Goal: Information Seeking & Learning: Learn about a topic

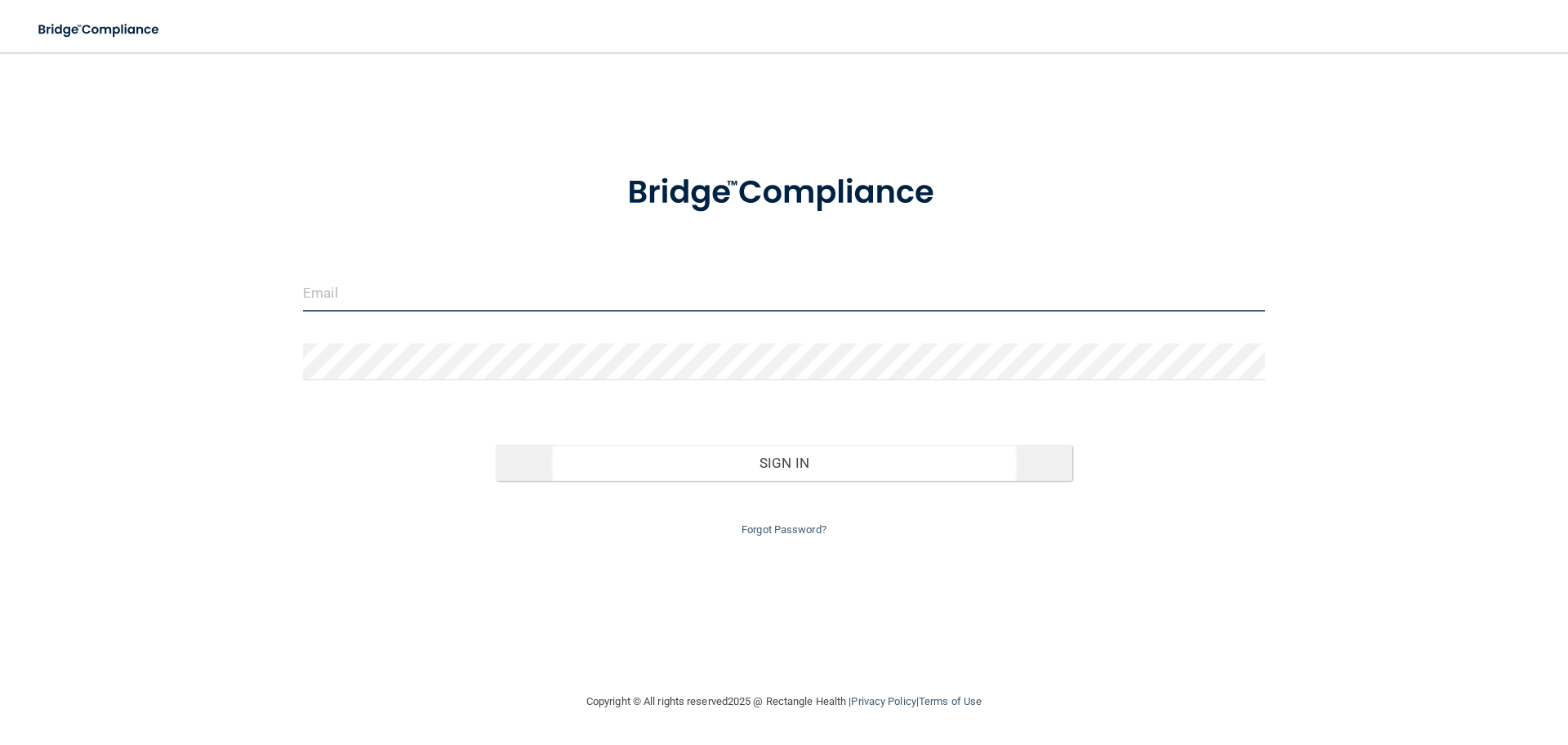
type input "[EMAIL_ADDRESS][DOMAIN_NAME]"
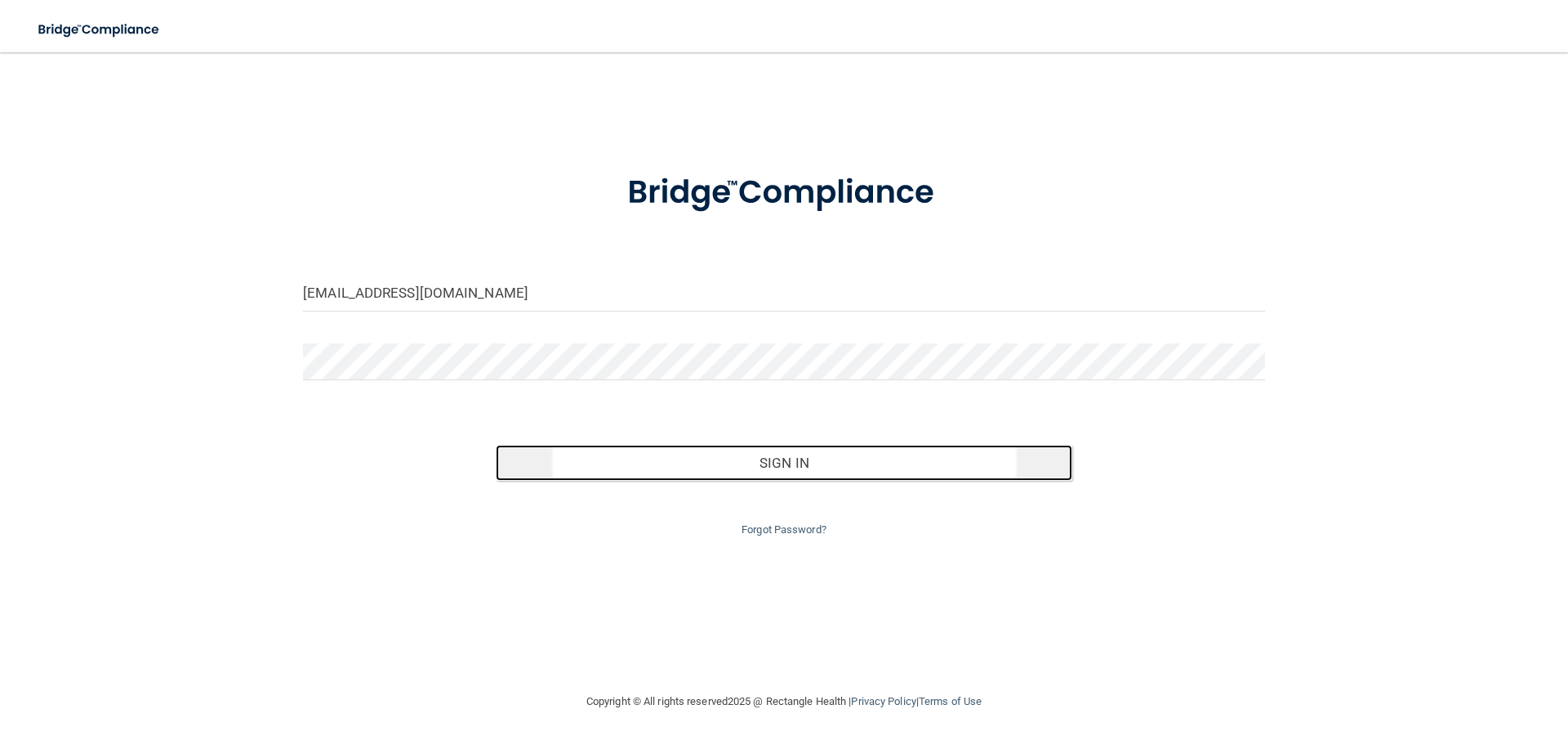
click at [743, 475] on button "Sign In" at bounding box center [784, 462] width 577 height 36
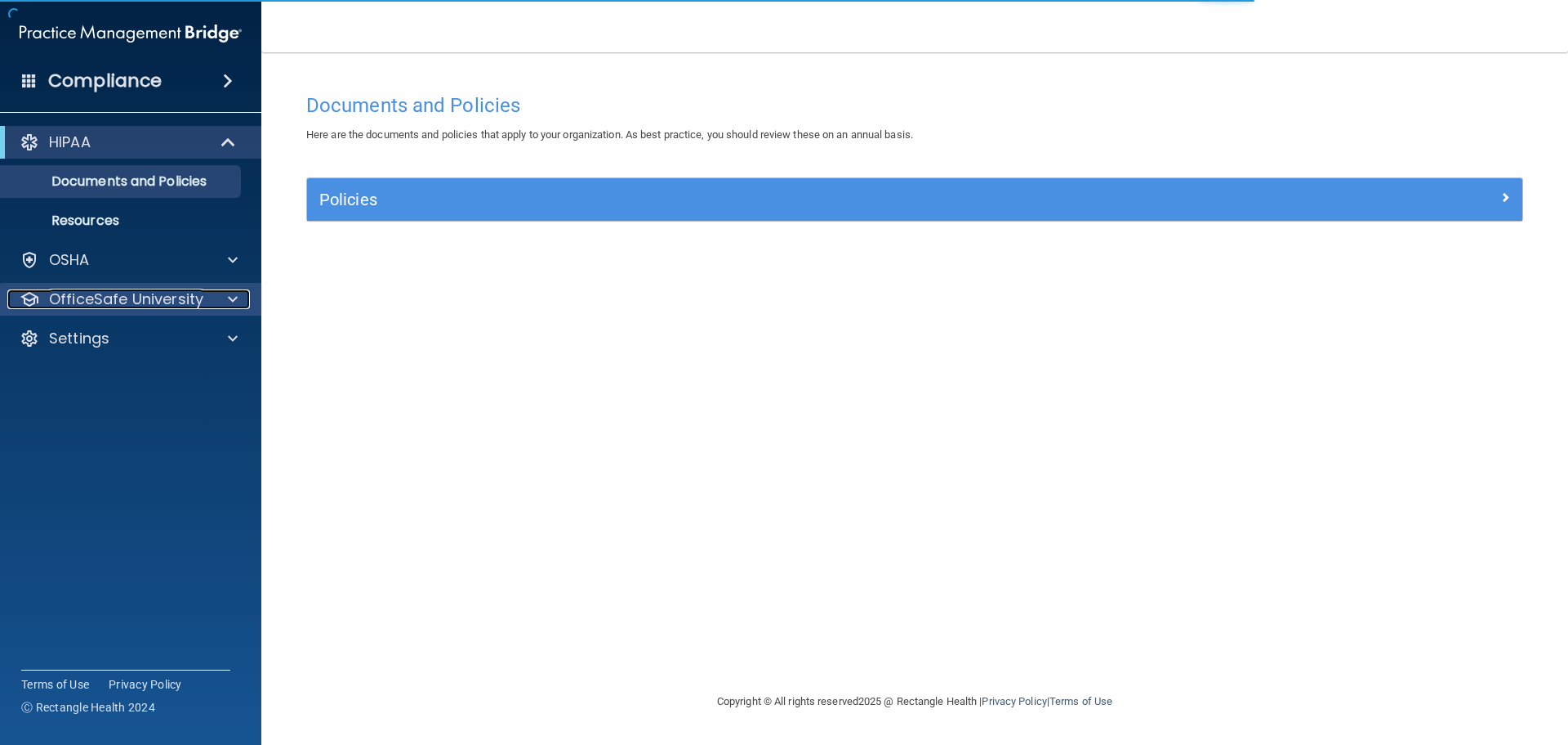
click at [102, 307] on p "OfficeSafe University" at bounding box center [126, 299] width 154 height 20
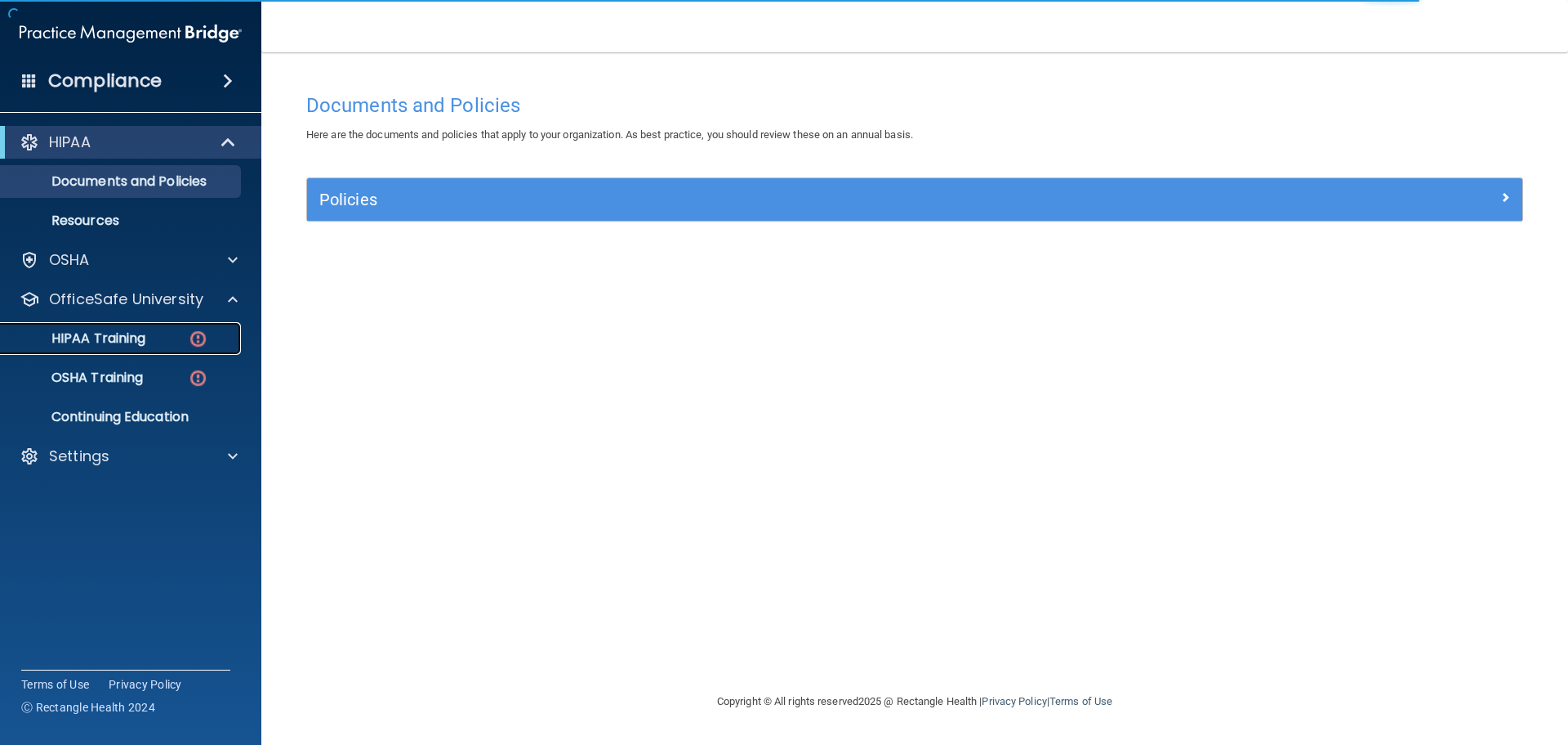
click at [125, 338] on p "HIPAA Training" at bounding box center [78, 338] width 134 height 16
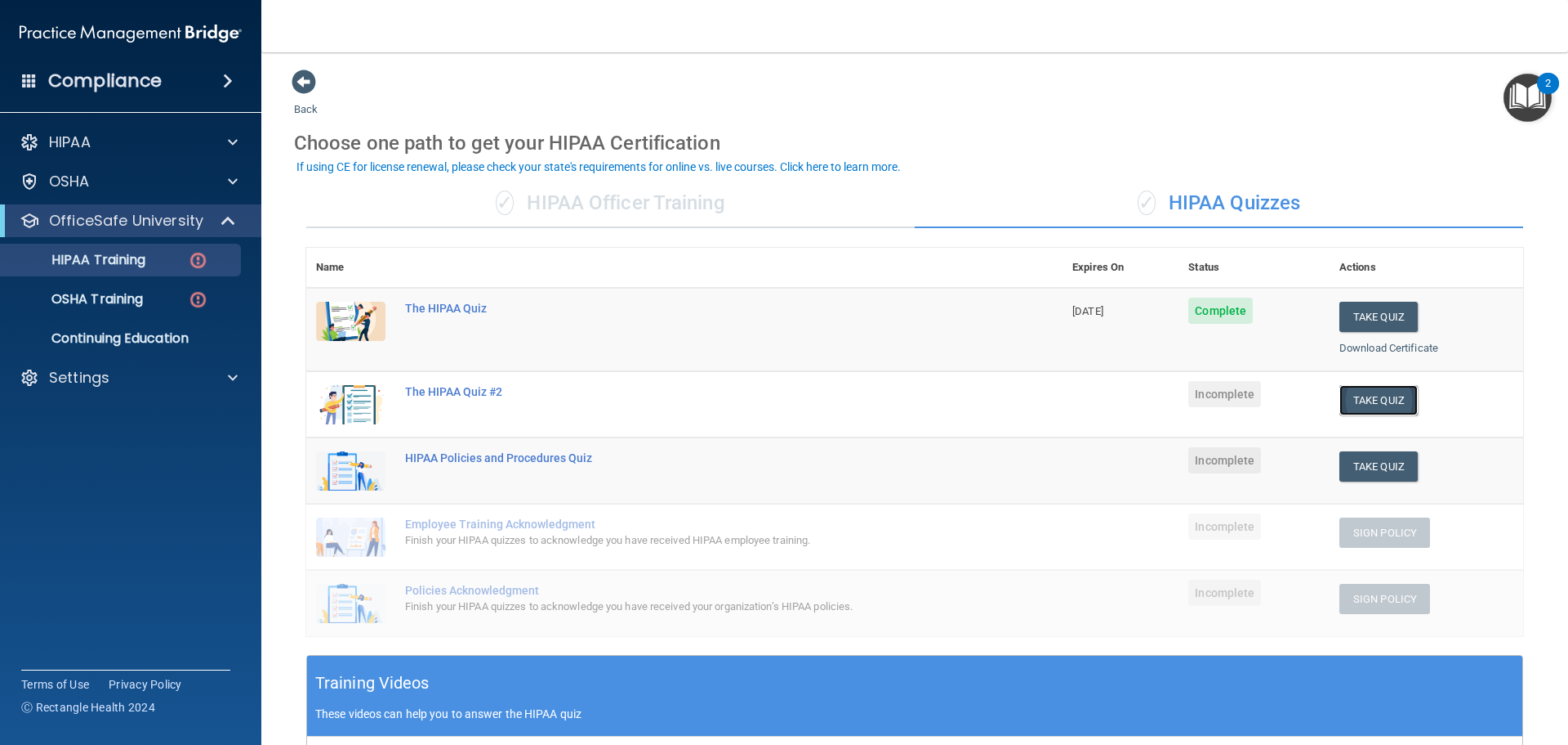
click at [1353, 410] on button "Take Quiz" at bounding box center [1378, 400] width 78 height 30
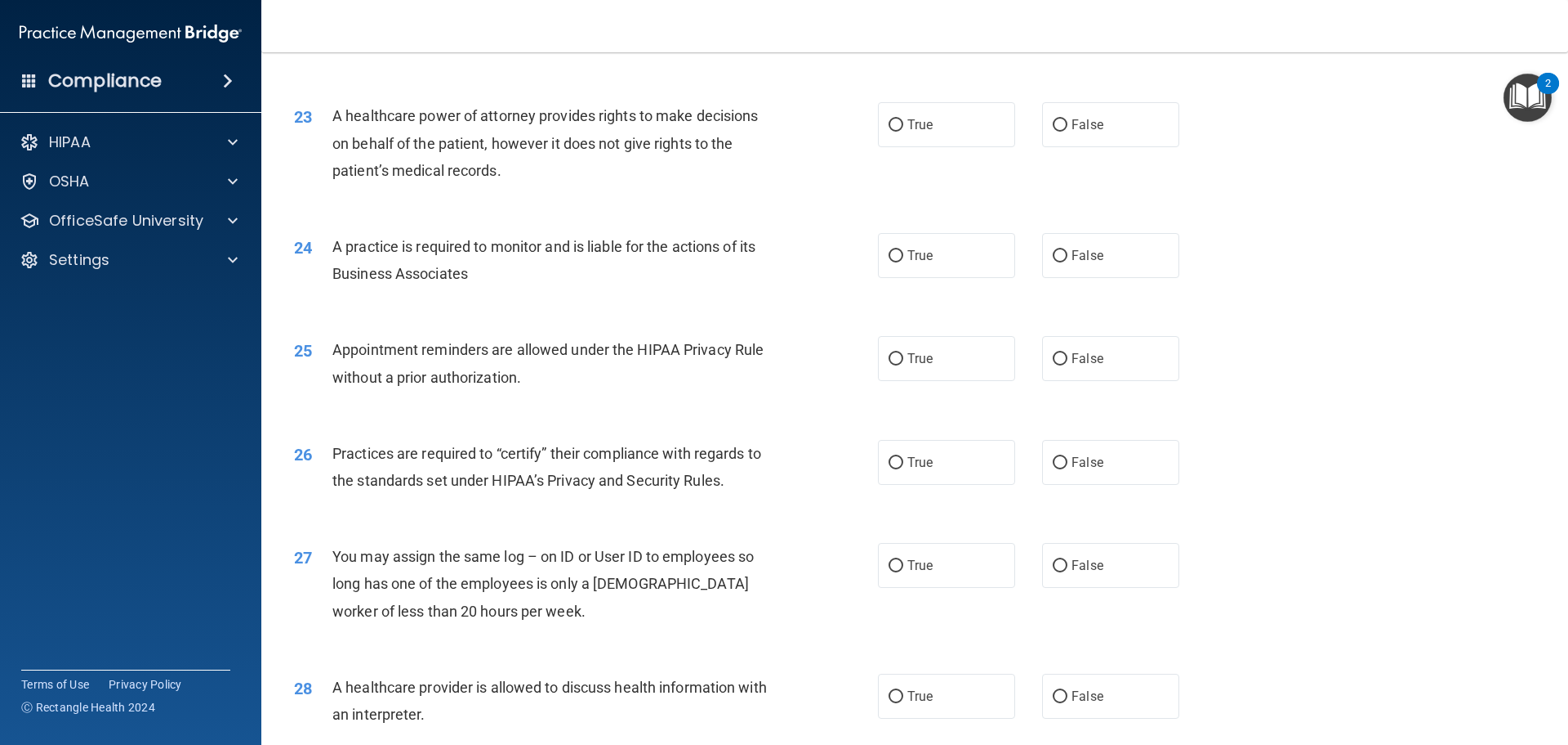
scroll to position [3060, 0]
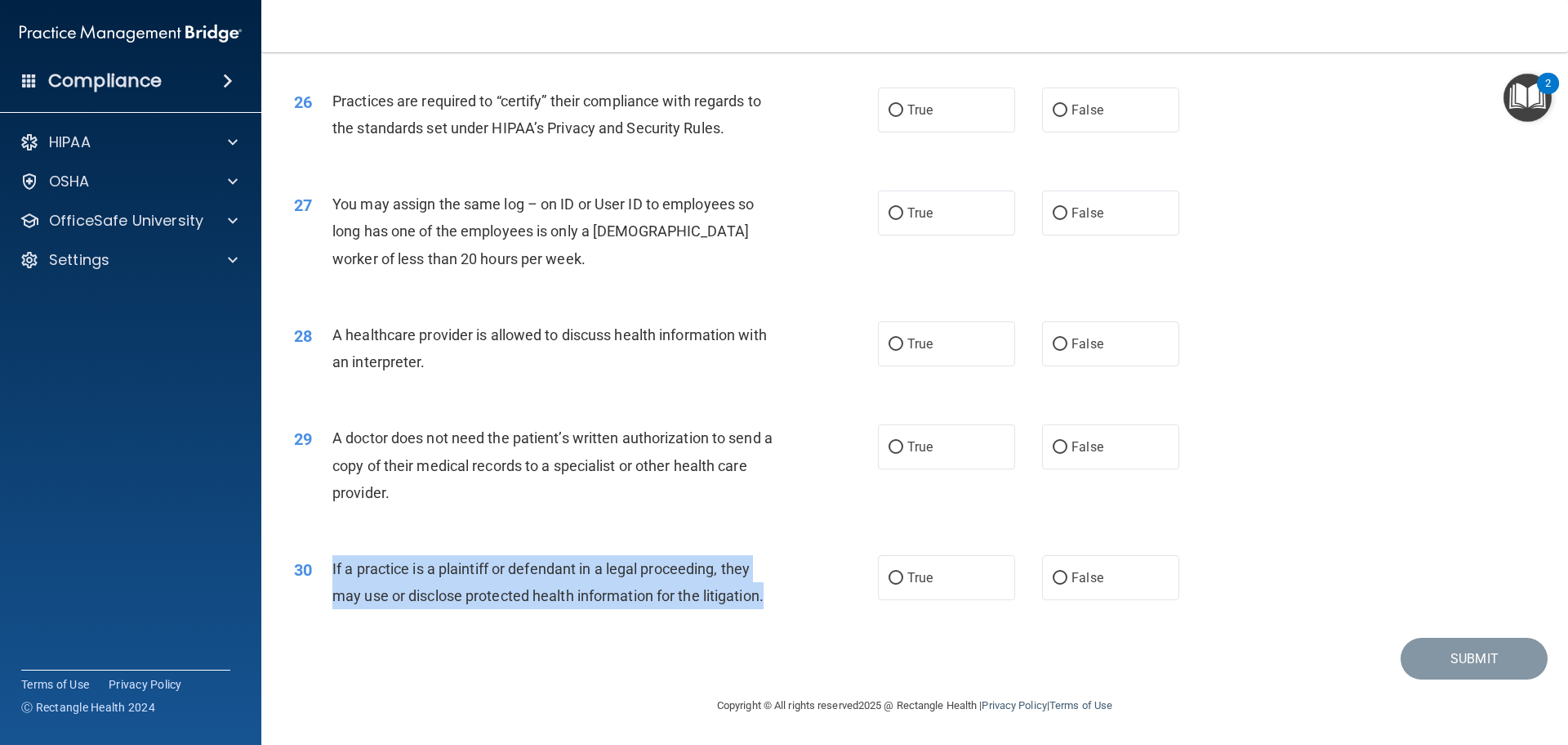
drag, startPoint x: 785, startPoint y: 600, endPoint x: 323, endPoint y: 570, distance: 463.0
click at [323, 570] on div "30 If a practice is a plaintiff or defendant in a legal proceeding, they may us…" at bounding box center [586, 586] width 633 height 62
copy div "If a practice is a plaintiff or defendant in a legal proceeding, they may use o…"
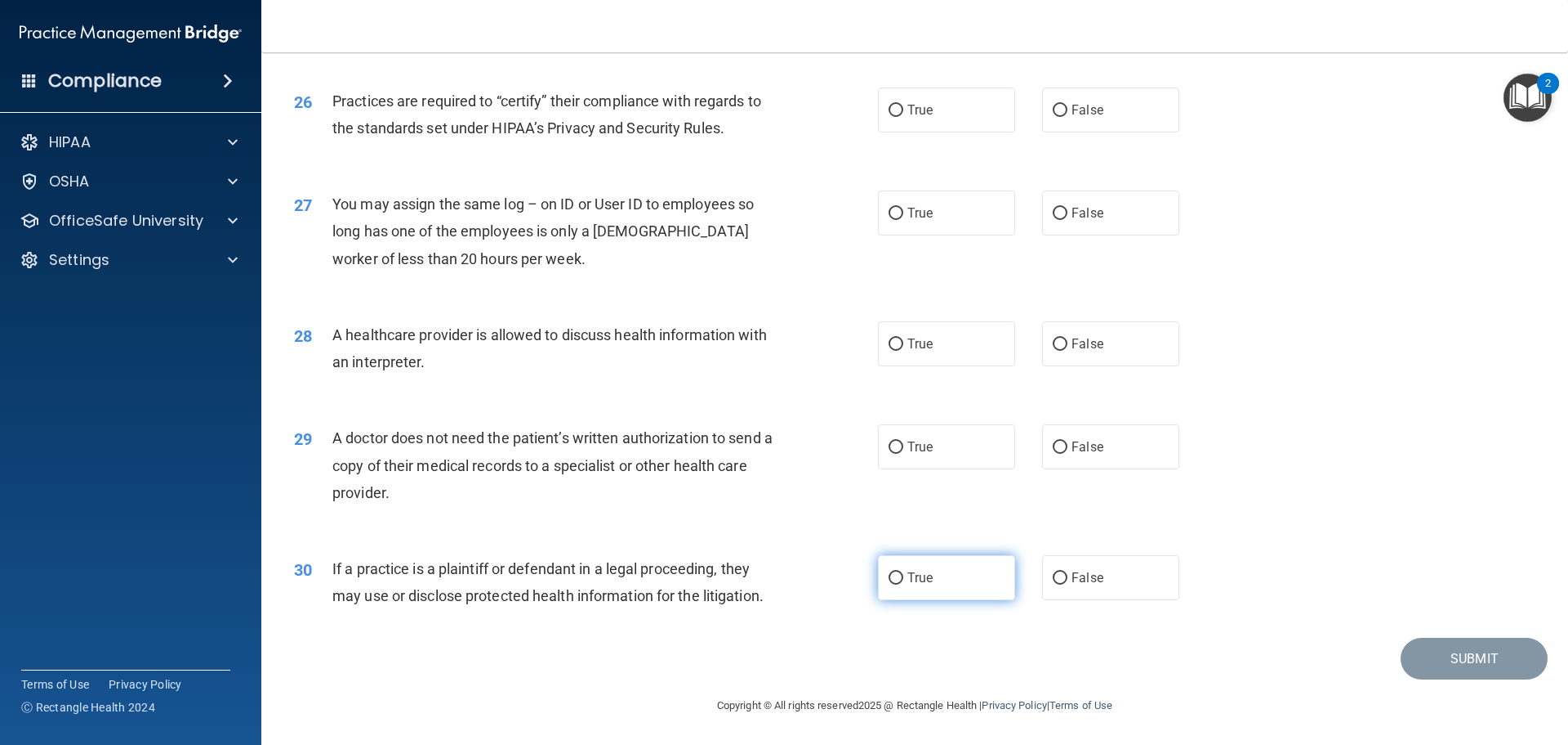
click at [923, 569] on label "True" at bounding box center [946, 577] width 137 height 45
click at [903, 572] on input "True" at bounding box center [896, 578] width 15 height 12
radio input "true"
drag, startPoint x: 412, startPoint y: 494, endPoint x: 321, endPoint y: 451, distance: 100.6
click at [321, 451] on div "29 A doctor does not need the patient’s written authorization to send a copy of…" at bounding box center [586, 469] width 633 height 90
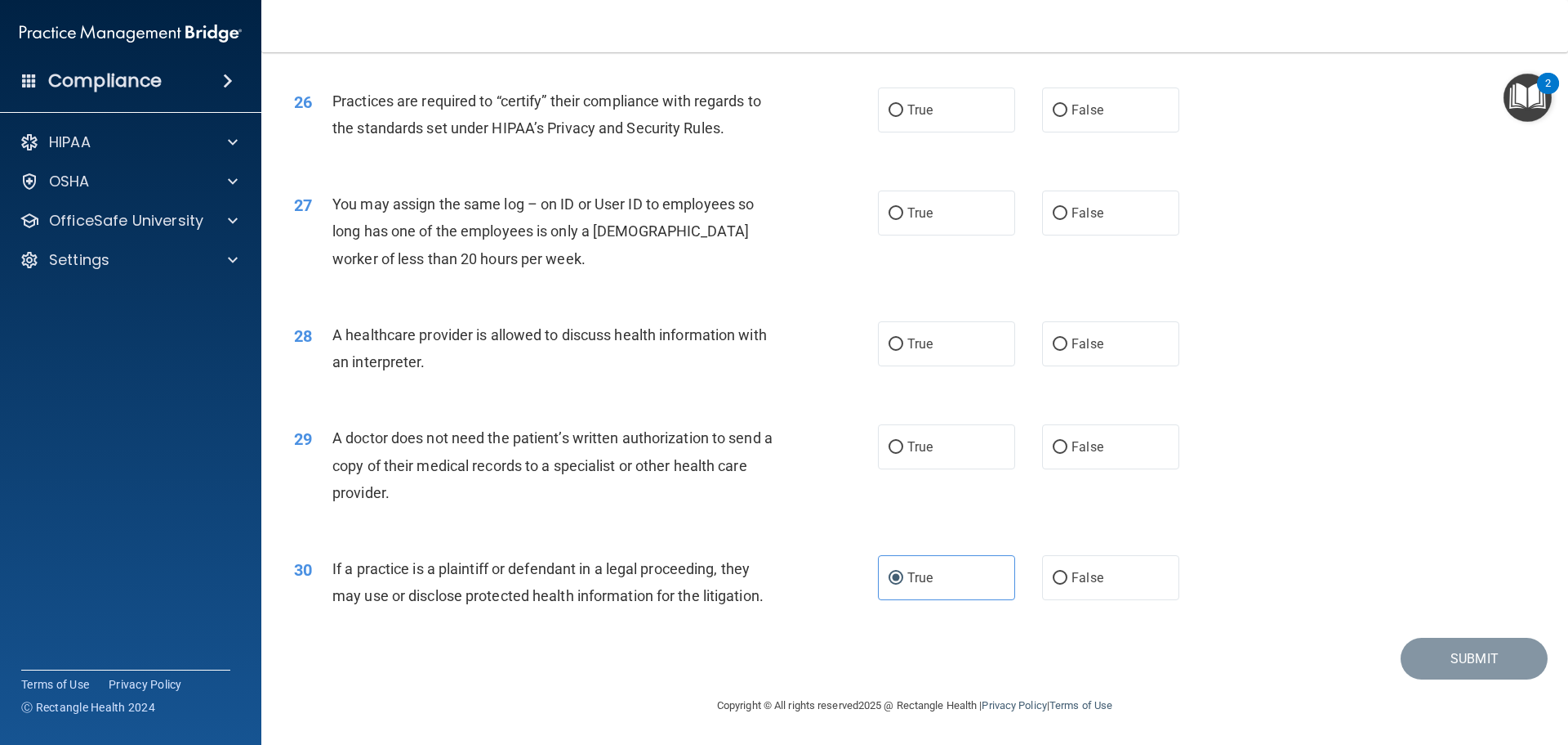
click at [382, 482] on div "A doctor does not need the patient’s written authorization to send a copy of th…" at bounding box center [560, 465] width 457 height 82
drag, startPoint x: 395, startPoint y: 501, endPoint x: 332, endPoint y: 442, distance: 86.3
click at [332, 442] on div "A doctor does not need the patient’s written authorization to send a copy of th…" at bounding box center [560, 465] width 457 height 82
copy span "A doctor does not need the patient’s written authorization to send a copy of th…"
click at [1072, 456] on label "False" at bounding box center [1110, 446] width 137 height 45
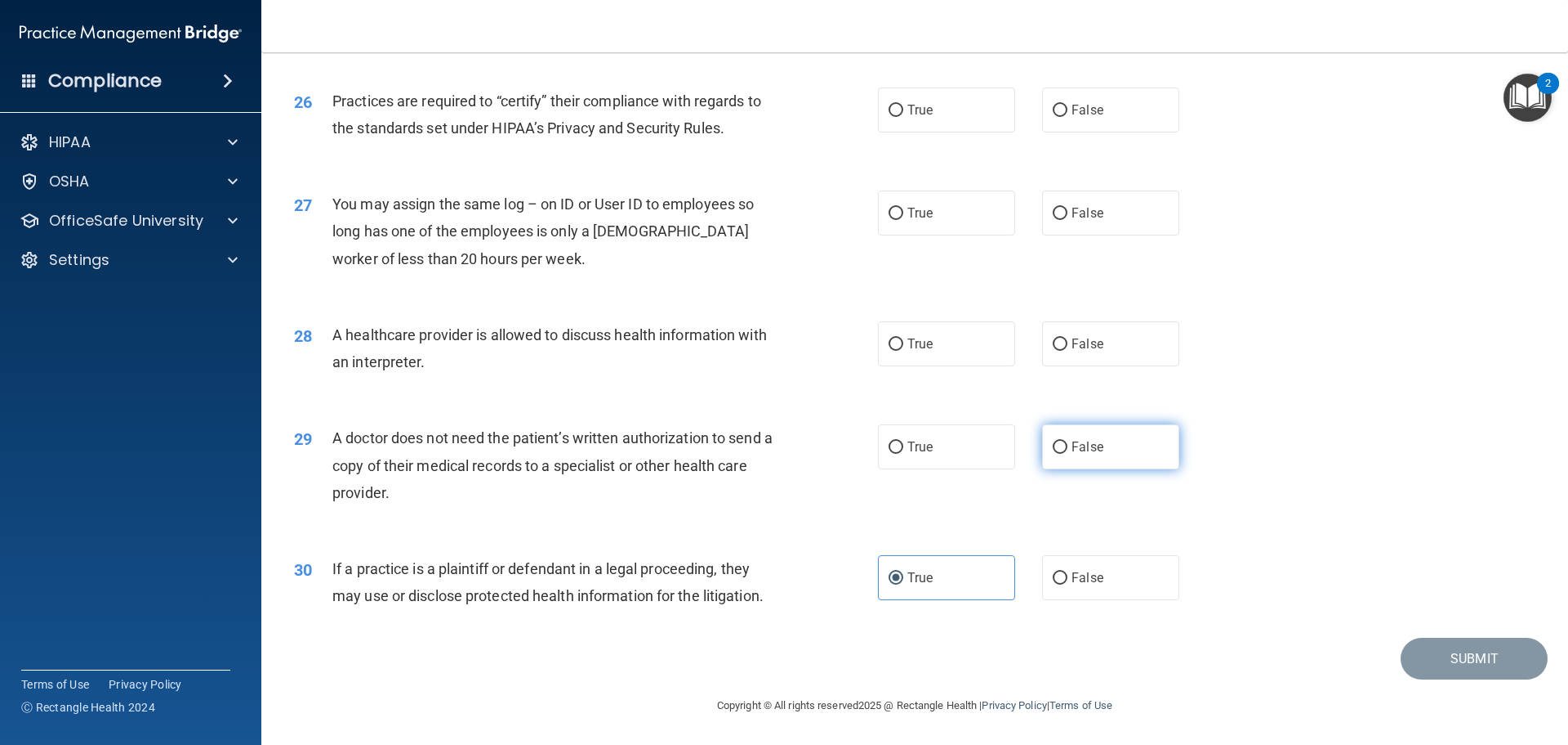
click at [1068, 453] on input "False" at bounding box center [1060, 447] width 15 height 12
radio input "true"
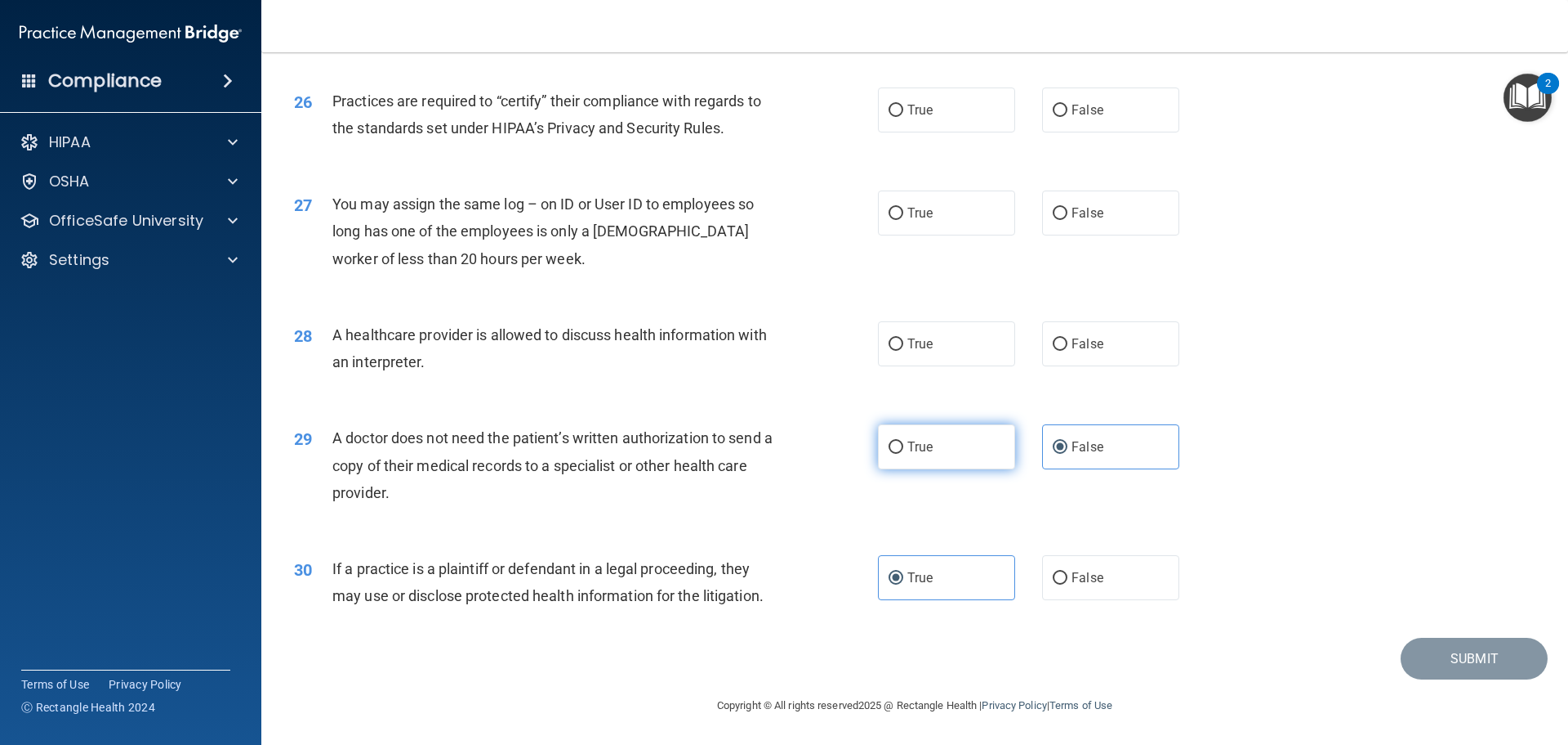
click at [992, 450] on label "True" at bounding box center [946, 446] width 137 height 45
click at [903, 450] on input "True" at bounding box center [896, 447] width 15 height 12
radio input "true"
radio input "false"
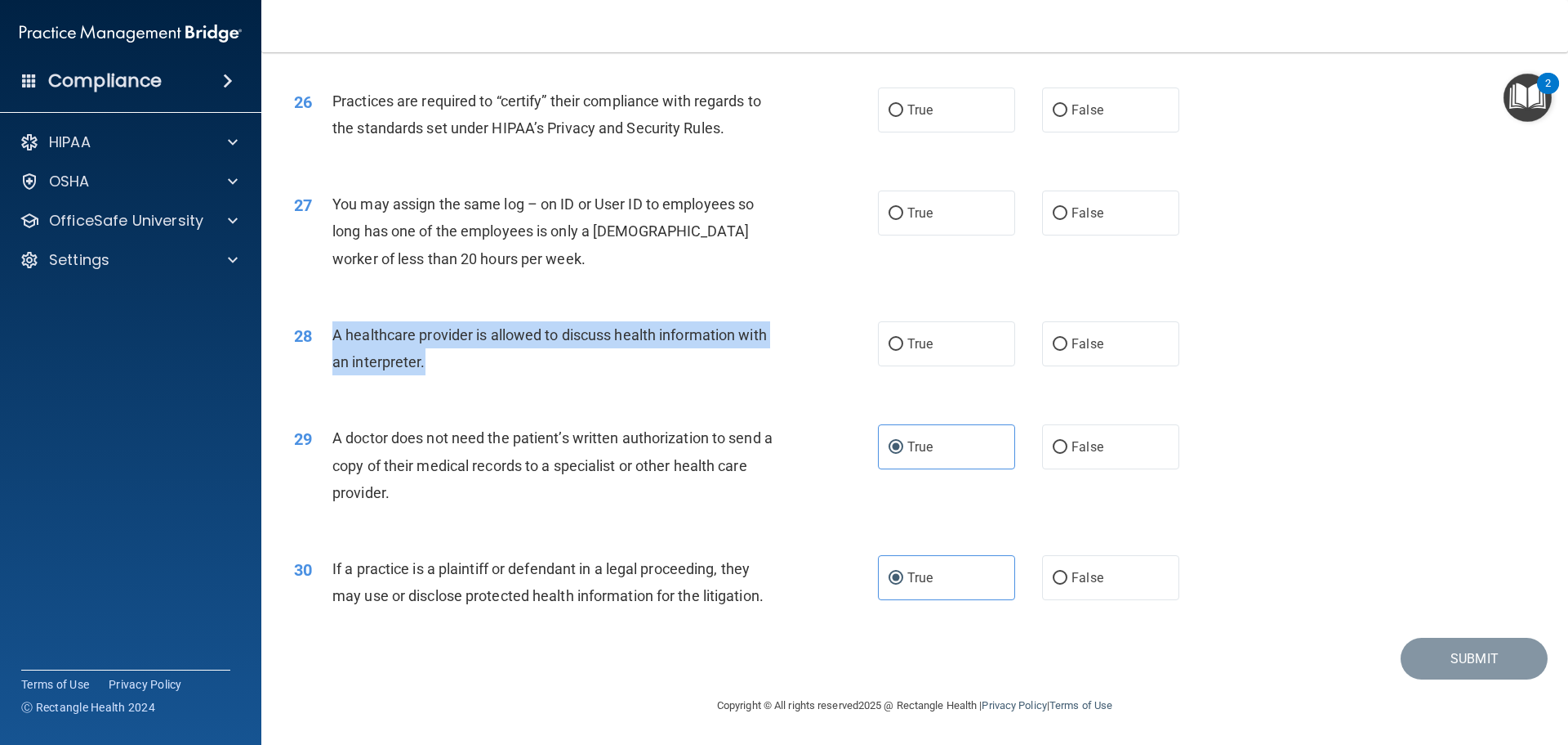
drag, startPoint x: 423, startPoint y: 371, endPoint x: 333, endPoint y: 338, distance: 95.9
click at [333, 338] on span "A healthcare provider is allowed to discuss health information with an interpre…" at bounding box center [549, 348] width 435 height 45
copy span "A healthcare provider is allowed to discuss health information with an interpre…"
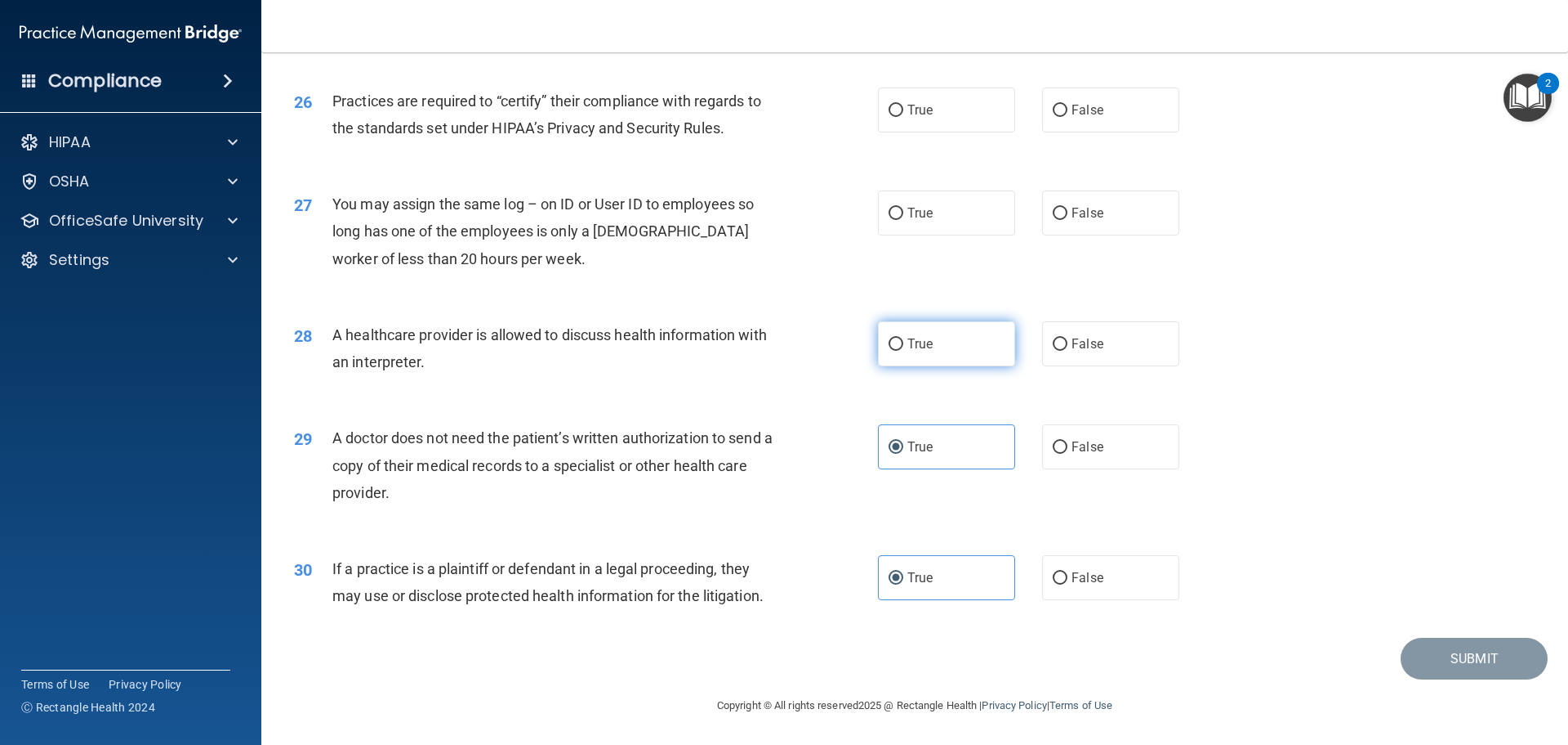
click at [938, 347] on label "True" at bounding box center [946, 343] width 137 height 45
click at [903, 347] on input "True" at bounding box center [896, 343] width 15 height 12
radio input "true"
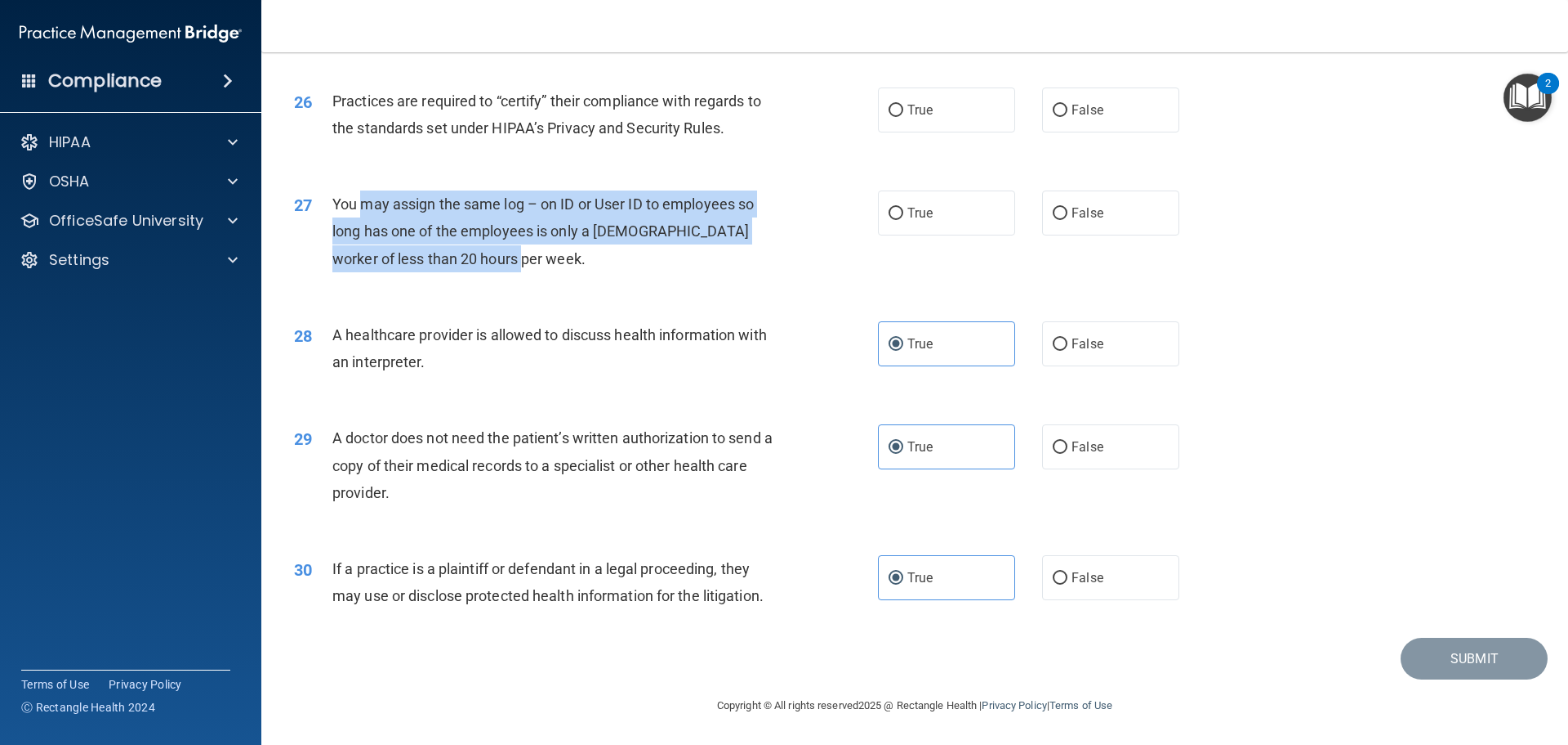
drag, startPoint x: 533, startPoint y: 265, endPoint x: 360, endPoint y: 214, distance: 180.4
click at [360, 214] on div "You may assign the same log – on ID or User ID to employees so long has one of …" at bounding box center [560, 232] width 457 height 82
click at [582, 256] on div "You may assign the same log – on ID or User ID to employees so long has one of …" at bounding box center [560, 232] width 457 height 82
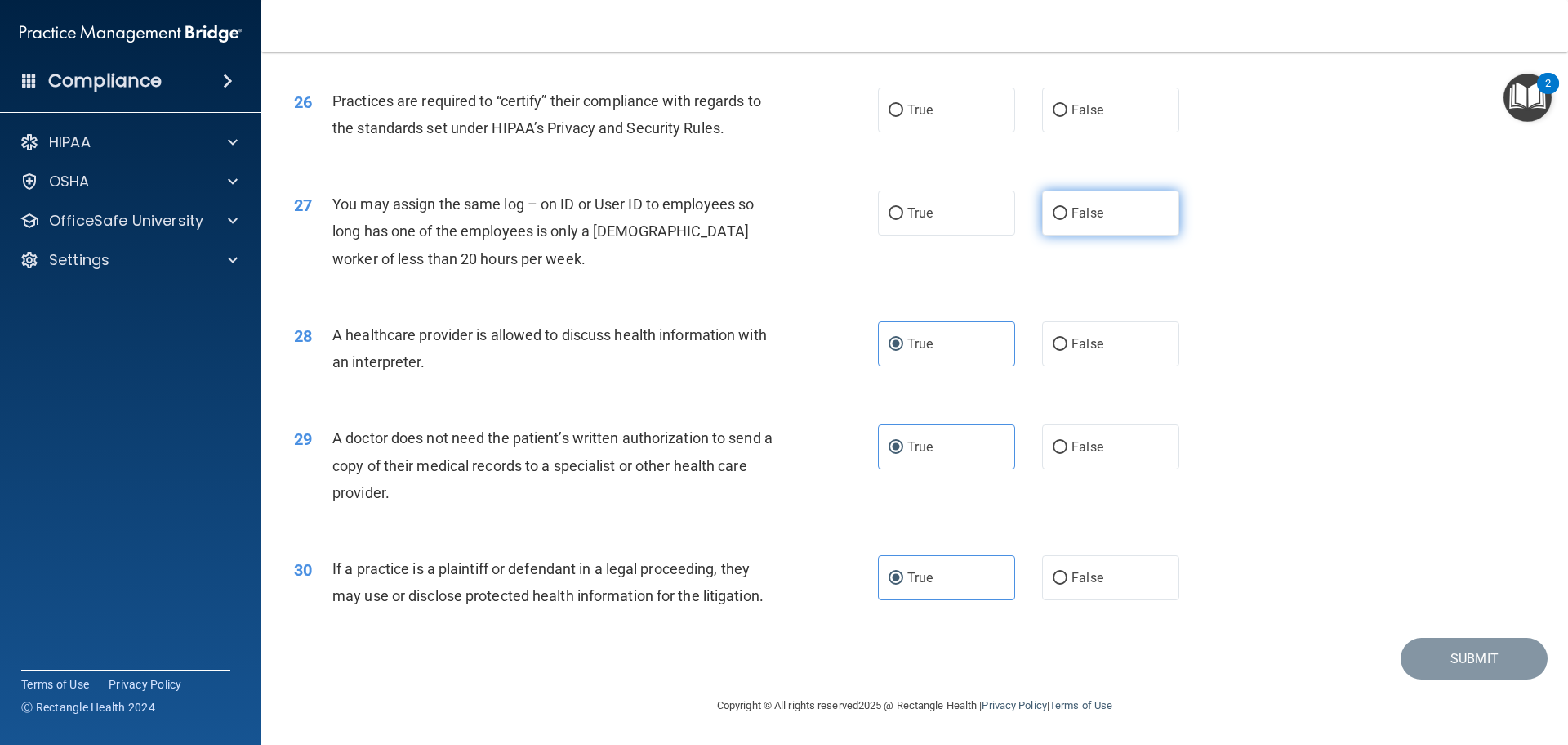
click at [1070, 204] on label "False" at bounding box center [1110, 213] width 137 height 45
click at [1068, 208] on input "False" at bounding box center [1060, 214] width 15 height 12
radio input "true"
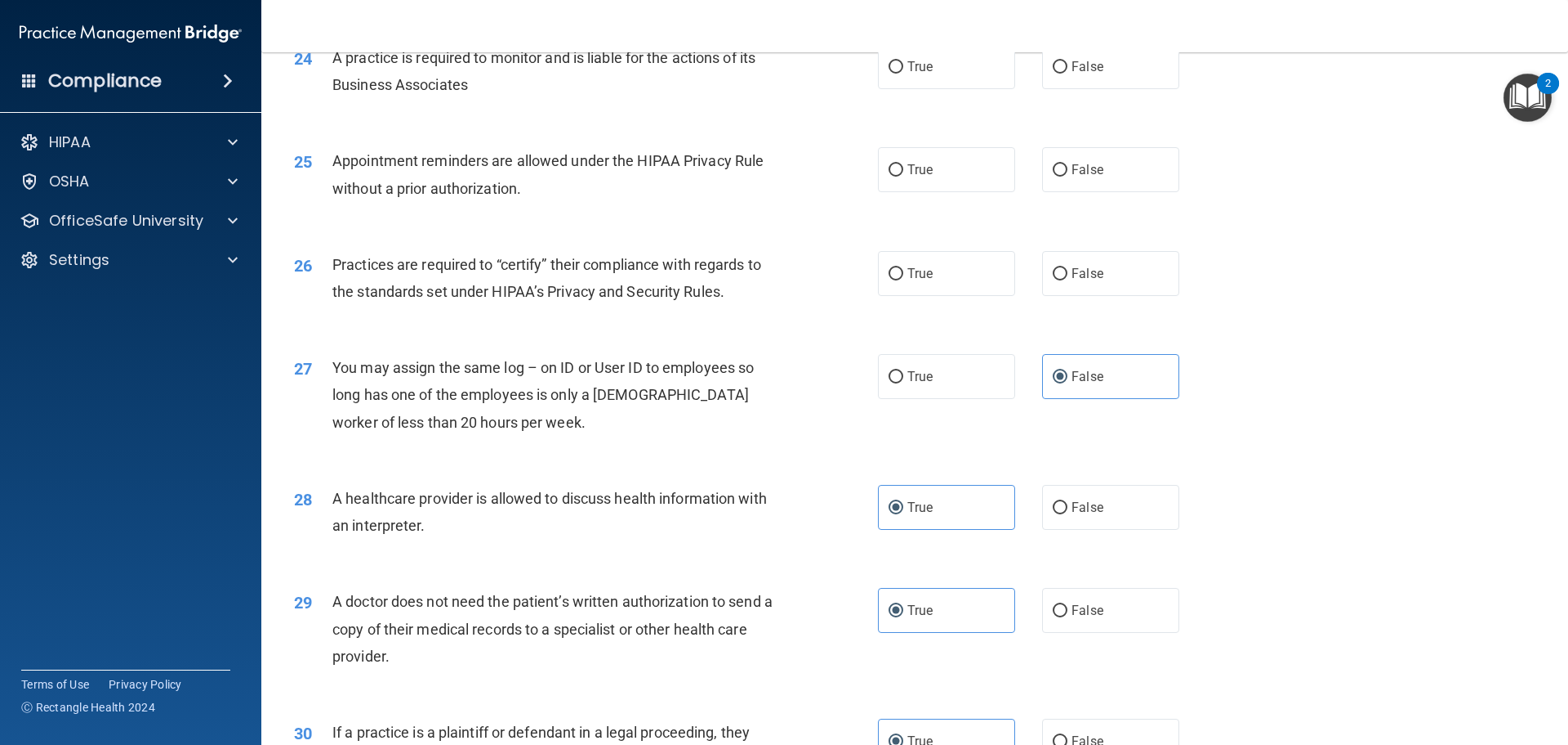
click at [369, 281] on div "Practices are required to “certify” their compliance with regards to the standa…" at bounding box center [560, 277] width 457 height 54
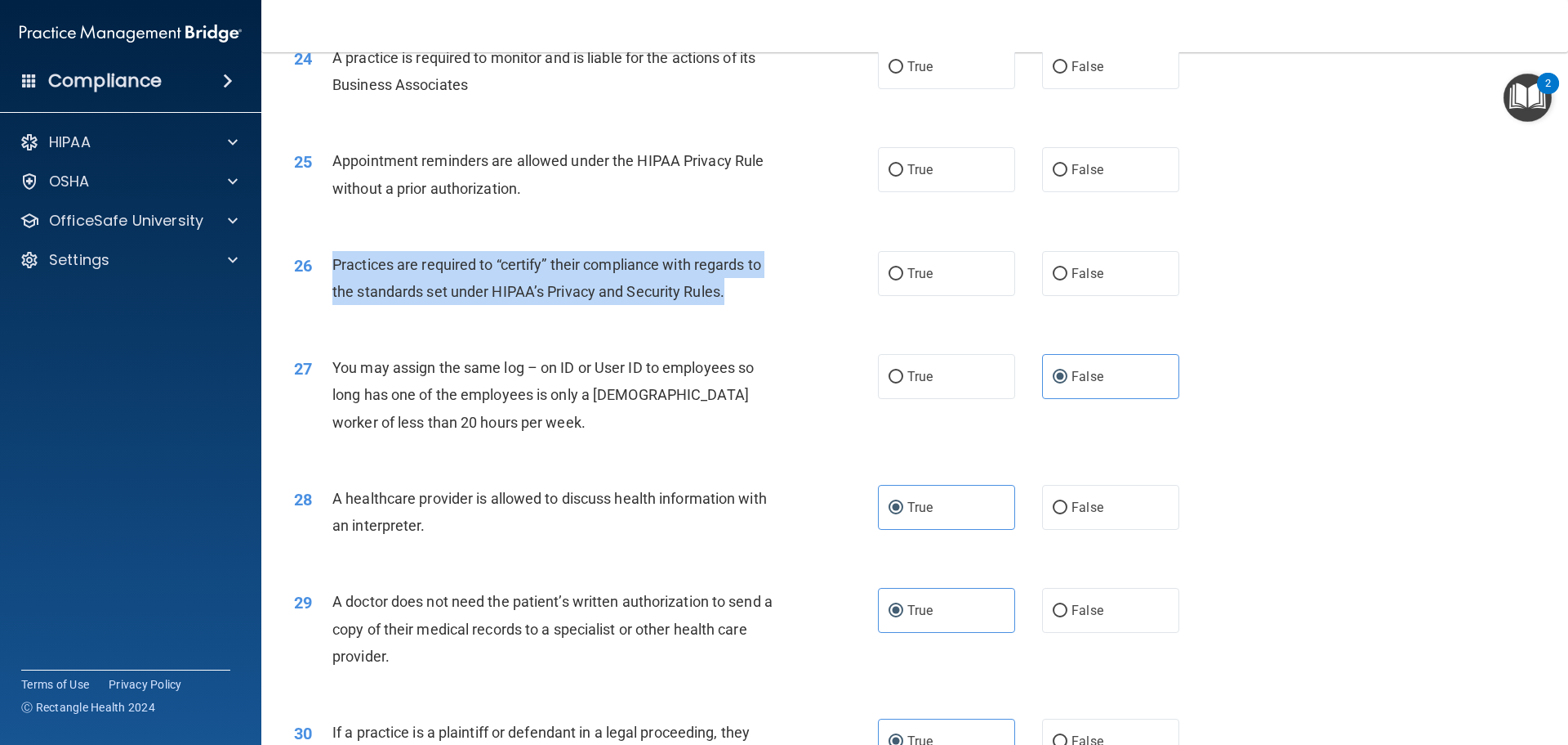
drag, startPoint x: 762, startPoint y: 293, endPoint x: 330, endPoint y: 268, distance: 432.7
click at [330, 268] on div "26 Practices are required to “certify” their compliance with regards to the sta…" at bounding box center [586, 282] width 633 height 62
copy div "Practices are required to “certify” their compliance with regards to the standa…"
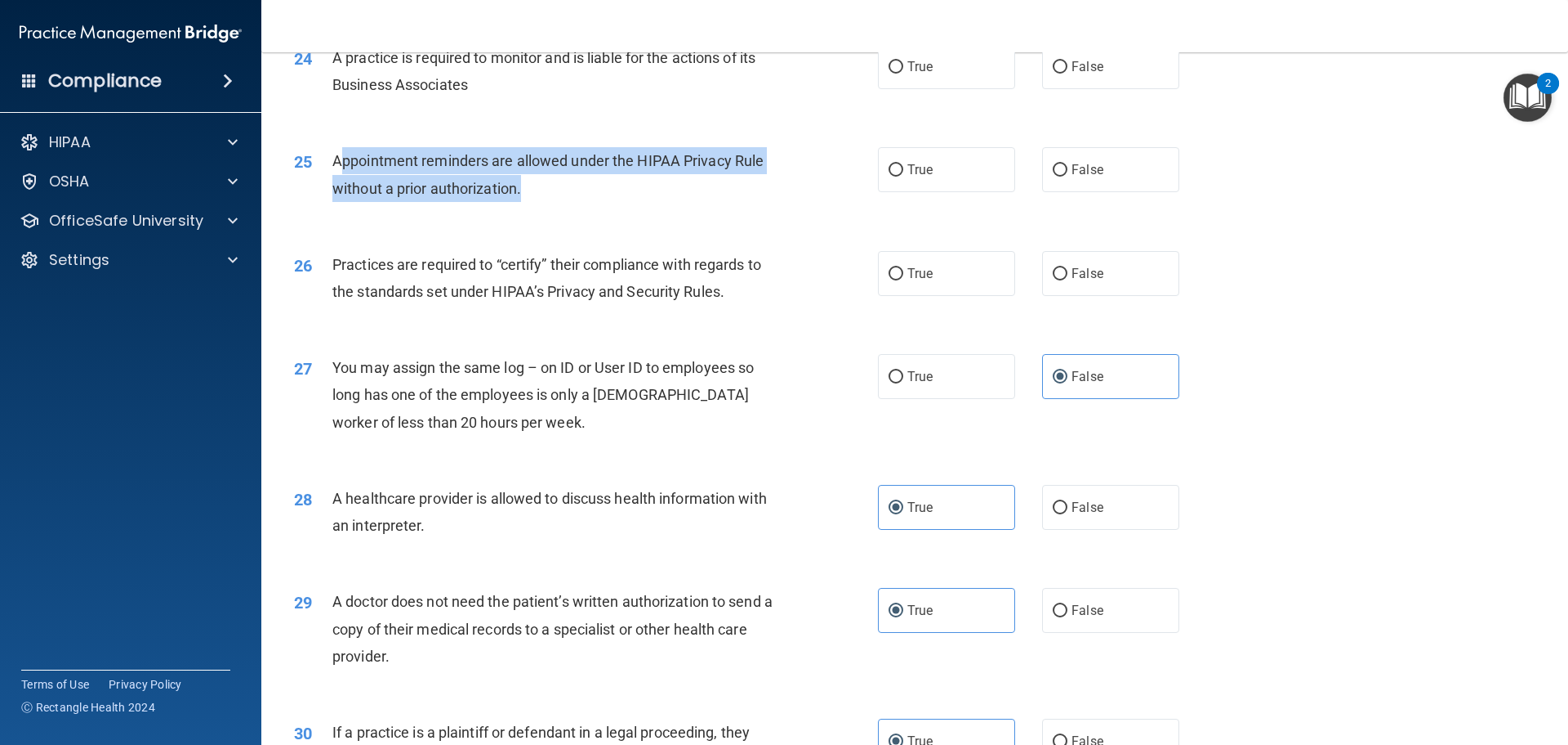
drag, startPoint x: 524, startPoint y: 192, endPoint x: 339, endPoint y: 167, distance: 186.7
click at [339, 167] on div "Appointment reminders are allowed under the HIPAA Privacy Rule without a prior …" at bounding box center [560, 174] width 457 height 54
click at [578, 189] on div "Appointment reminders are allowed under the HIPAA Privacy Rule without a prior …" at bounding box center [560, 174] width 457 height 54
drag, startPoint x: 537, startPoint y: 198, endPoint x: 330, endPoint y: 164, distance: 209.8
click at [330, 164] on div "25 Appointment reminders are allowed under the HIPAA Privacy Rule without a pri…" at bounding box center [586, 178] width 633 height 62
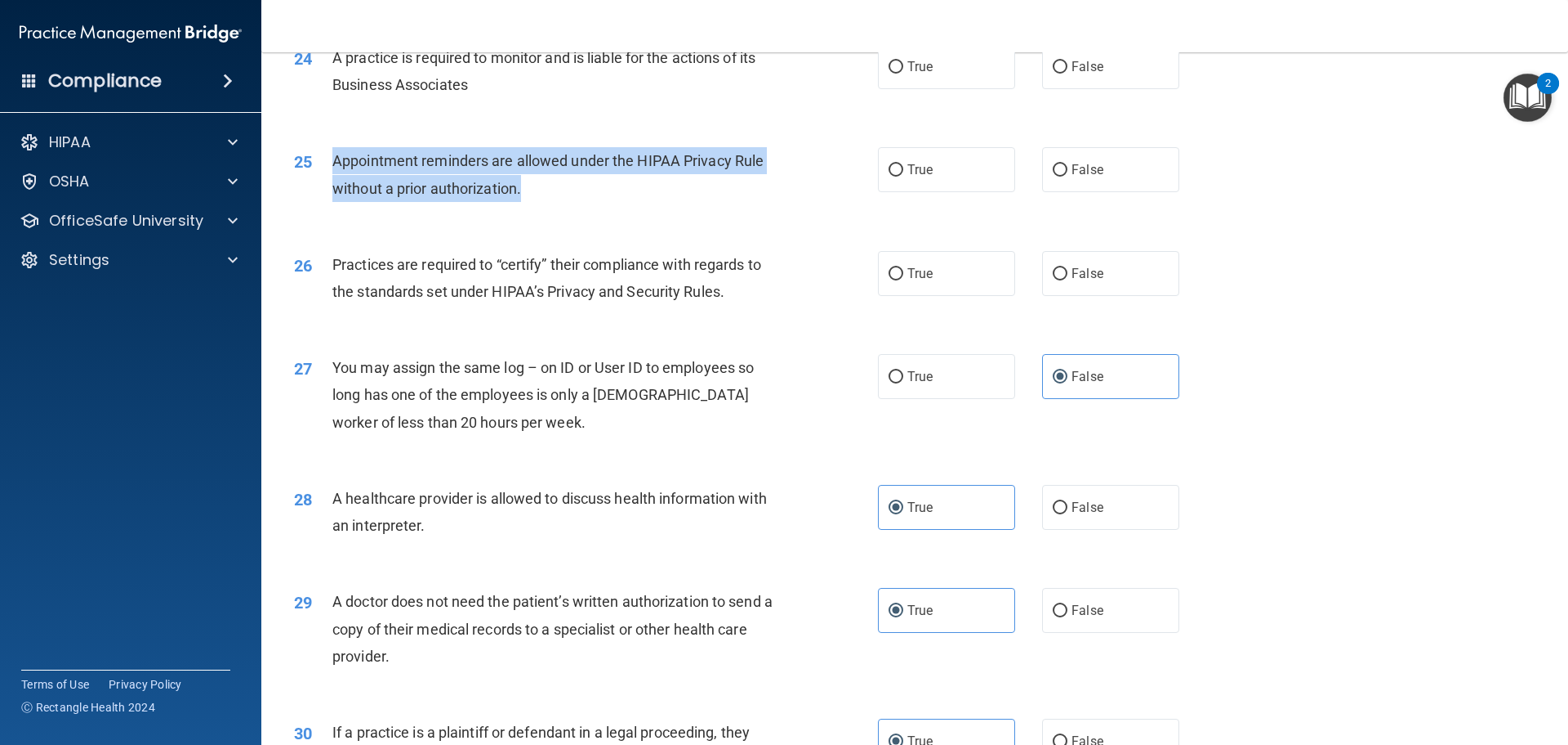
copy div "Appointment reminders are allowed under the HIPAA Privacy Rule without a prior …"
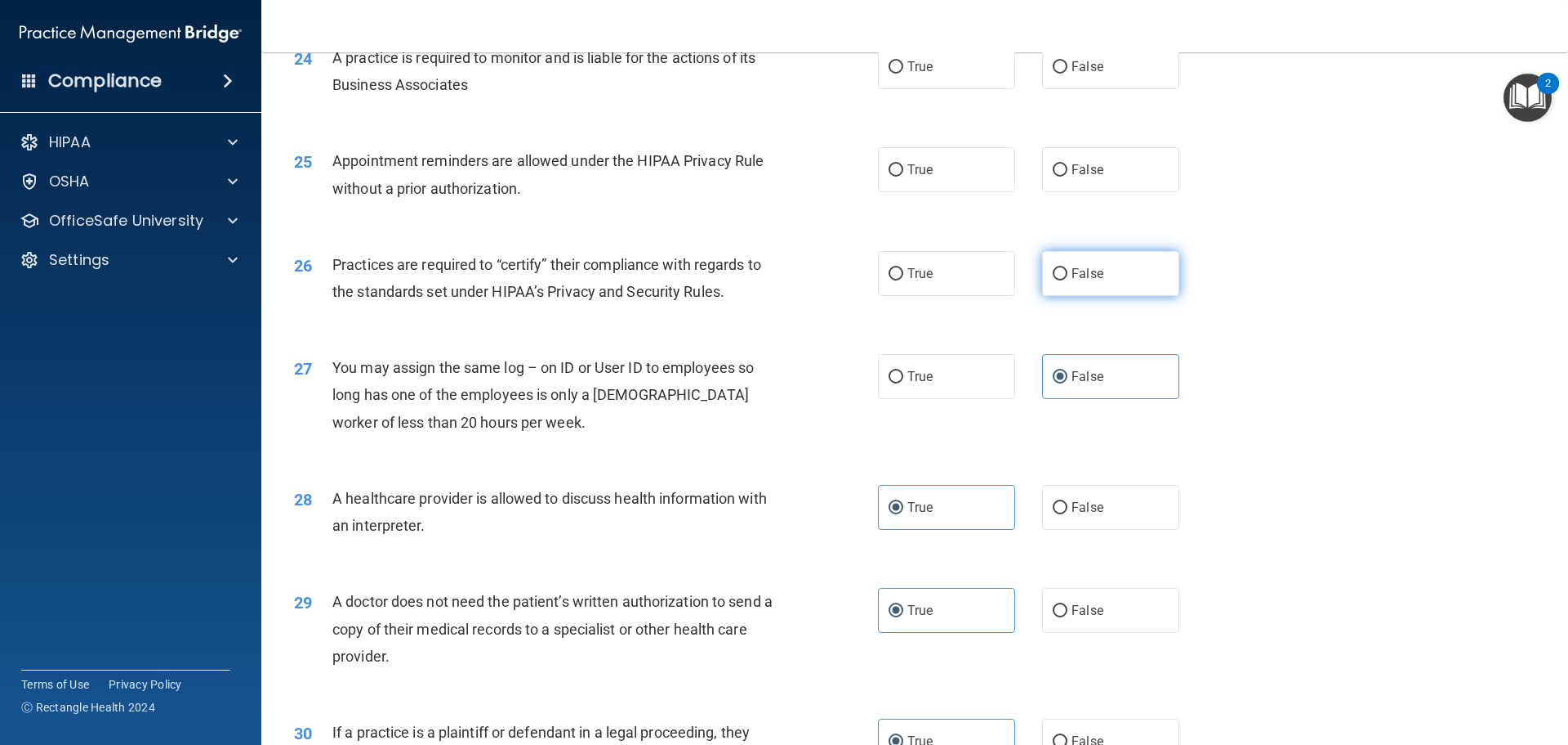
click at [1089, 276] on span "False" at bounding box center [1087, 273] width 32 height 15
click at [1068, 276] on input "False" at bounding box center [1060, 273] width 15 height 12
radio input "true"
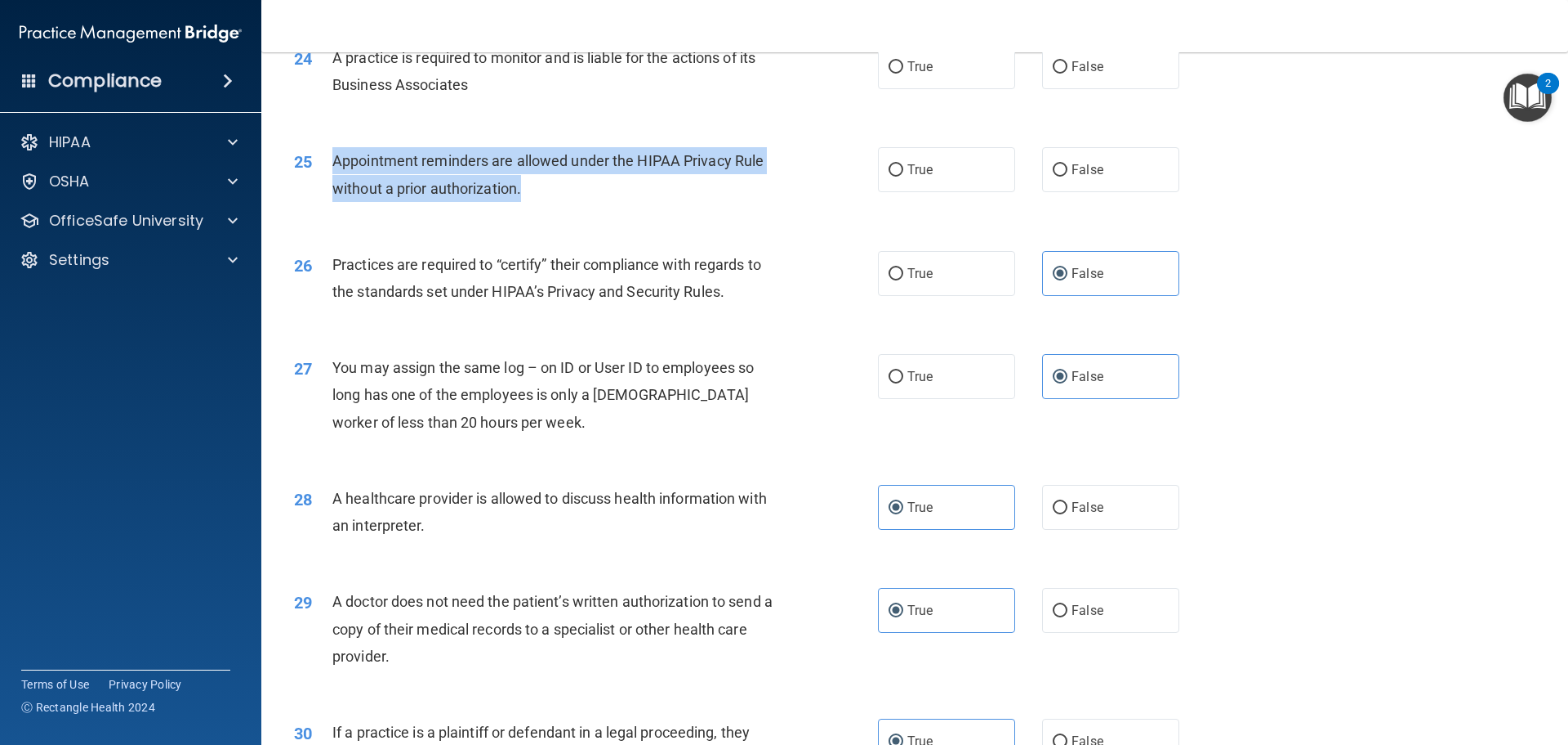
drag, startPoint x: 533, startPoint y: 192, endPoint x: 332, endPoint y: 152, distance: 204.9
click at [332, 152] on div "Appointment reminders are allowed under the HIPAA Privacy Rule without a prior …" at bounding box center [560, 174] width 457 height 54
copy span "Appointment reminders are allowed under the HIPAA Privacy Rule without a prior …"
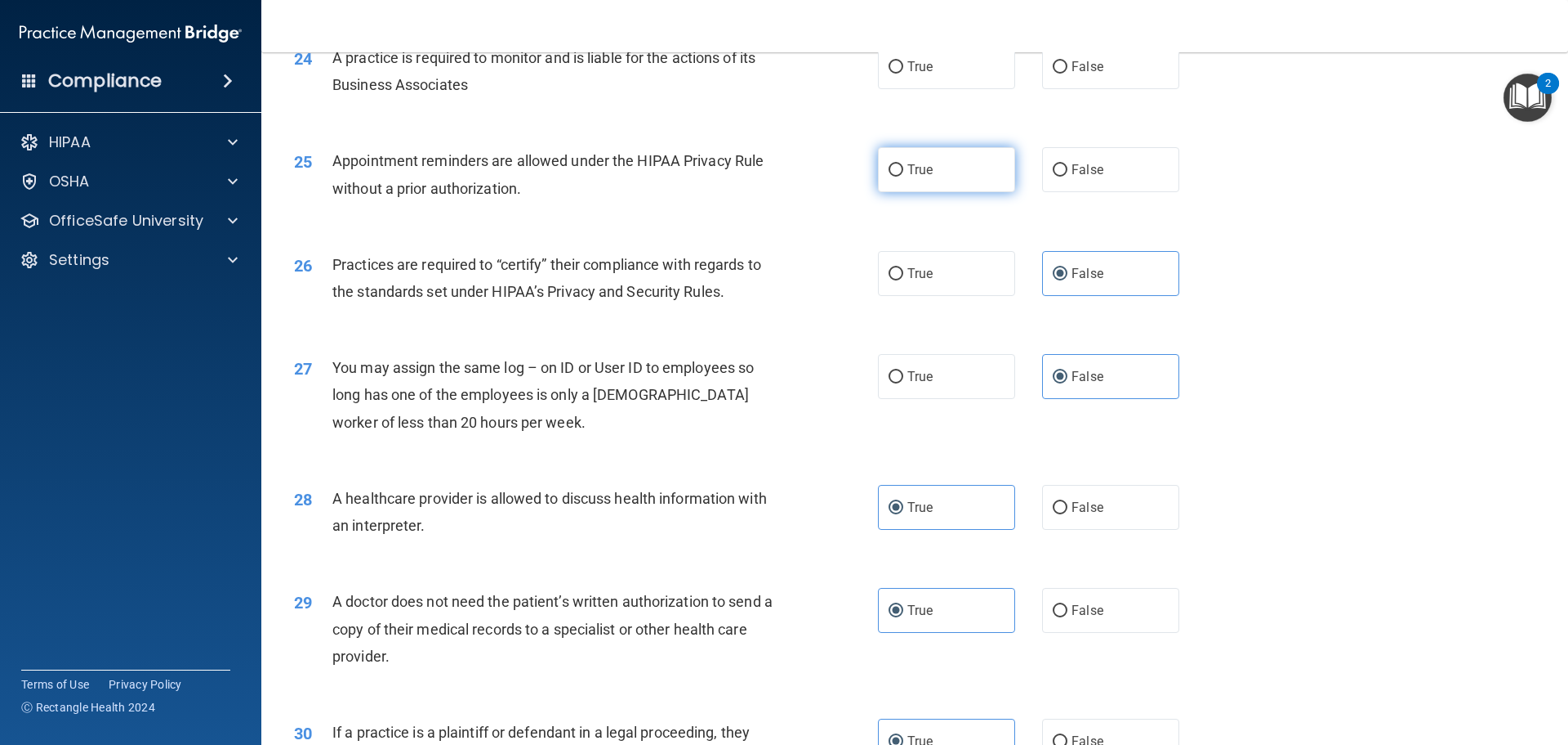
click at [896, 159] on label "True" at bounding box center [946, 169] width 137 height 45
click at [896, 164] on input "True" at bounding box center [896, 170] width 15 height 12
radio input "true"
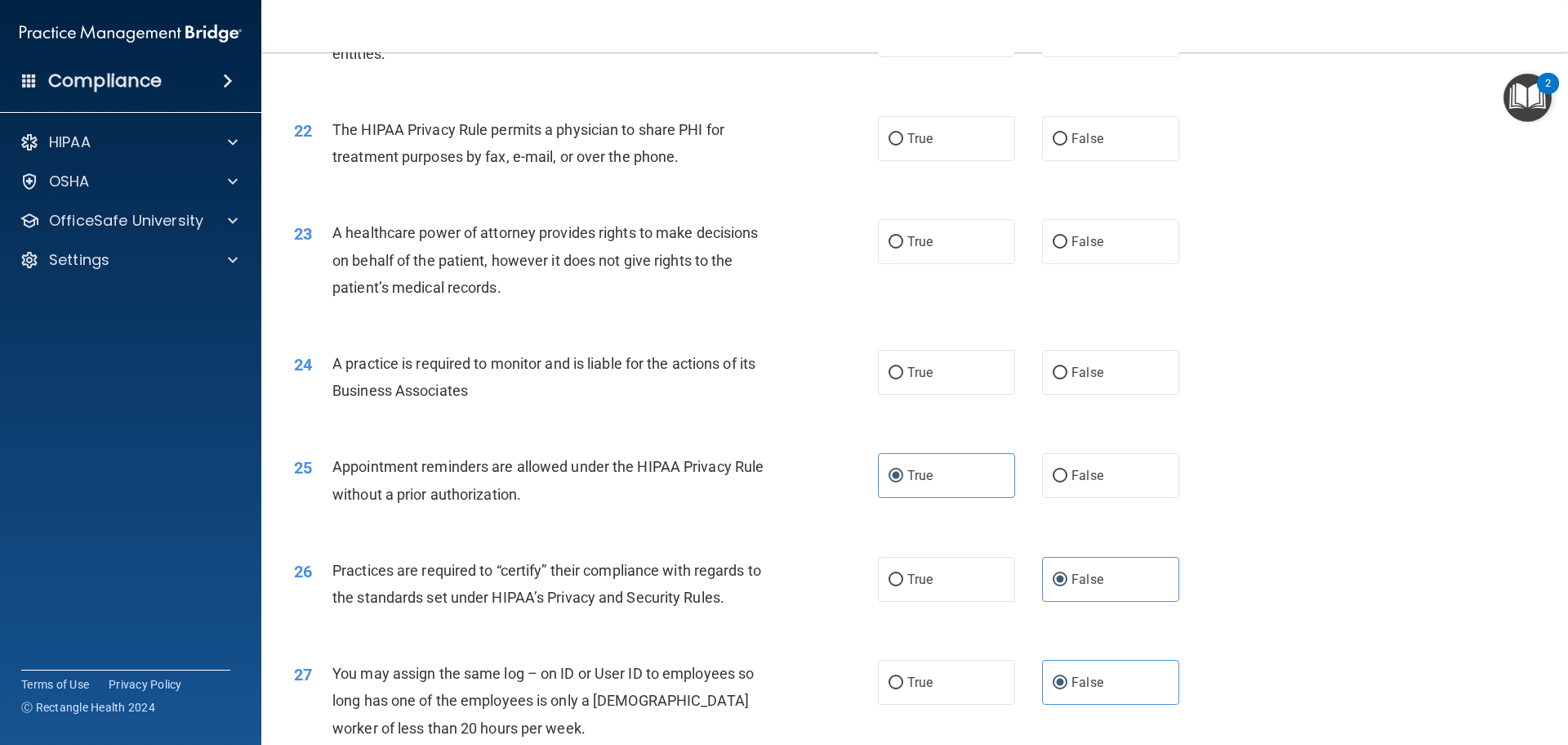
scroll to position [2570, 0]
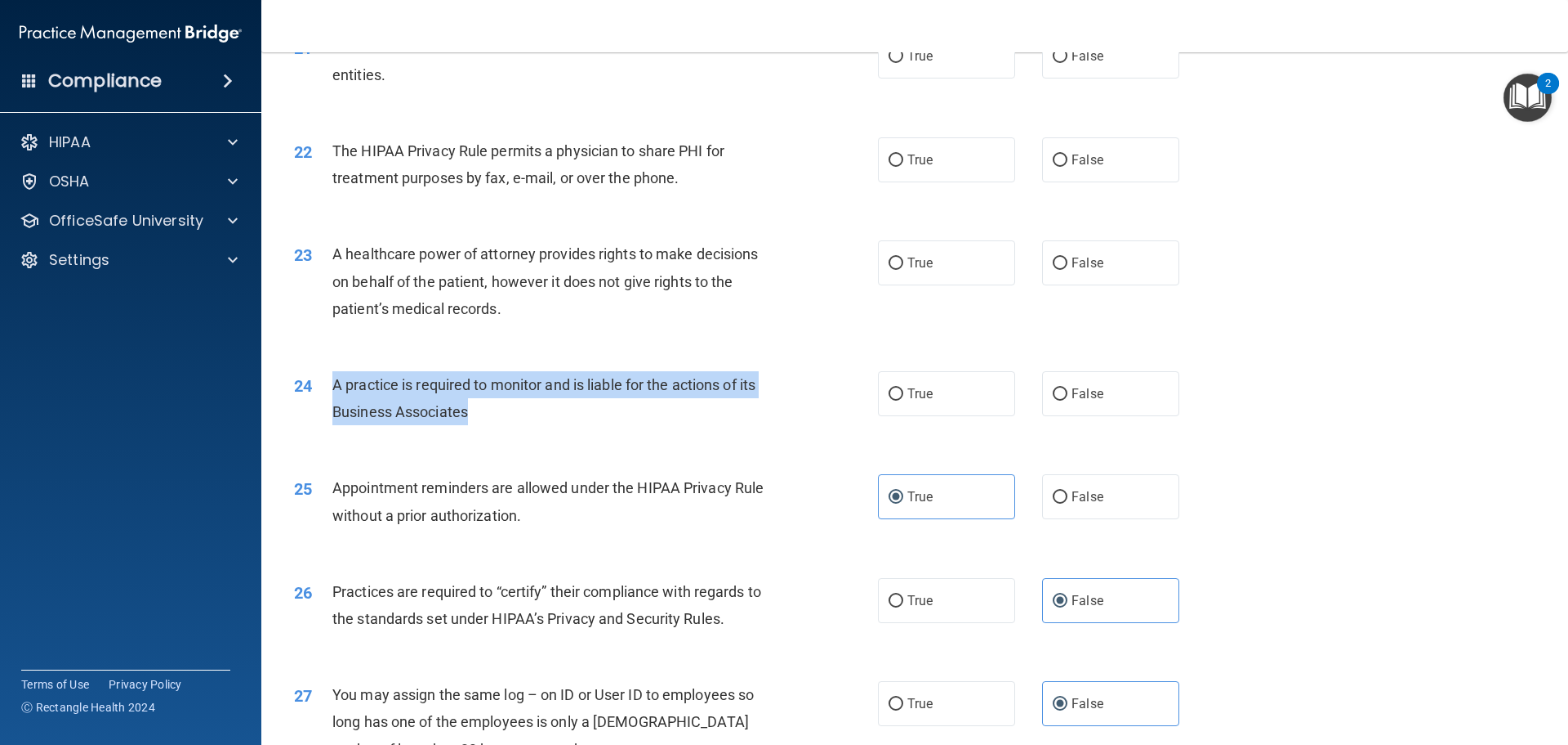
drag, startPoint x: 478, startPoint y: 415, endPoint x: 332, endPoint y: 387, distance: 148.7
click at [332, 387] on div "A practice is required to monitor and is liable for the actions of its Business…" at bounding box center [560, 397] width 457 height 54
copy span "A practice is required to monitor and is liable for the actions of its Business…"
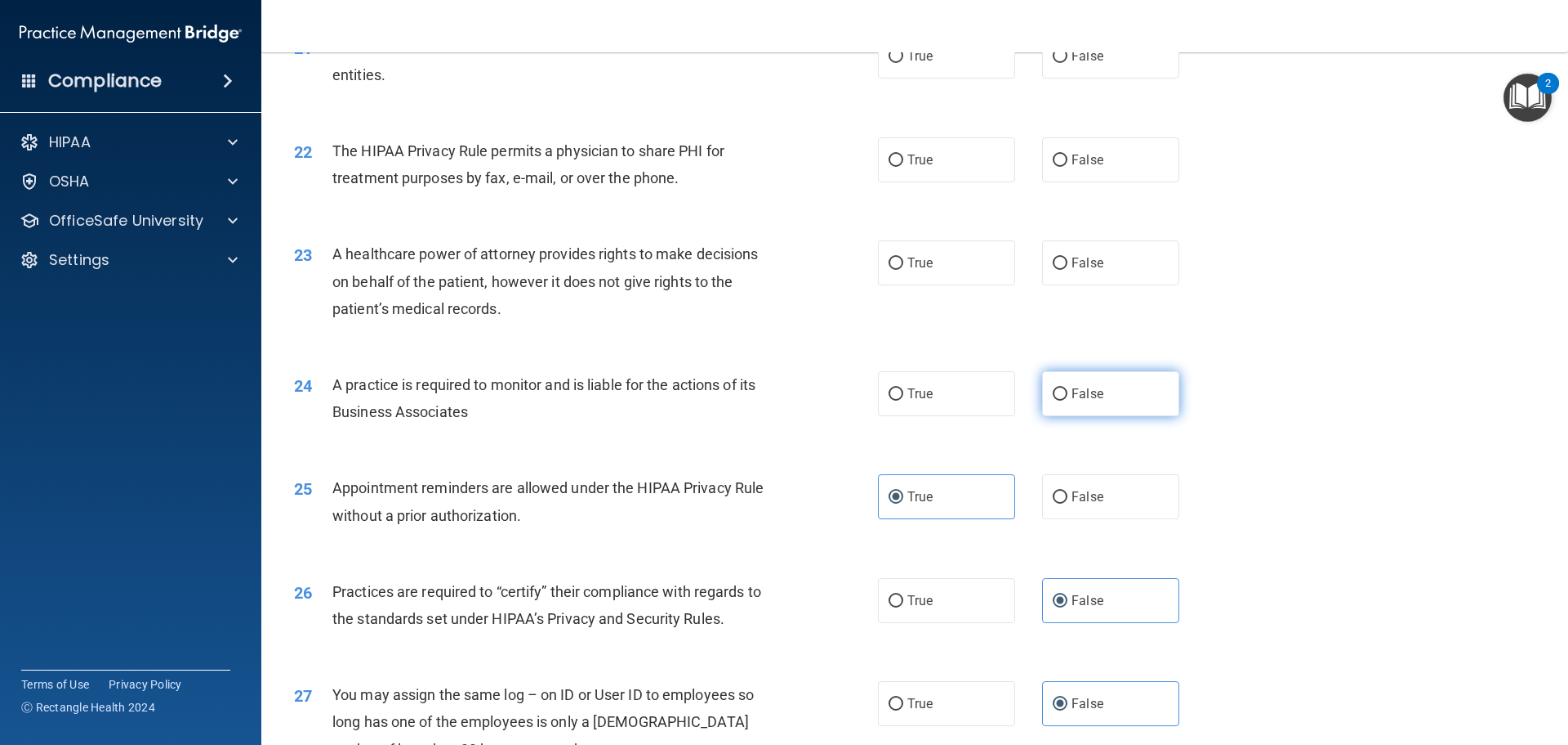
click at [1042, 397] on label "False" at bounding box center [1110, 392] width 137 height 45
click at [1053, 397] on input "False" at bounding box center [1060, 393] width 15 height 12
radio input "true"
drag, startPoint x: 529, startPoint y: 328, endPoint x: 467, endPoint y: 316, distance: 63.2
click at [464, 317] on div "23 A healthcare power of attorney provides rights to make decisions on behalf o…" at bounding box center [586, 285] width 633 height 90
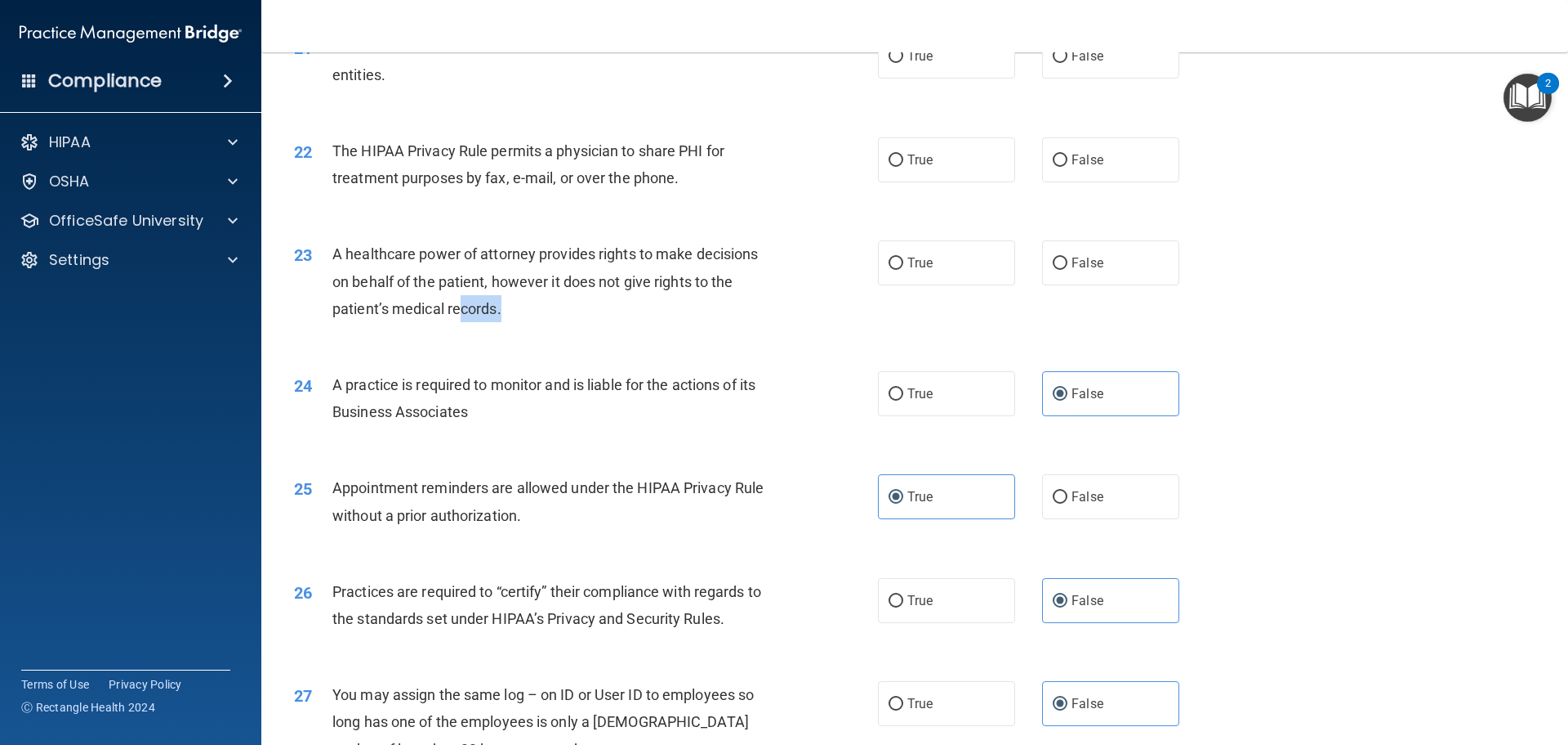
click at [554, 321] on div "A healthcare power of attorney provides rights to make decisions on behalf of t…" at bounding box center [560, 282] width 457 height 82
drag, startPoint x: 1082, startPoint y: 266, endPoint x: 1055, endPoint y: 270, distance: 27.3
click at [1081, 266] on span "False" at bounding box center [1087, 263] width 32 height 15
click at [1068, 266] on input "False" at bounding box center [1060, 263] width 15 height 12
radio input "true"
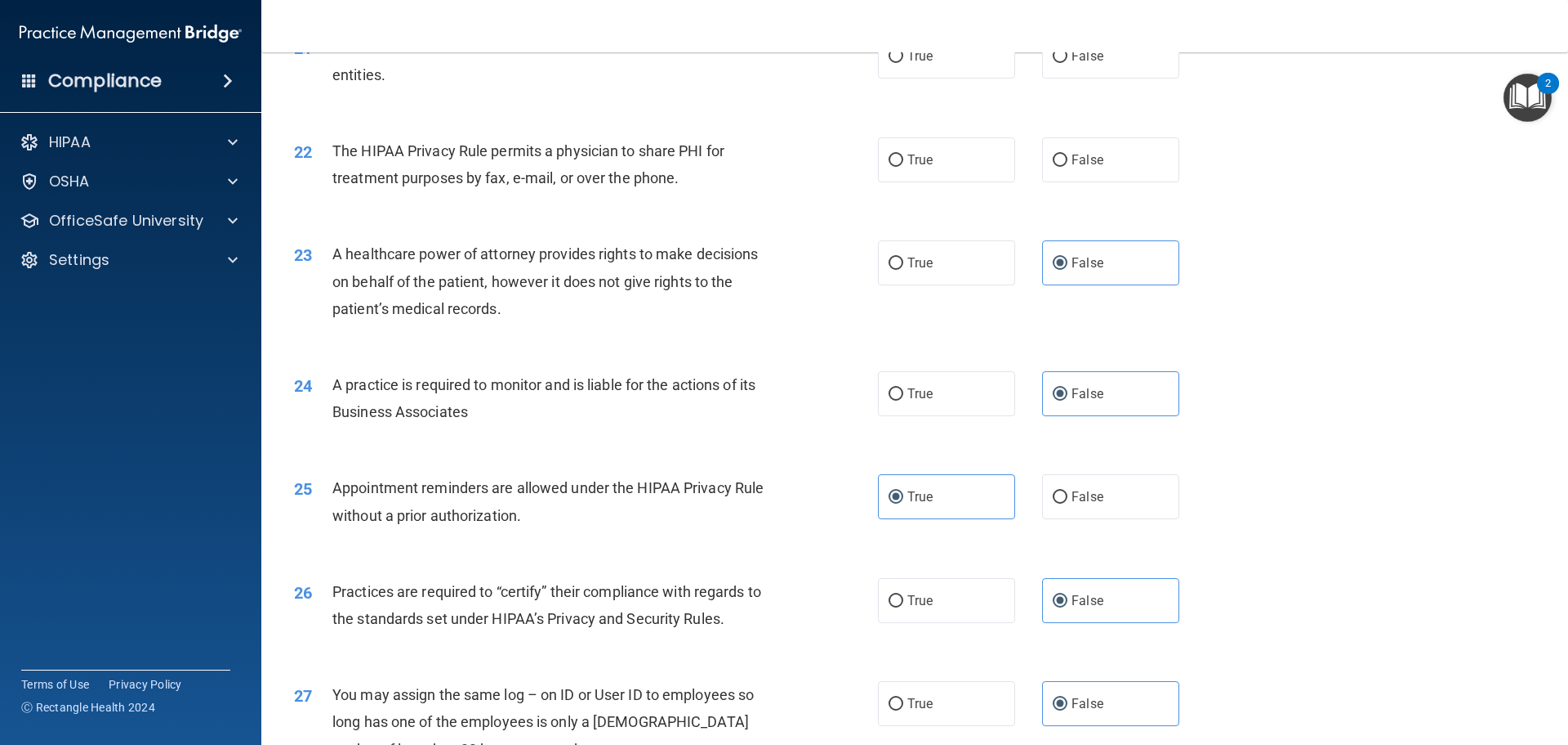
click at [506, 305] on div "A healthcare power of attorney provides rights to make decisions on behalf of t…" at bounding box center [560, 282] width 457 height 82
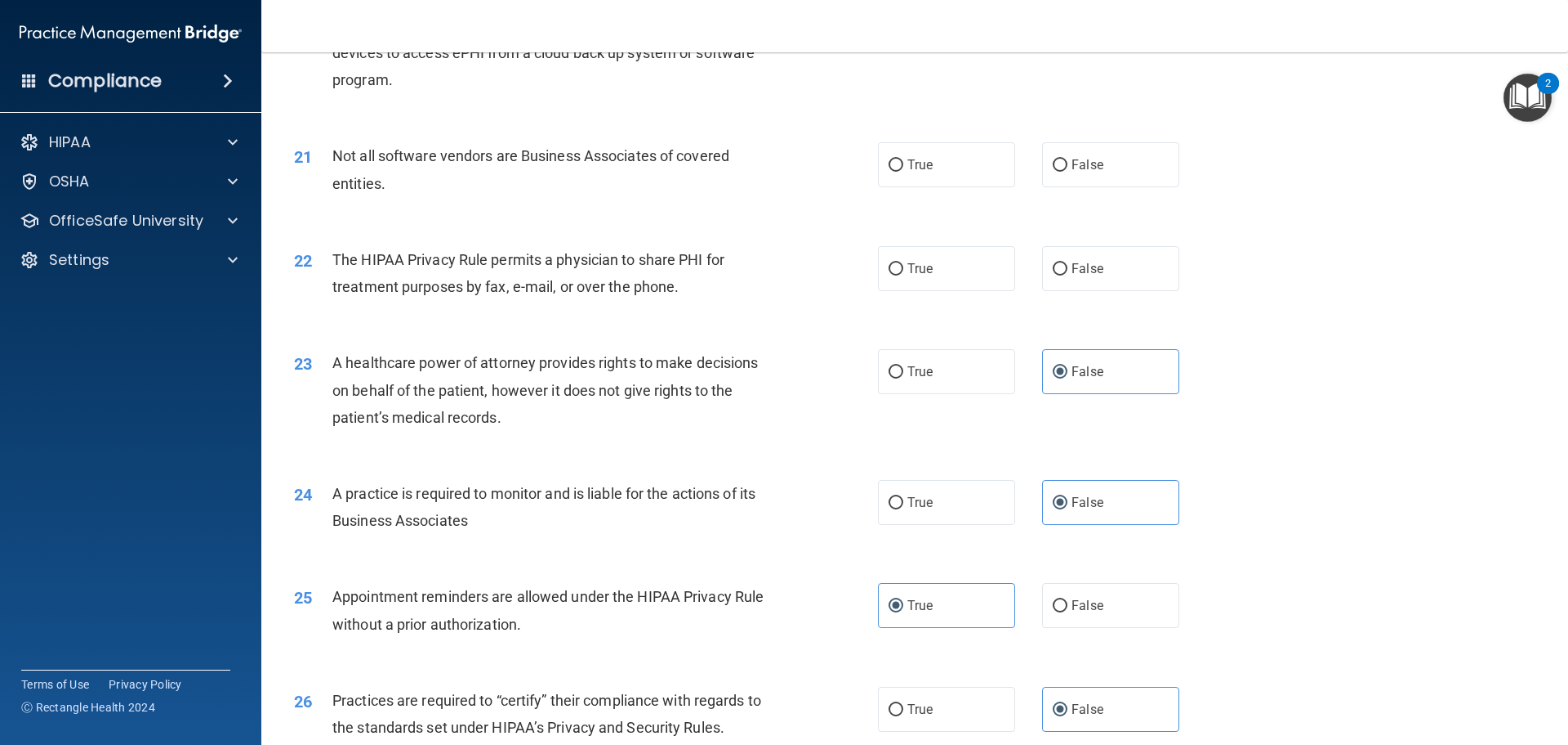
scroll to position [2407, 0]
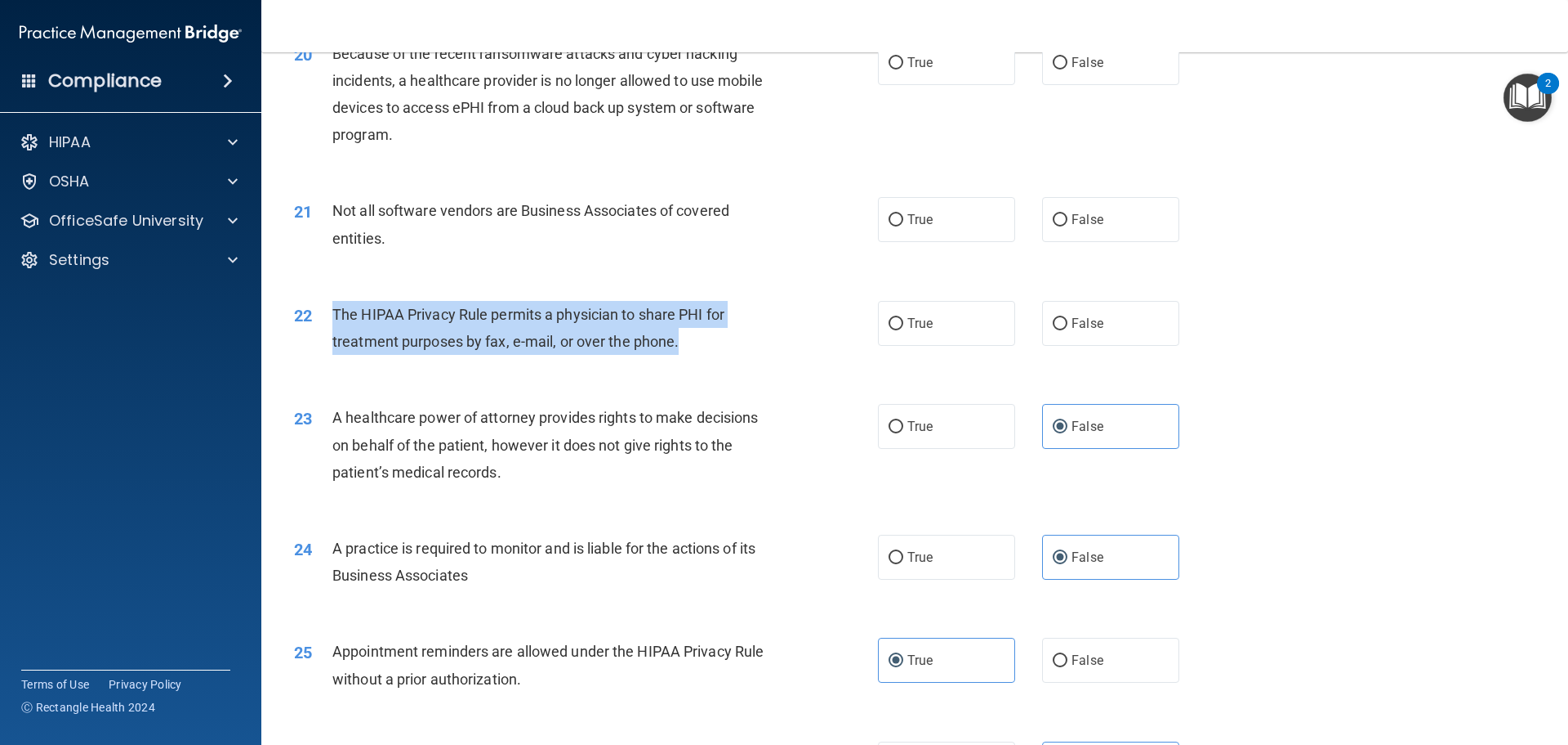
drag, startPoint x: 683, startPoint y: 347, endPoint x: 330, endPoint y: 317, distance: 354.3
click at [330, 317] on div "22 The HIPAA Privacy Rule permits a physician to share PHI for treatment purpos…" at bounding box center [586, 332] width 633 height 62
copy div "The HIPAA Privacy Rule permits a physician to share PHI for treatment purposes …"
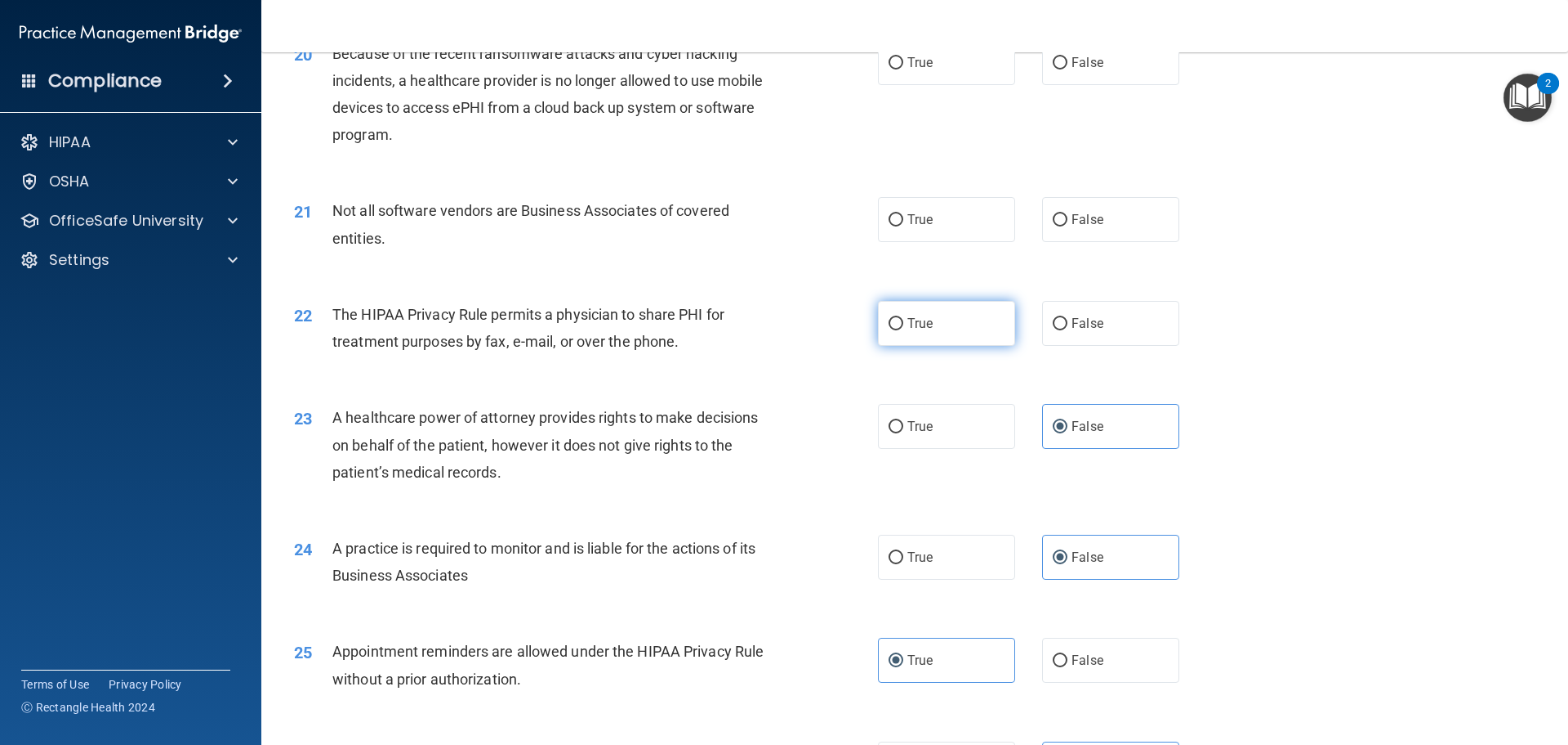
click at [908, 335] on label "True" at bounding box center [946, 323] width 137 height 45
click at [903, 330] on input "True" at bounding box center [896, 323] width 15 height 12
radio input "true"
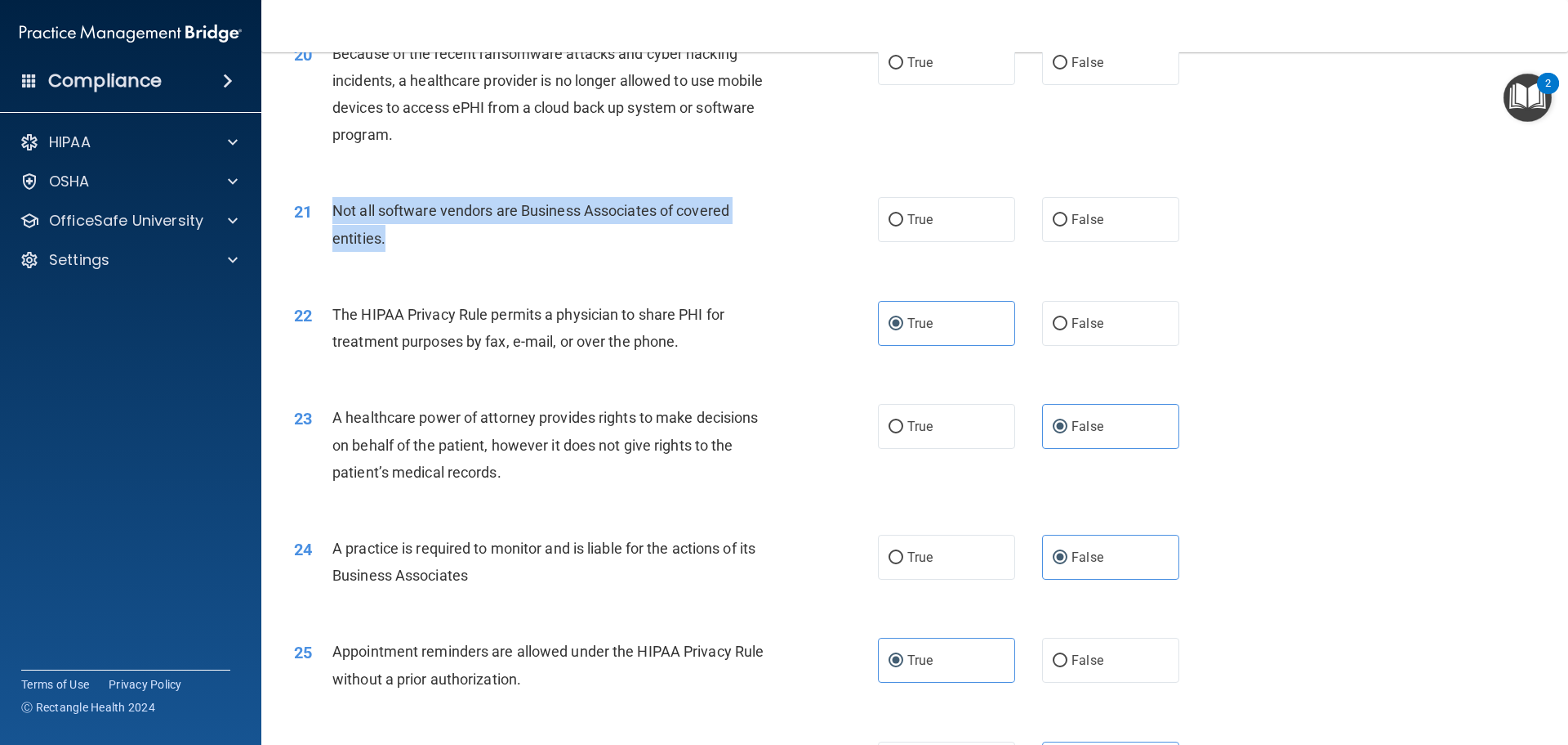
drag, startPoint x: 384, startPoint y: 232, endPoint x: 321, endPoint y: 203, distance: 69.4
click at [321, 203] on div "21 Not all software vendors are Business Associates of covered entities." at bounding box center [586, 228] width 633 height 62
copy div "Not all software vendors are Business Associates of covered entities."
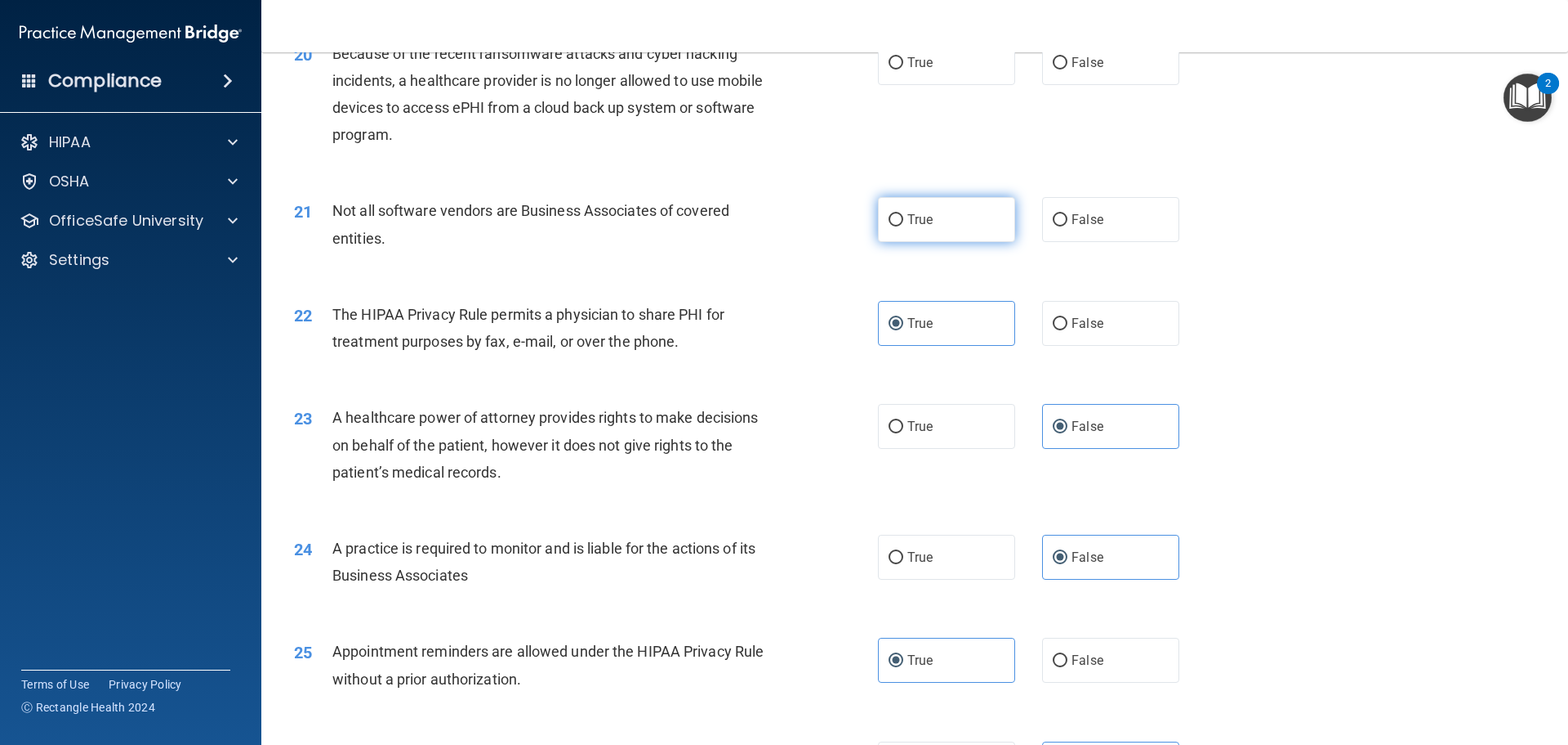
click at [942, 220] on label "True" at bounding box center [946, 219] width 137 height 45
click at [903, 220] on input "True" at bounding box center [896, 220] width 15 height 12
radio input "true"
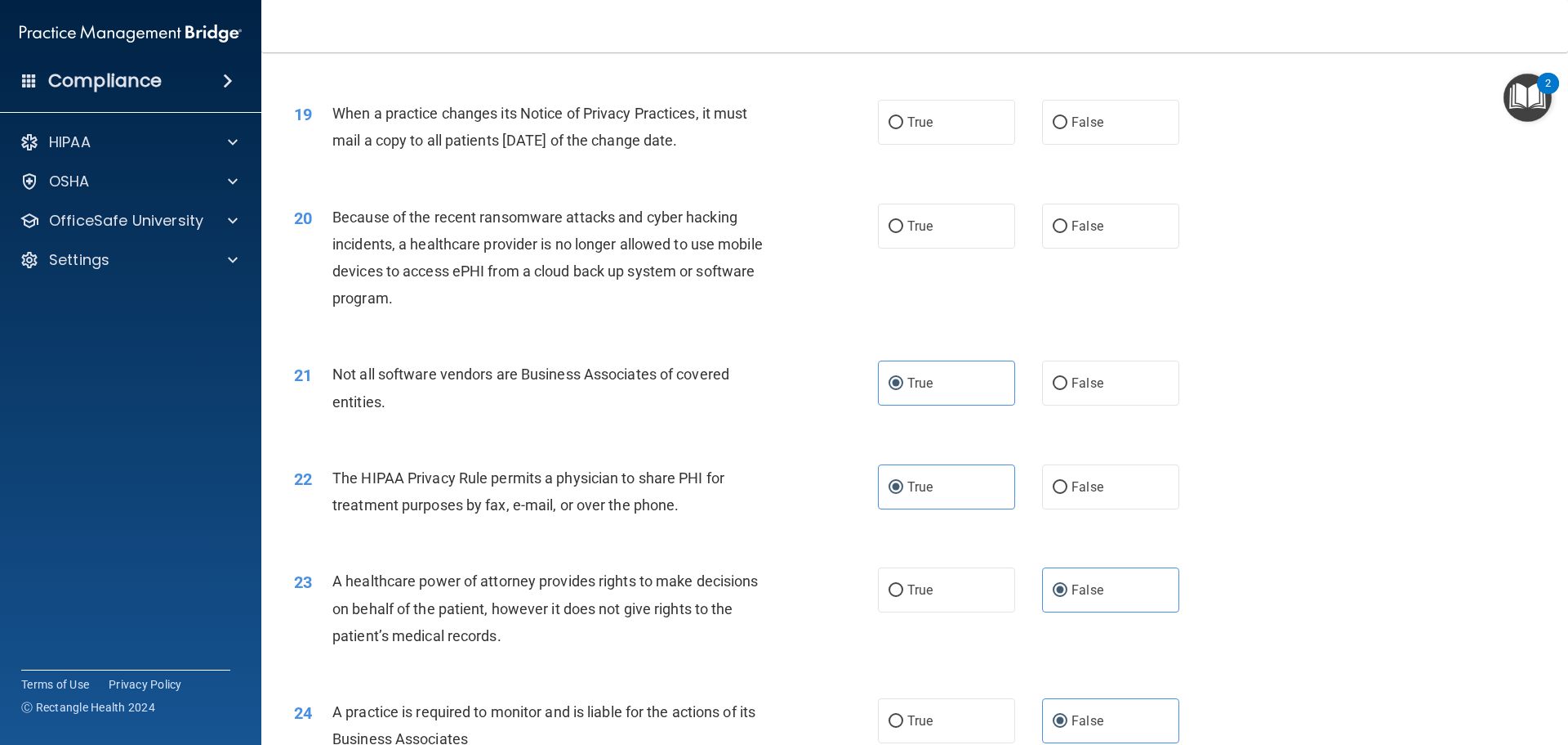
scroll to position [2080, 0]
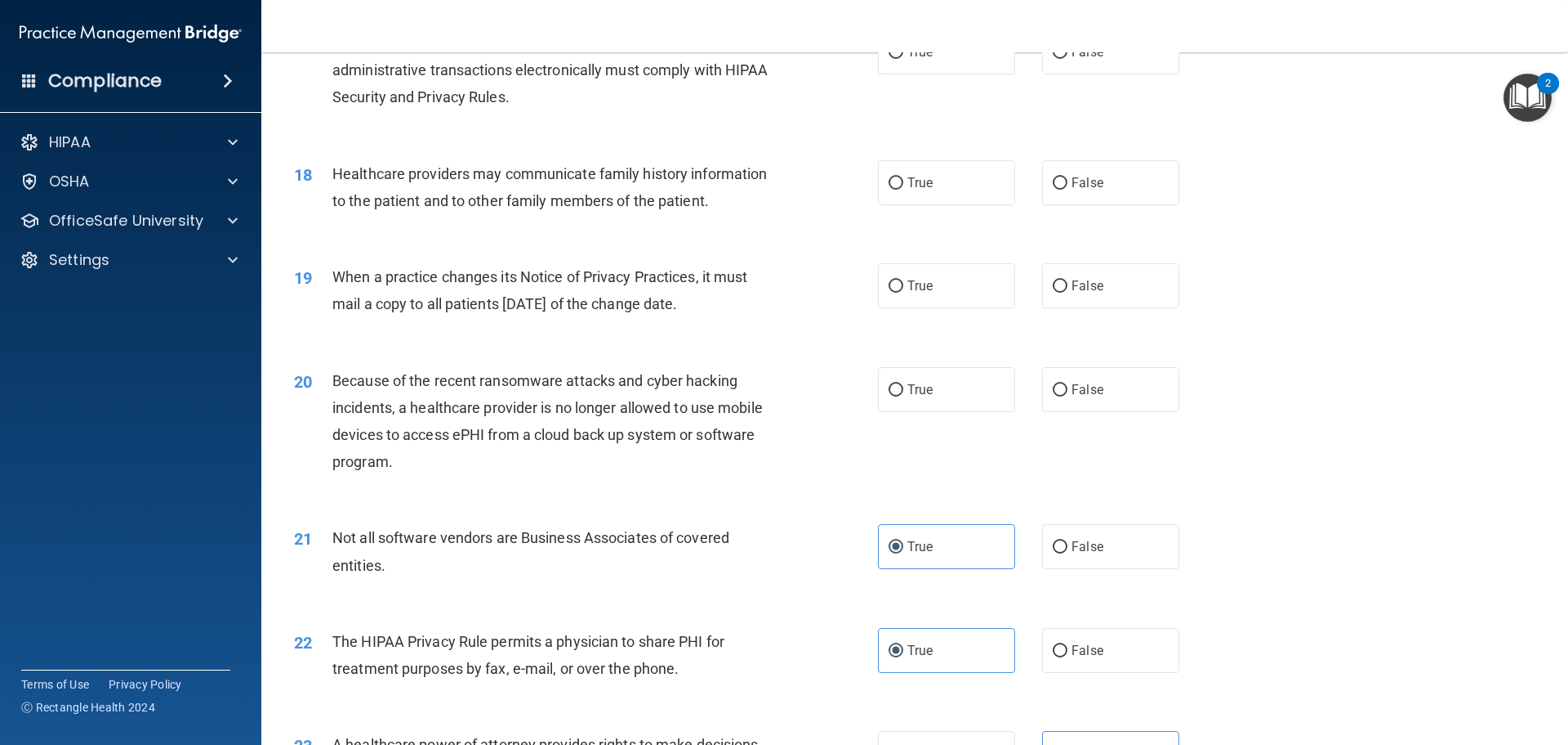
click at [394, 459] on div "Because of the recent ransomware attacks and cyber hacking incidents, a healthc…" at bounding box center [560, 422] width 457 height 109
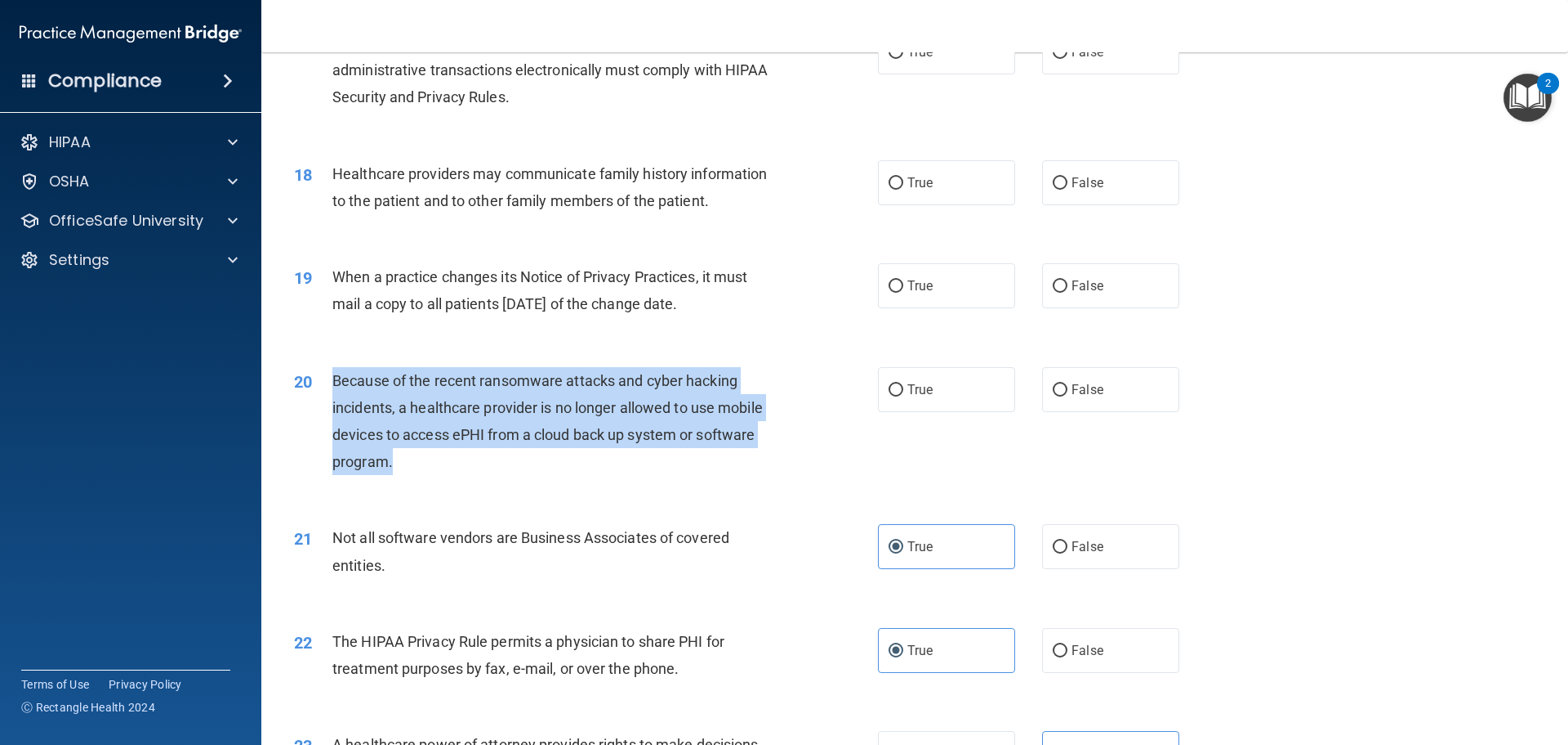
drag, startPoint x: 396, startPoint y: 462, endPoint x: 330, endPoint y: 382, distance: 103.7
click at [330, 382] on div "20 Because of the recent ransomware attacks and cyber hacking incidents, a heal…" at bounding box center [586, 425] width 633 height 117
copy div "Because of the recent ransomware attacks and cyber hacking incidents, a healthc…"
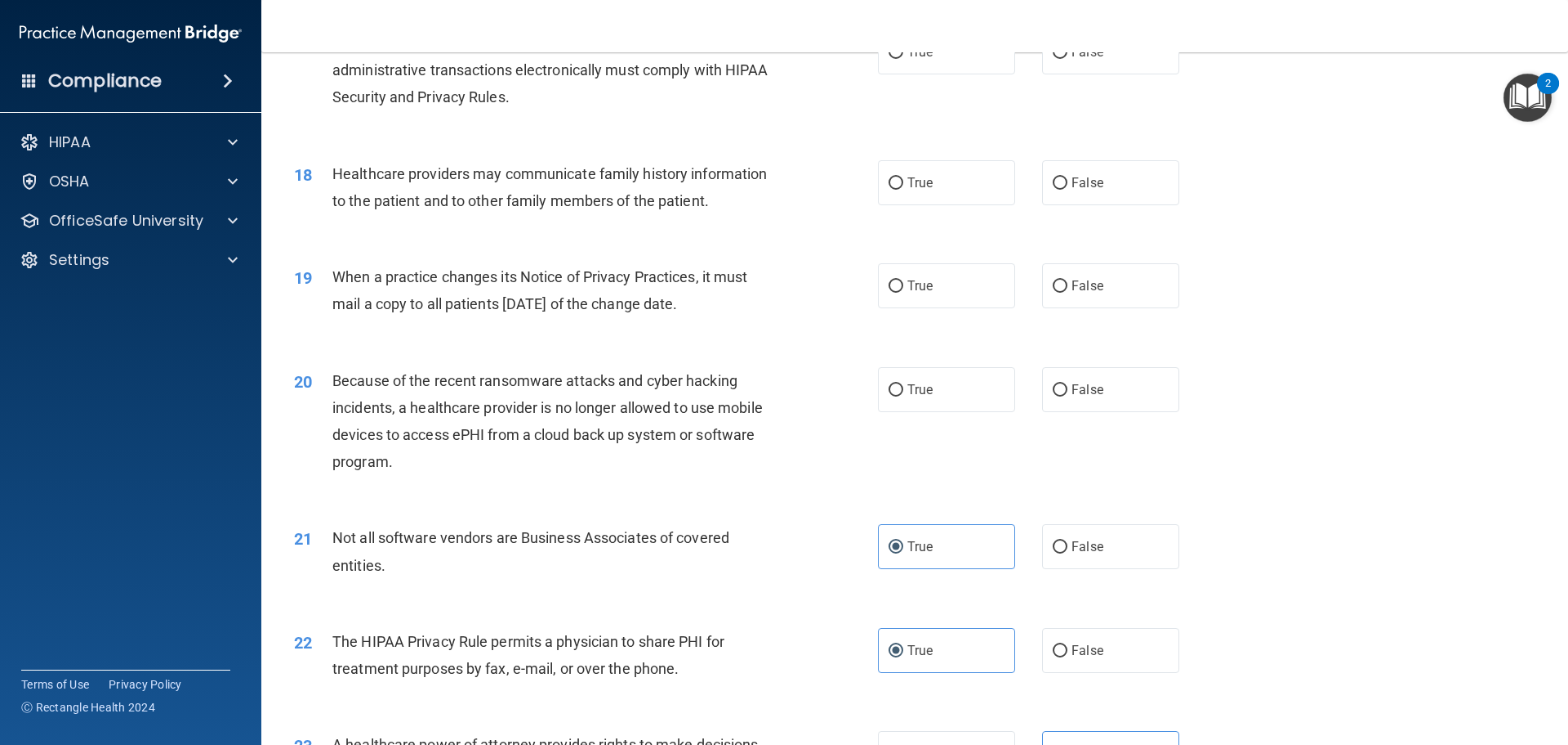
click at [444, 280] on span "When a practice changes its Notice of Privacy Practices, it must mail a copy to…" at bounding box center [539, 290] width 415 height 45
click at [480, 404] on span "Because of the recent ransomware attacks and cyber hacking incidents, a healthc…" at bounding box center [547, 421] width 430 height 99
click at [659, 437] on span "Because of the recent ransomware attacks and cyber hacking incidents, a healthc…" at bounding box center [547, 421] width 430 height 99
click at [560, 442] on span "Because of the recent ransomware attacks and cyber hacking incidents, a healthc…" at bounding box center [547, 421] width 430 height 99
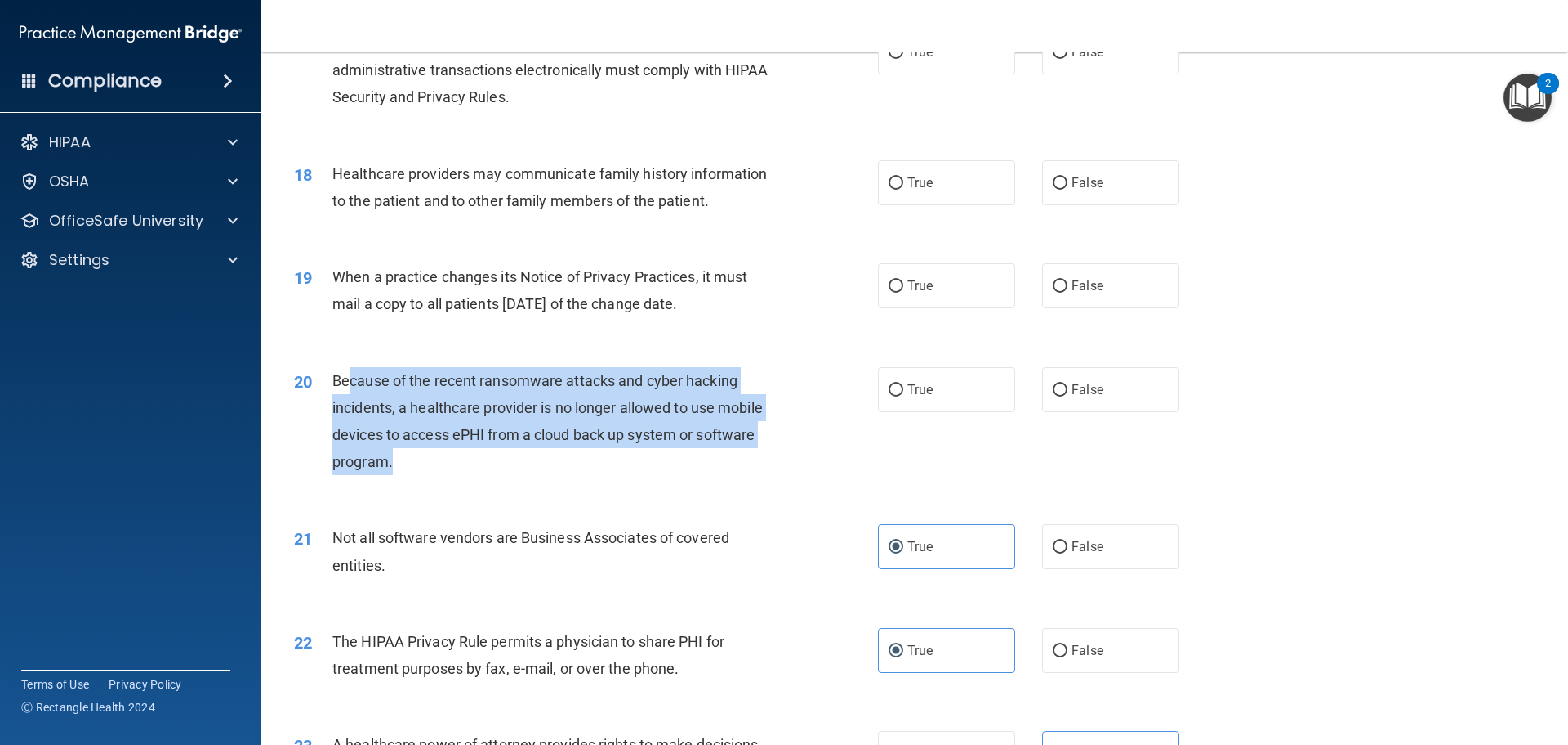
drag, startPoint x: 419, startPoint y: 469, endPoint x: 346, endPoint y: 377, distance: 117.4
click at [346, 377] on div "Because of the recent ransomware attacks and cyber hacking incidents, a healthc…" at bounding box center [560, 422] width 457 height 109
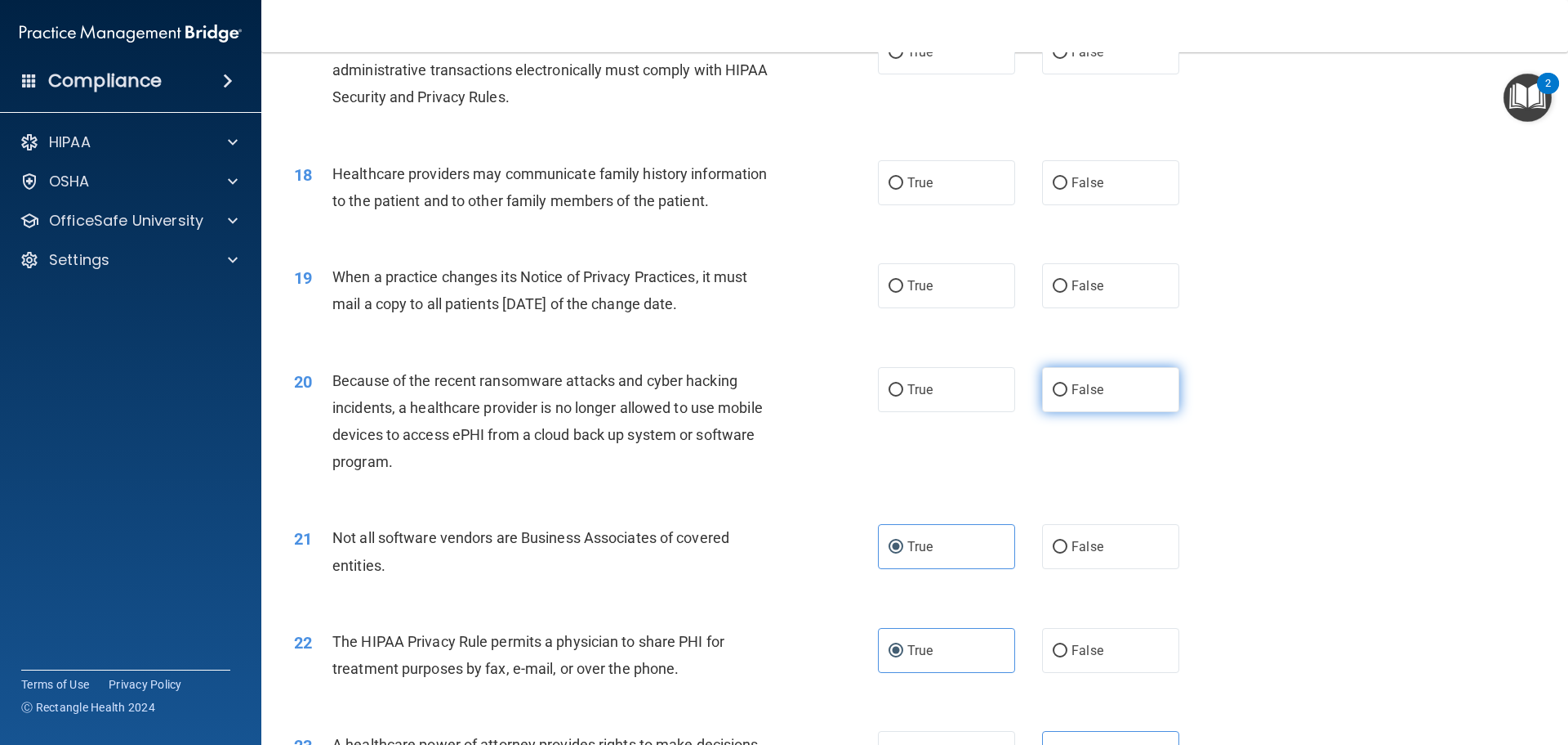
click at [1153, 385] on label "False" at bounding box center [1110, 389] width 137 height 45
click at [1068, 385] on input "False" at bounding box center [1060, 390] width 15 height 12
radio input "true"
click at [487, 301] on span "When a practice changes its Notice of Privacy Practices, it must mail a copy to…" at bounding box center [539, 290] width 415 height 45
drag, startPoint x: 763, startPoint y: 305, endPoint x: 313, endPoint y: 285, distance: 450.4
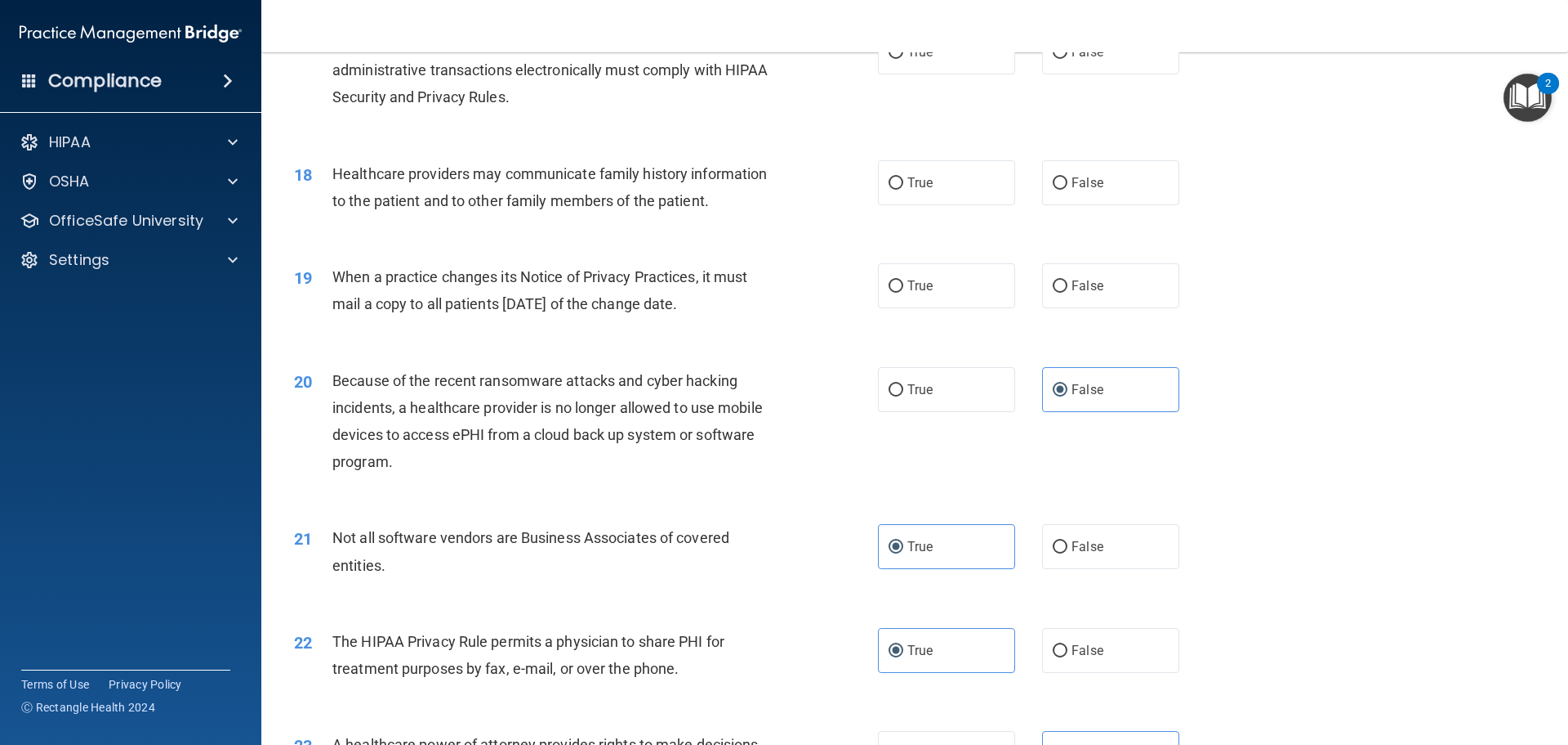
click at [313, 285] on div "19 When a practice changes its Notice of Privacy Practices, it must mail a copy…" at bounding box center [586, 294] width 633 height 62
click at [1111, 287] on label "False" at bounding box center [1110, 285] width 137 height 45
click at [1068, 287] on input "False" at bounding box center [1060, 286] width 15 height 12
radio input "true"
click at [470, 187] on div "Healthcare providers may communicate family history information to the patient …" at bounding box center [560, 186] width 457 height 54
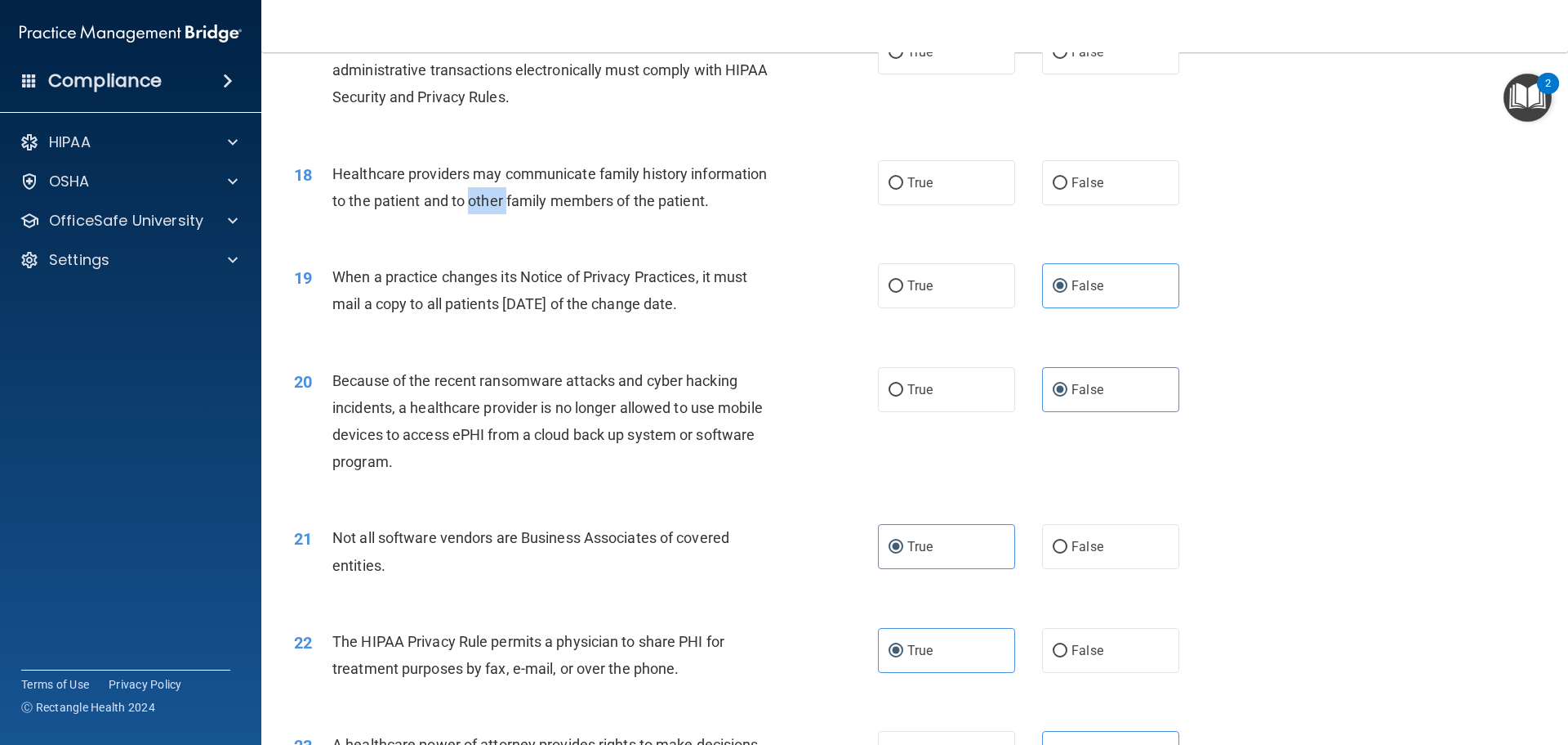
click at [470, 187] on div "Healthcare providers may communicate family history information to the patient …" at bounding box center [560, 186] width 457 height 54
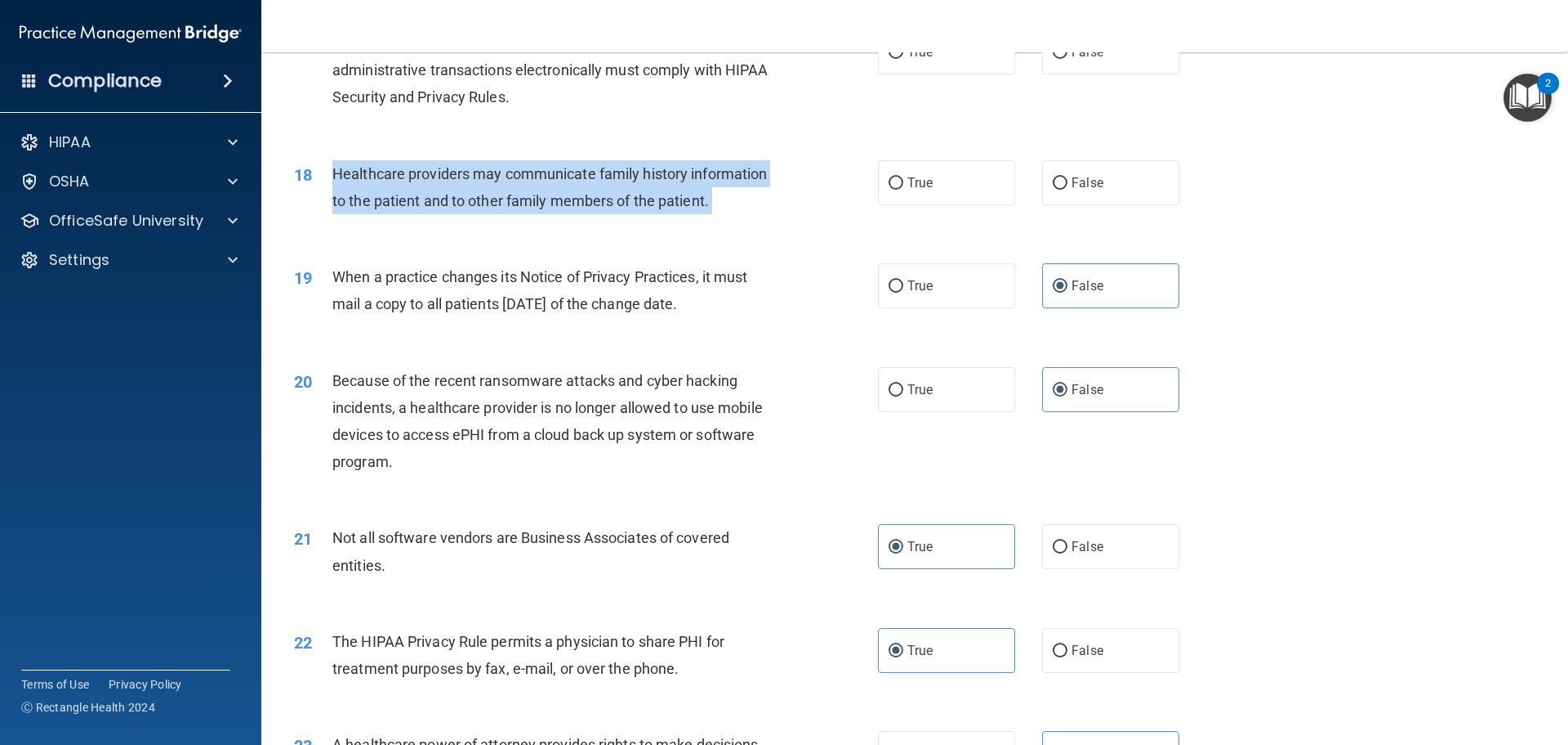
click at [470, 187] on div "Healthcare providers may communicate family history information to the patient …" at bounding box center [560, 186] width 457 height 54
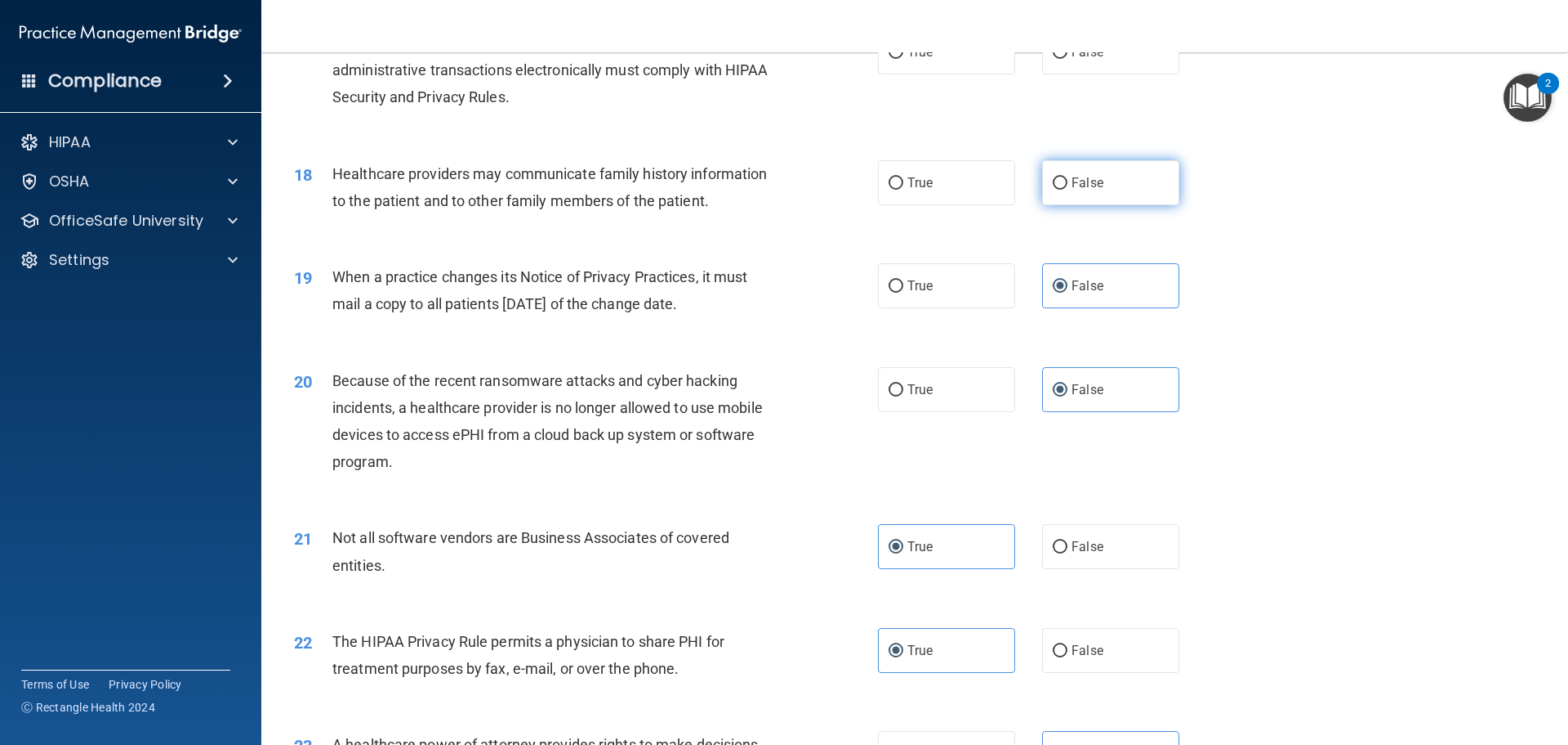
click at [1097, 188] on label "False" at bounding box center [1110, 182] width 137 height 45
click at [1068, 188] on input "False" at bounding box center [1060, 183] width 15 height 12
radio input "true"
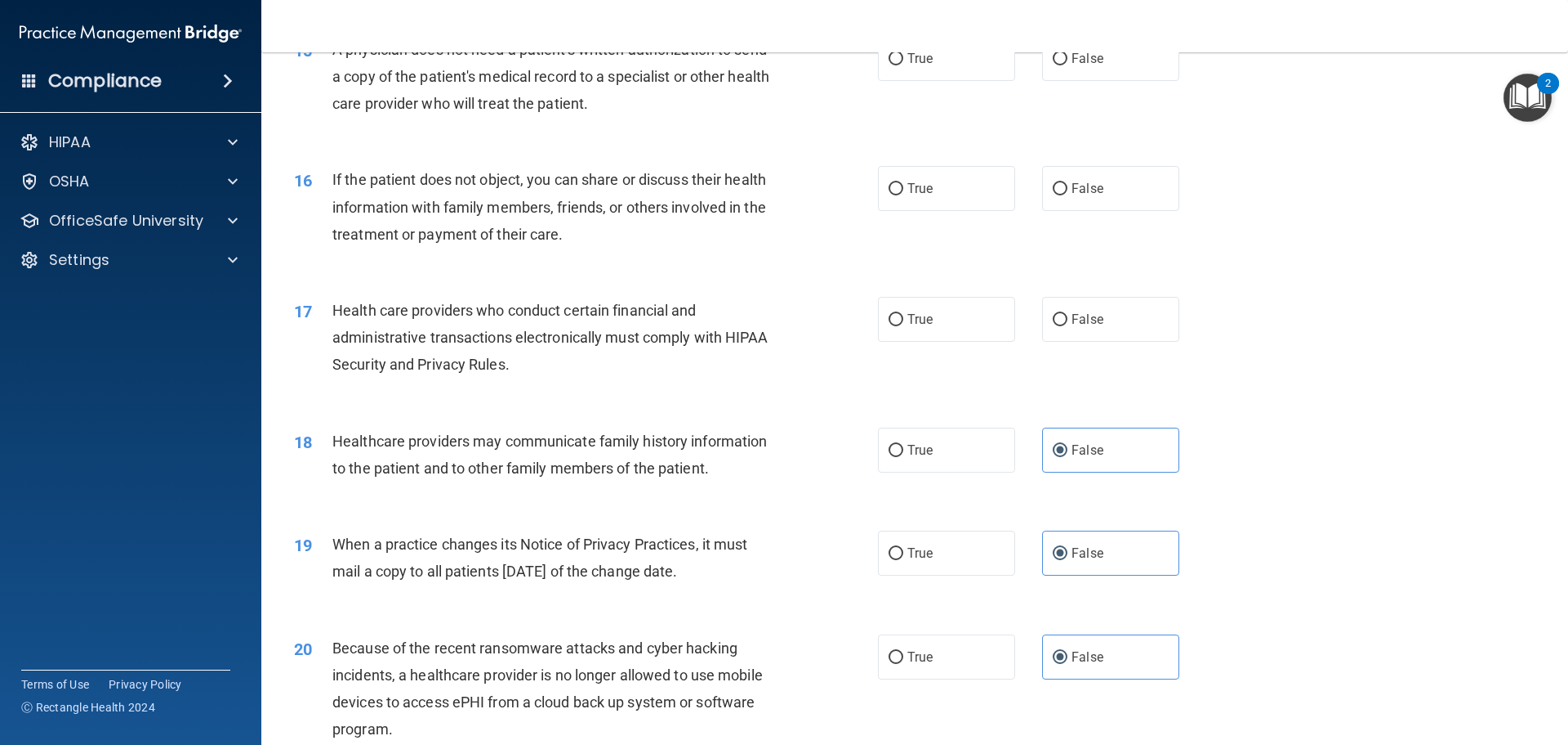
scroll to position [1753, 0]
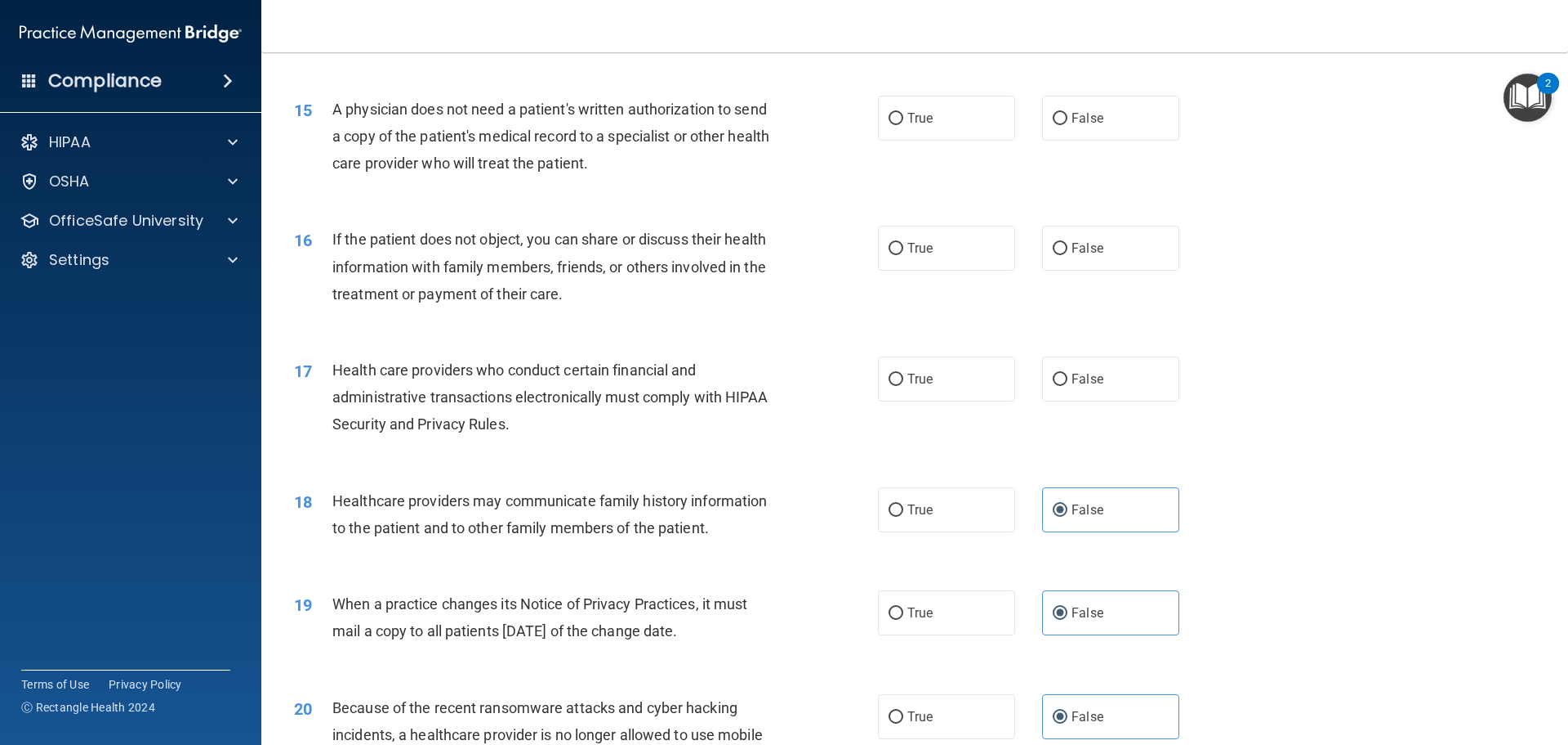
click at [549, 428] on div "Health care providers who conduct certain financial and administrative transact…" at bounding box center [560, 397] width 457 height 82
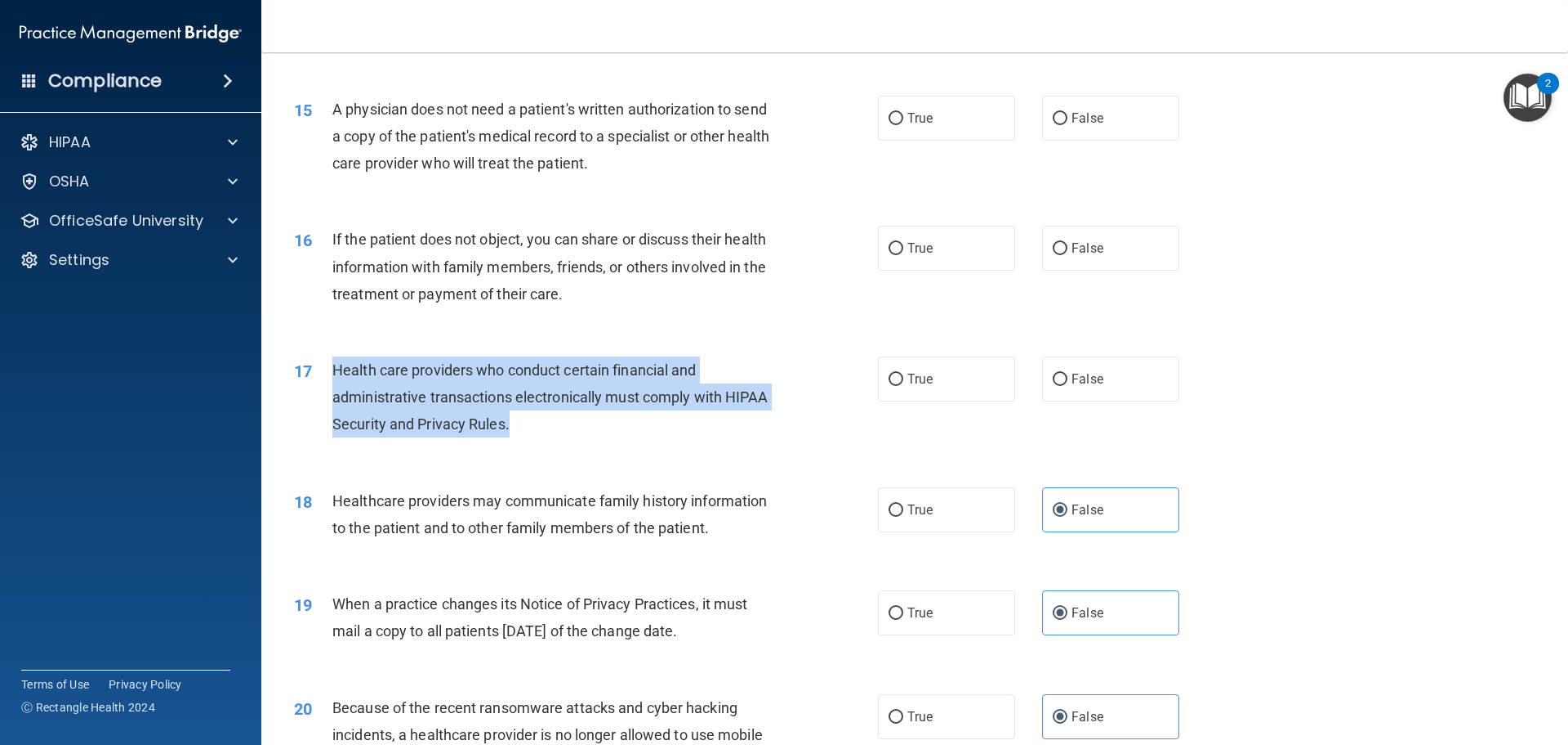
drag, startPoint x: 535, startPoint y: 422, endPoint x: 324, endPoint y: 368, distance: 217.8
click at [324, 368] on div "17 Health care providers who conduct certain financial and administrative trans…" at bounding box center [586, 401] width 633 height 90
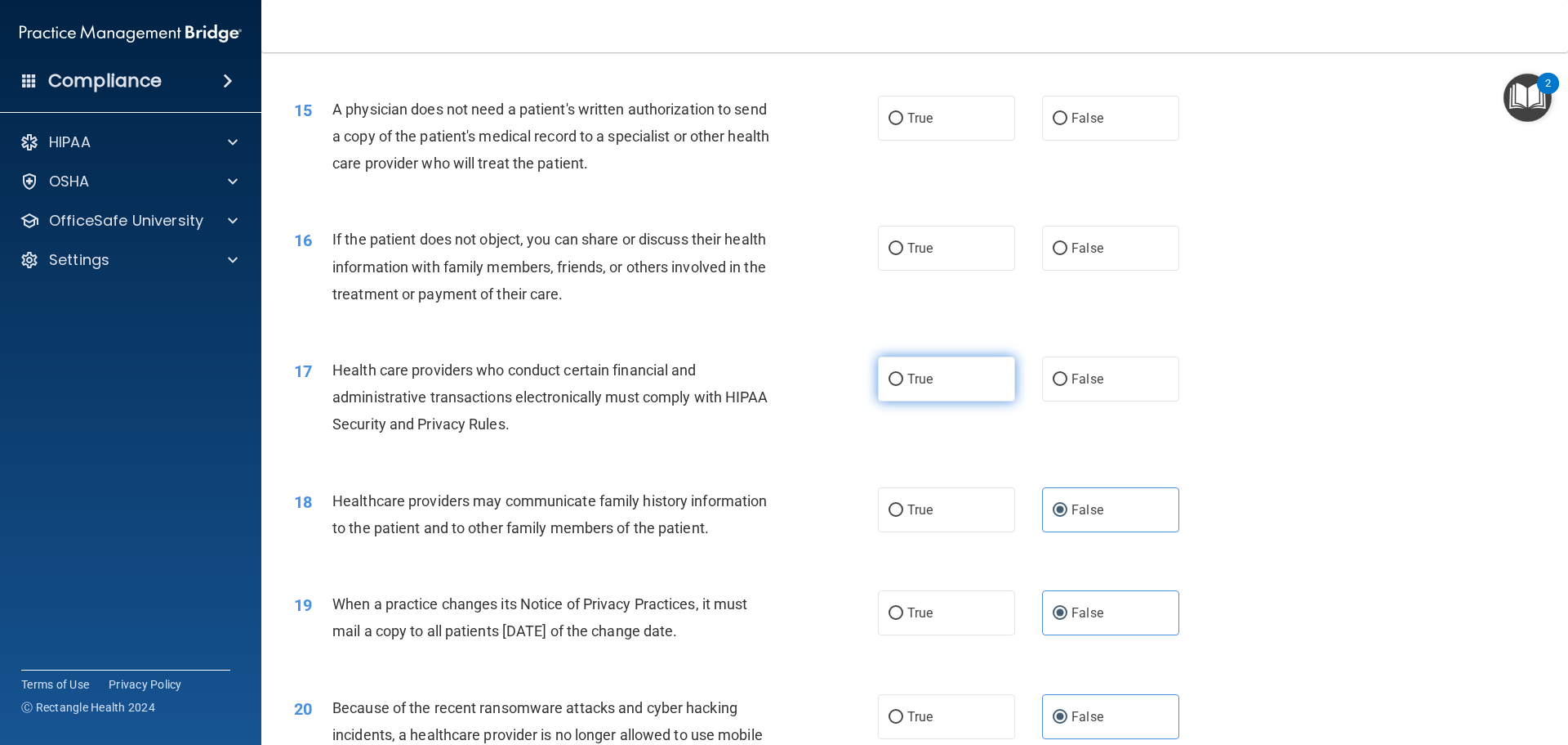
click at [972, 388] on label "True" at bounding box center [946, 378] width 137 height 45
click at [903, 386] on input "True" at bounding box center [896, 379] width 15 height 12
radio input "true"
click at [594, 291] on div "If the patient does not object, you can share or discuss their health informati…" at bounding box center [560, 266] width 457 height 82
drag, startPoint x: 1047, startPoint y: 257, endPoint x: 1039, endPoint y: 258, distance: 8.1
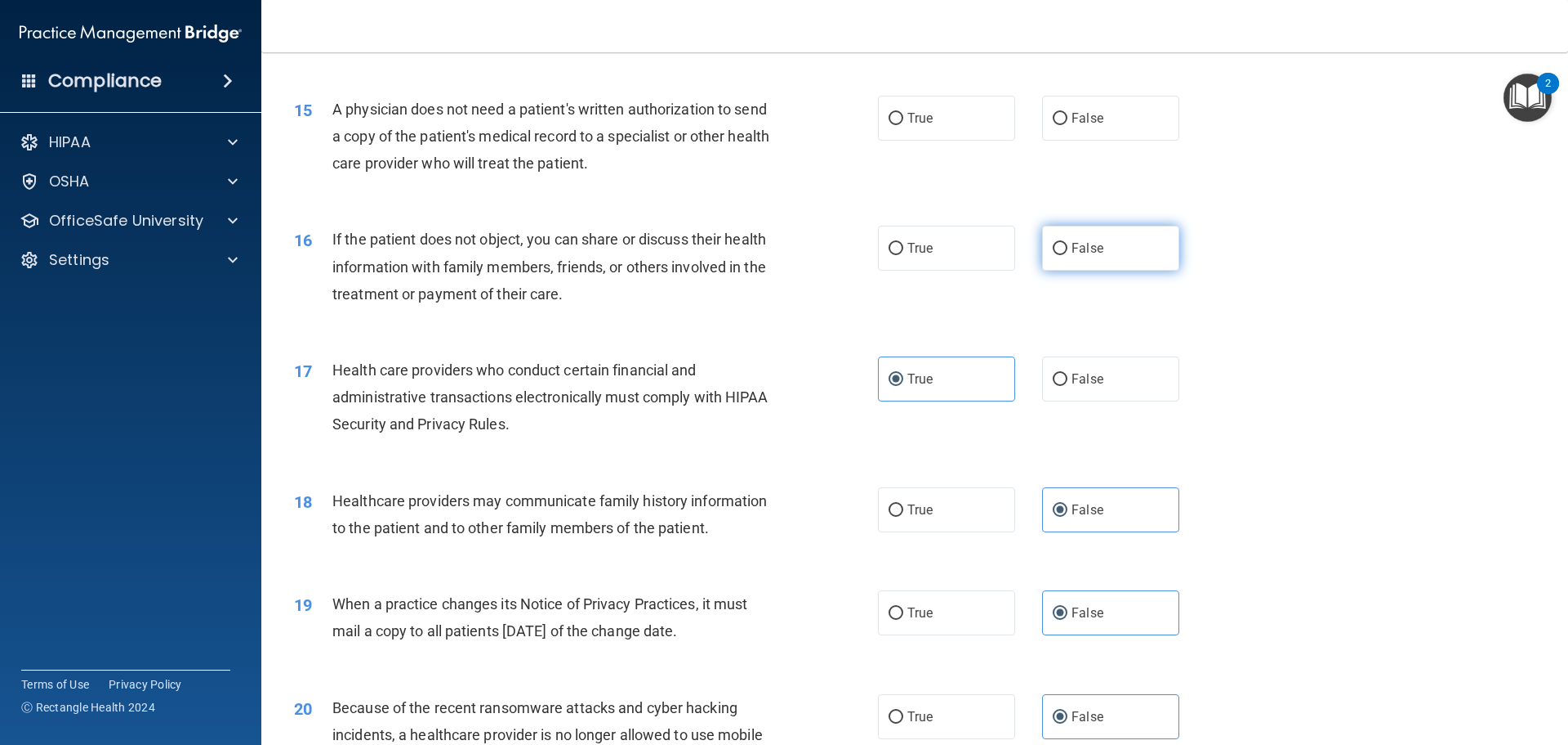
click at [1045, 257] on label "False" at bounding box center [1110, 247] width 137 height 45
click at [1053, 255] on input "False" at bounding box center [1060, 248] width 15 height 12
radio input "true"
click at [652, 192] on div "15 A physician does not need a patient's written authorization to send a copy o…" at bounding box center [914, 141] width 1267 height 131
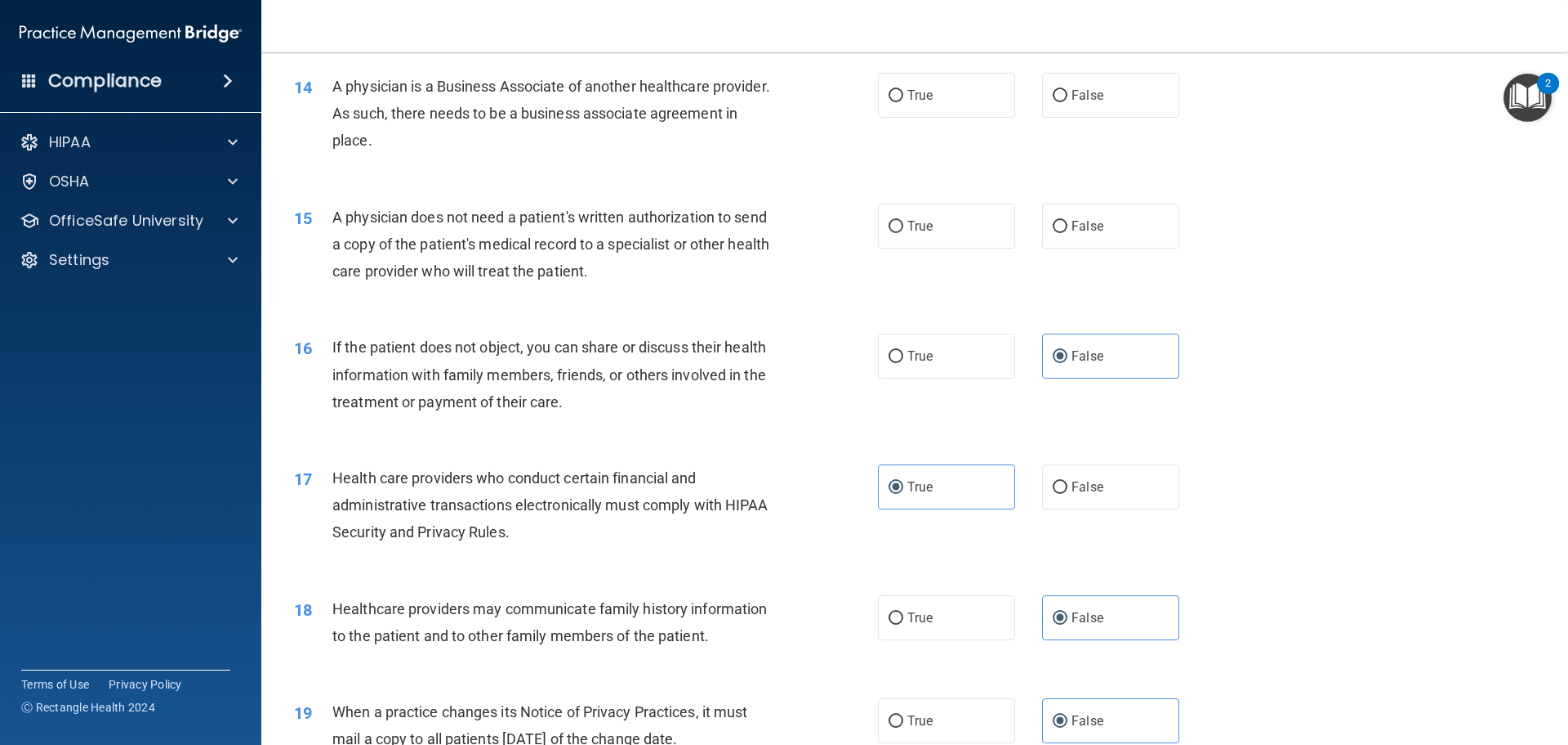
scroll to position [1589, 0]
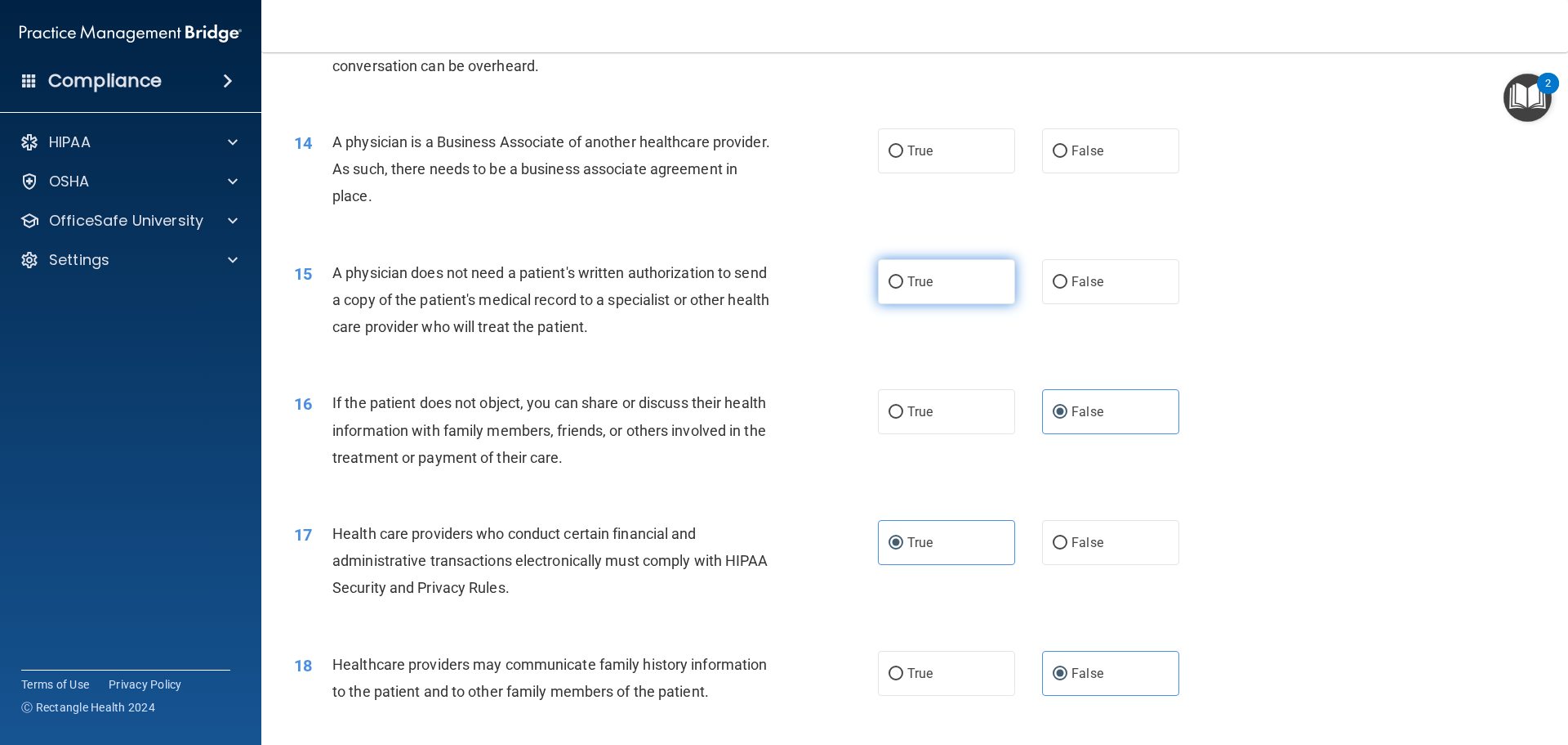
click at [947, 273] on label "True" at bounding box center [946, 281] width 137 height 45
click at [903, 276] on input "True" at bounding box center [896, 282] width 15 height 12
radio input "true"
click at [522, 368] on div "15 A physician does not need a patient's written authorization to send a copy o…" at bounding box center [914, 304] width 1267 height 131
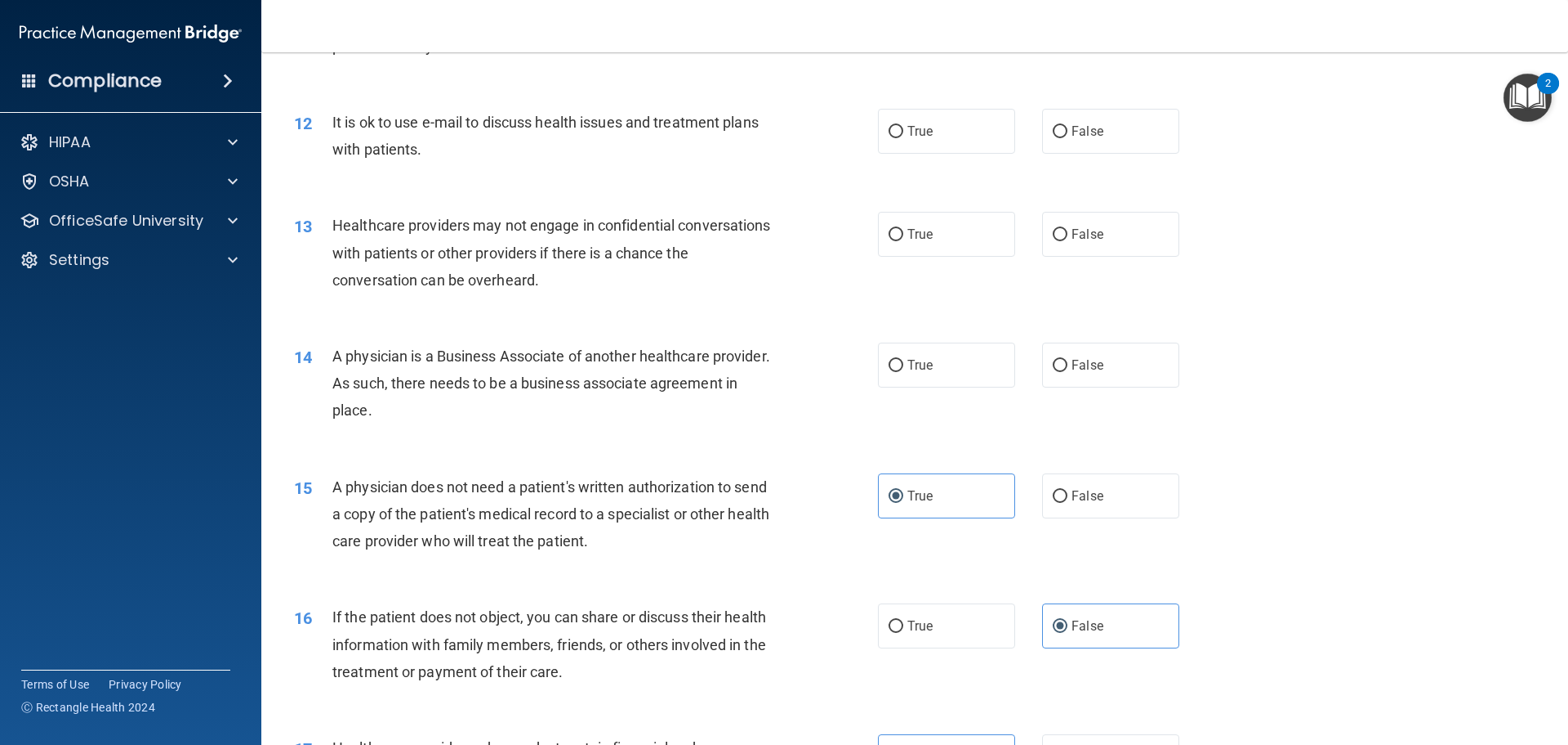
scroll to position [1262, 0]
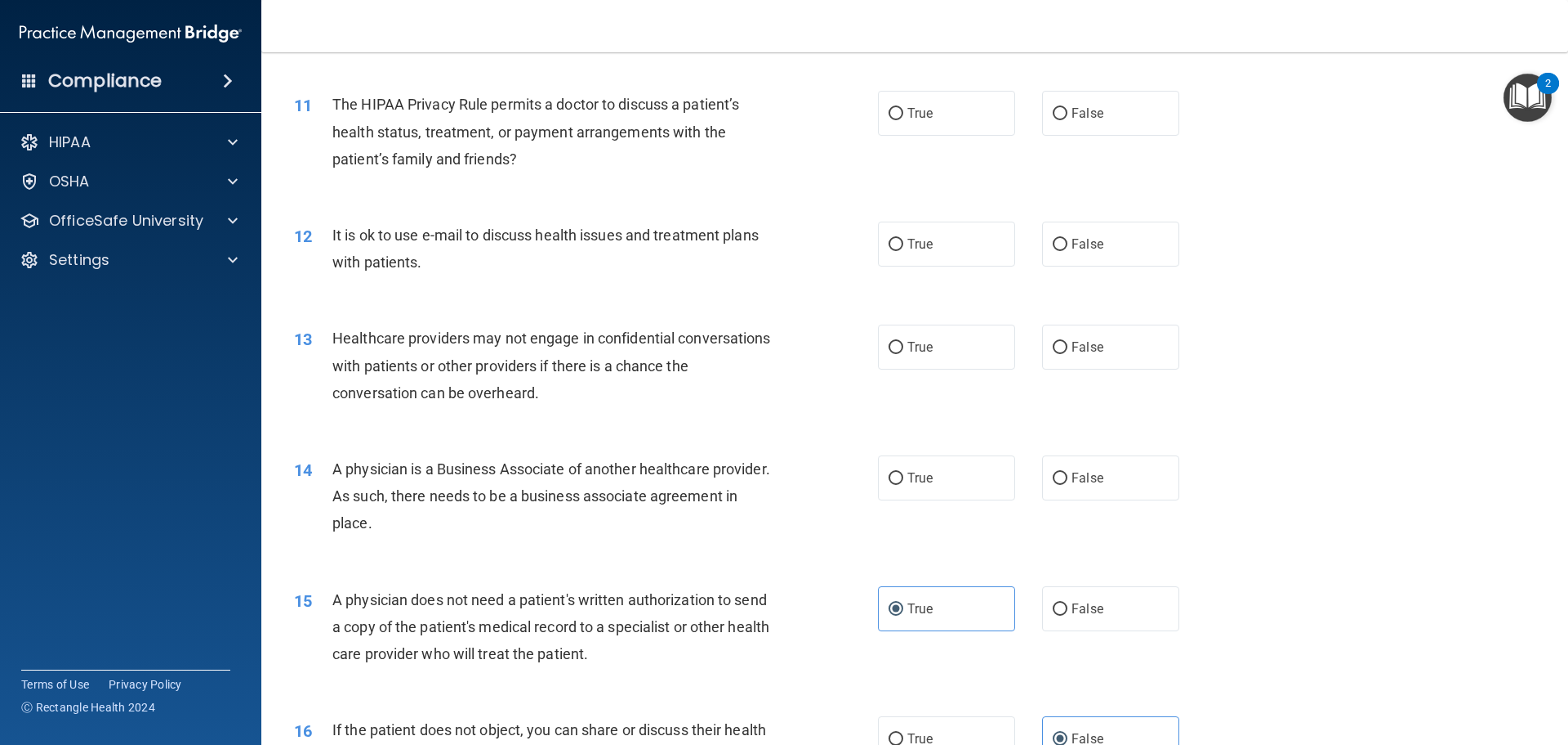
click at [471, 516] on div "A physician is a Business Associate of another healthcare provider. As such, th…" at bounding box center [560, 496] width 457 height 82
drag, startPoint x: 484, startPoint y: 522, endPoint x: 330, endPoint y: 472, distance: 161.9
click at [330, 472] on div "14 A physician is a Business Associate of another healthcare provider. As such,…" at bounding box center [586, 500] width 633 height 90
click at [1107, 479] on label "False" at bounding box center [1110, 477] width 137 height 45
click at [1068, 479] on input "False" at bounding box center [1060, 478] width 15 height 12
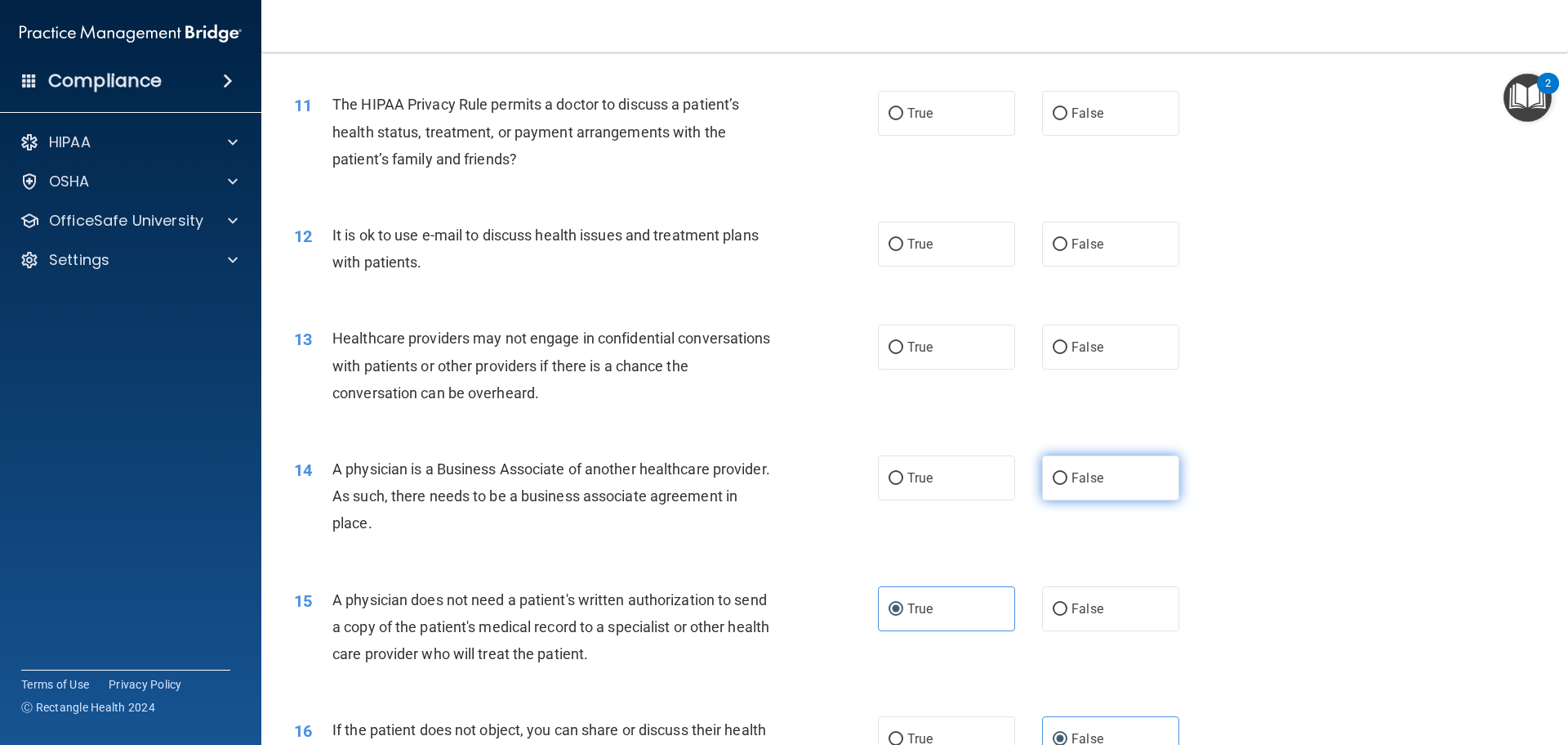
radio input "true"
click at [529, 387] on span "Healthcare providers may not engage in confidential conversations with patients…" at bounding box center [551, 365] width 439 height 71
drag, startPoint x: 587, startPoint y: 407, endPoint x: 446, endPoint y: 399, distance: 141.2
click at [446, 399] on div "13 Healthcare providers may not engage in confidential conversations with patie…" at bounding box center [586, 369] width 633 height 90
click at [636, 315] on div "13 Healthcare providers may not engage in confidential conversations with patie…" at bounding box center [914, 370] width 1267 height 131
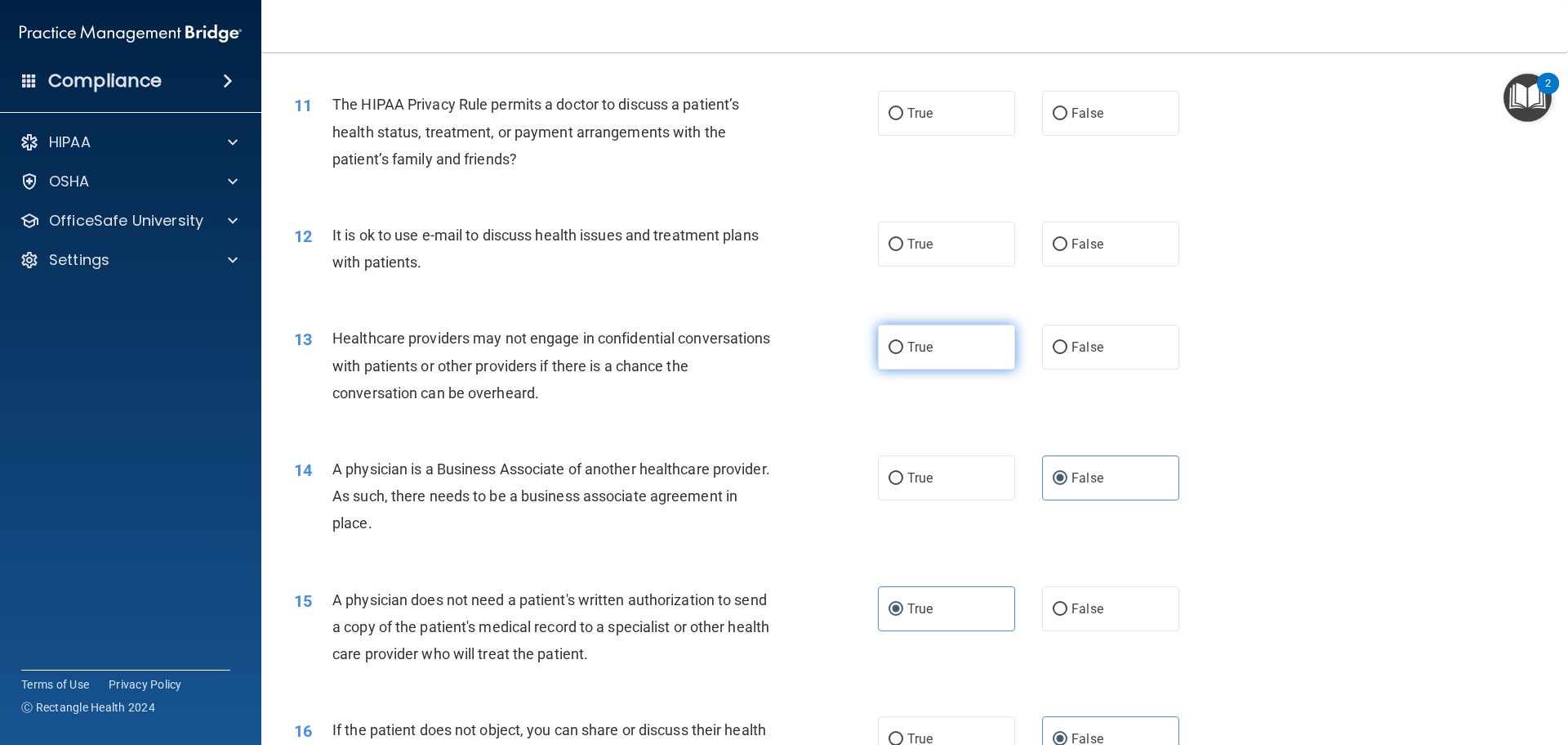
click at [878, 347] on label "True" at bounding box center [946, 346] width 137 height 45
click at [889, 347] on input "True" at bounding box center [896, 347] width 15 height 12
radio input "true"
click at [493, 281] on div "12 It is ok to use e-mail to discuss health issues and treatment plans with pat…" at bounding box center [586, 253] width 633 height 62
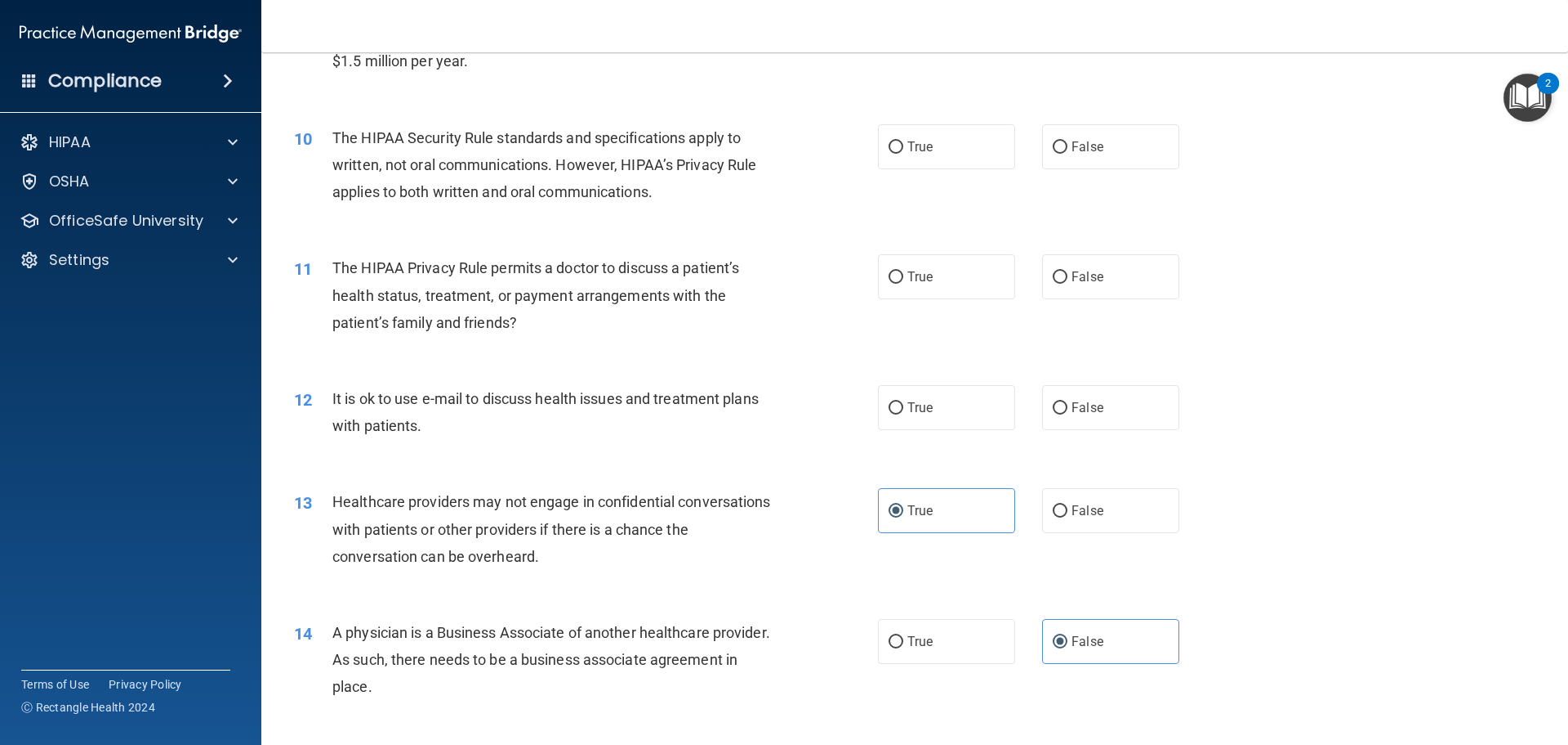
click at [422, 428] on div "It is ok to use e-mail to discuss health issues and treatment plans with patien…" at bounding box center [560, 412] width 457 height 54
click at [423, 418] on div "It is ok to use e-mail to discuss health issues and treatment plans with patien…" at bounding box center [560, 412] width 457 height 54
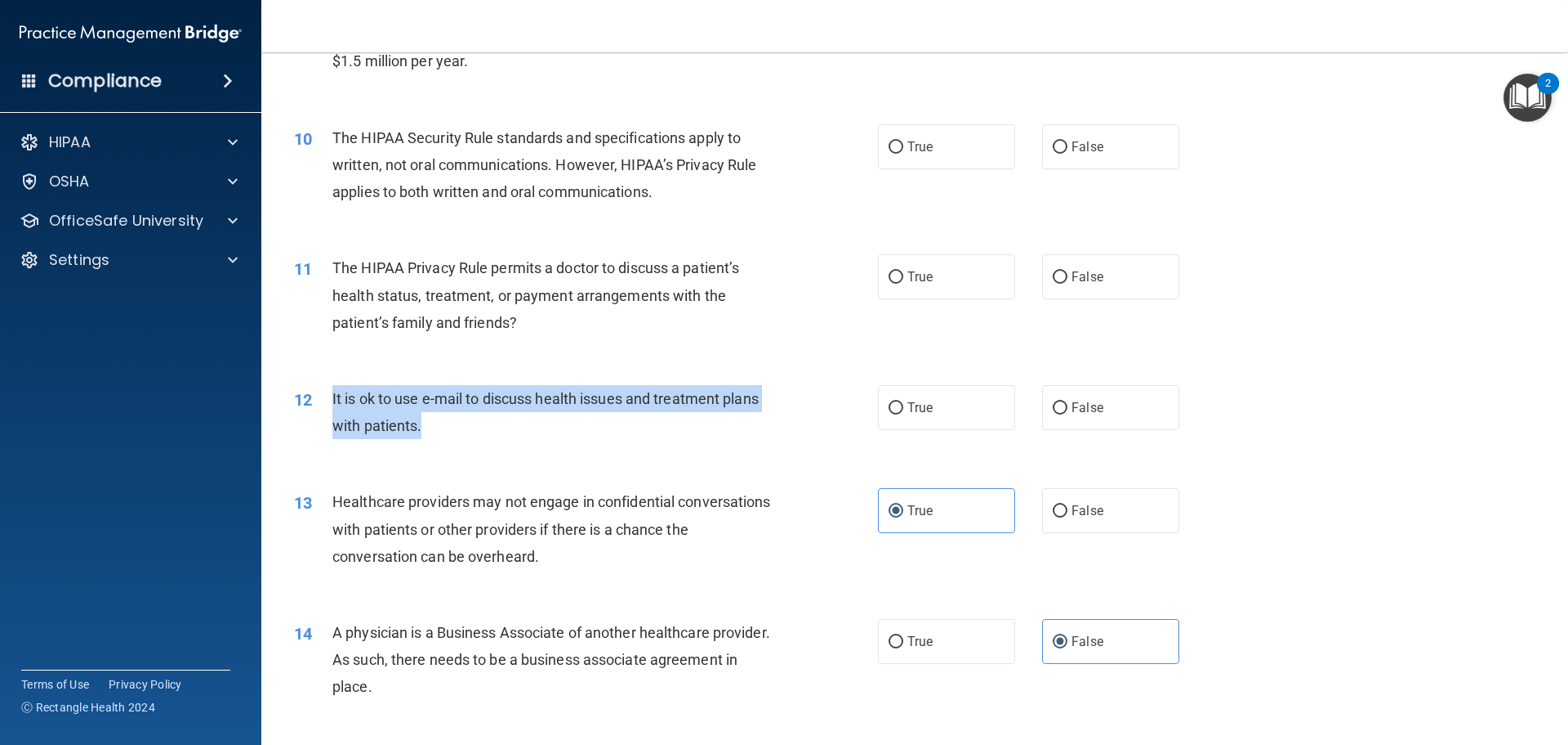
drag, startPoint x: 422, startPoint y: 426, endPoint x: 326, endPoint y: 399, distance: 99.7
click at [330, 394] on div "12 It is ok to use e-mail to discuss health issues and treatment plans with pat…" at bounding box center [586, 416] width 633 height 62
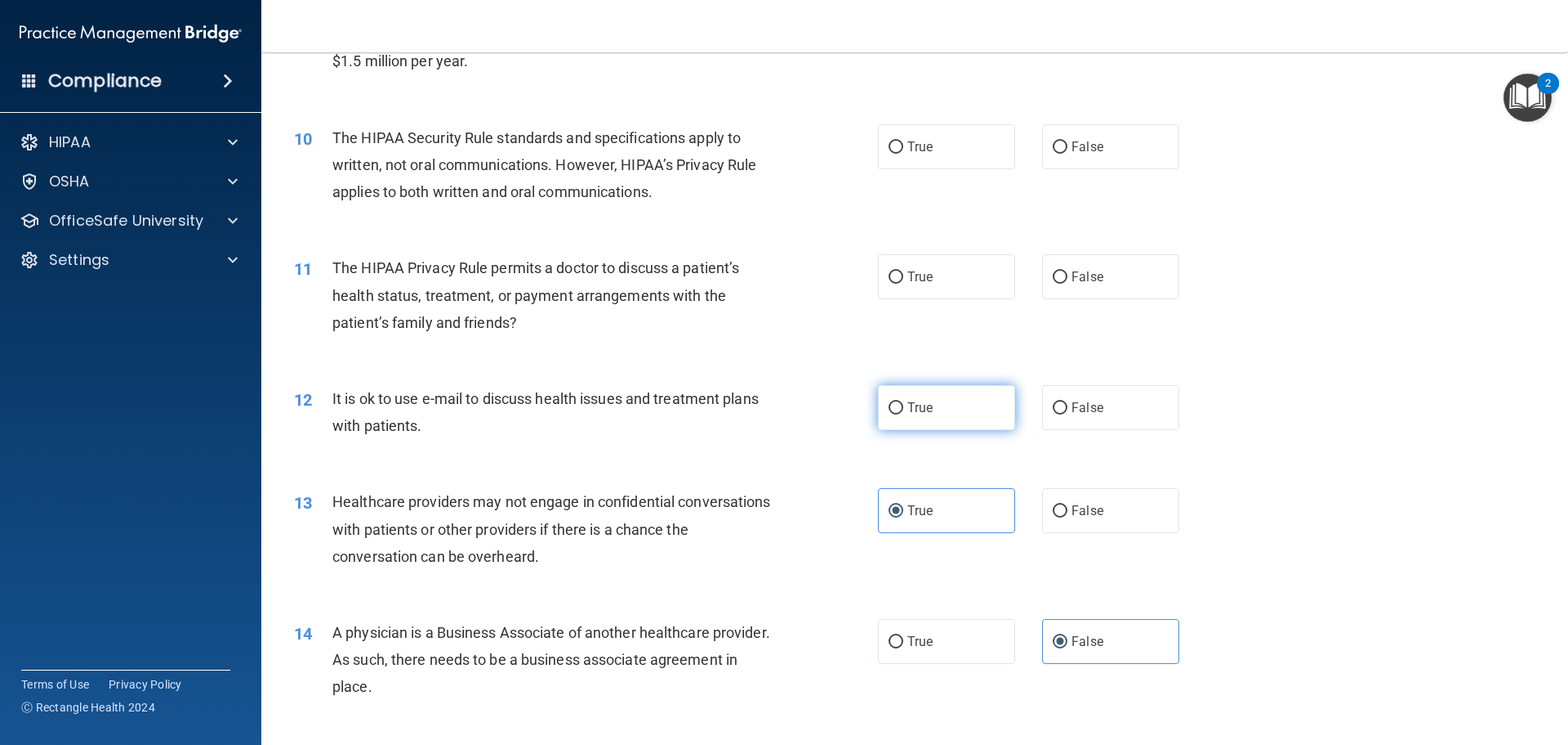
click at [924, 421] on label "True" at bounding box center [946, 407] width 137 height 45
click at [903, 414] on input "True" at bounding box center [896, 408] width 15 height 12
radio input "true"
click at [780, 295] on div "The HIPAA Privacy Rule permits a doctor to discuss a patient’s health status, t…" at bounding box center [560, 295] width 457 height 82
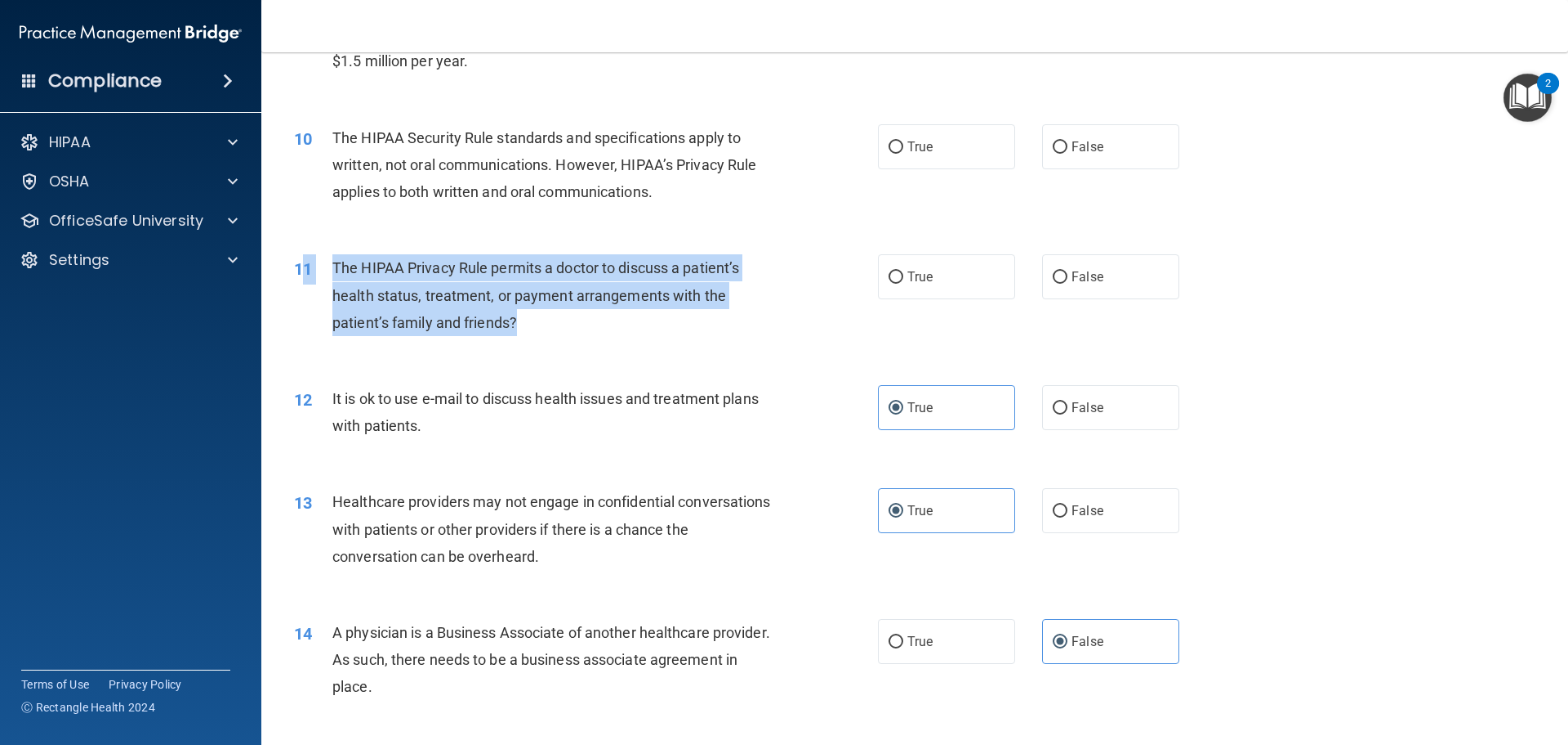
drag, startPoint x: 541, startPoint y: 324, endPoint x: 304, endPoint y: 271, distance: 242.9
click at [304, 271] on div "11 The HIPAA Privacy Rule permits a doctor to discuss a patient’s health status…" at bounding box center [586, 299] width 633 height 90
click at [381, 292] on span "The HIPAA Privacy Rule permits a doctor to discuss a patient’s health status, t…" at bounding box center [536, 294] width 407 height 71
drag, startPoint x: 536, startPoint y: 323, endPoint x: 332, endPoint y: 257, distance: 214.4
click at [332, 257] on div "The HIPAA Privacy Rule permits a doctor to discuss a patient’s health status, t…" at bounding box center [560, 295] width 457 height 82
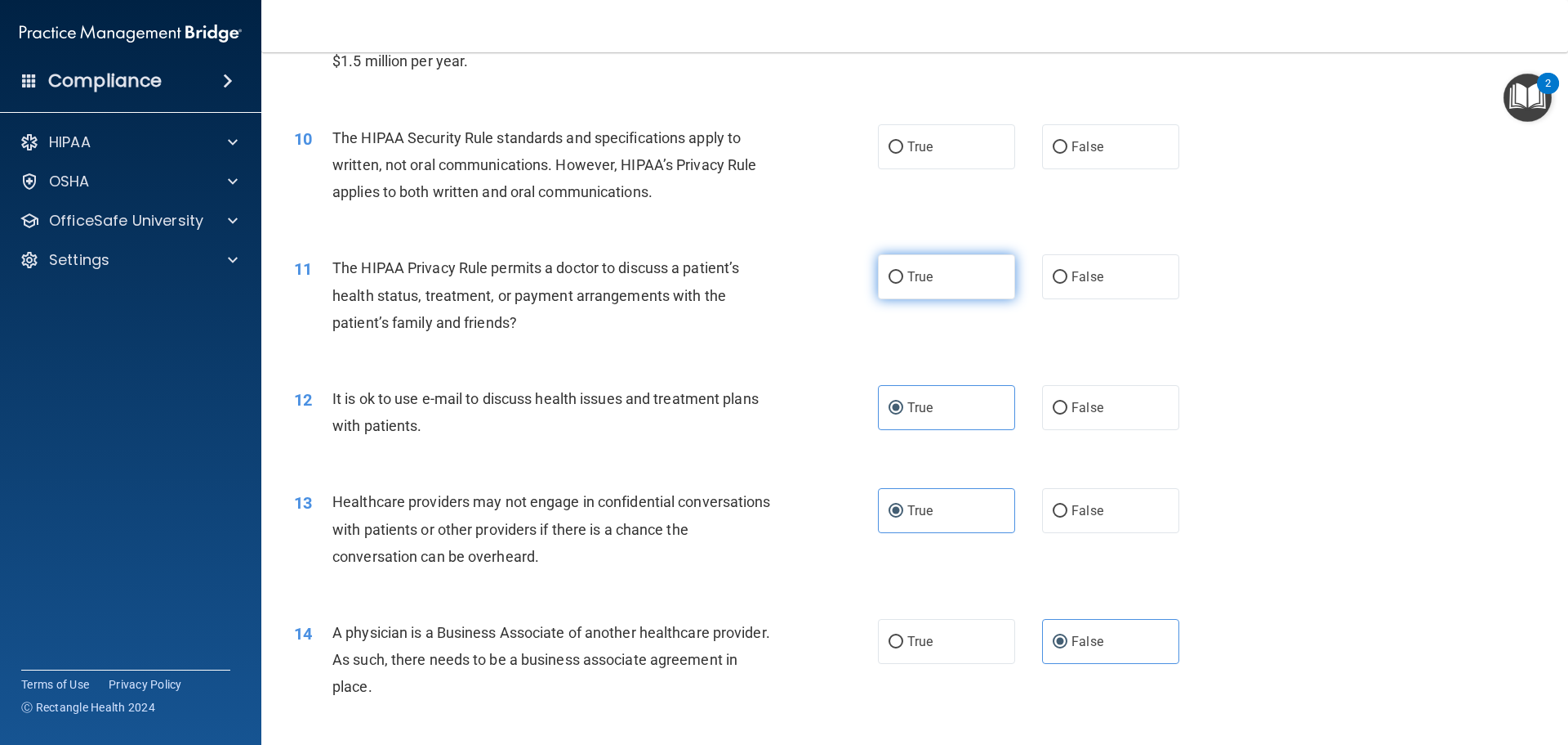
click at [920, 296] on label "True" at bounding box center [946, 276] width 137 height 45
click at [903, 283] on input "True" at bounding box center [896, 277] width 15 height 12
radio input "true"
click at [722, 212] on div "10 The HIPAA Security Rule standards and specifications apply to written, not o…" at bounding box center [586, 169] width 633 height 90
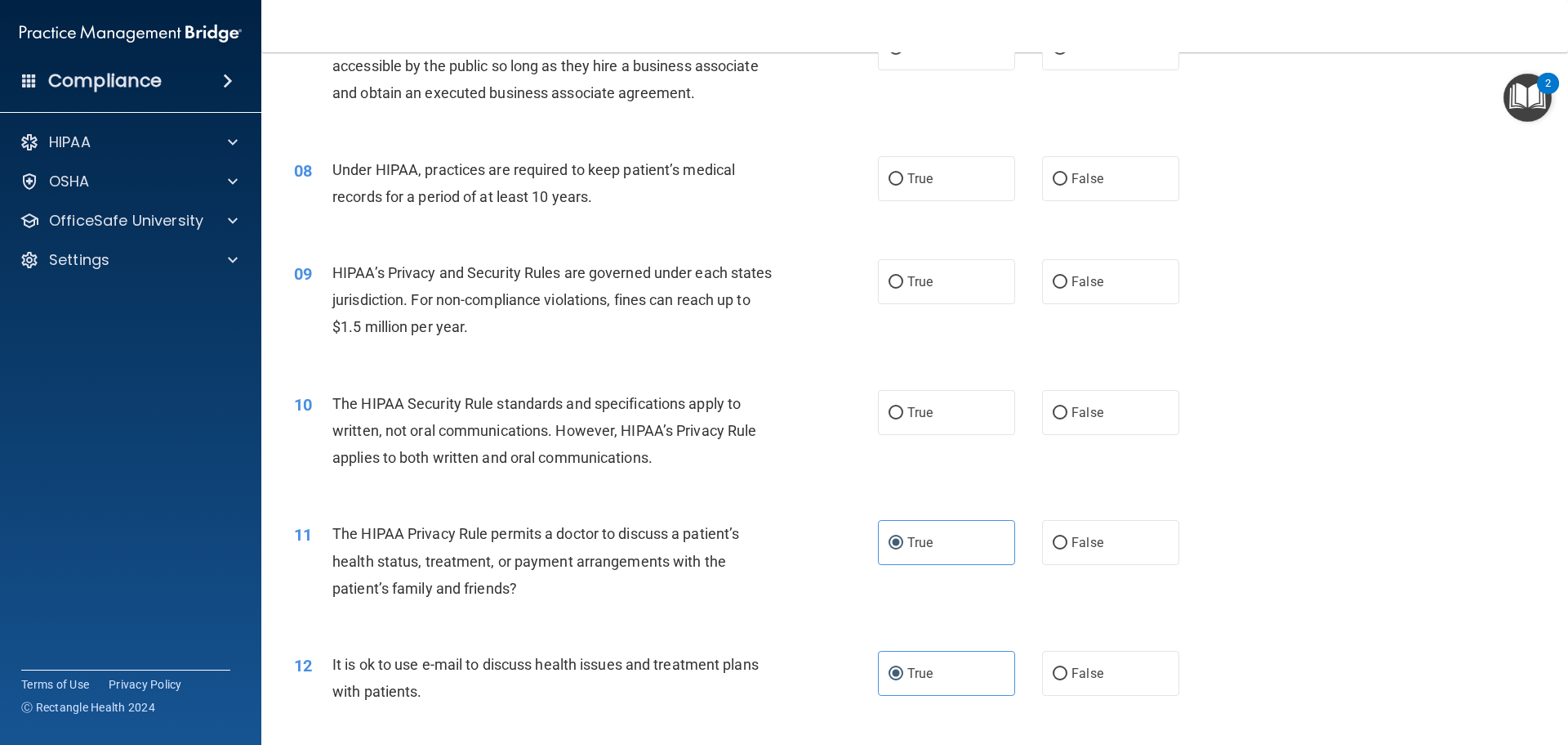
scroll to position [771, 0]
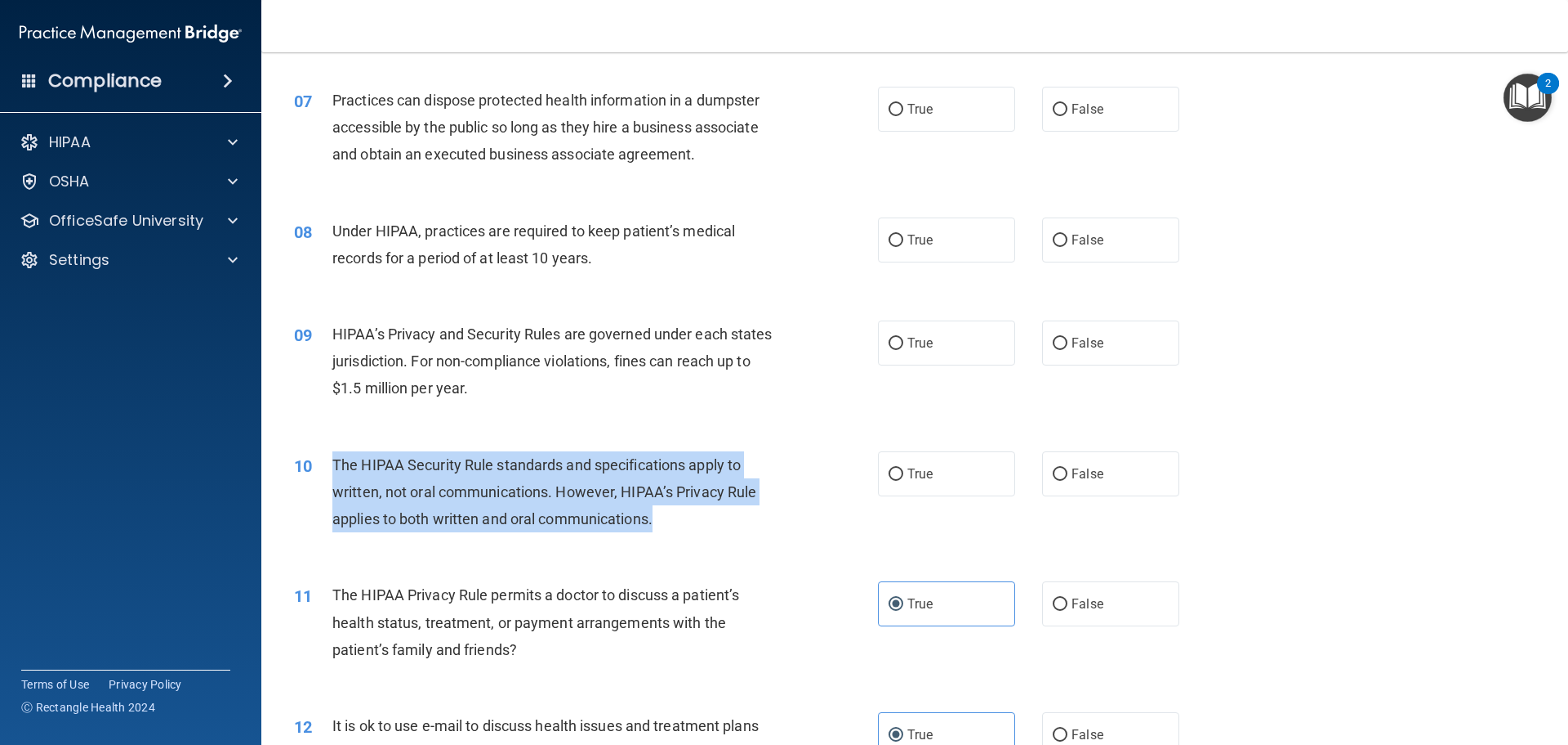
drag, startPoint x: 668, startPoint y: 518, endPoint x: 331, endPoint y: 461, distance: 341.8
click at [332, 461] on div "The HIPAA Security Rule standards and specifications apply to written, not oral…" at bounding box center [560, 492] width 457 height 82
click at [922, 471] on span "True" at bounding box center [921, 473] width 25 height 15
click at [903, 471] on input "True" at bounding box center [896, 474] width 15 height 12
radio input "true"
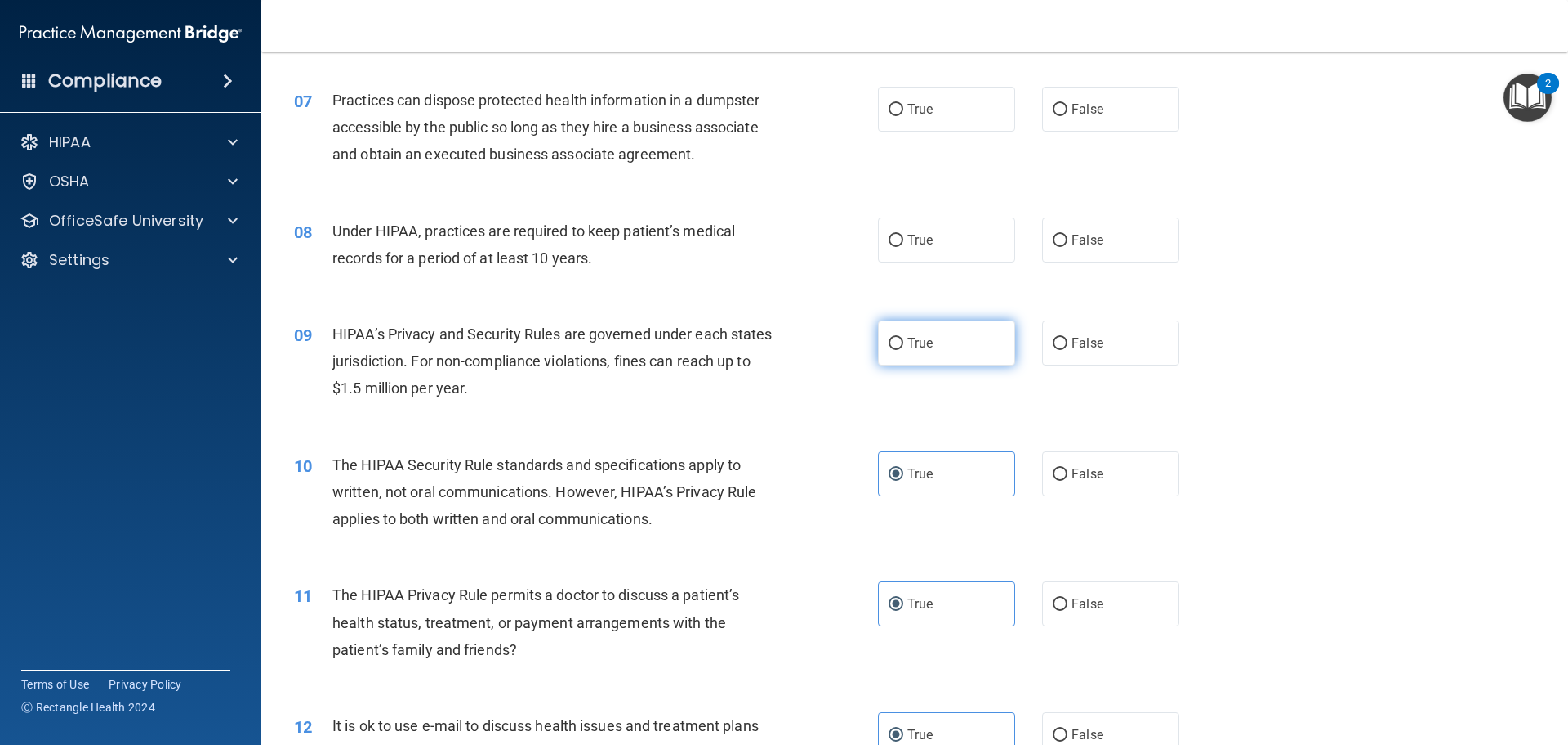
click at [881, 349] on label "True" at bounding box center [946, 343] width 137 height 45
click at [889, 349] on input "True" at bounding box center [896, 343] width 15 height 12
radio input "true"
click at [553, 256] on span "Under HIPAA, practices are required to keep patient’s medical records for a per…" at bounding box center [534, 244] width 403 height 45
click at [557, 256] on span "Under HIPAA, practices are required to keep patient’s medical records for a per…" at bounding box center [534, 244] width 403 height 45
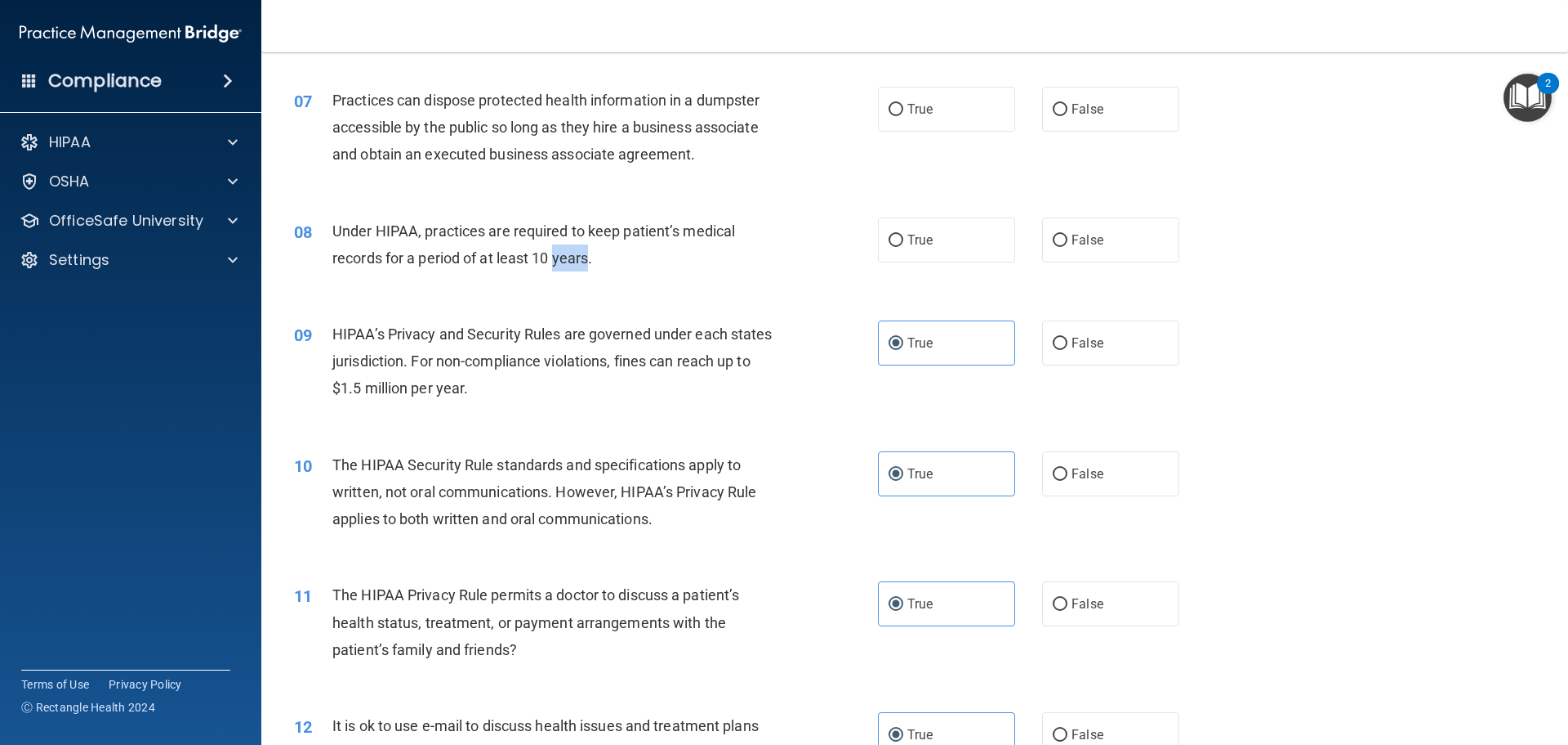
click at [558, 256] on span "Under HIPAA, practices are required to keep patient’s medical records for a per…" at bounding box center [534, 244] width 403 height 45
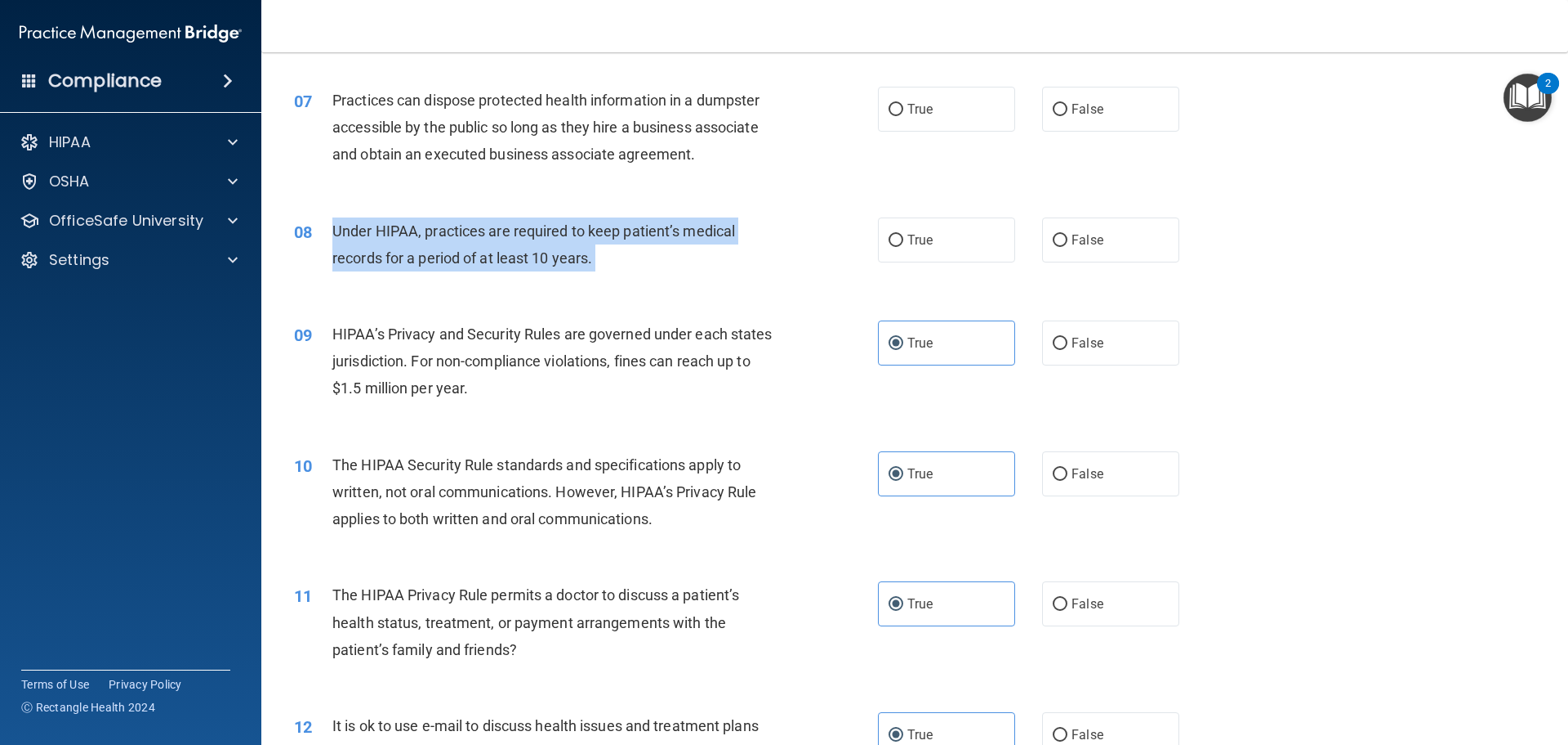
click at [558, 256] on span "Under HIPAA, practices are required to keep patient’s medical records for a per…" at bounding box center [534, 244] width 403 height 45
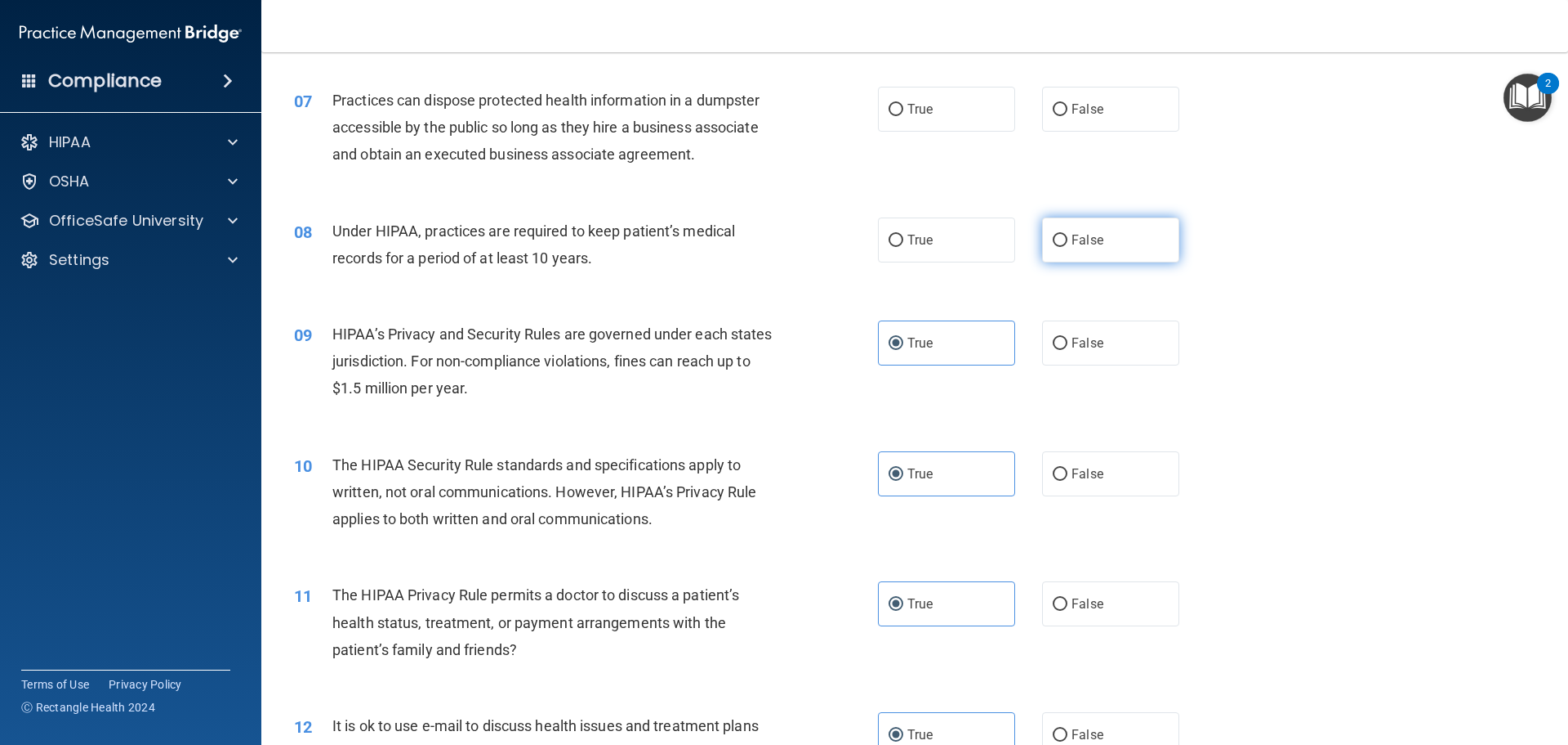
click at [1113, 247] on label "False" at bounding box center [1110, 239] width 137 height 45
click at [1068, 247] on input "False" at bounding box center [1060, 240] width 15 height 12
radio input "true"
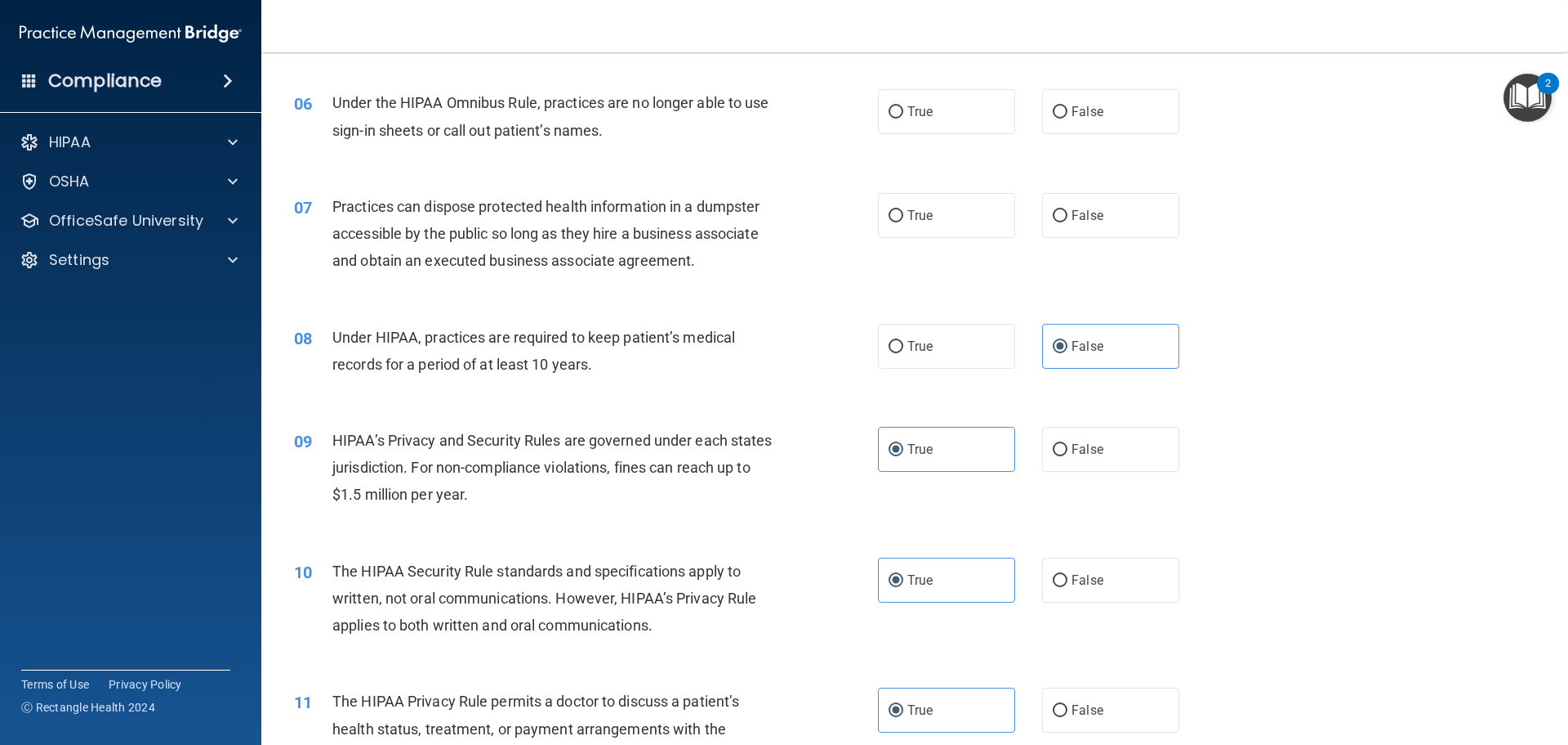
scroll to position [608, 0]
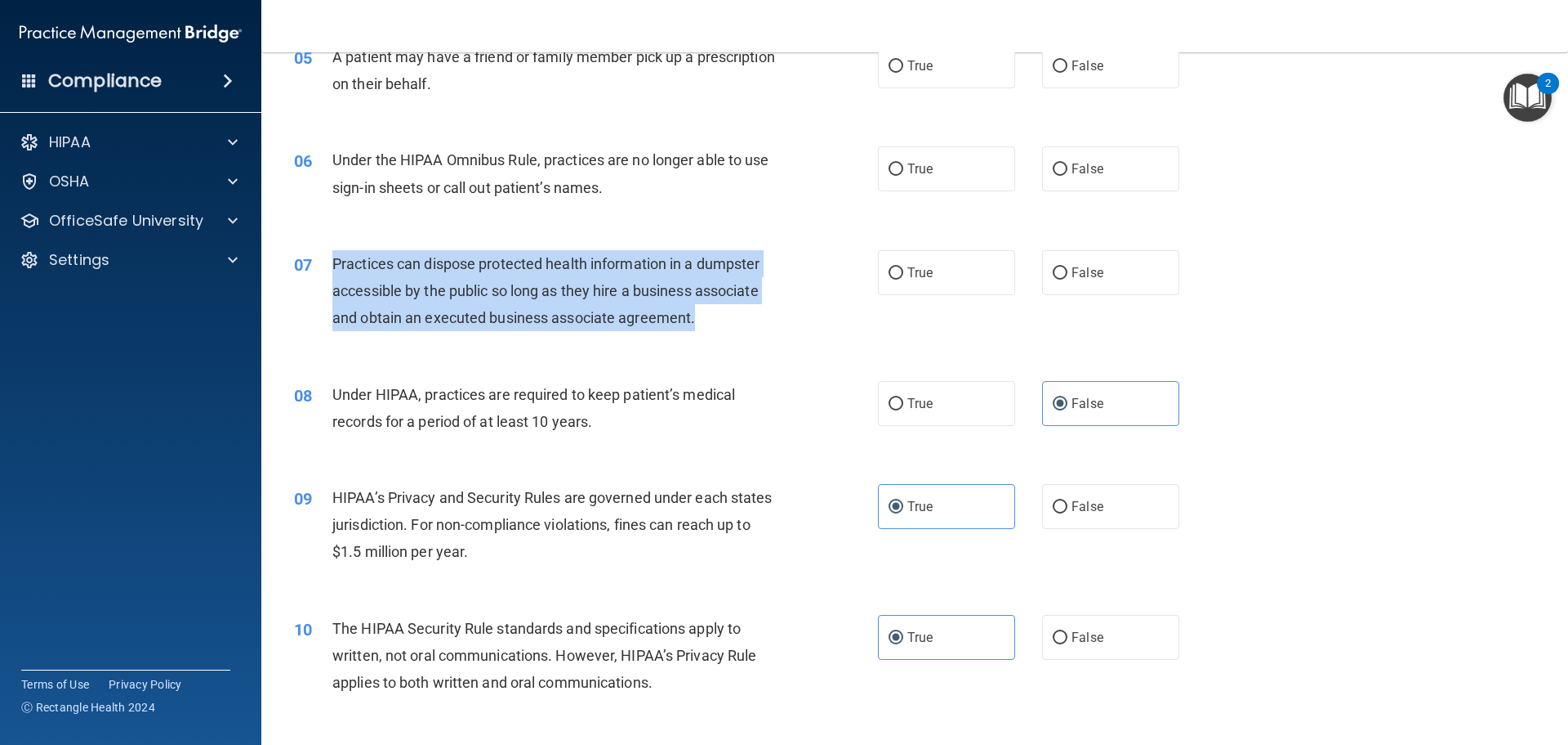
drag, startPoint x: 721, startPoint y: 325, endPoint x: 319, endPoint y: 259, distance: 407.4
click at [319, 259] on div "07 Practices can dispose protected health information in a dumpster accessible …" at bounding box center [586, 294] width 633 height 90
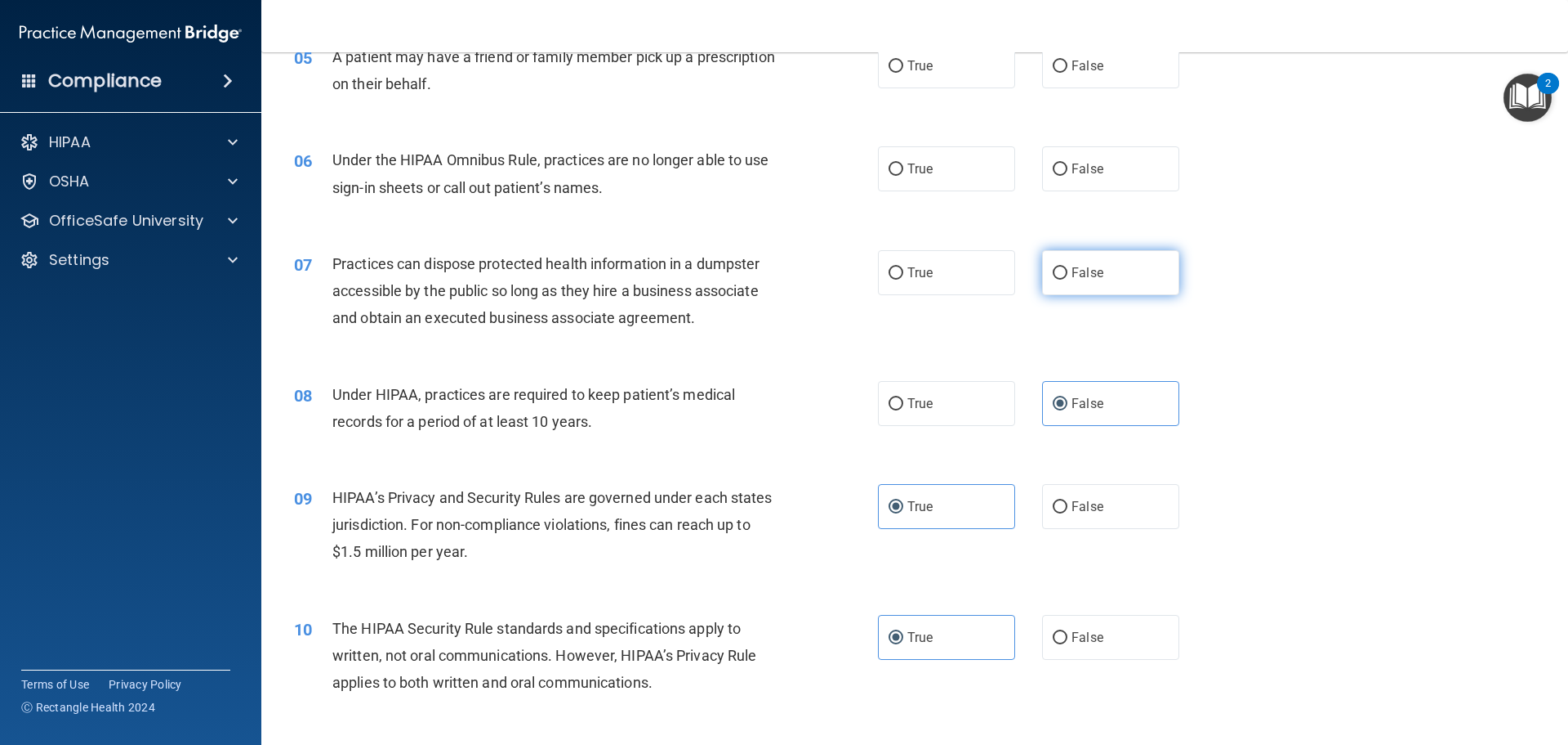
click at [1081, 276] on span "False" at bounding box center [1087, 273] width 32 height 15
click at [1068, 276] on input "False" at bounding box center [1060, 273] width 15 height 12
radio input "true"
click at [606, 192] on div "Under the HIPAA Omnibus Rule, practices are no longer able to use sign-in sheet…" at bounding box center [560, 173] width 457 height 54
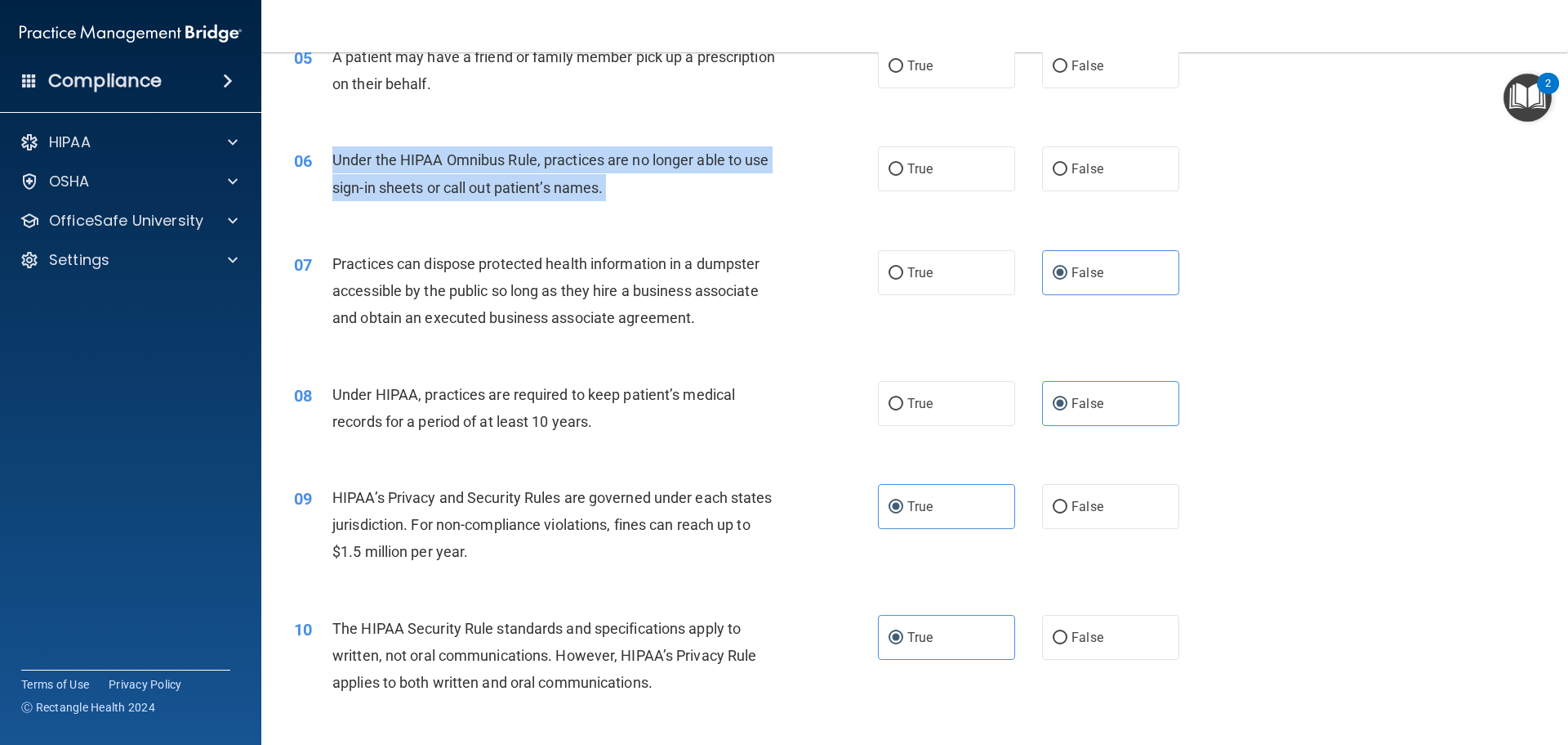
drag, startPoint x: 606, startPoint y: 192, endPoint x: 338, endPoint y: 162, distance: 269.7
click at [338, 162] on div "Under the HIPAA Omnibus Rule, practices are no longer able to use sign-in sheet…" at bounding box center [560, 173] width 457 height 54
click at [1053, 170] on input "False" at bounding box center [1060, 169] width 15 height 12
radio input "true"
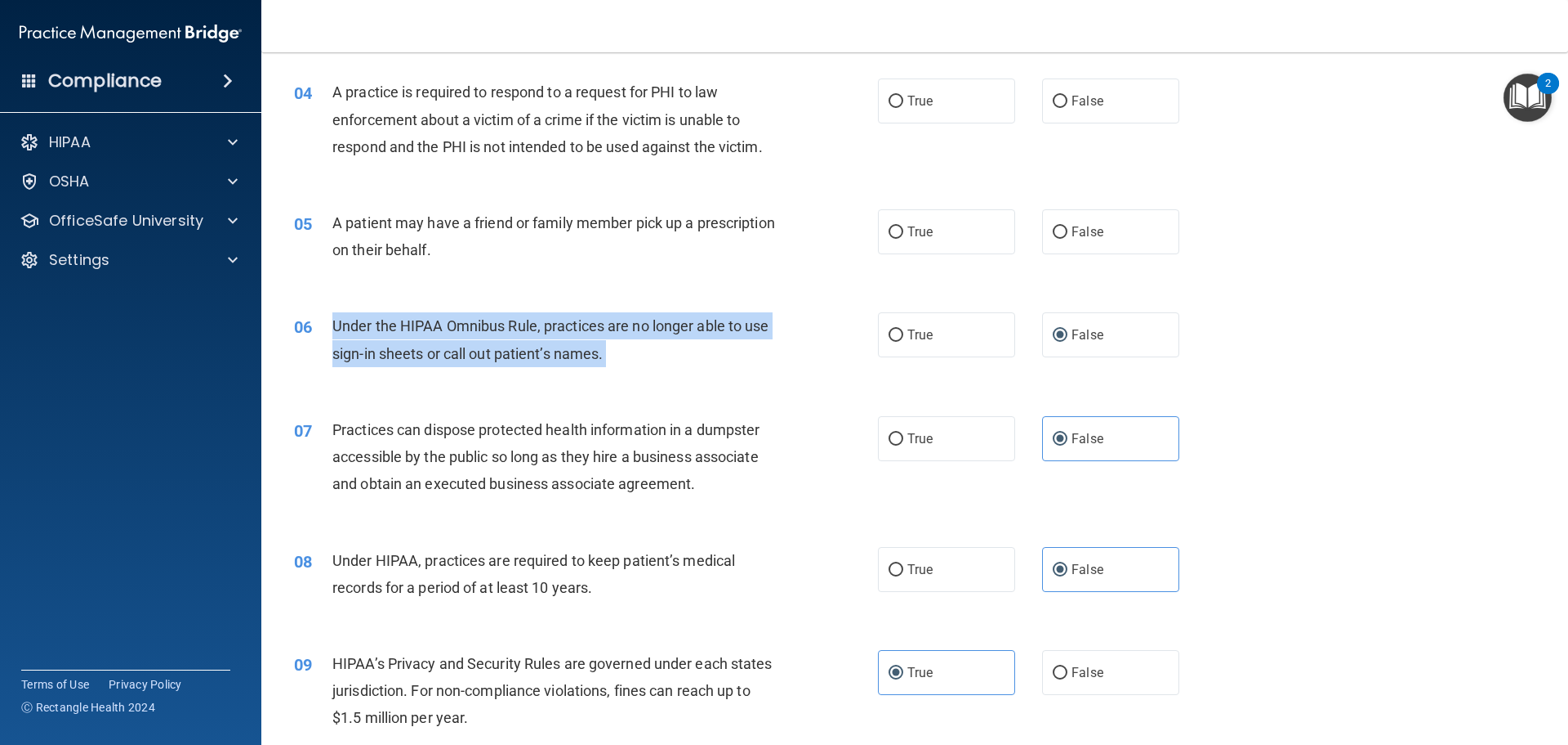
scroll to position [281, 0]
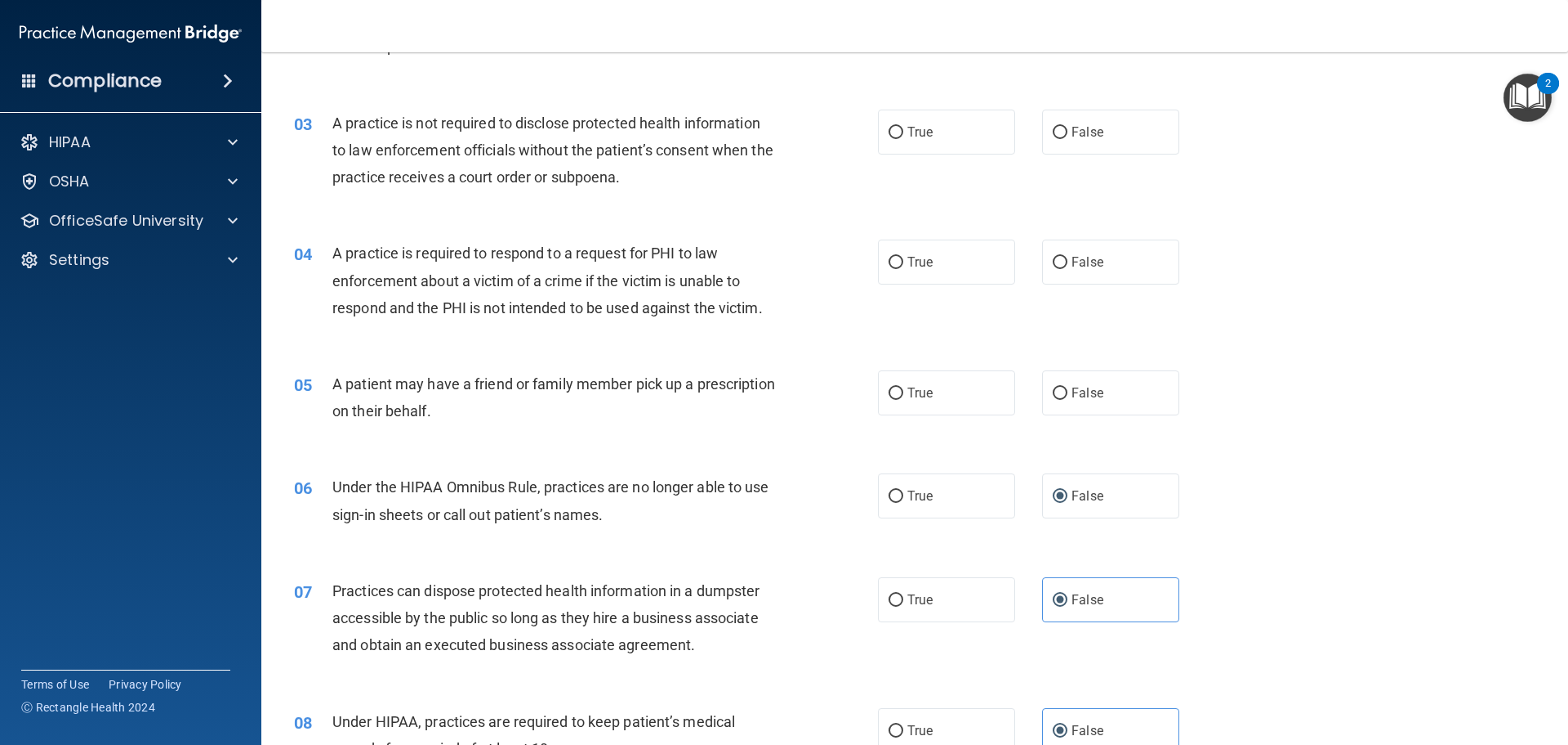
click at [439, 422] on div "A patient may have a friend or family member pick up a prescription on their be…" at bounding box center [560, 397] width 457 height 54
click at [551, 411] on div "A patient may have a friend or family member pick up a prescription on their be…" at bounding box center [560, 397] width 457 height 54
click at [1098, 384] on label "False" at bounding box center [1110, 392] width 137 height 45
click at [1068, 387] on input "False" at bounding box center [1060, 392] width 15 height 12
radio input "true"
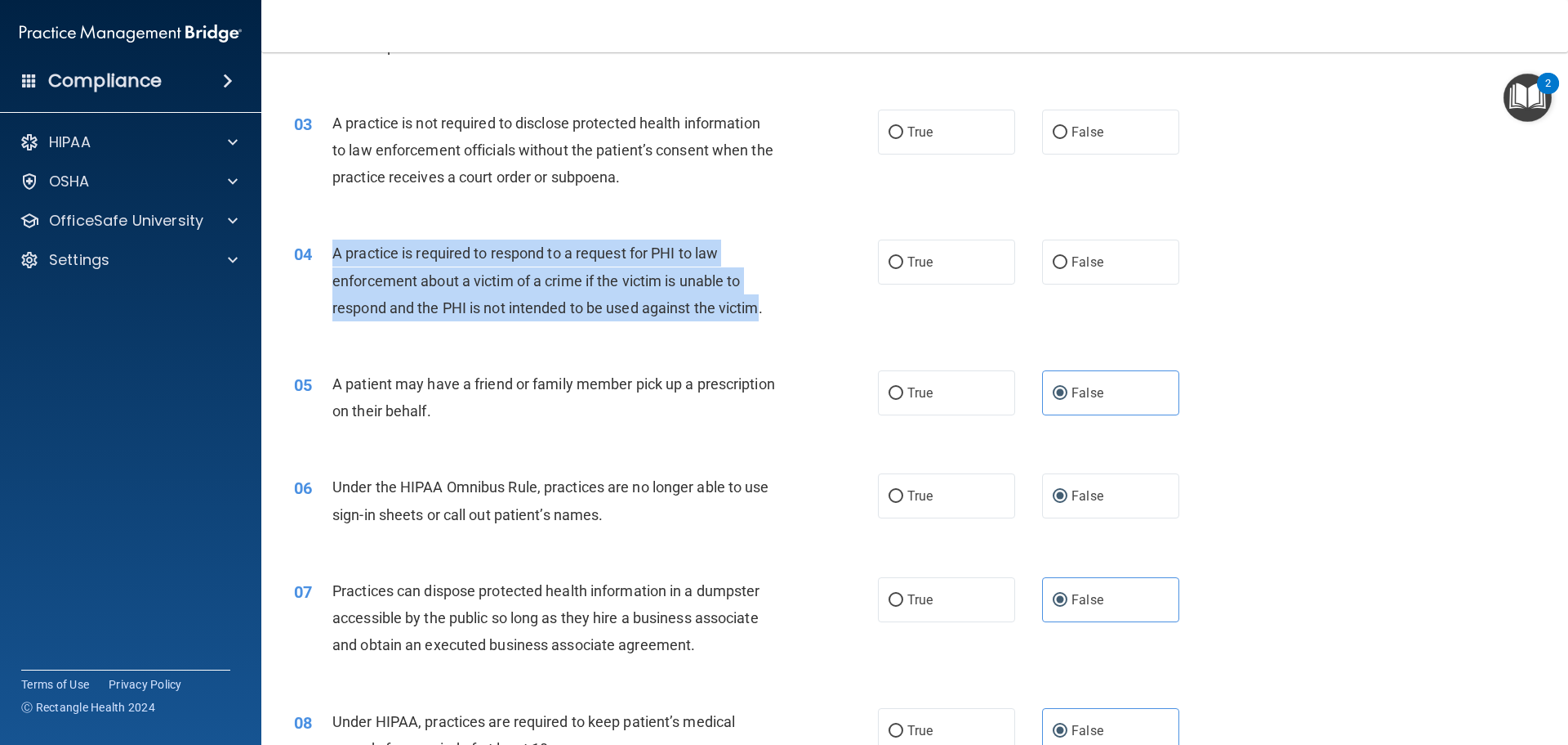
drag, startPoint x: 759, startPoint y: 315, endPoint x: 330, endPoint y: 263, distance: 432.1
click at [330, 263] on div "04 A practice is required to respond to a request for PHI to law enforcement ab…" at bounding box center [586, 284] width 633 height 90
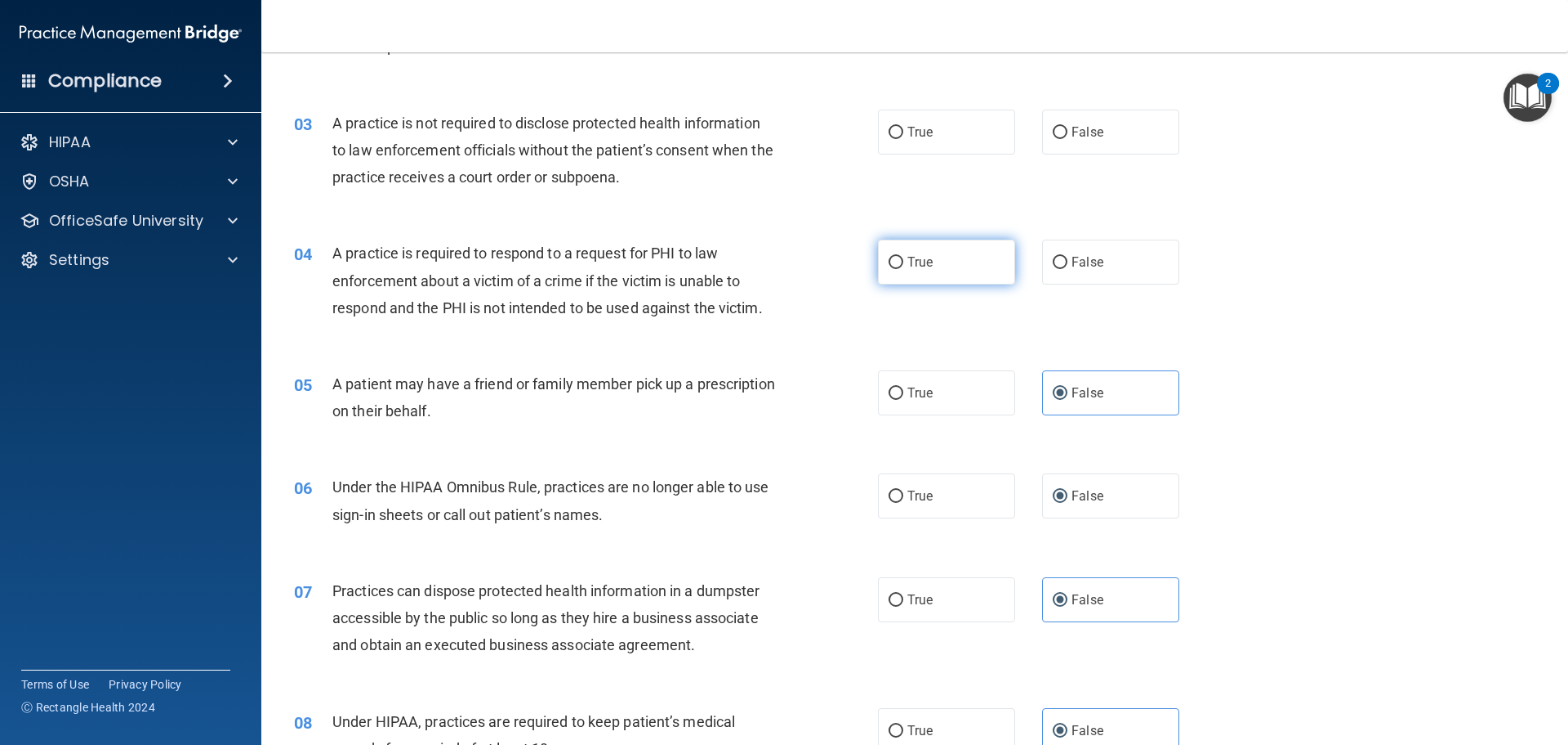
click at [927, 265] on span "True" at bounding box center [921, 262] width 25 height 15
click at [903, 265] on input "True" at bounding box center [896, 263] width 15 height 12
radio input "true"
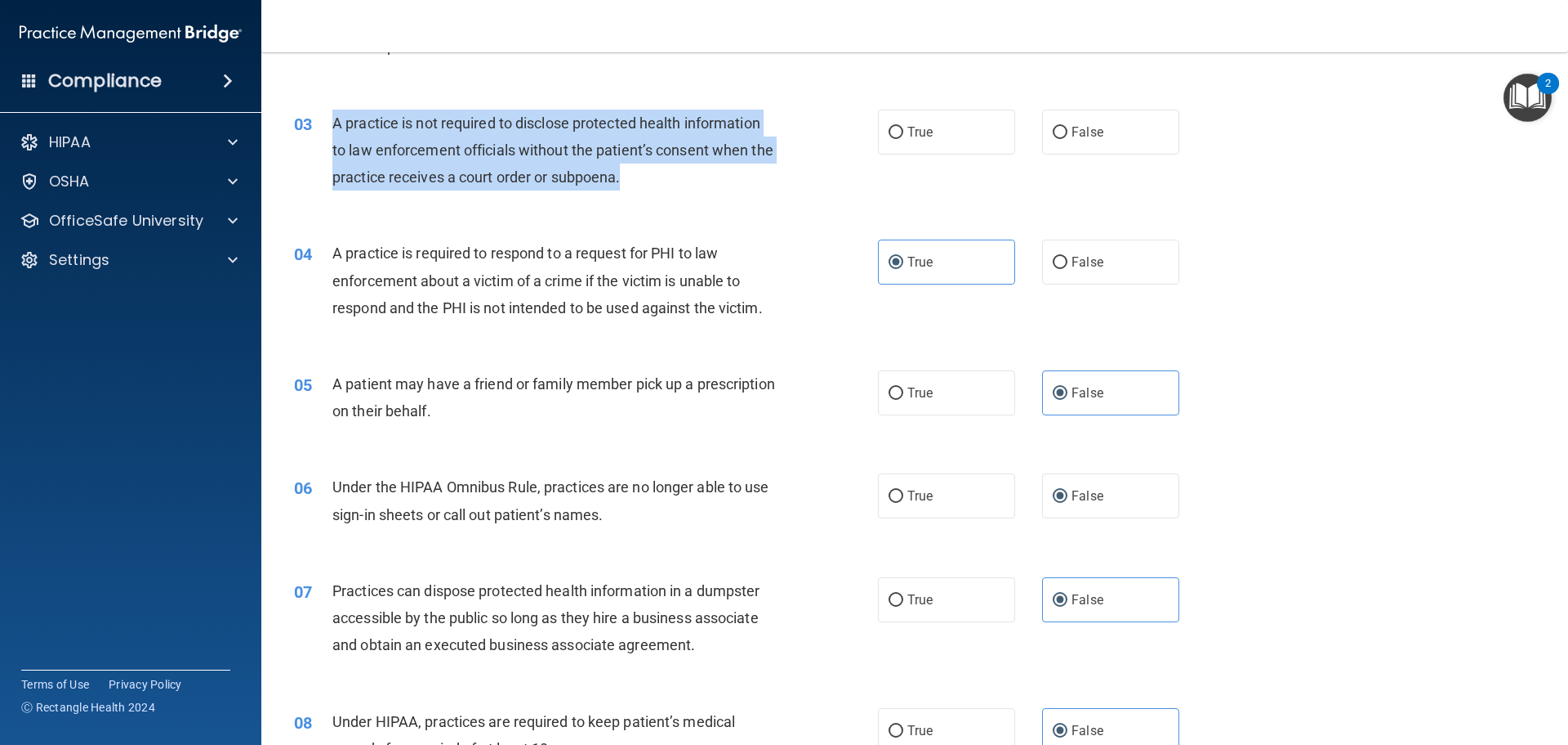
drag, startPoint x: 662, startPoint y: 174, endPoint x: 311, endPoint y: 119, distance: 355.3
click at [311, 119] on div "03 A practice is not required to disclose protected health information to law e…" at bounding box center [586, 154] width 633 height 90
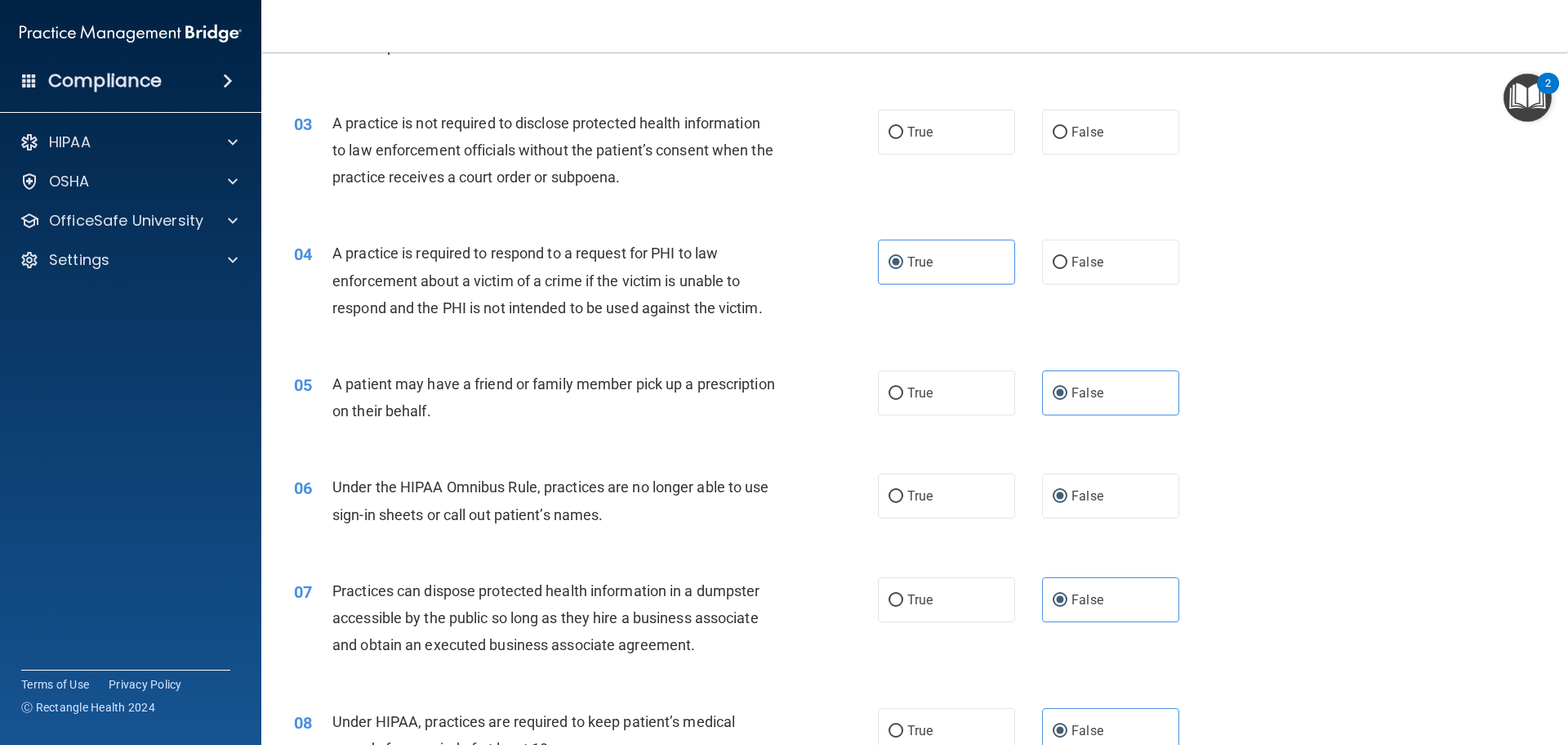
click at [1080, 155] on div "03 A practice is not required to disclose protected health information to law e…" at bounding box center [914, 154] width 1267 height 131
click at [1080, 136] on span "False" at bounding box center [1087, 132] width 32 height 15
click at [1068, 136] on input "False" at bounding box center [1060, 132] width 15 height 12
radio input "true"
click at [786, 173] on div "03 A practice is not required to disclose protected health information to law e…" at bounding box center [586, 154] width 633 height 90
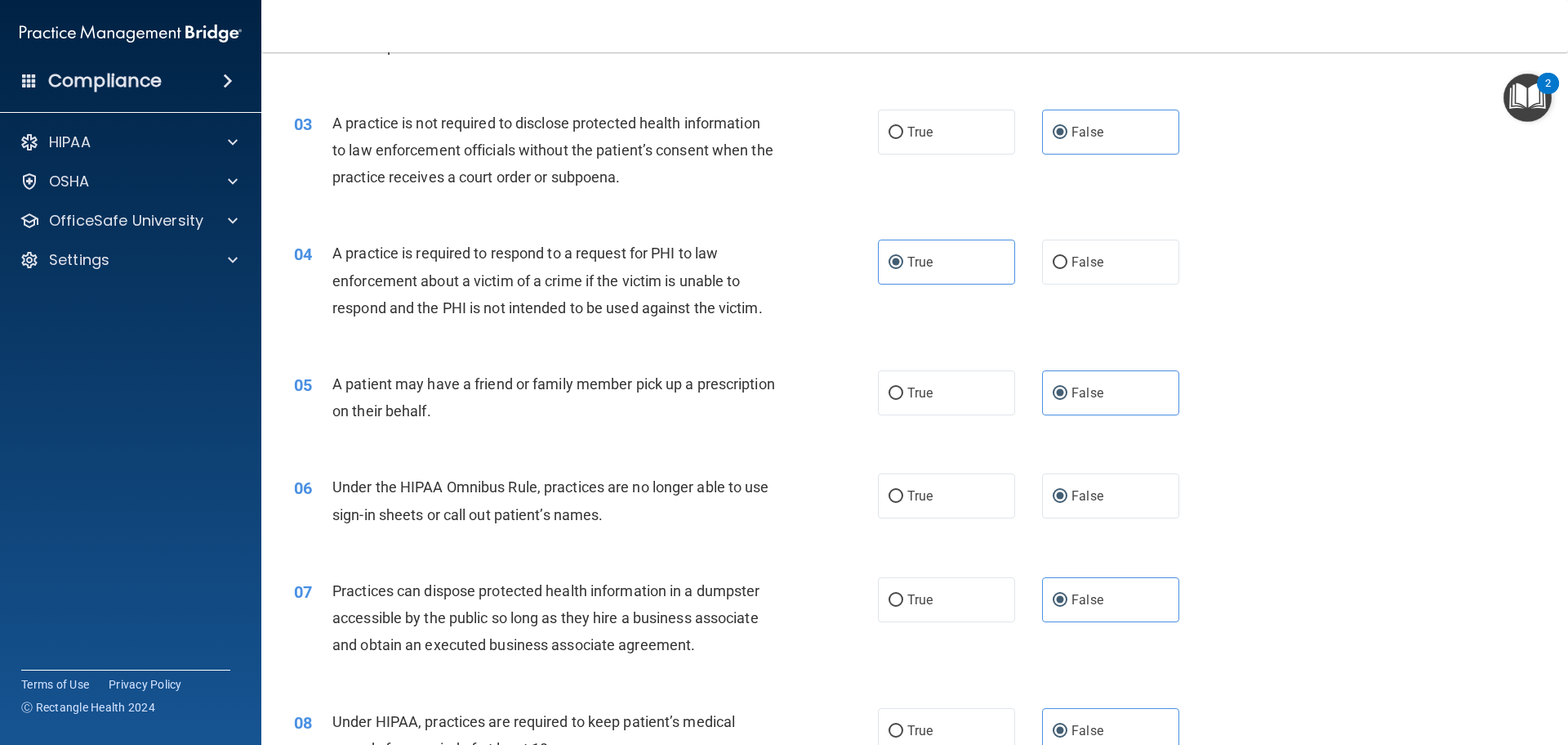
scroll to position [0, 0]
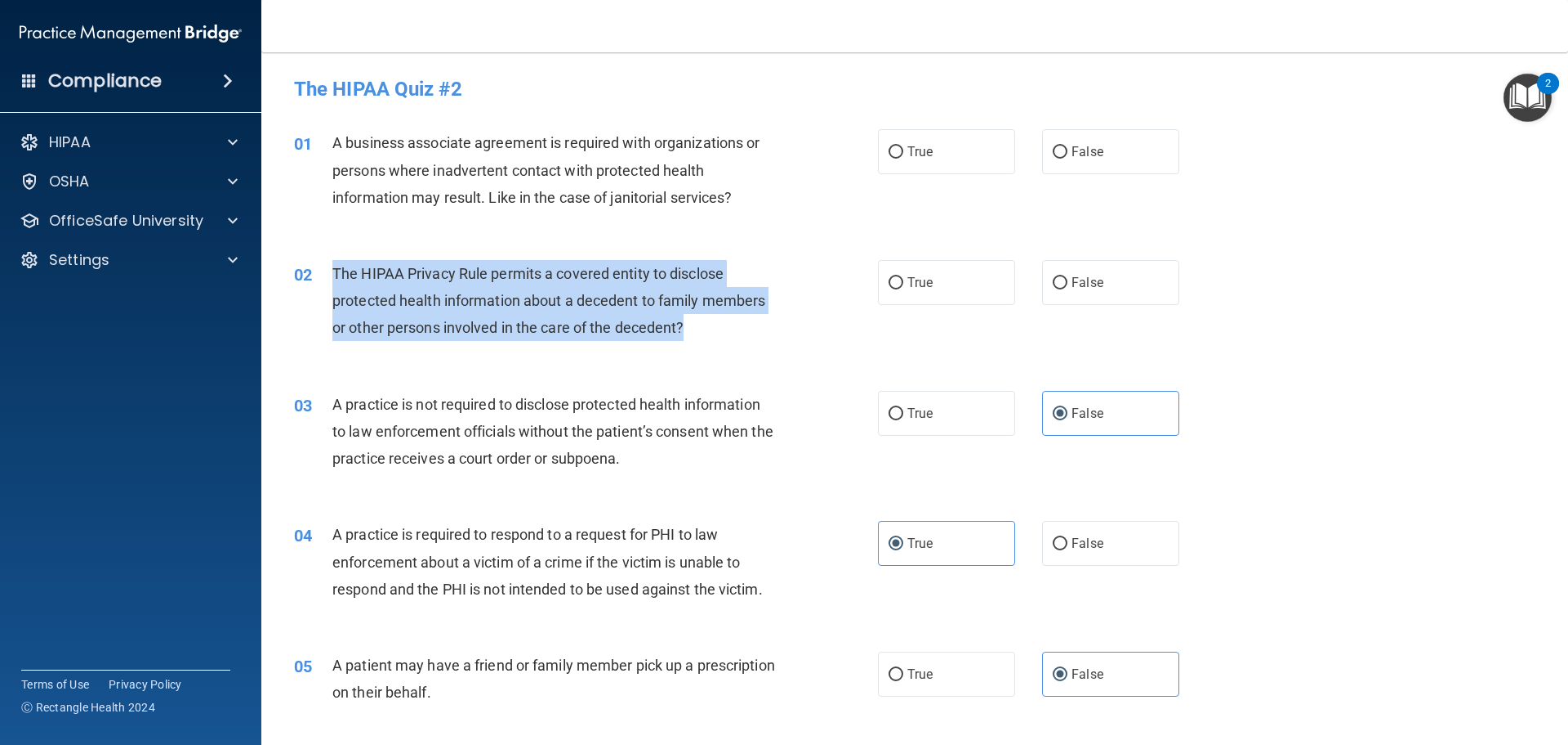
drag, startPoint x: 685, startPoint y: 323, endPoint x: 321, endPoint y: 271, distance: 367.7
click at [321, 271] on div "02 The HIPAA Privacy Rule permits a covered entity to disclose protected health…" at bounding box center [586, 304] width 633 height 90
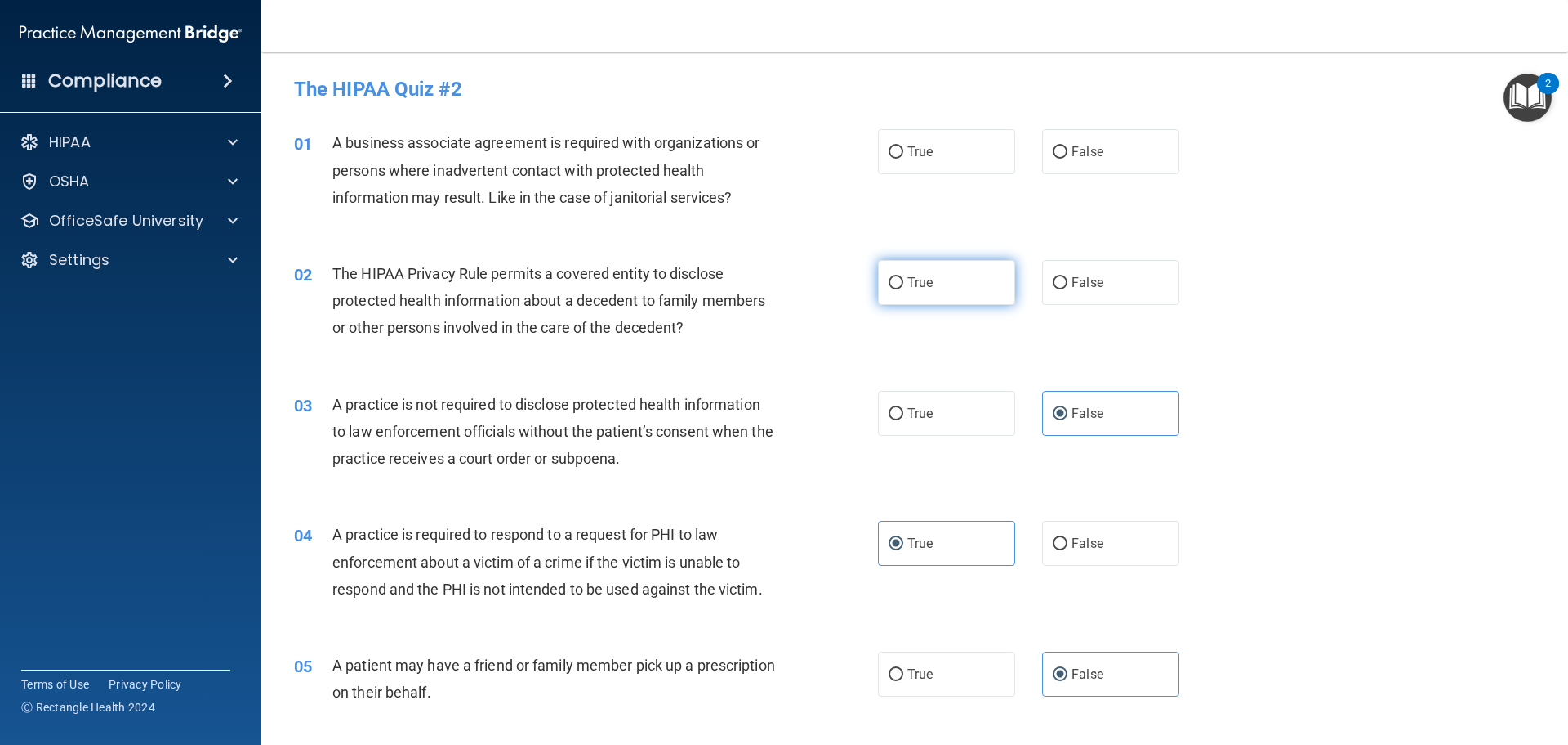
click at [920, 289] on span "True" at bounding box center [921, 282] width 25 height 15
click at [903, 289] on input "True" at bounding box center [896, 283] width 15 height 12
radio input "true"
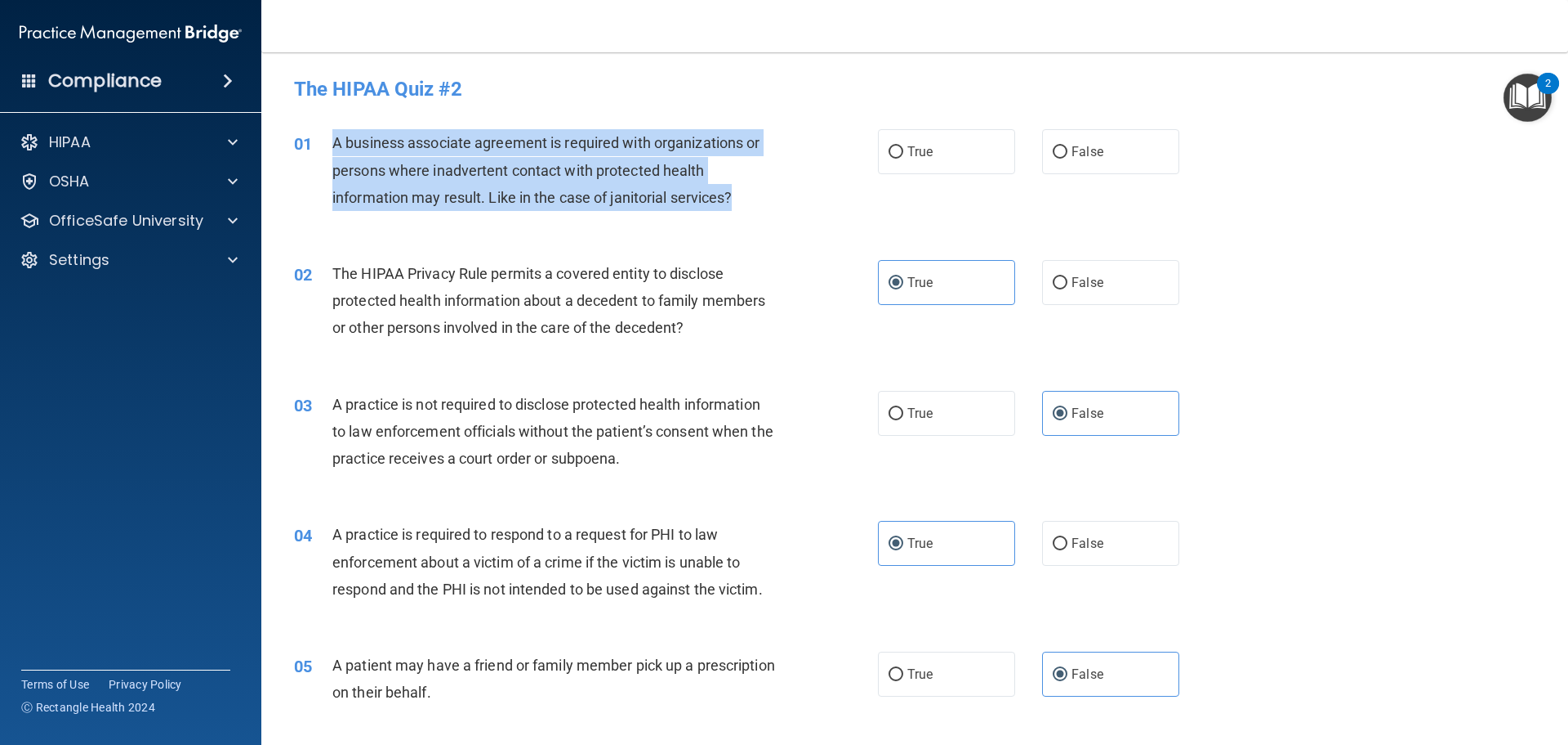
drag, startPoint x: 759, startPoint y: 200, endPoint x: 326, endPoint y: 147, distance: 436.2
click at [326, 147] on div "01 A business associate agreement is required with organizations or persons whe…" at bounding box center [586, 174] width 633 height 90
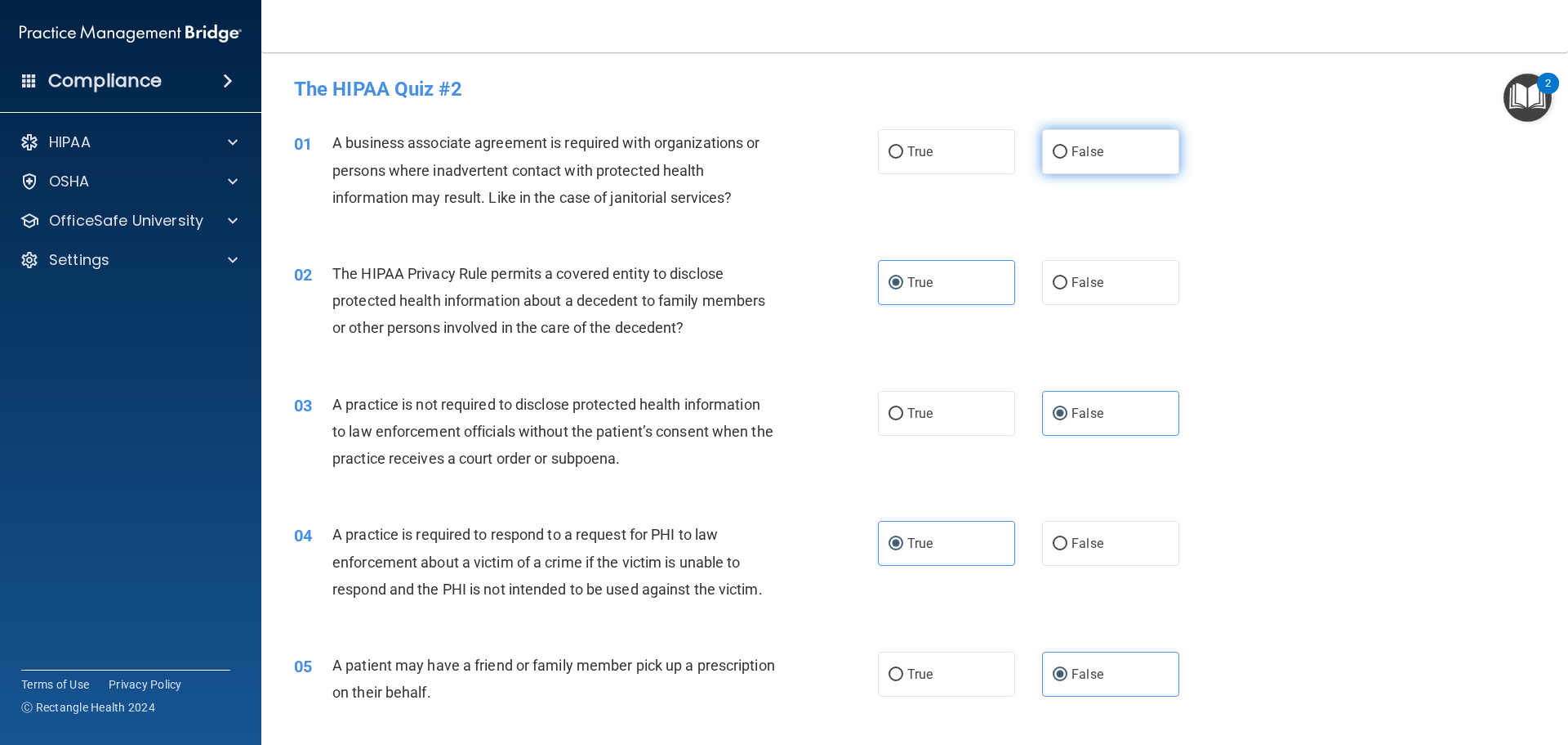
click at [1071, 155] on span "False" at bounding box center [1087, 151] width 32 height 15
click at [1068, 155] on input "False" at bounding box center [1060, 152] width 15 height 12
radio input "true"
click at [766, 164] on div "A business associate agreement is required with organizations or persons where …" at bounding box center [560, 170] width 457 height 82
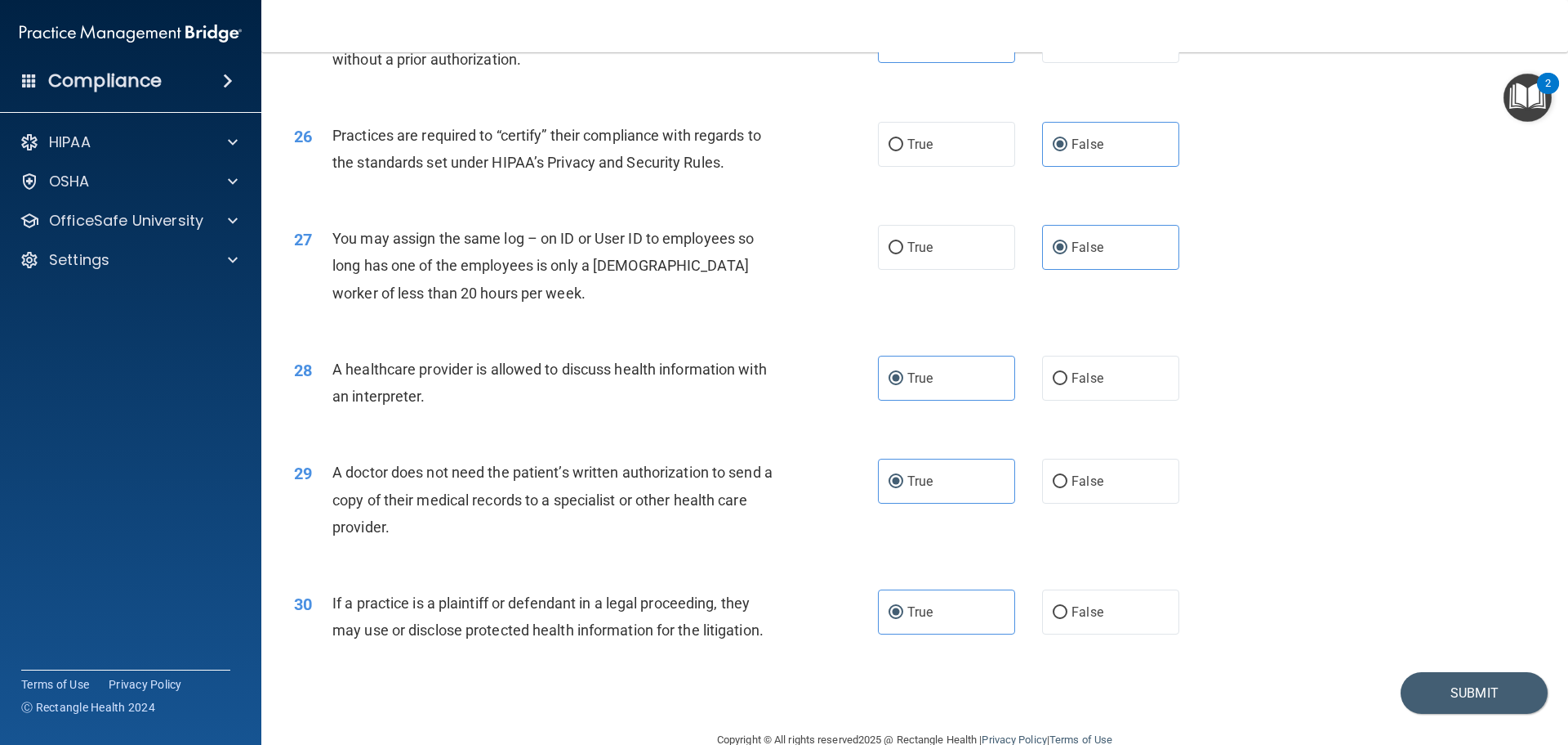
scroll to position [3060, 0]
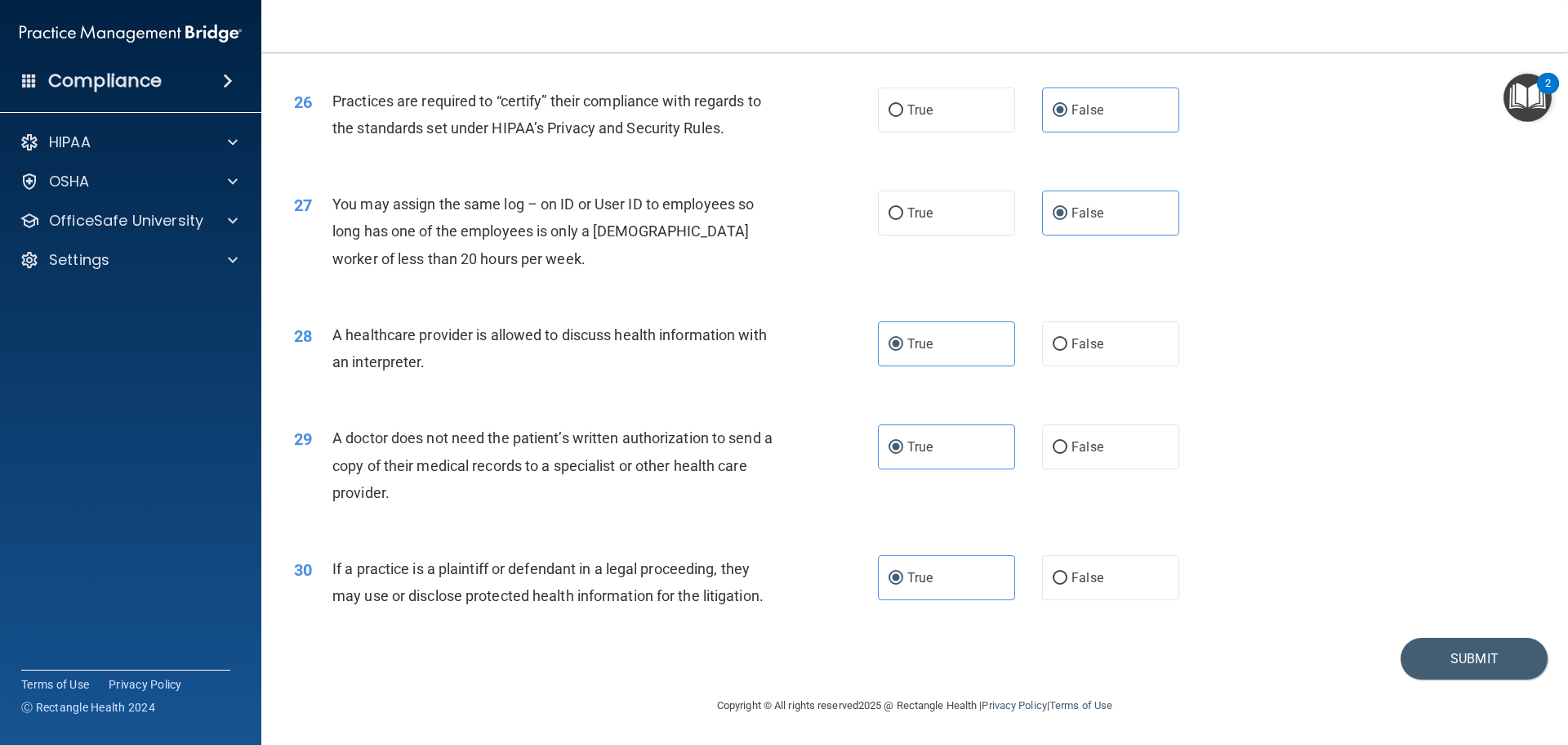
click at [1434, 680] on footer "Copyright © All rights reserved 2025 @ Rectangle Health | Privacy Policy | Term…" at bounding box center [915, 704] width 1242 height 49
click at [1434, 672] on button "Submit" at bounding box center [1474, 659] width 147 height 42
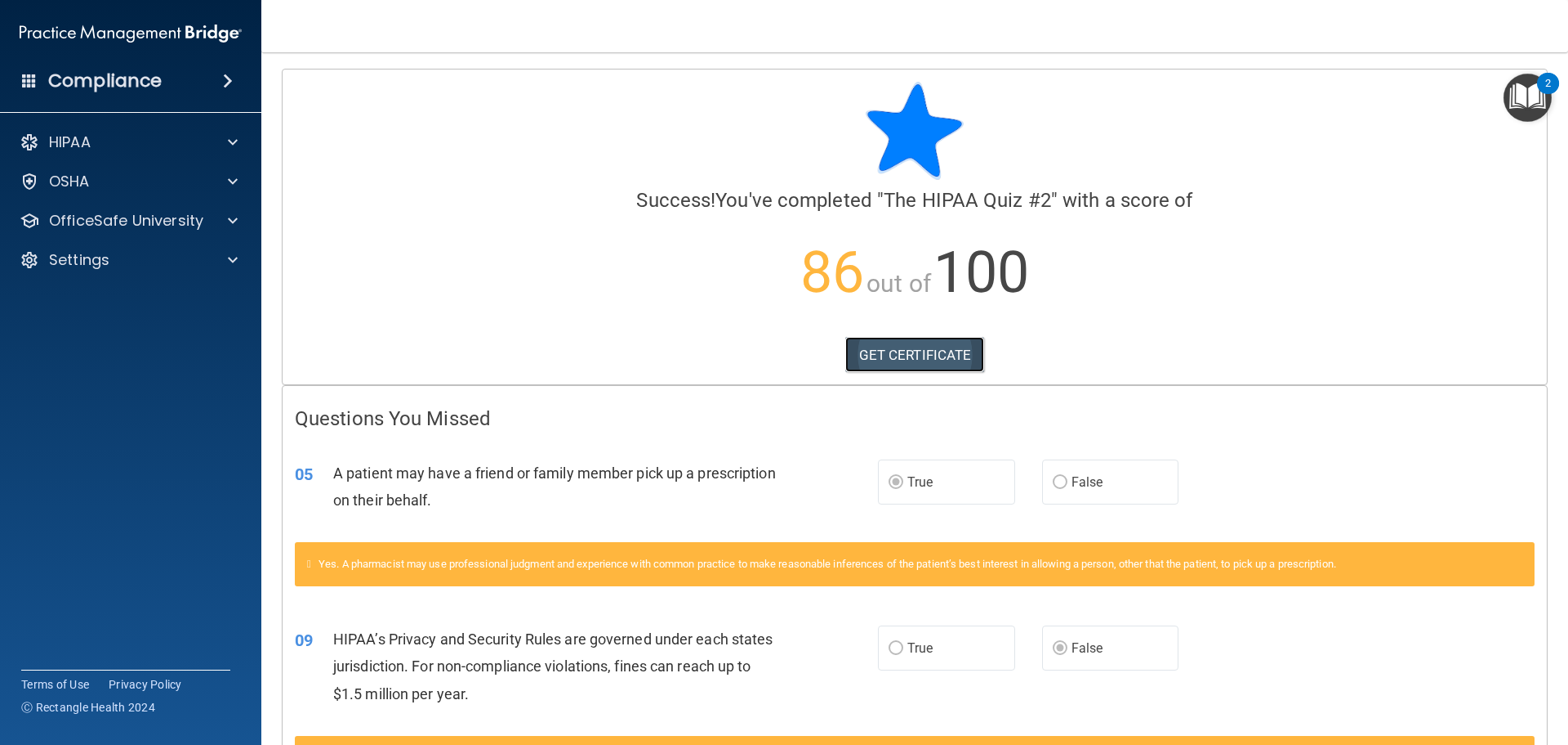
click at [939, 356] on link "GET CERTIFICATE" at bounding box center [915, 355] width 140 height 36
click at [120, 216] on p "OfficeSafe University" at bounding box center [126, 221] width 154 height 20
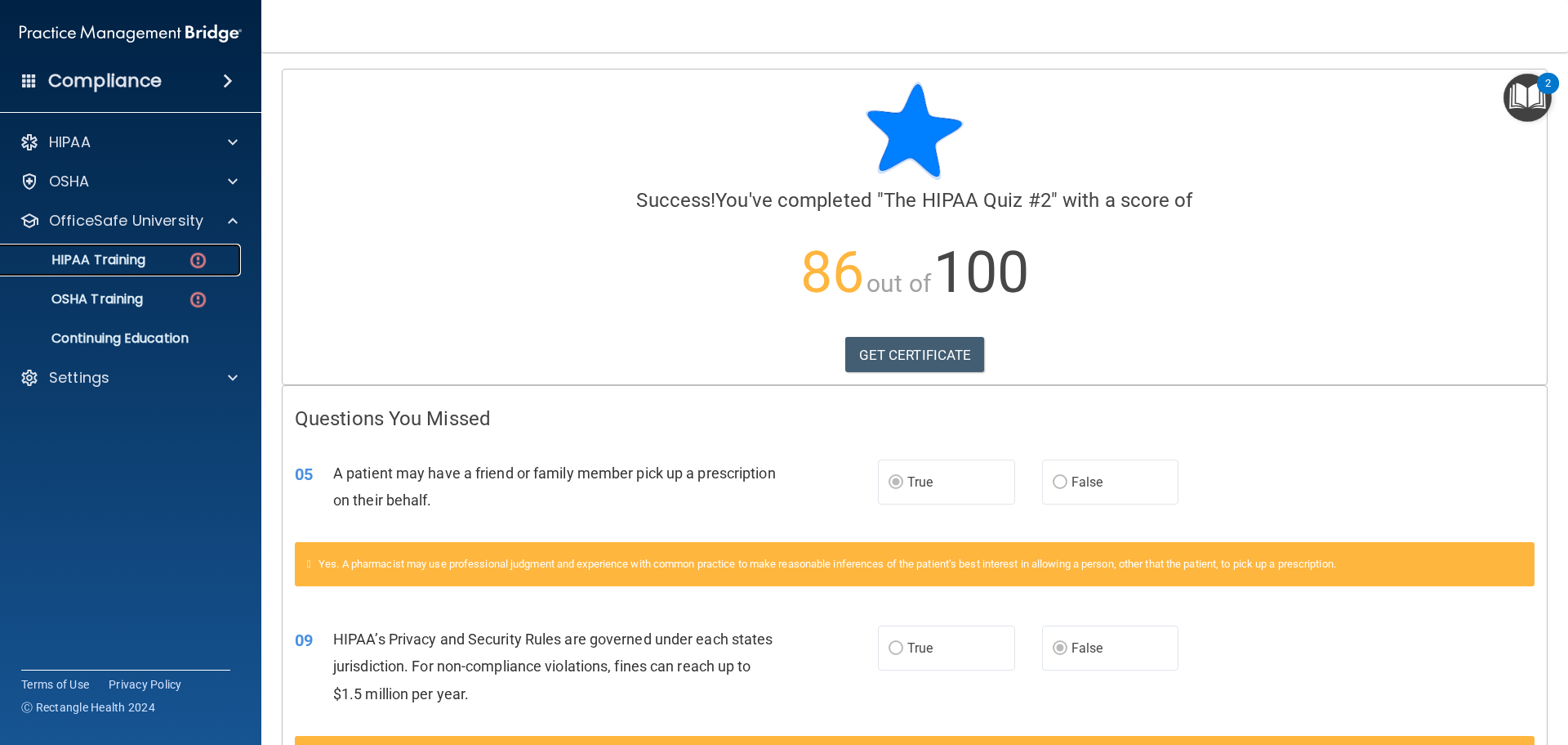
click at [143, 263] on p "HIPAA Training" at bounding box center [78, 260] width 134 height 16
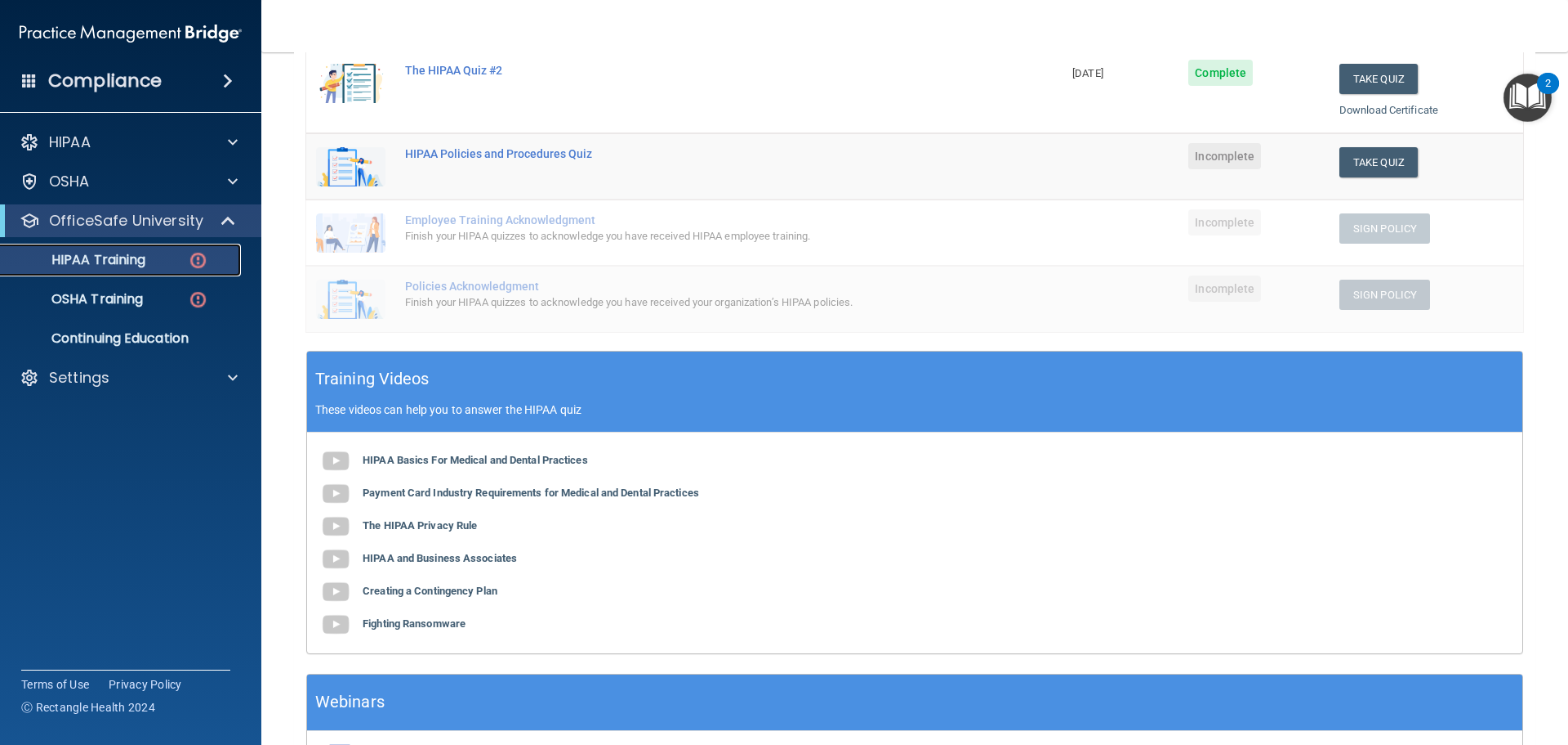
scroll to position [327, 0]
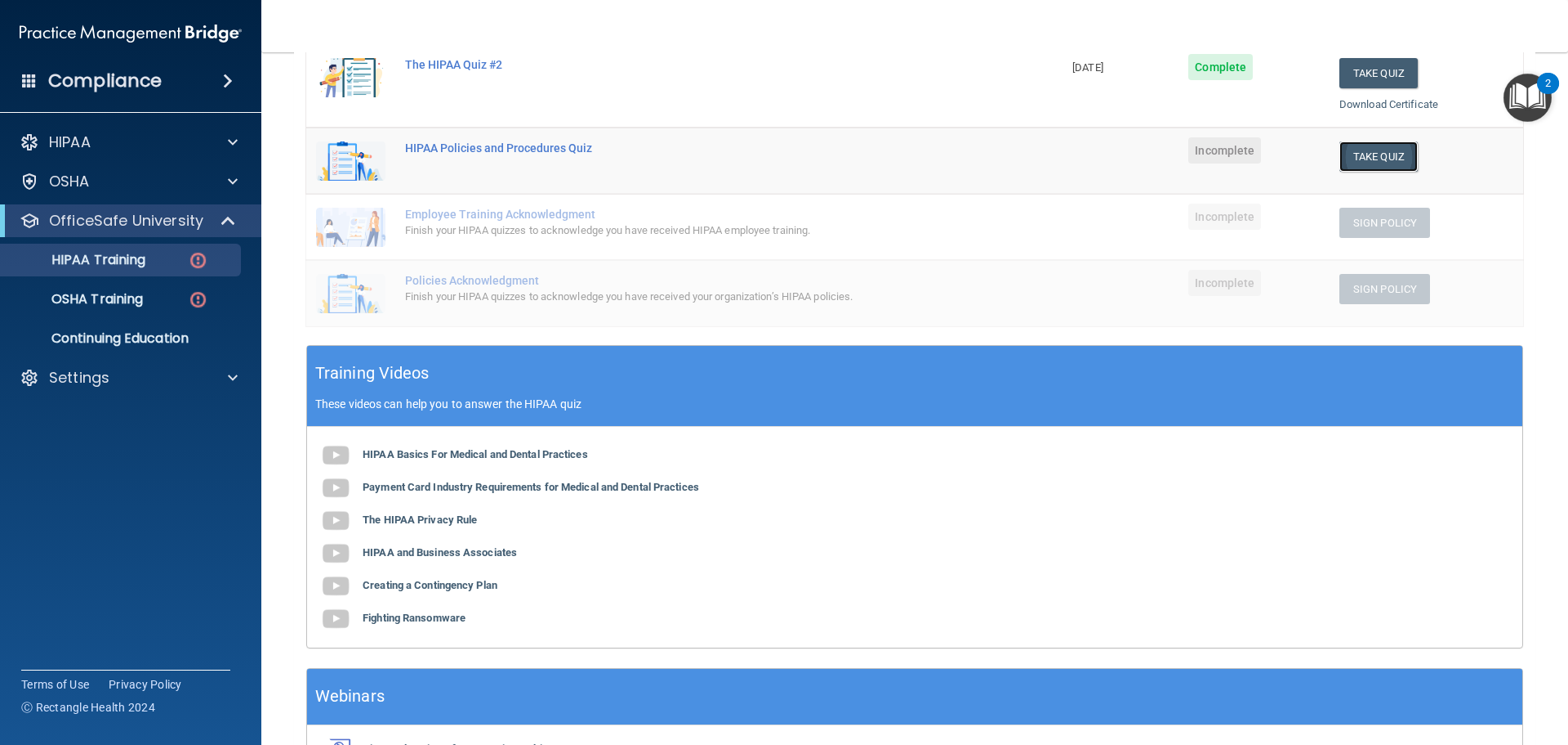
click at [1363, 151] on button "Take Quiz" at bounding box center [1378, 156] width 78 height 30
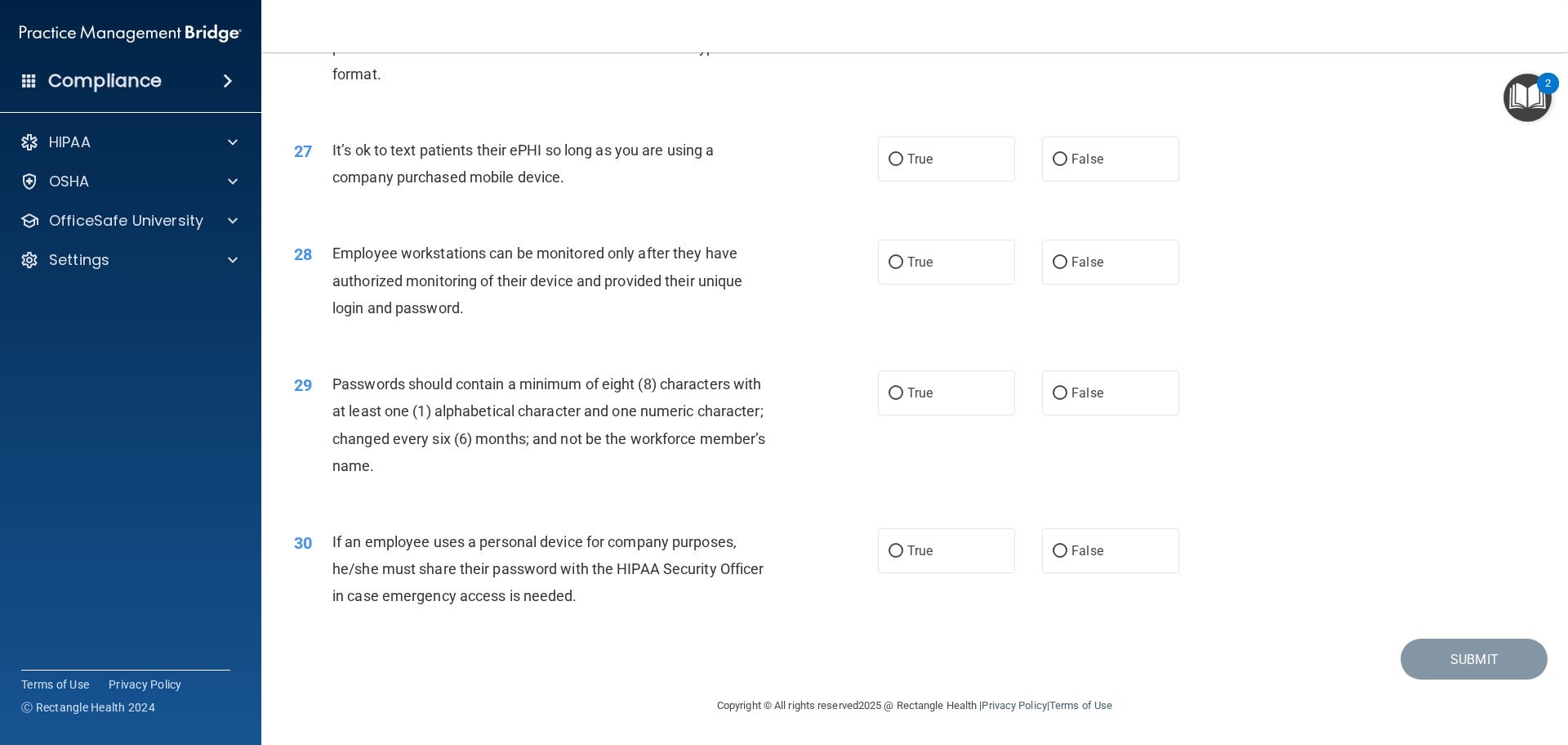
scroll to position [3359, 0]
click at [578, 602] on div "If an employee uses a personal device for company purposes, he/she must share t…" at bounding box center [560, 569] width 457 height 82
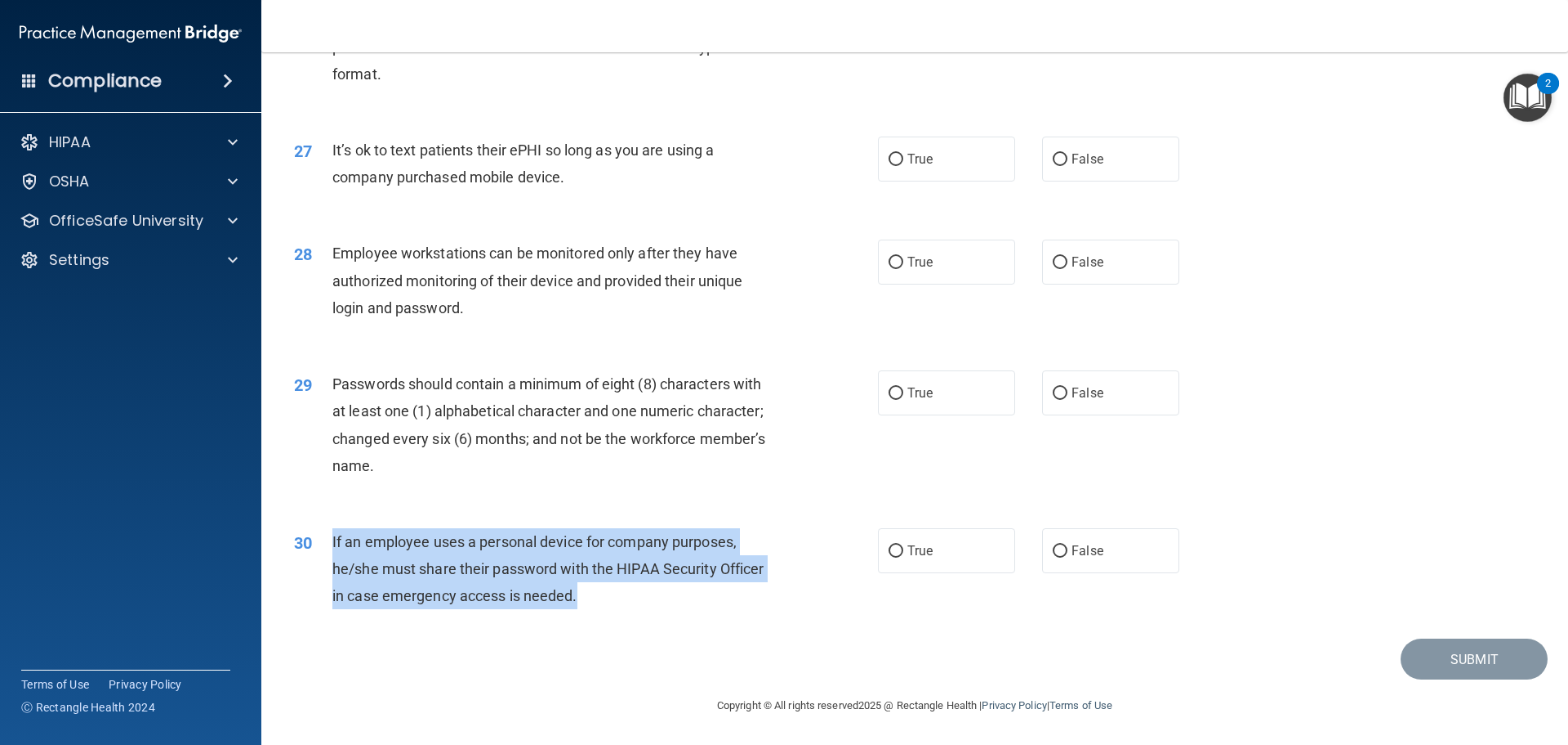
drag, startPoint x: 582, startPoint y: 604, endPoint x: 326, endPoint y: 544, distance: 262.9
click at [326, 544] on div "30 If an employee uses a personal device for company purposes, he/she must shar…" at bounding box center [586, 572] width 633 height 90
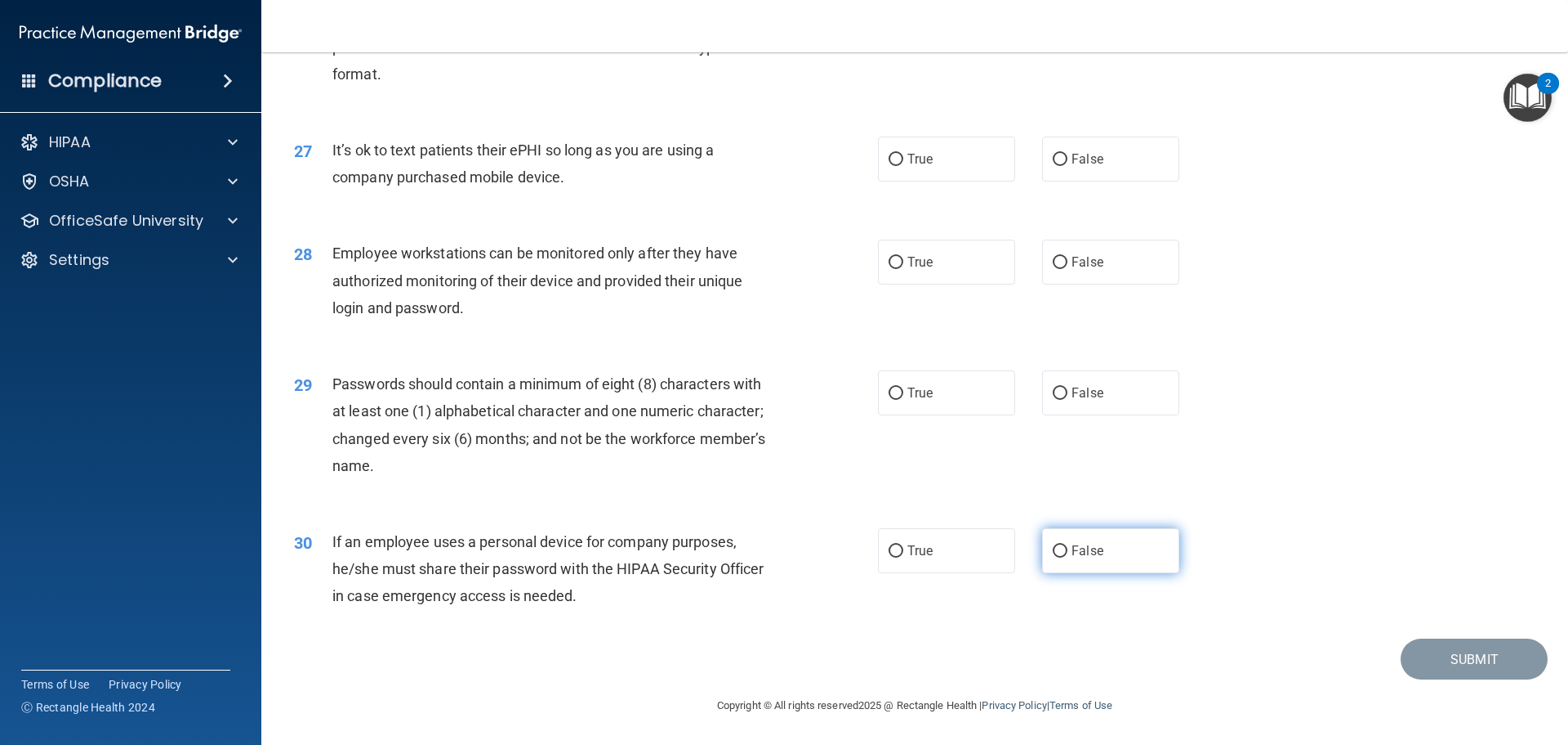
click at [1079, 558] on label "False" at bounding box center [1110, 550] width 137 height 45
click at [1068, 558] on input "False" at bounding box center [1060, 551] width 15 height 12
radio input "true"
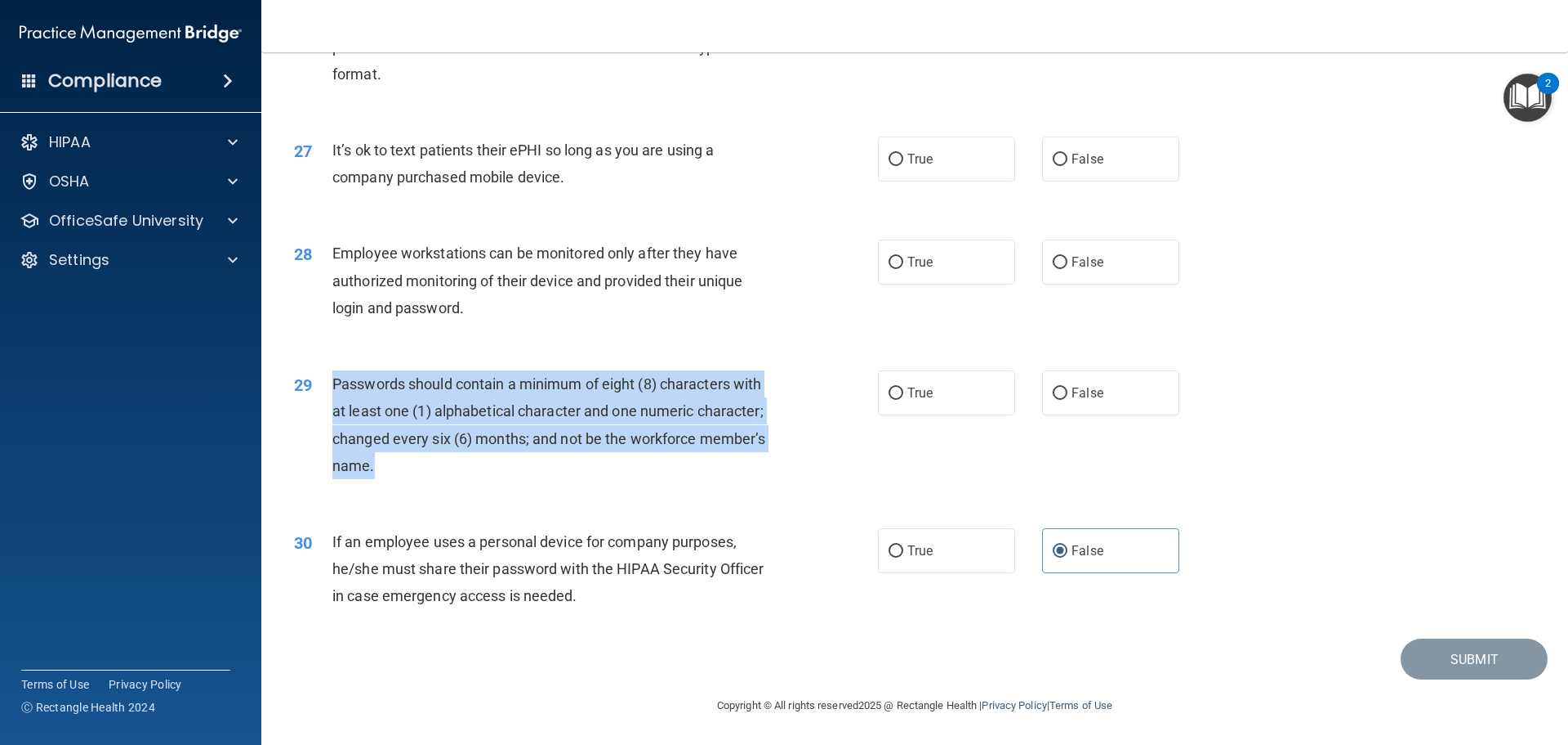
drag, startPoint x: 388, startPoint y: 460, endPoint x: 326, endPoint y: 375, distance: 105.2
click at [326, 375] on div "29 Passwords should contain a minimum of eight (8) characters with at least one…" at bounding box center [586, 429] width 633 height 117
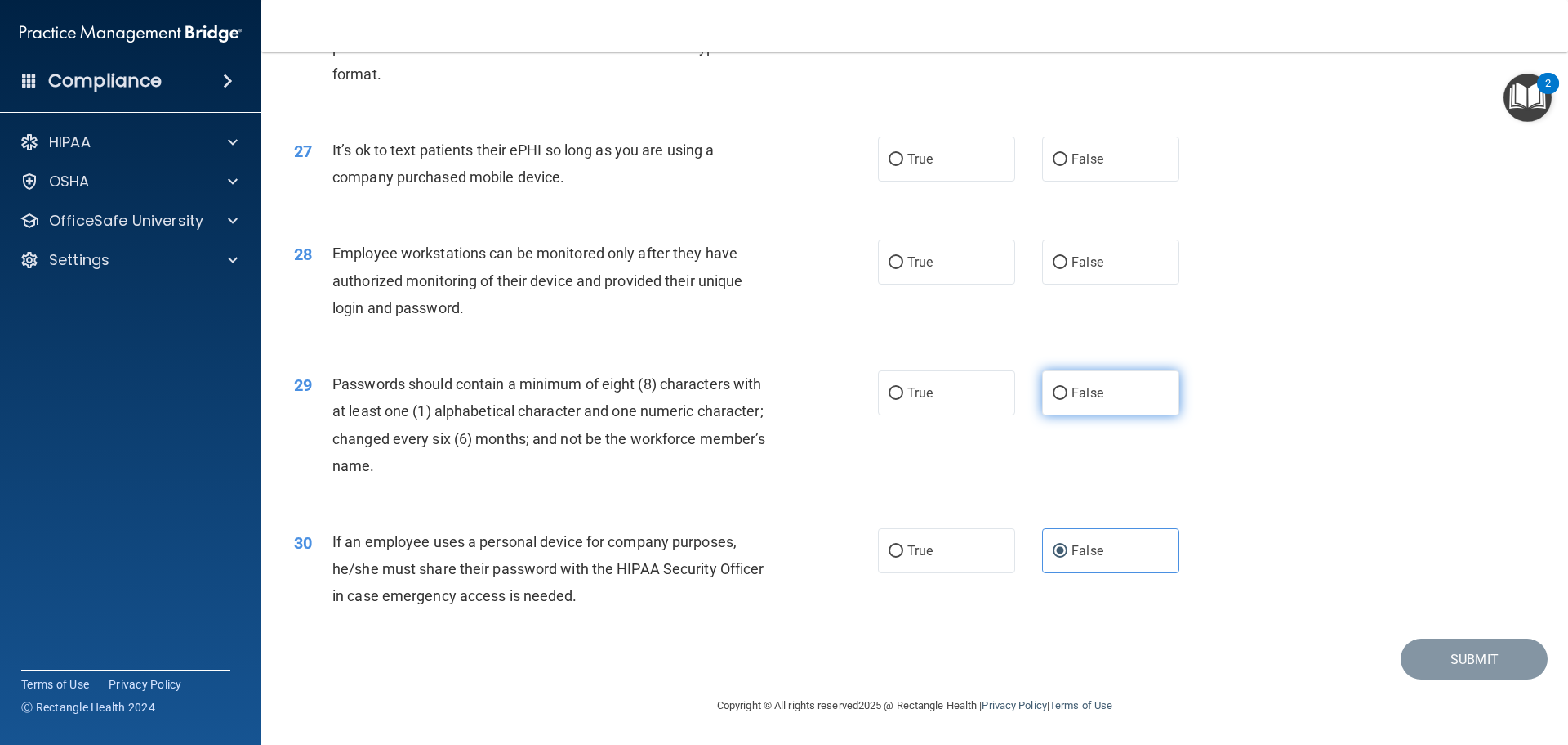
click at [1133, 388] on label "False" at bounding box center [1110, 392] width 137 height 45
click at [1068, 388] on input "False" at bounding box center [1060, 392] width 15 height 12
radio input "true"
click at [950, 264] on label "True" at bounding box center [946, 262] width 137 height 45
click at [903, 264] on input "True" at bounding box center [896, 263] width 15 height 12
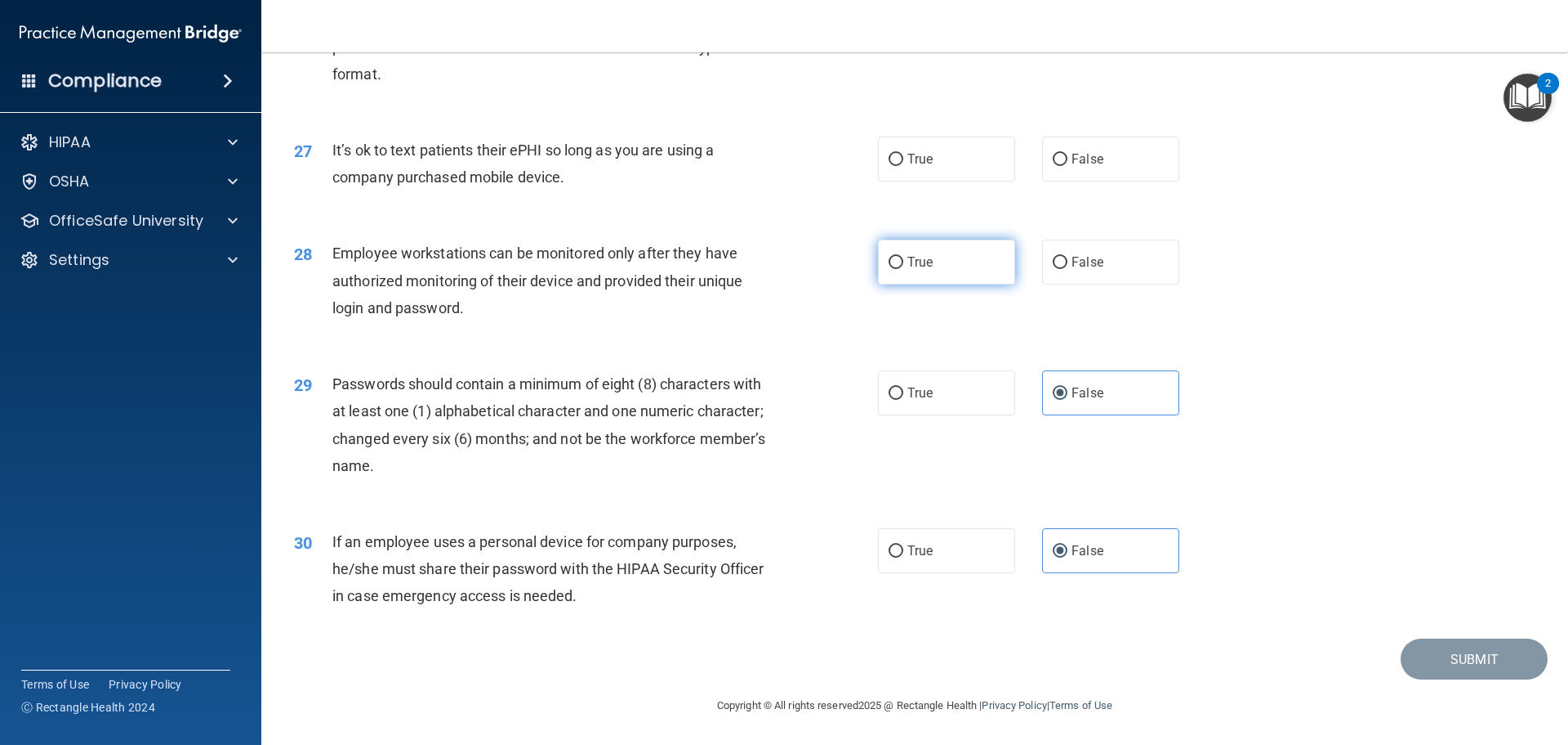
radio input "true"
drag, startPoint x: 612, startPoint y: 191, endPoint x: 329, endPoint y: 154, distance: 285.4
click at [329, 154] on div "27 It’s ok to text patients their ePHI so long as you are using a company purch…" at bounding box center [586, 167] width 633 height 62
click at [878, 169] on label "True" at bounding box center [946, 158] width 137 height 45
click at [889, 166] on input "True" at bounding box center [896, 159] width 15 height 12
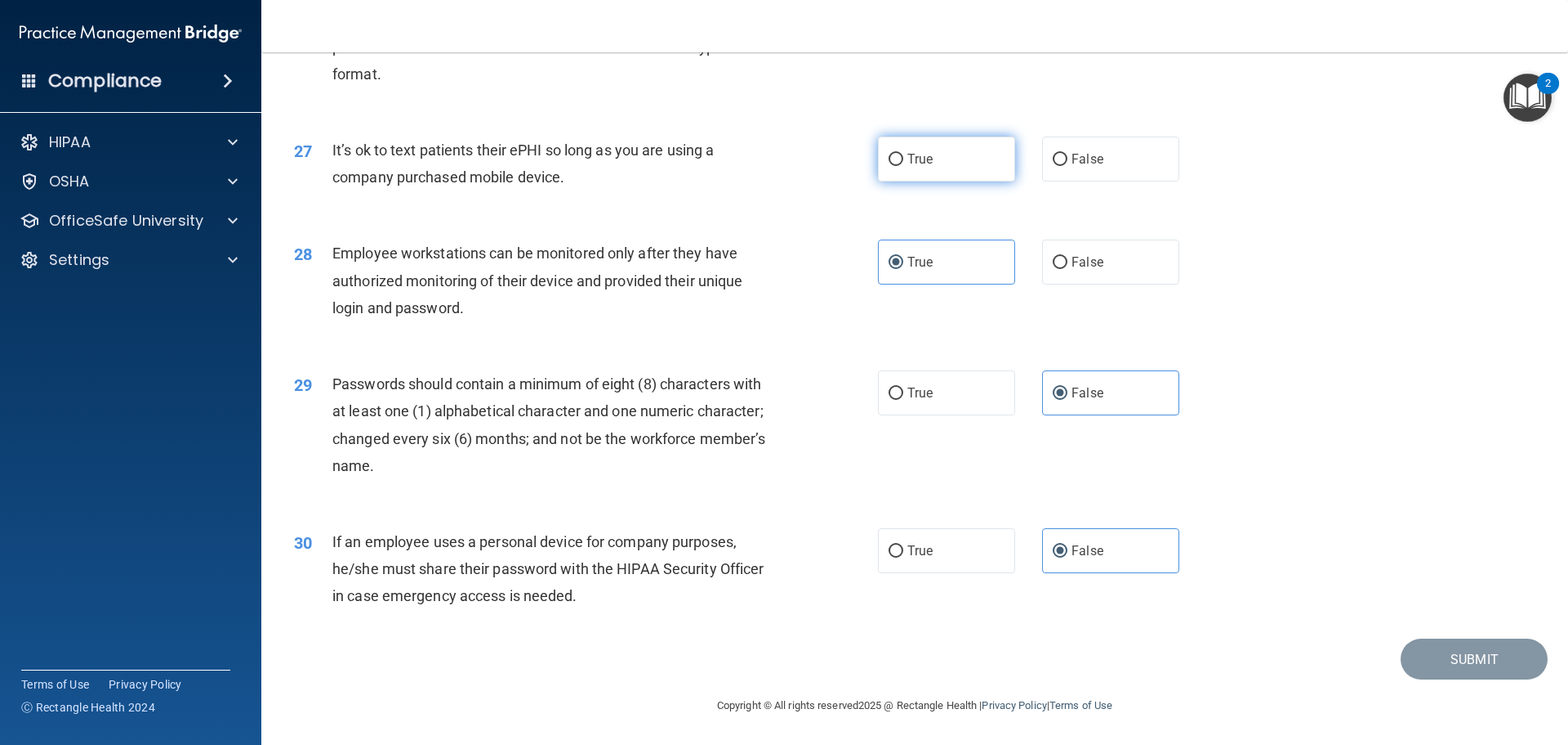
radio input "true"
click at [694, 173] on div "It’s ok to text patients their ePHI so long as you are using a company purchase…" at bounding box center [560, 163] width 457 height 54
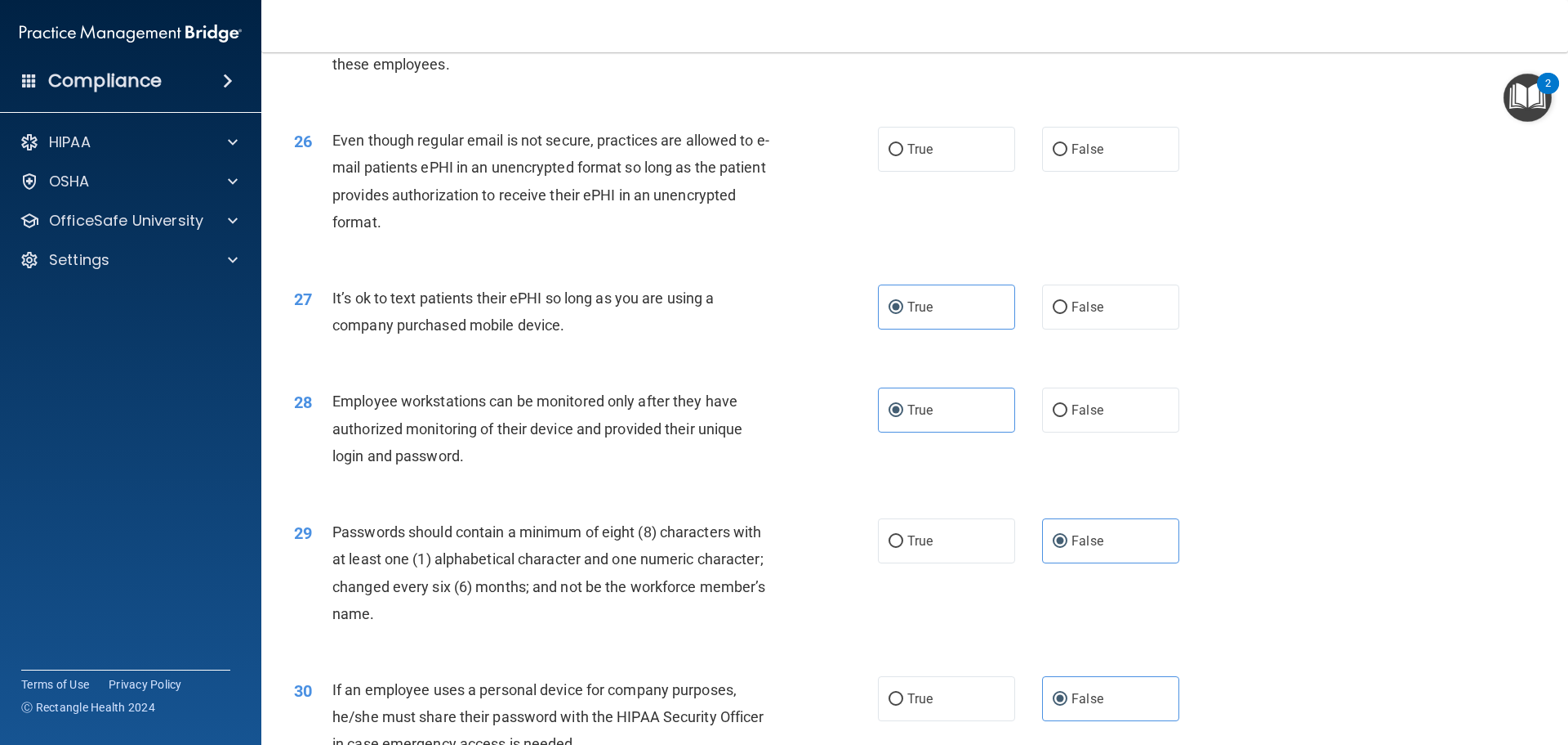
scroll to position [3032, 0]
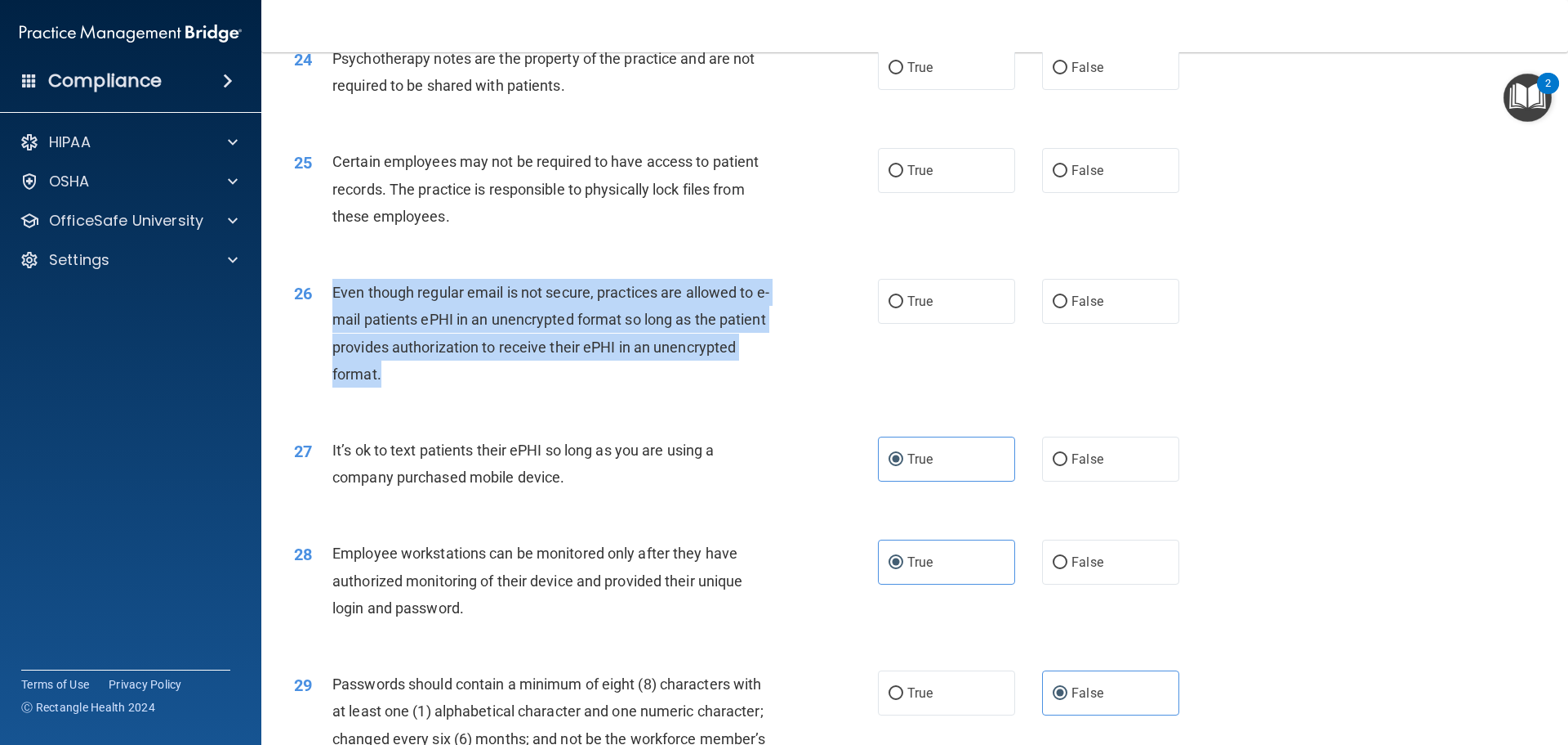
drag, startPoint x: 409, startPoint y: 403, endPoint x: 334, endPoint y: 318, distance: 113.4
click at [334, 318] on div "Even though regular email is not secure, practices are allowed to e-mail patien…" at bounding box center [560, 333] width 457 height 109
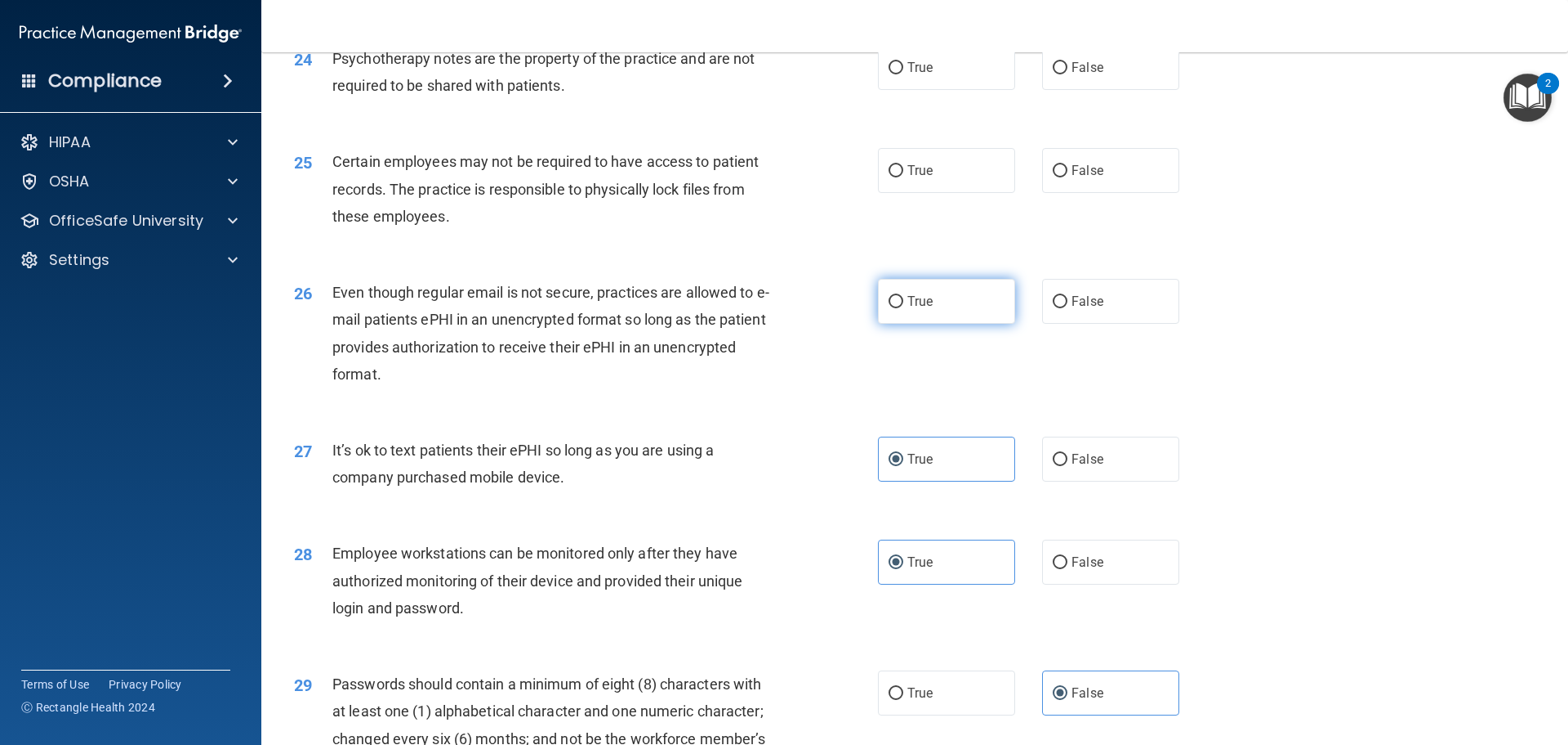
click at [937, 322] on label "True" at bounding box center [946, 301] width 137 height 45
click at [903, 308] on input "True" at bounding box center [896, 302] width 15 height 12
radio input "true"
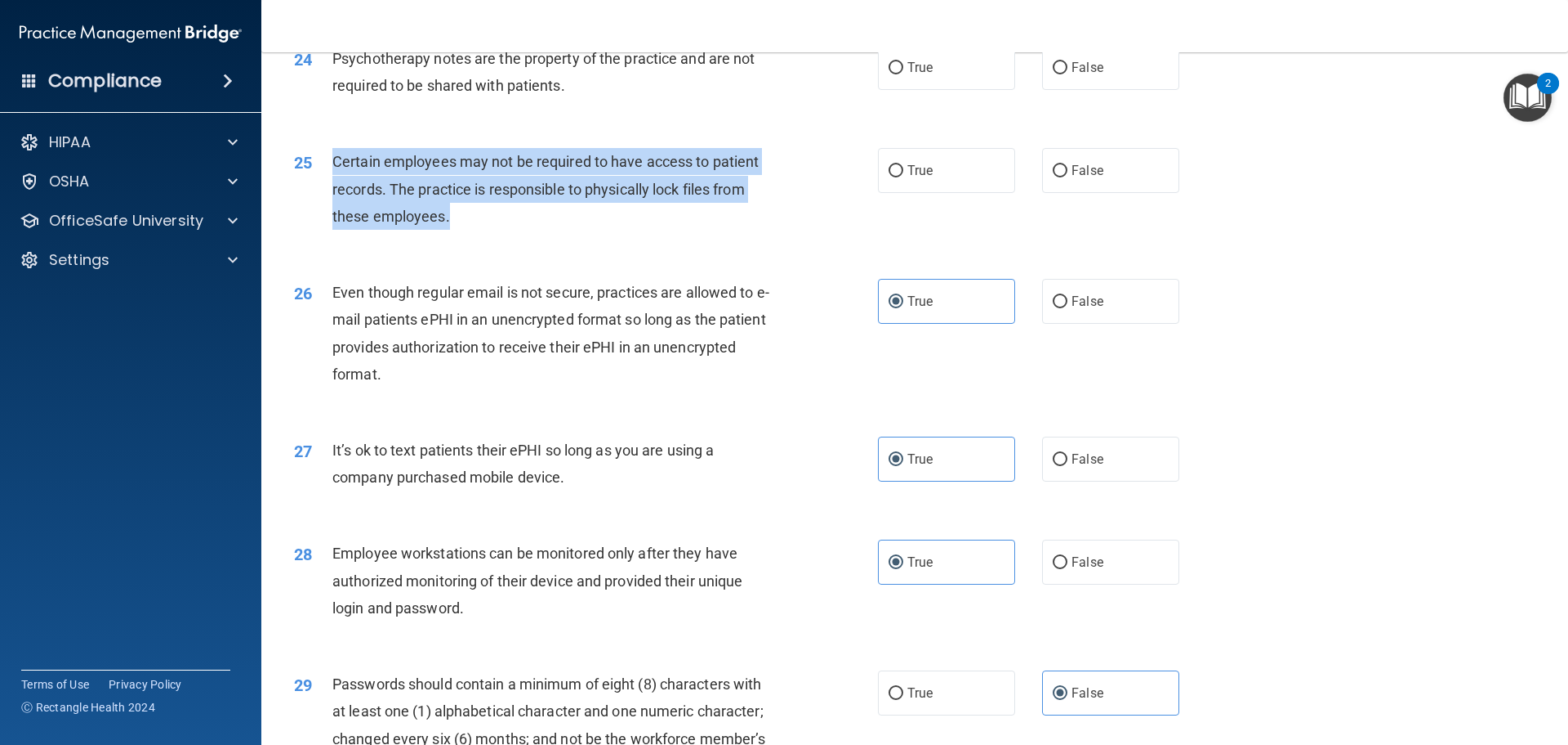
drag, startPoint x: 455, startPoint y: 257, endPoint x: 321, endPoint y: 204, distance: 144.1
click at [321, 204] on div "25 Certain employees may not be required to have access to patient records. The…" at bounding box center [586, 193] width 633 height 90
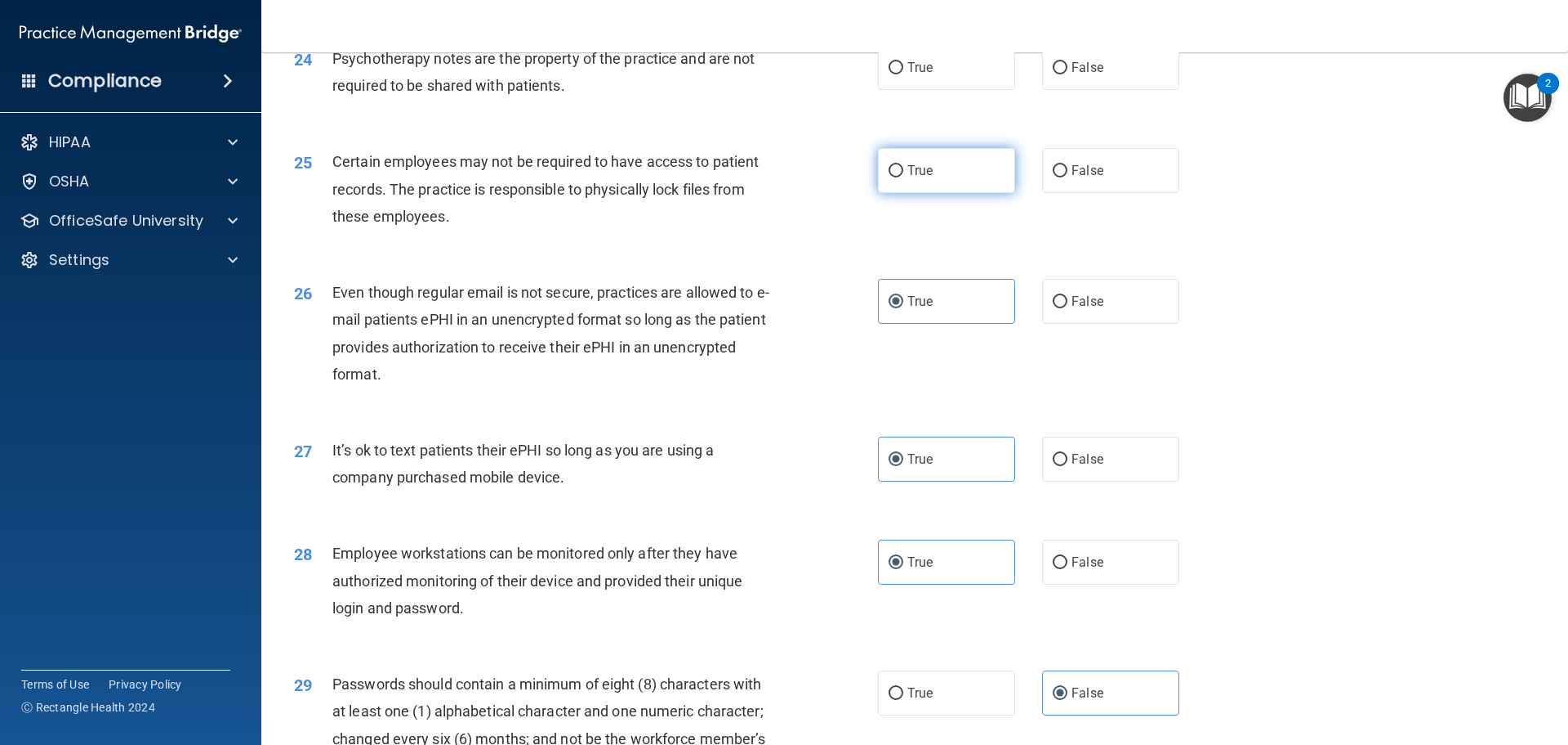
click at [949, 193] on label "True" at bounding box center [946, 170] width 137 height 45
click at [903, 177] on input "True" at bounding box center [896, 171] width 15 height 12
radio input "true"
click at [715, 172] on div "25 Certain employees may not be required to have access to patient records. The…" at bounding box center [914, 193] width 1267 height 131
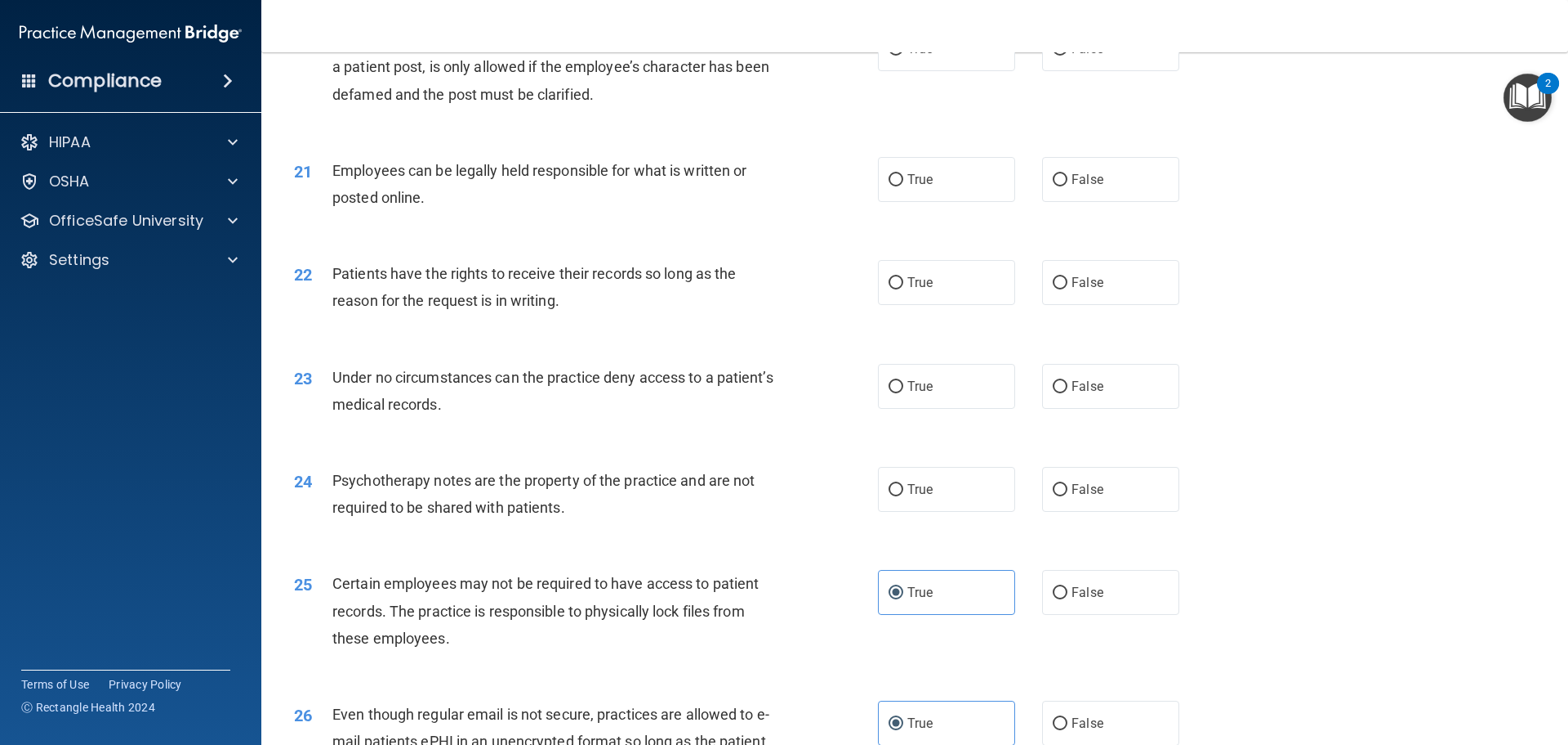
scroll to position [2541, 0]
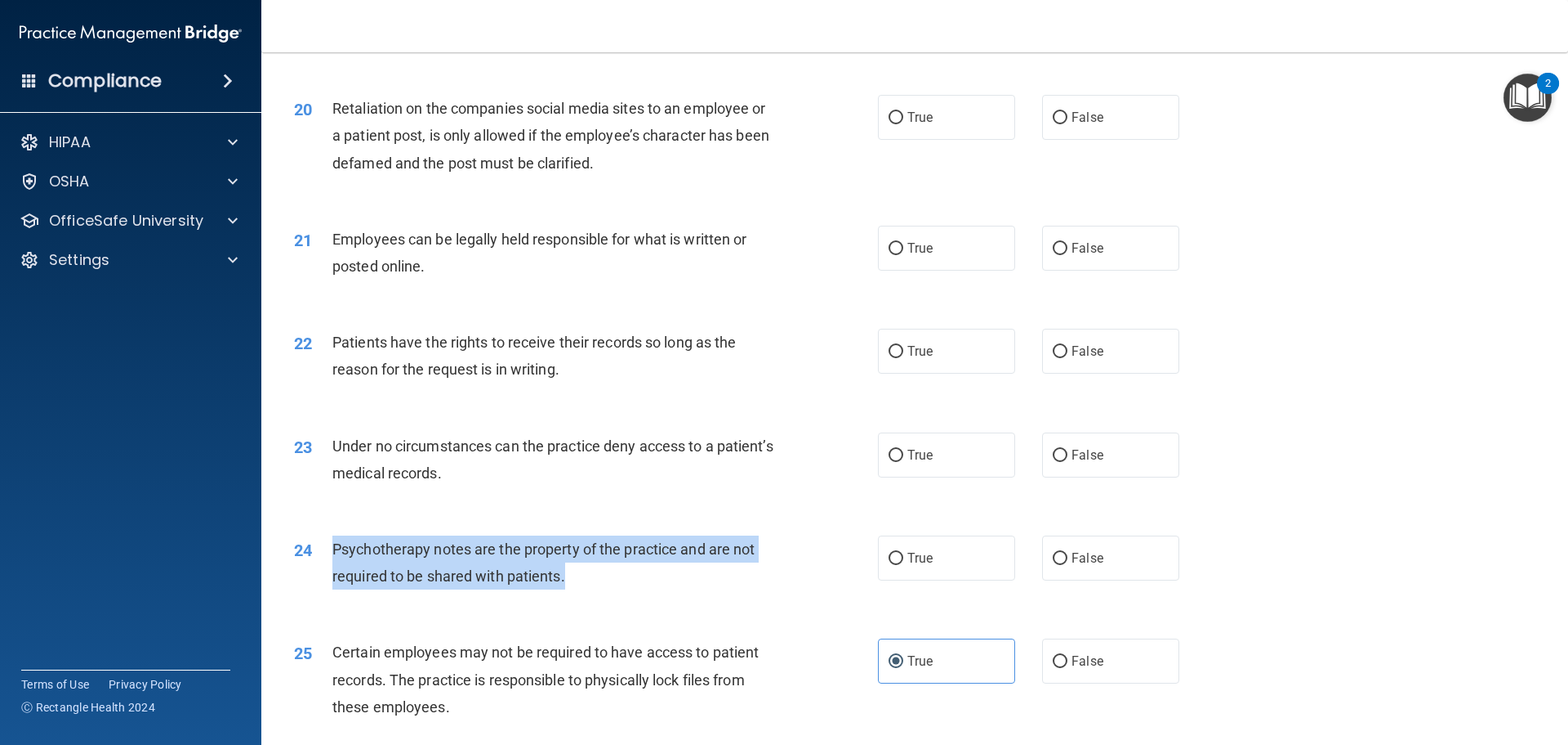
drag, startPoint x: 583, startPoint y: 607, endPoint x: 332, endPoint y: 576, distance: 252.9
click at [332, 576] on div "Psychotherapy notes are the property of the practice and are not required to be…" at bounding box center [560, 561] width 457 height 54
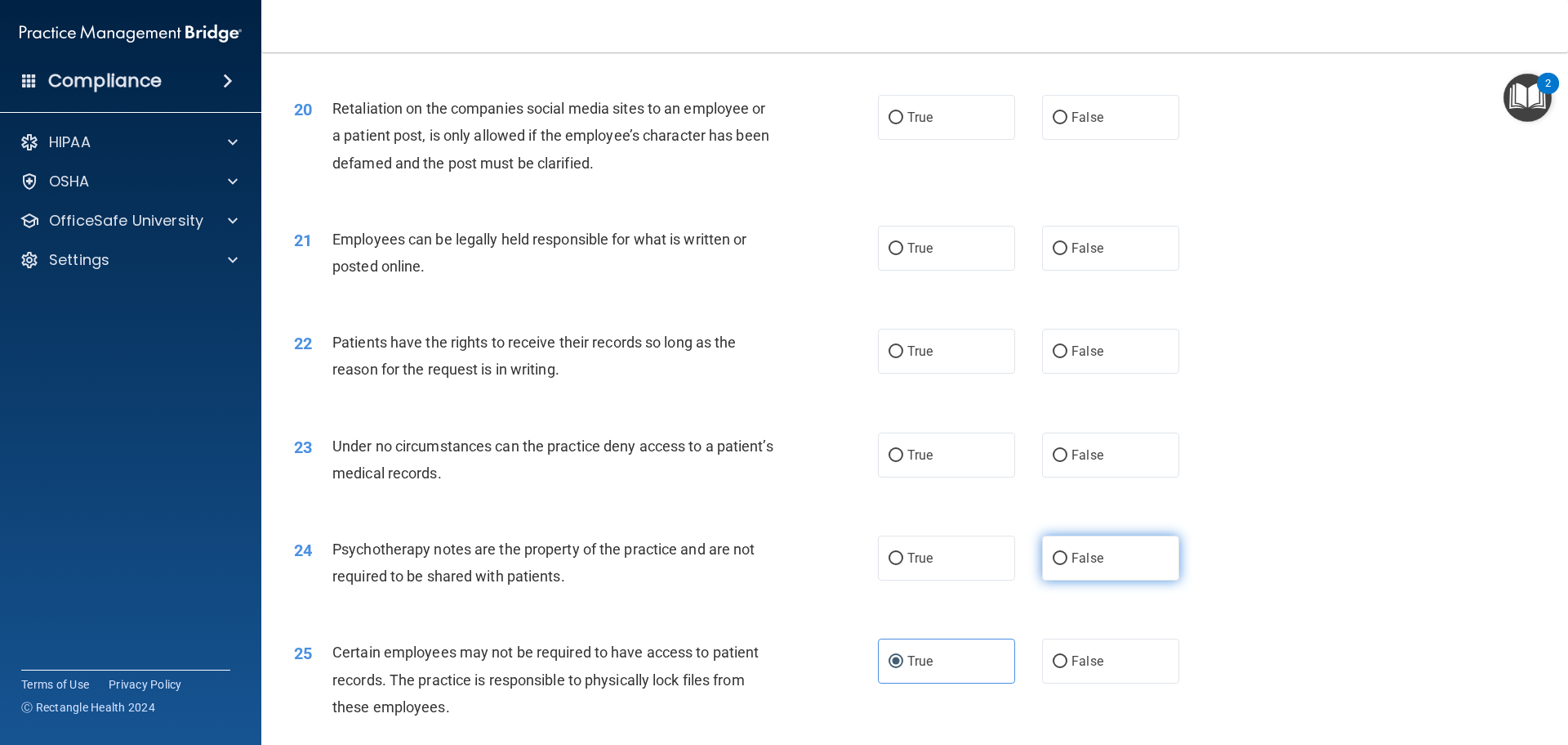
click at [1114, 581] on label "False" at bounding box center [1110, 557] width 137 height 45
click at [1068, 565] on input "False" at bounding box center [1060, 558] width 15 height 12
radio input "true"
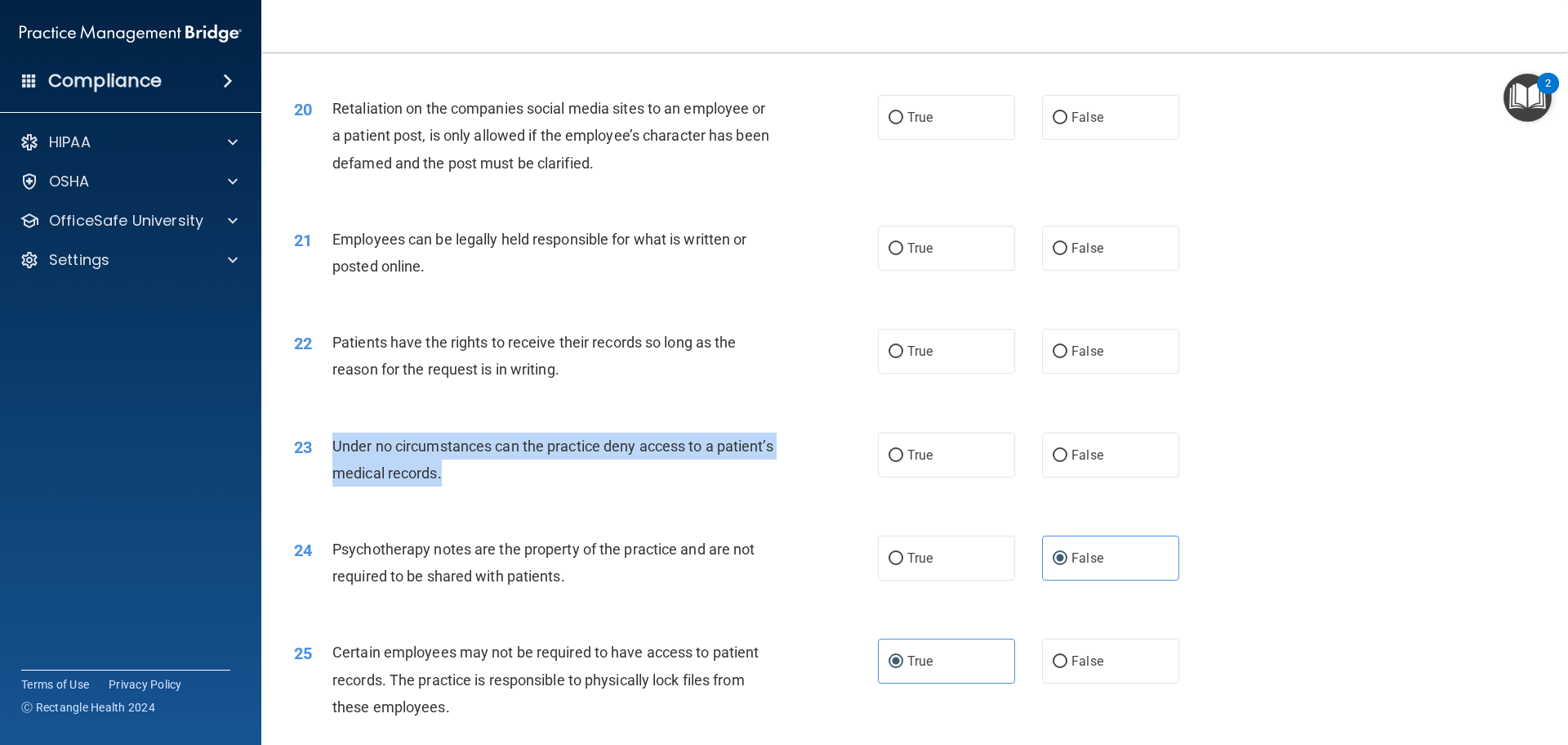
drag, startPoint x: 525, startPoint y: 512, endPoint x: 331, endPoint y: 479, distance: 196.8
click at [332, 479] on div "Under no circumstances can the practice deny access to a patient’s medical reco…" at bounding box center [560, 459] width 457 height 54
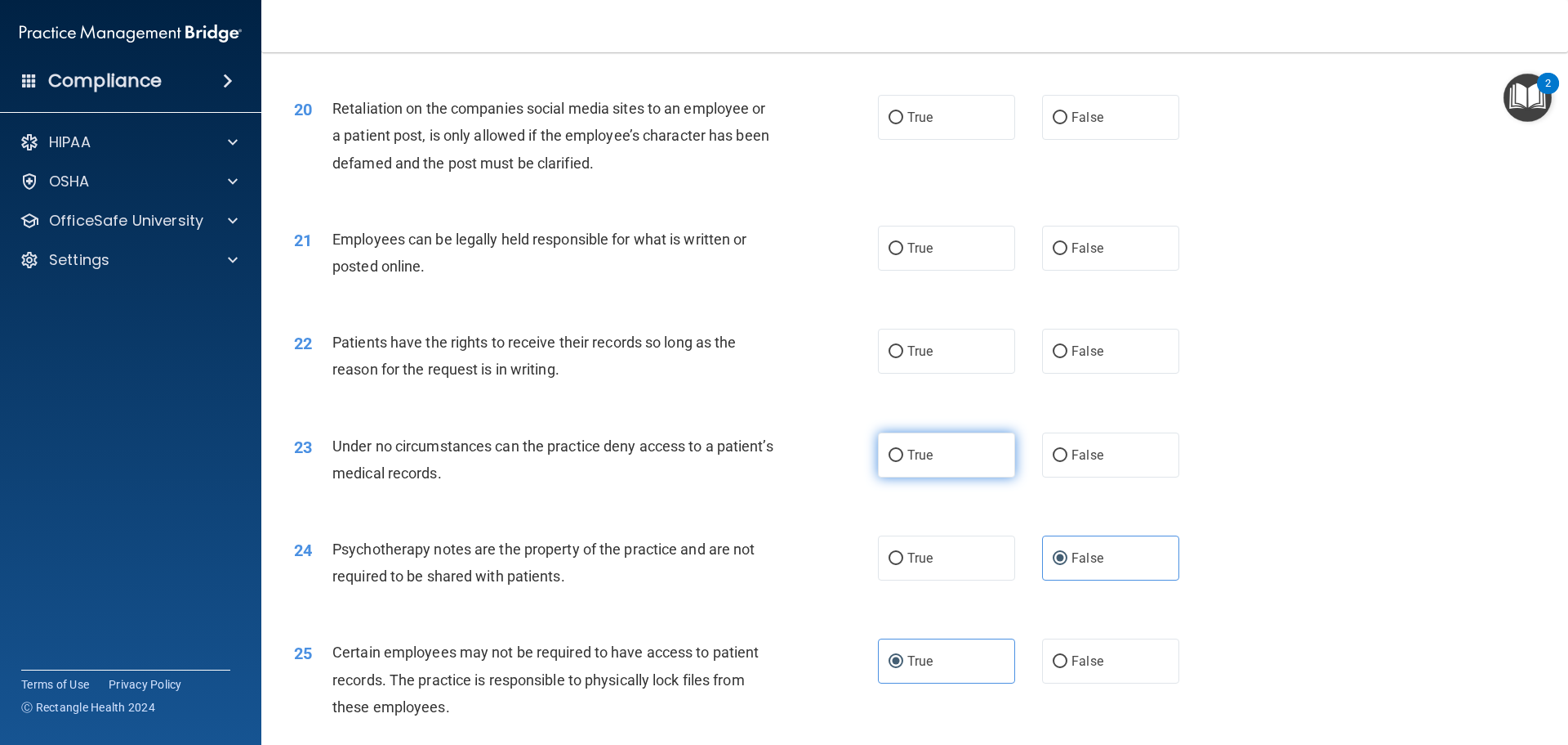
click at [950, 477] on label "True" at bounding box center [946, 454] width 137 height 45
click at [903, 462] on input "True" at bounding box center [896, 455] width 15 height 12
radio input "true"
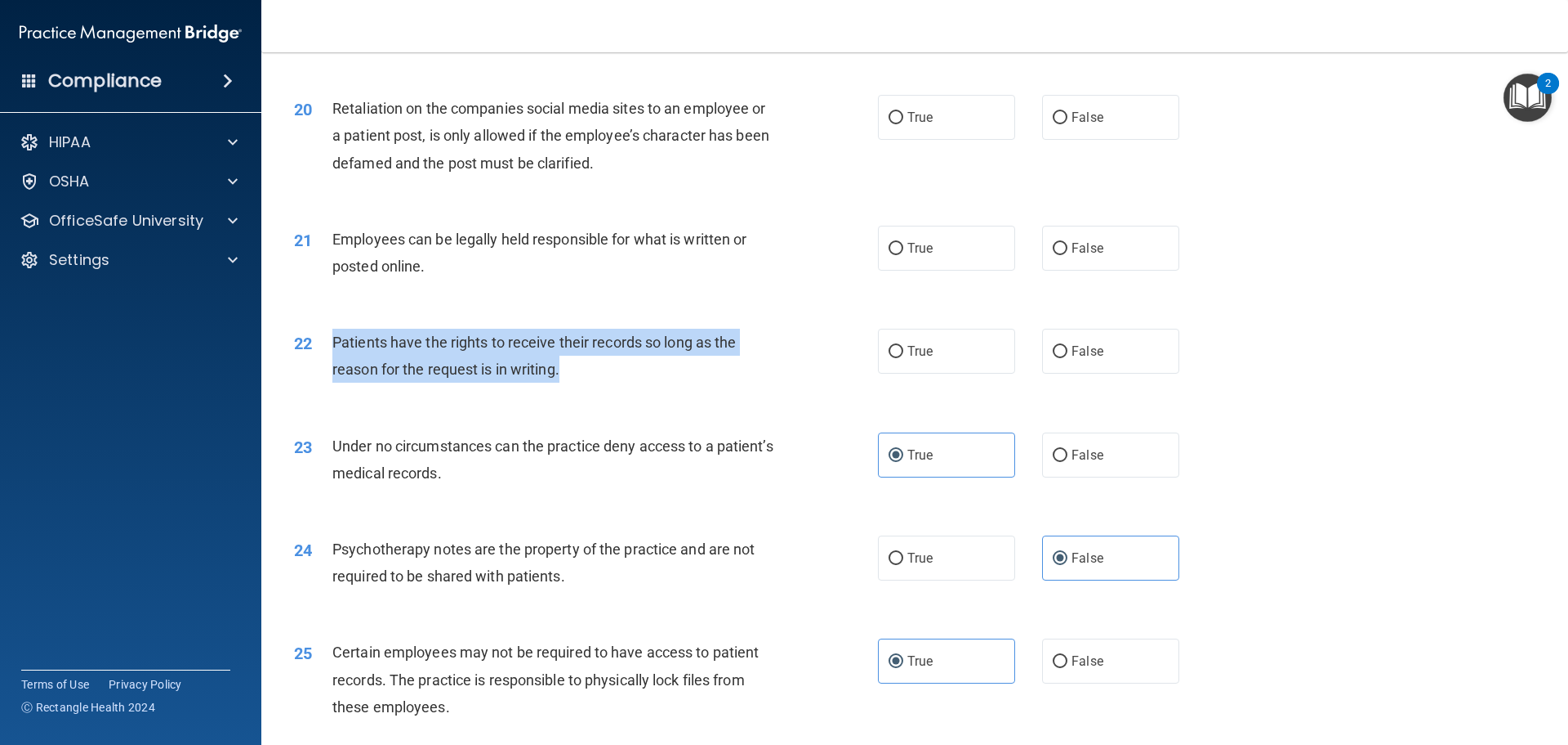
drag, startPoint x: 574, startPoint y: 399, endPoint x: 330, endPoint y: 371, distance: 245.6
click at [330, 371] on div "22 Patients have the rights to receive their records so long as the reason for …" at bounding box center [586, 360] width 633 height 62
click at [1435, 232] on div "21 Employees can be legally held responsible for what is written or posted onli…" at bounding box center [914, 256] width 1267 height 103
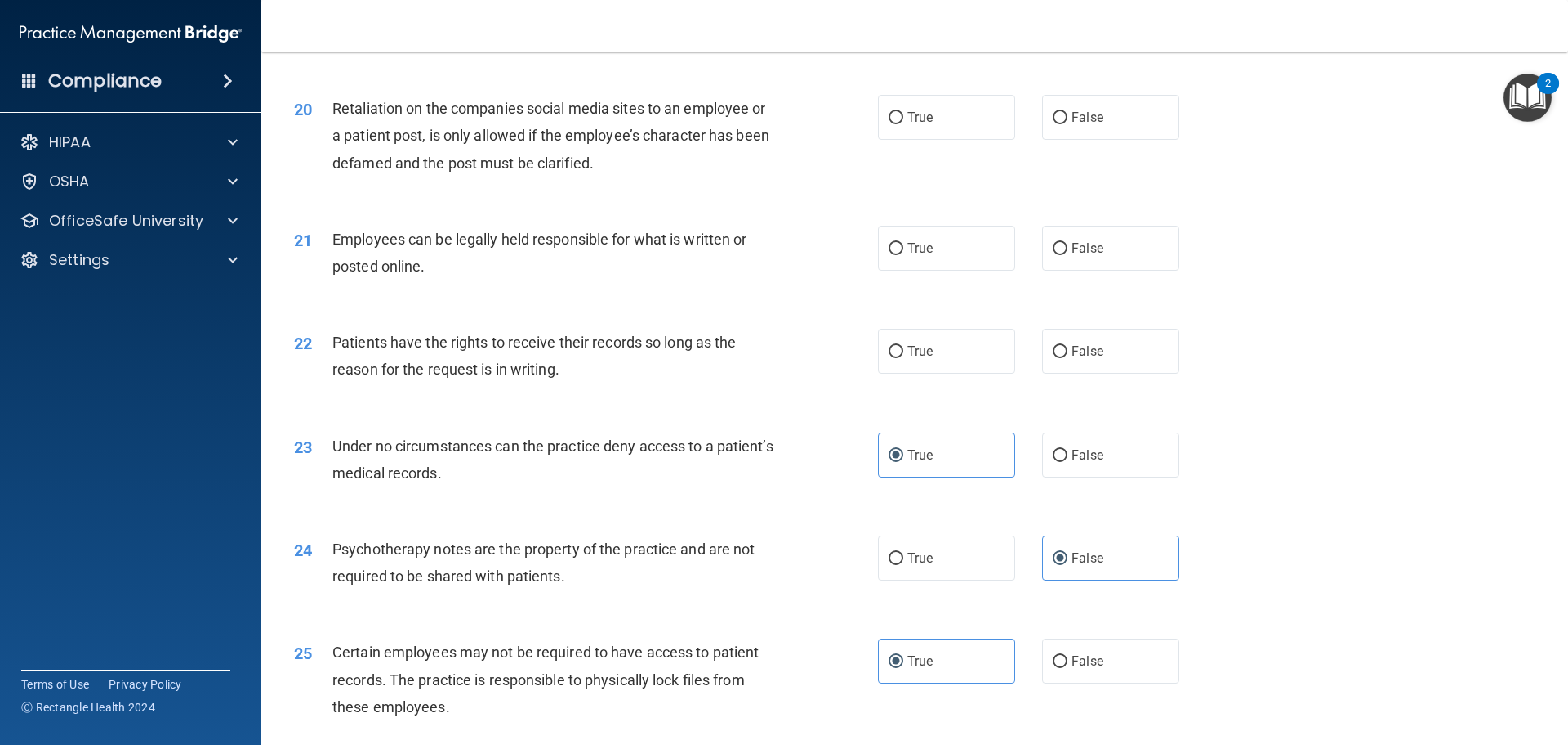
click at [615, 382] on div "Patients have the rights to receive their records so long as the reason for the…" at bounding box center [560, 355] width 457 height 54
click at [940, 373] on label "True" at bounding box center [946, 351] width 137 height 45
click at [903, 358] on input "True" at bounding box center [896, 352] width 15 height 12
radio input "true"
click at [434, 280] on div "Employees can be legally held responsible for what is written or posted online." at bounding box center [560, 252] width 457 height 54
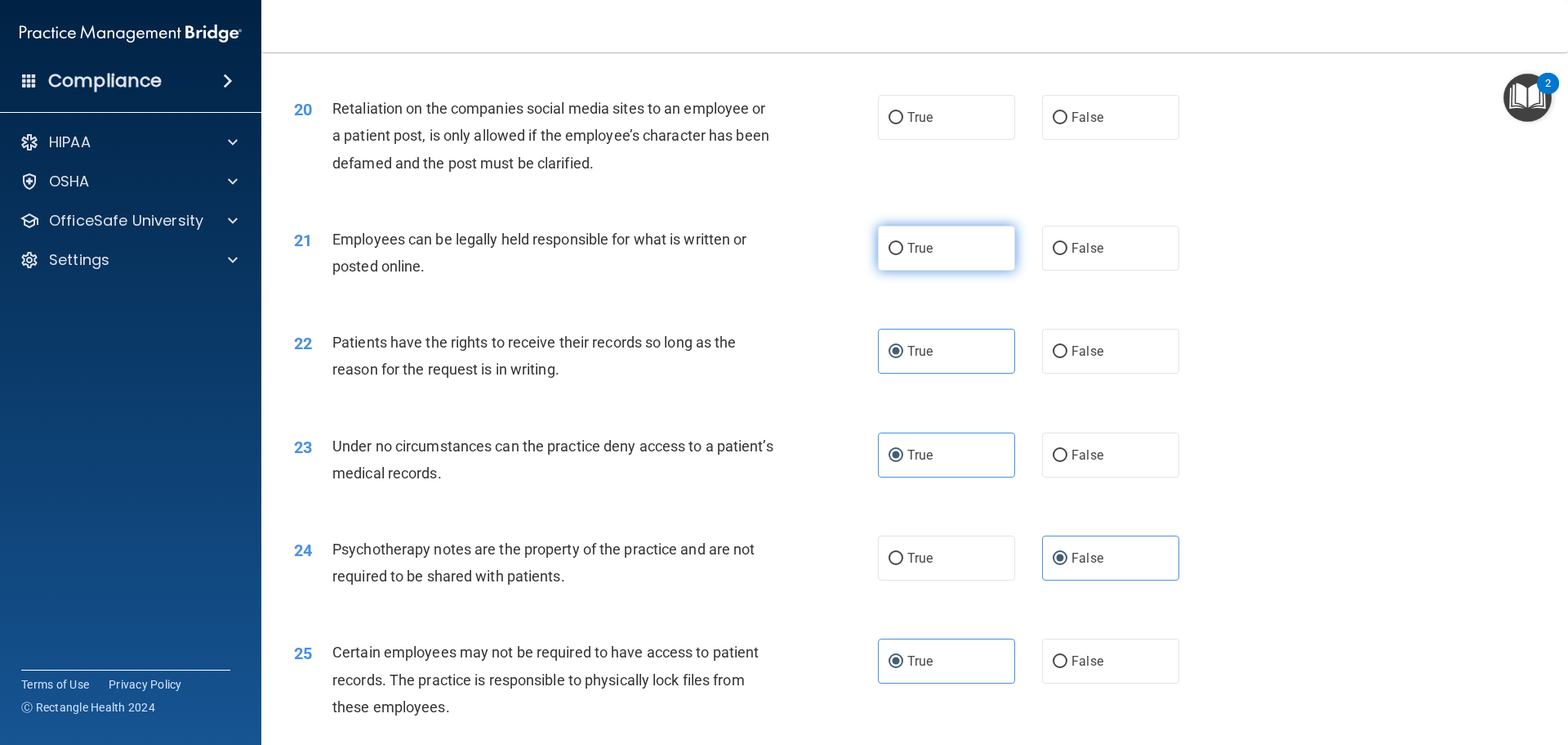
click at [896, 260] on label "True" at bounding box center [946, 247] width 137 height 45
click at [896, 255] on input "True" at bounding box center [896, 248] width 15 height 12
radio input "true"
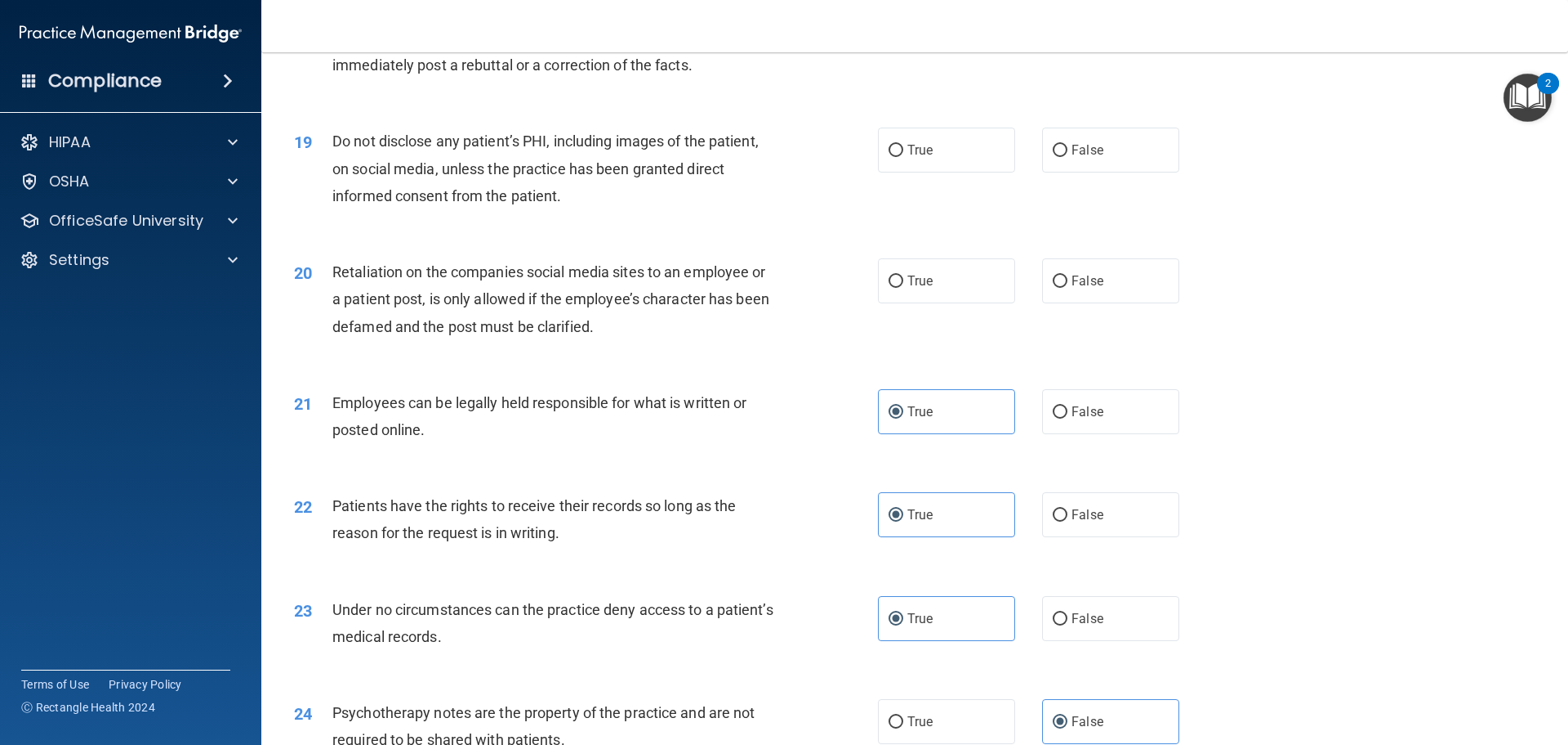
click at [468, 330] on span "Retaliation on the companies social media sites to an employee or a patient pos…" at bounding box center [550, 299] width 437 height 71
click at [1079, 289] on span "False" at bounding box center [1087, 280] width 32 height 15
click at [1068, 288] on input "False" at bounding box center [1060, 281] width 15 height 12
radio input "true"
click at [963, 167] on label "True" at bounding box center [946, 149] width 137 height 45
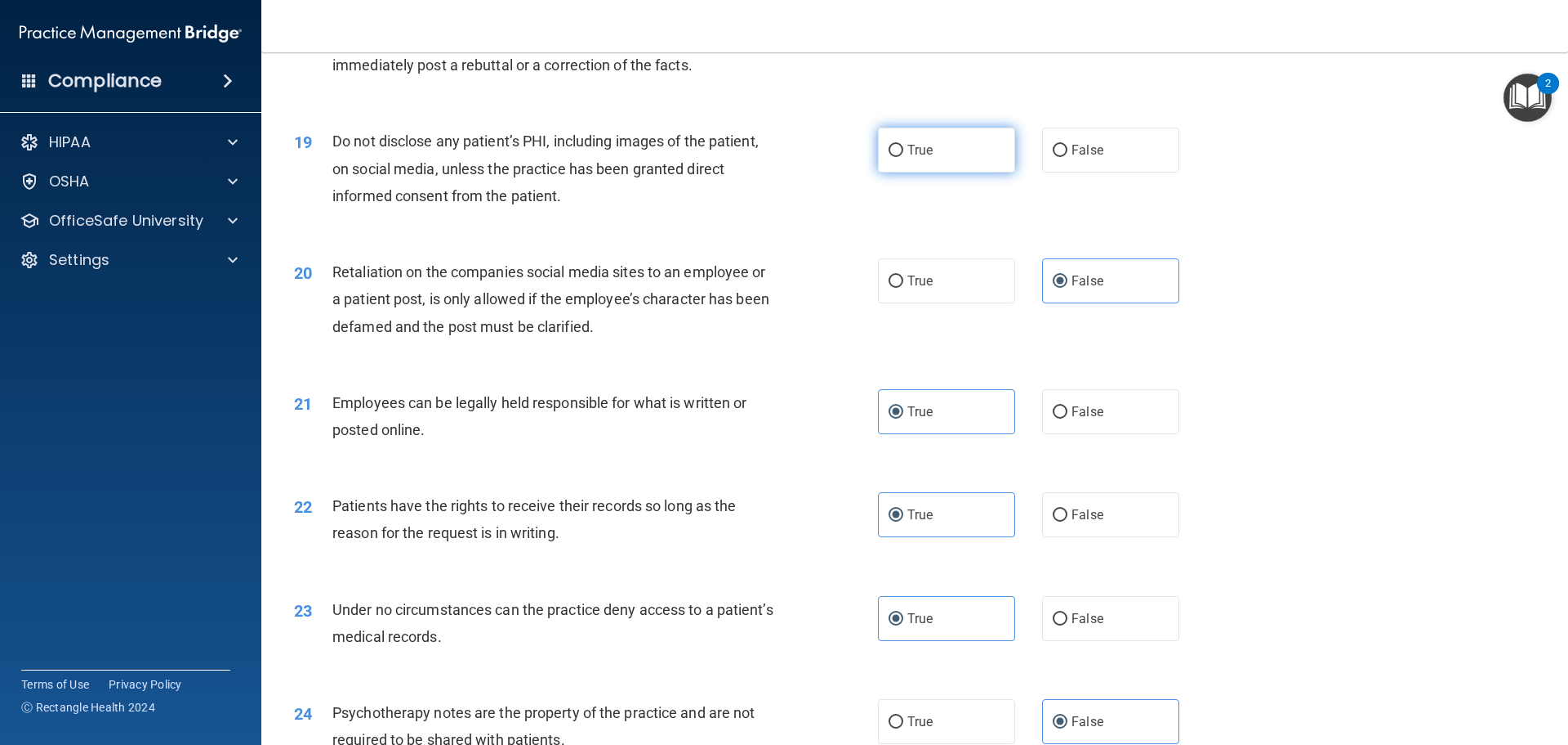
click at [903, 157] on input "True" at bounding box center [896, 150] width 15 height 12
radio input "true"
click at [544, 204] on span "Do not disclose any patient’s PHI, including images of the patient, on social m…" at bounding box center [546, 168] width 427 height 71
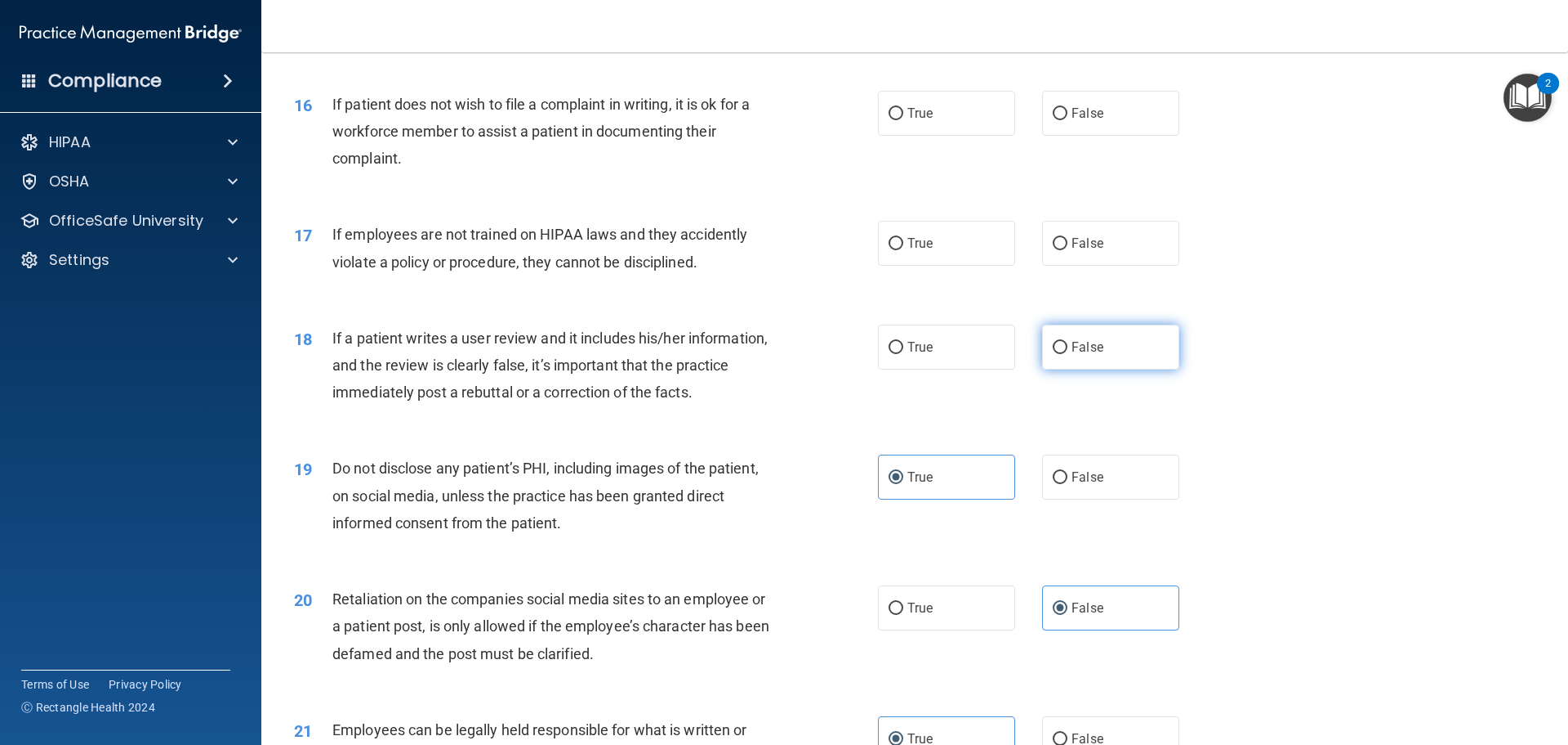
click at [1073, 354] on span "False" at bounding box center [1087, 346] width 32 height 15
click at [1068, 354] on input "False" at bounding box center [1060, 347] width 15 height 12
radio input "true"
click at [501, 270] on span "If employees are not trained on HIPAA laws and they accidently violate a policy…" at bounding box center [539, 247] width 415 height 45
click at [618, 270] on span "If employees are not trained on HIPAA laws and they accidently violate a policy…" at bounding box center [539, 247] width 415 height 45
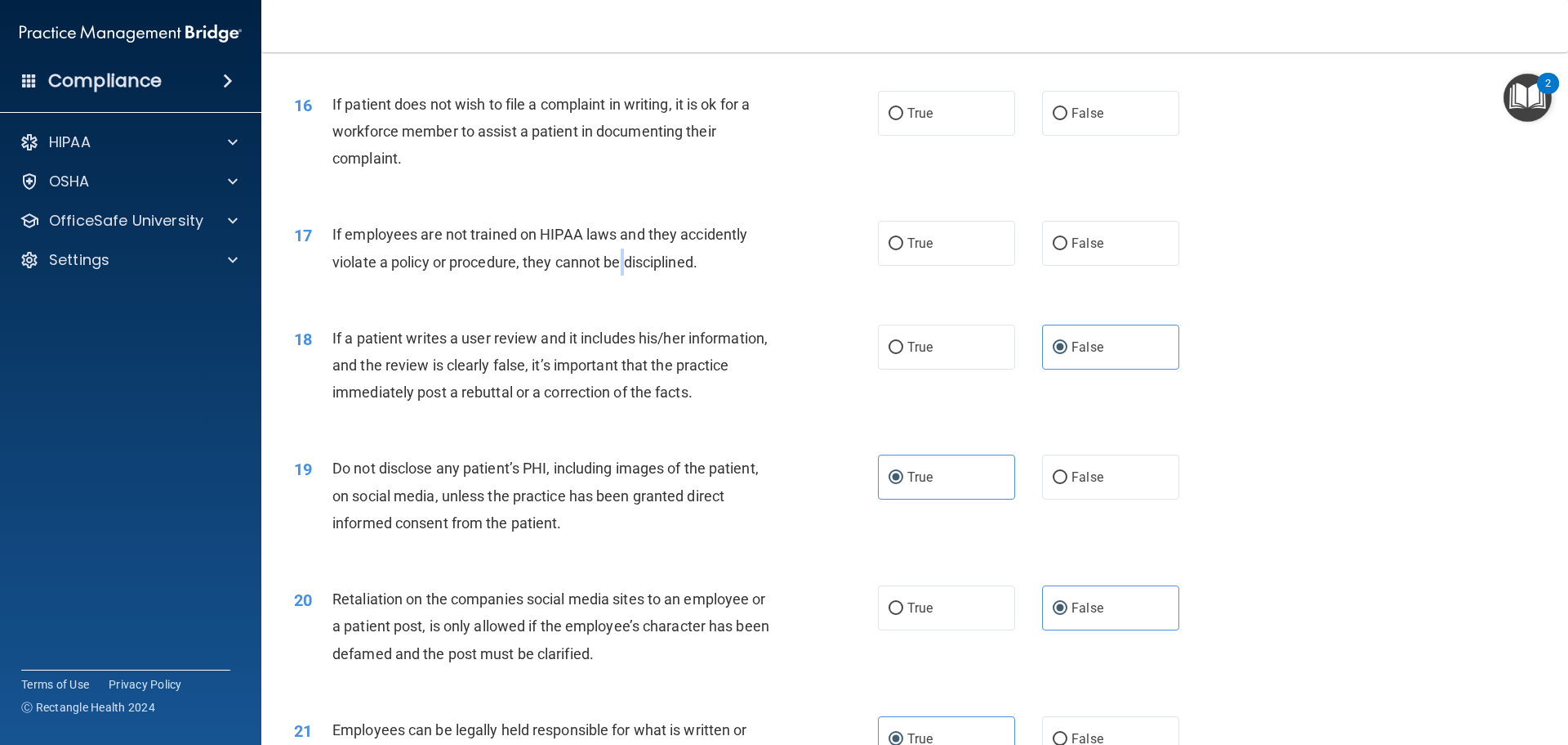
click at [618, 270] on span "If employees are not trained on HIPAA laws and they accidently violate a policy…" at bounding box center [539, 247] width 415 height 45
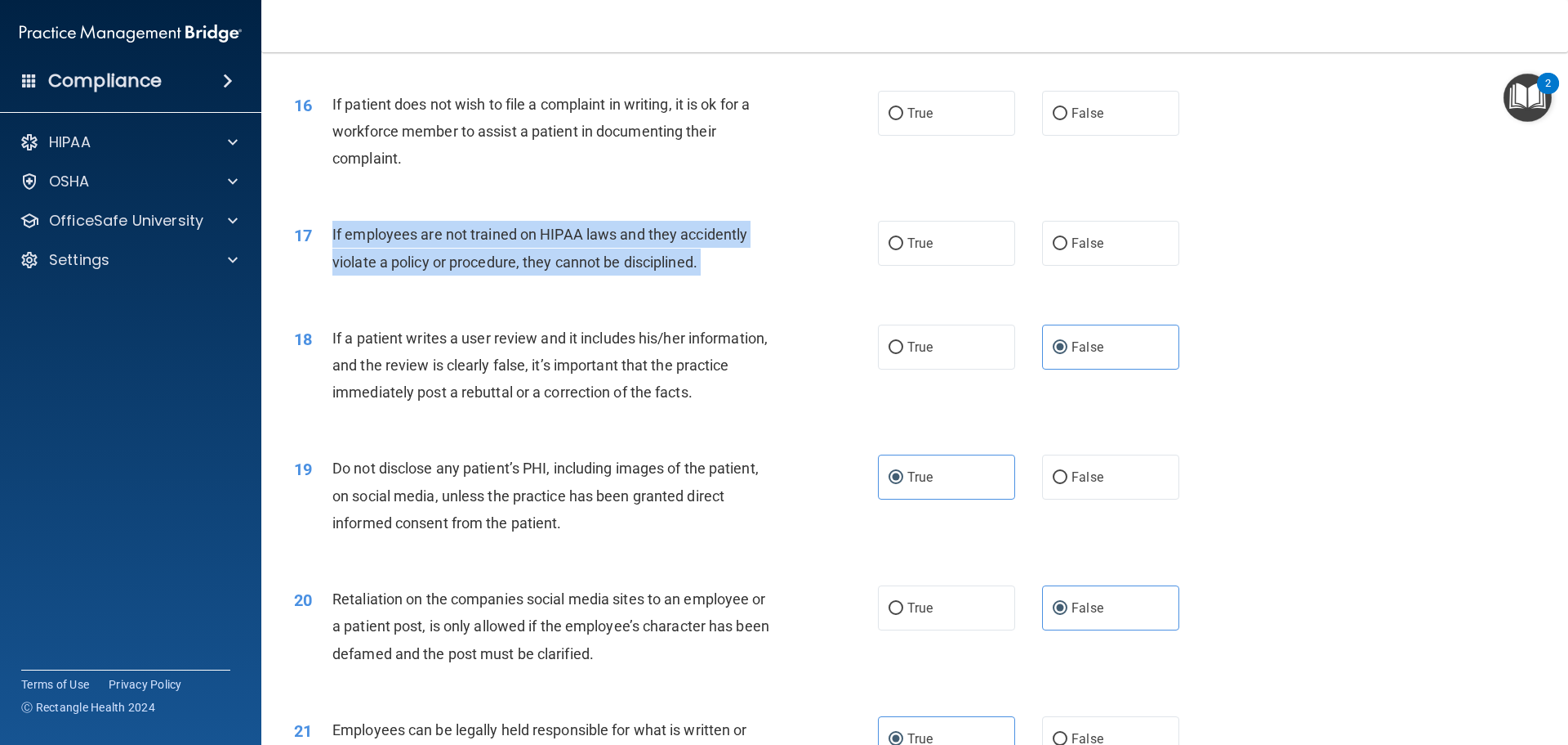
click at [618, 270] on span "If employees are not trained on HIPAA laws and they accidently violate a policy…" at bounding box center [539, 247] width 415 height 45
drag, startPoint x: 620, startPoint y: 302, endPoint x: 619, endPoint y: 289, distance: 13.0
click at [908, 251] on span "True" at bounding box center [921, 243] width 25 height 15
click at [903, 250] on input "True" at bounding box center [896, 243] width 15 height 12
radio input "true"
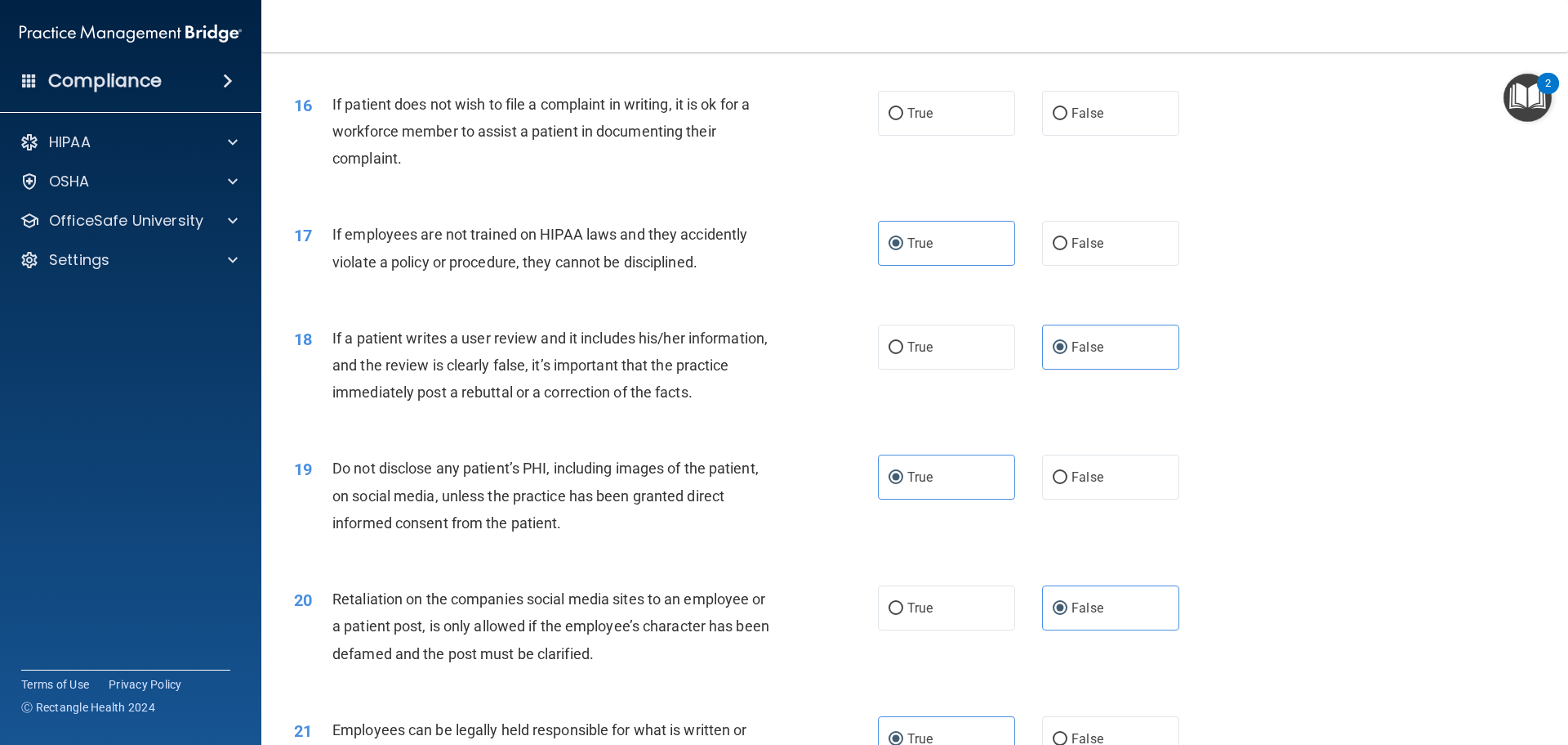
click at [1121, 244] on div "17 If employees are not trained on HIPAA laws and they accidently violate a pol…" at bounding box center [914, 251] width 1267 height 103
click at [1082, 251] on span "False" at bounding box center [1087, 243] width 32 height 15
click at [1068, 250] on input "False" at bounding box center [1060, 243] width 15 height 12
radio input "true"
radio input "false"
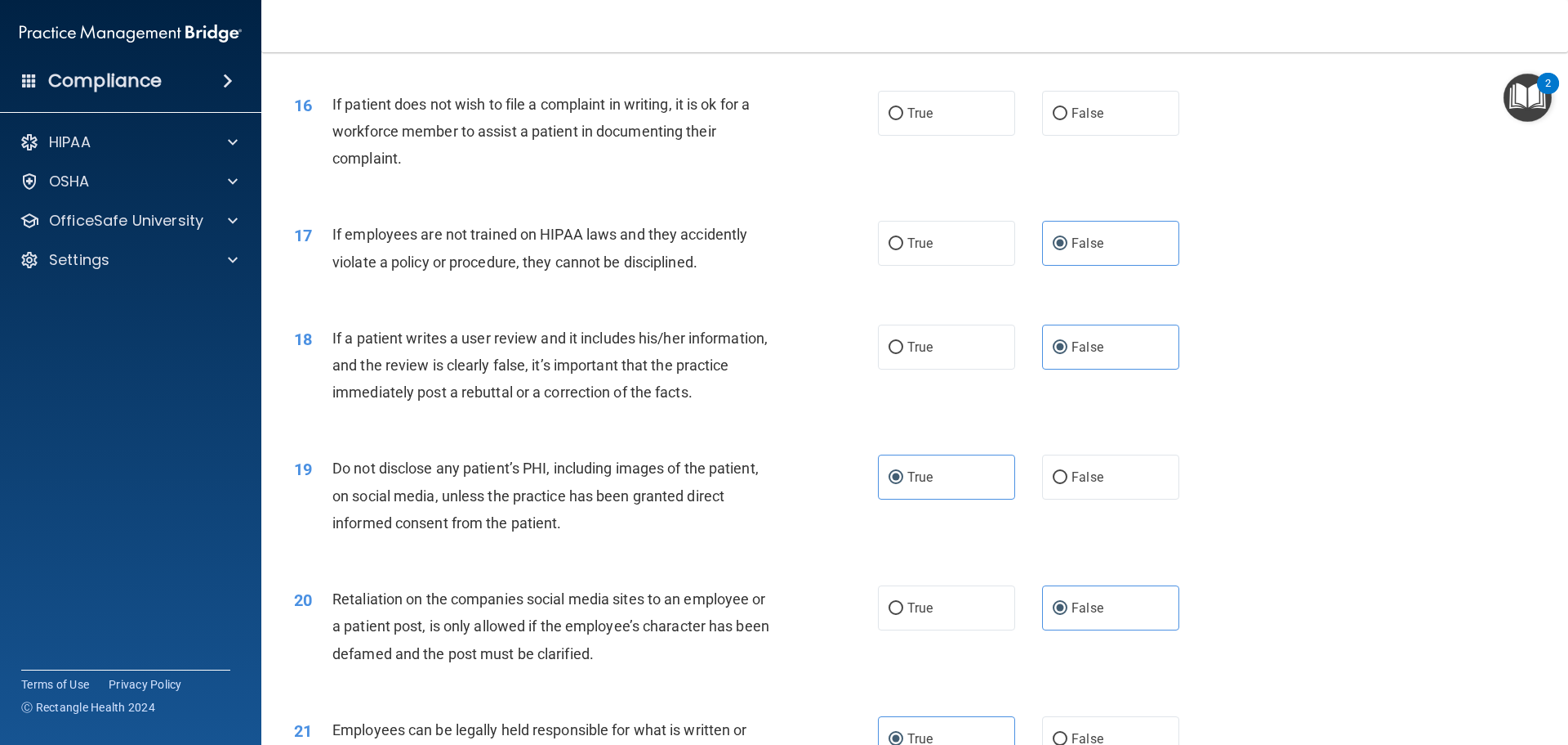
click at [554, 172] on div "If patient does not wish to file a complaint in writing, it is ok for a workfor…" at bounding box center [560, 132] width 457 height 82
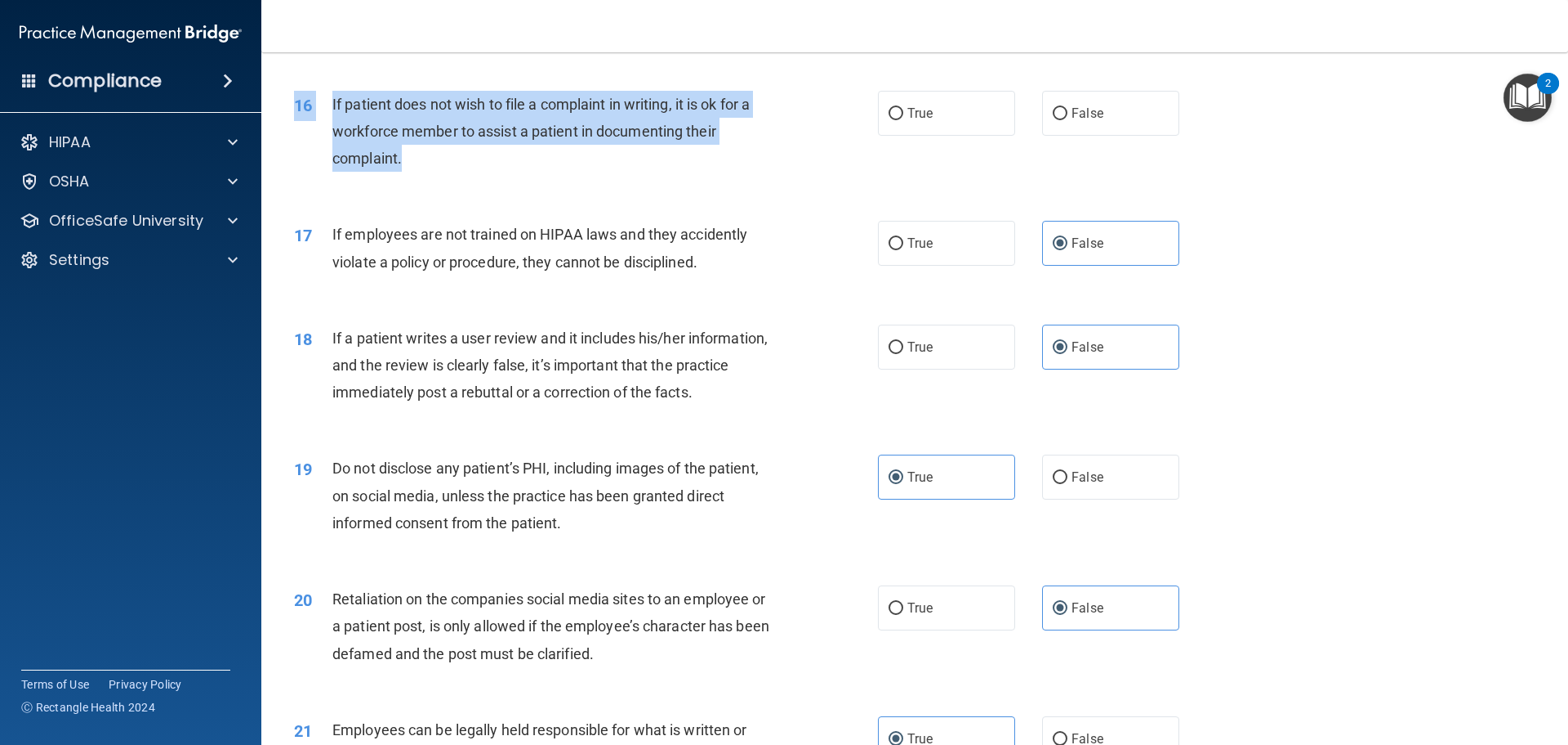
drag, startPoint x: 469, startPoint y: 176, endPoint x: 347, endPoint y: 124, distance: 132.6
click at [335, 115] on div "16 If patient does not wish to file a complaint in writing, it is ok for a work…" at bounding box center [914, 135] width 1267 height 131
click at [353, 131] on span "If patient does not wish to file a complaint in writing, it is ok for a workfor…" at bounding box center [541, 131] width 418 height 71
drag, startPoint x: 399, startPoint y: 188, endPoint x: 321, endPoint y: 127, distance: 99.0
click at [321, 127] on div "16 If patient does not wish to file a complaint in writing, it is ok for a work…" at bounding box center [586, 135] width 633 height 90
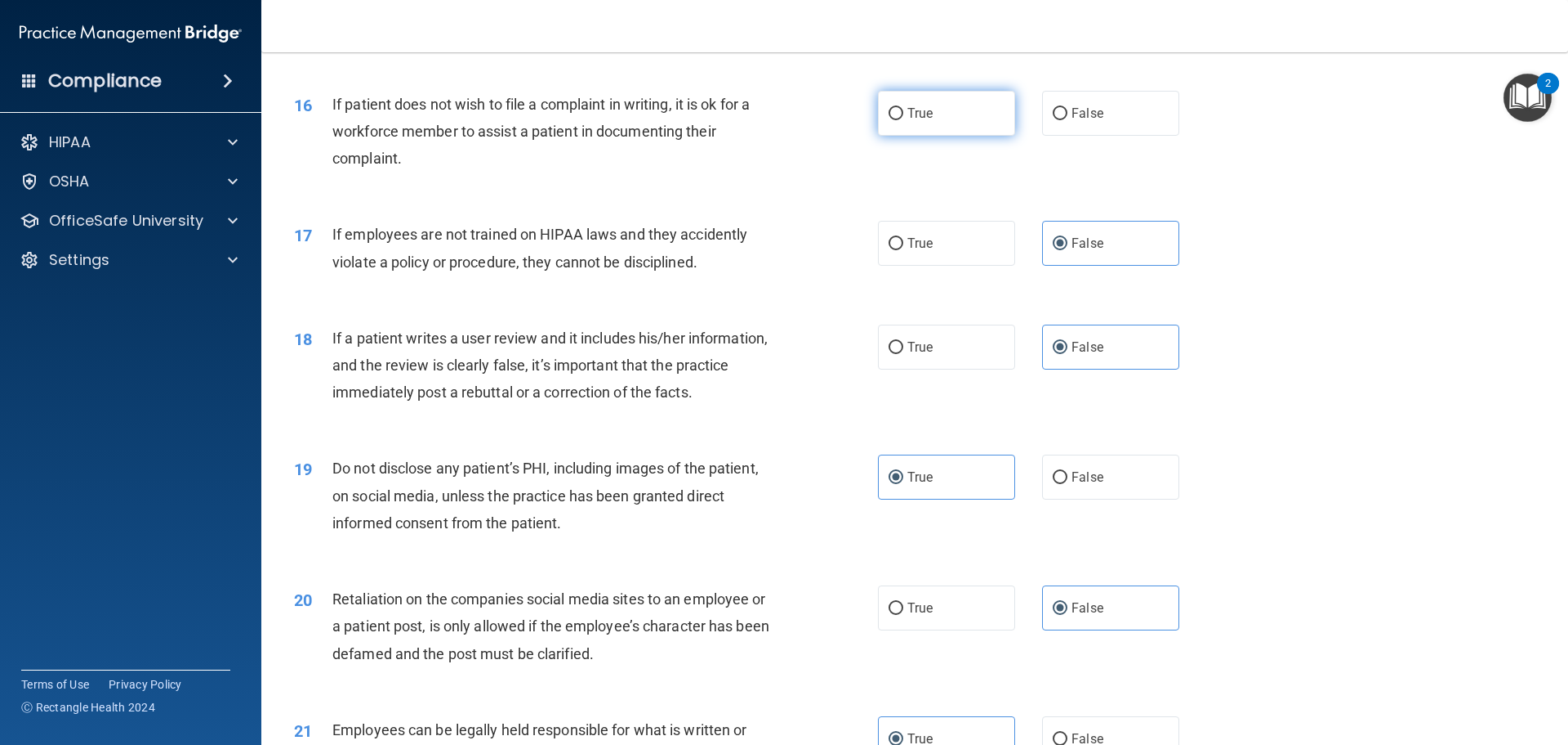
click at [1006, 134] on label "True" at bounding box center [946, 113] width 137 height 45
click at [903, 120] on input "True" at bounding box center [896, 114] width 15 height 12
radio input "true"
click at [802, 201] on div "16 If patient does not wish to file a complaint in writing, it is ok for a work…" at bounding box center [914, 135] width 1267 height 131
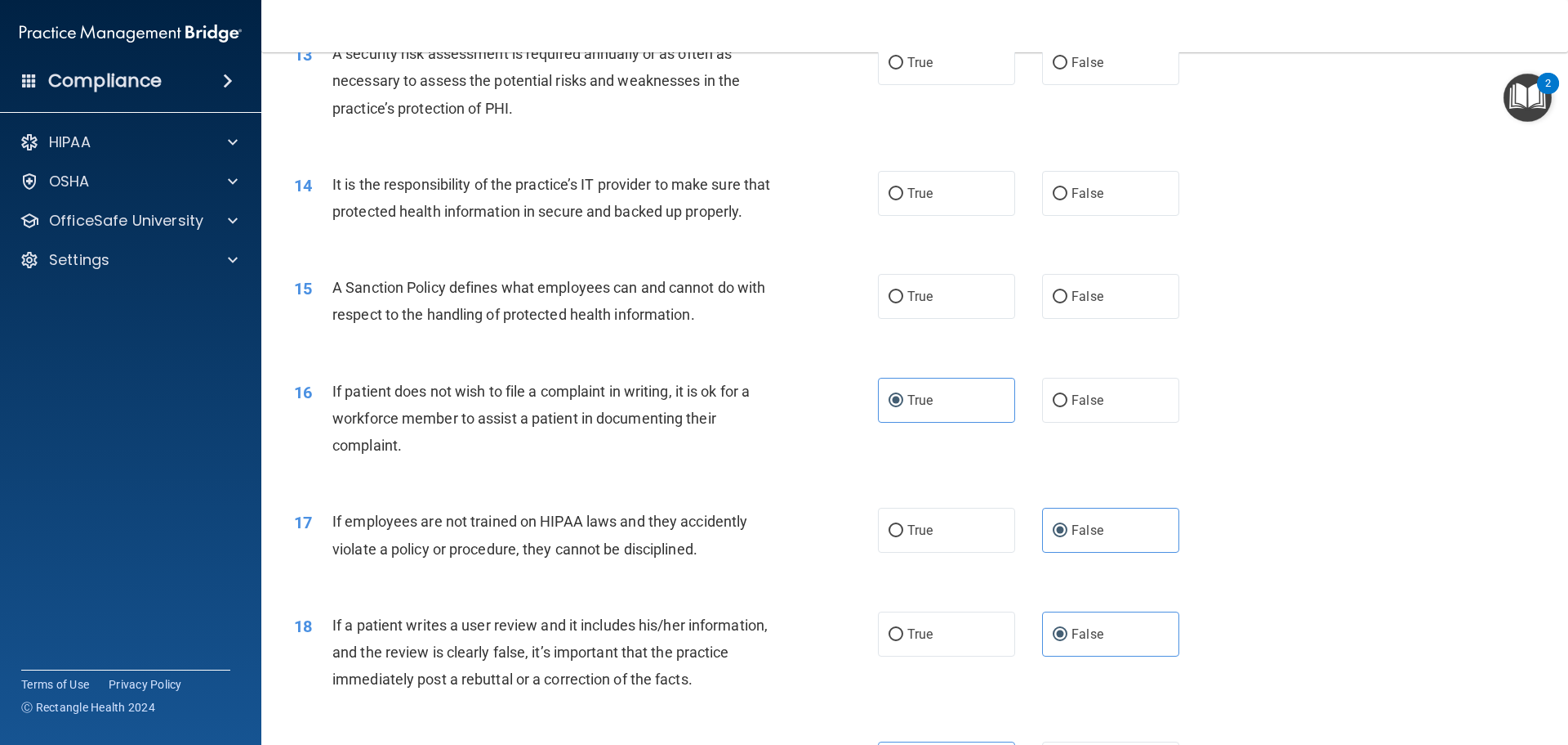
scroll to position [1723, 0]
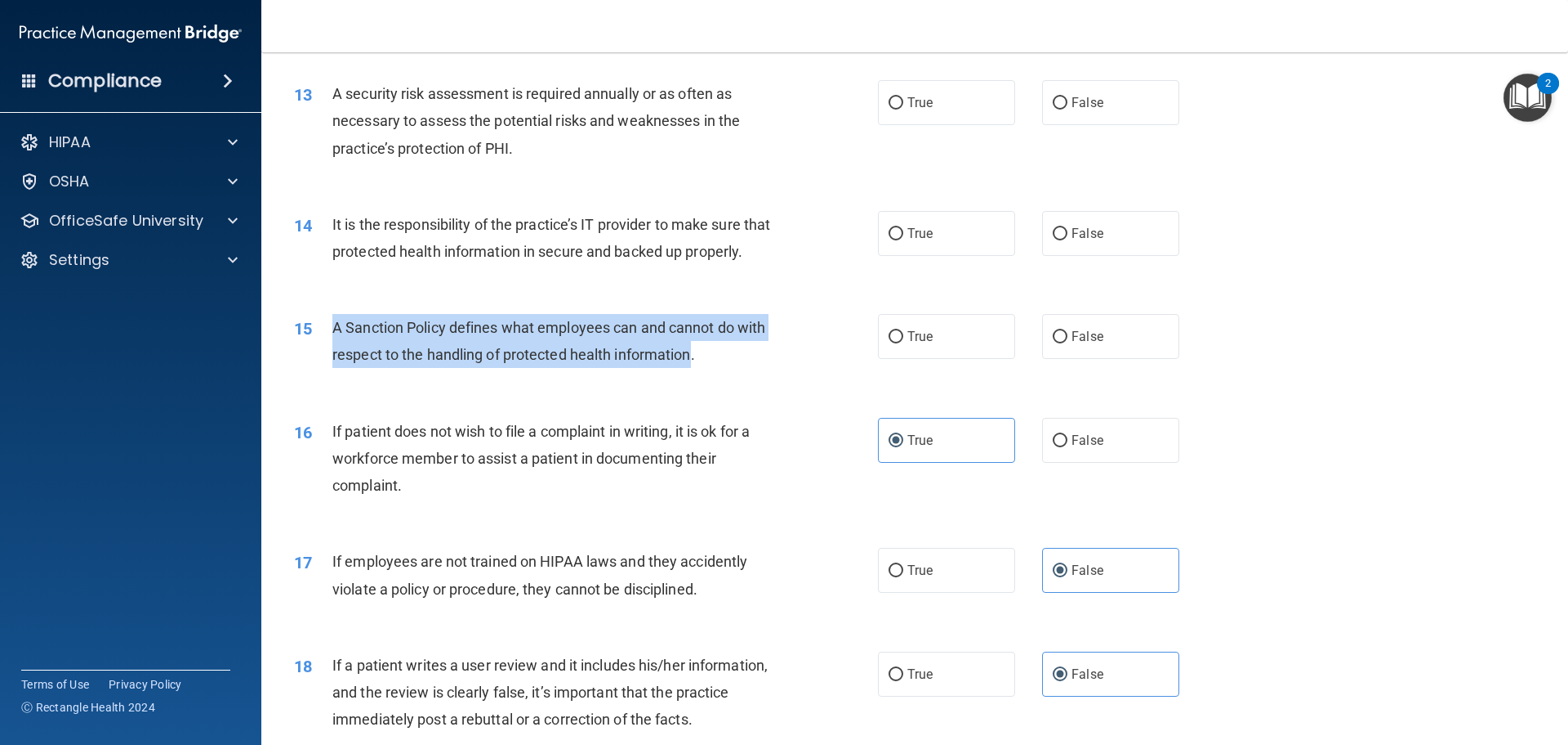
drag, startPoint x: 690, startPoint y: 392, endPoint x: 330, endPoint y: 359, distance: 361.5
click at [330, 359] on div "15 A Sanction Policy defines what employees can and cannot do with respect to t…" at bounding box center [586, 344] width 633 height 62
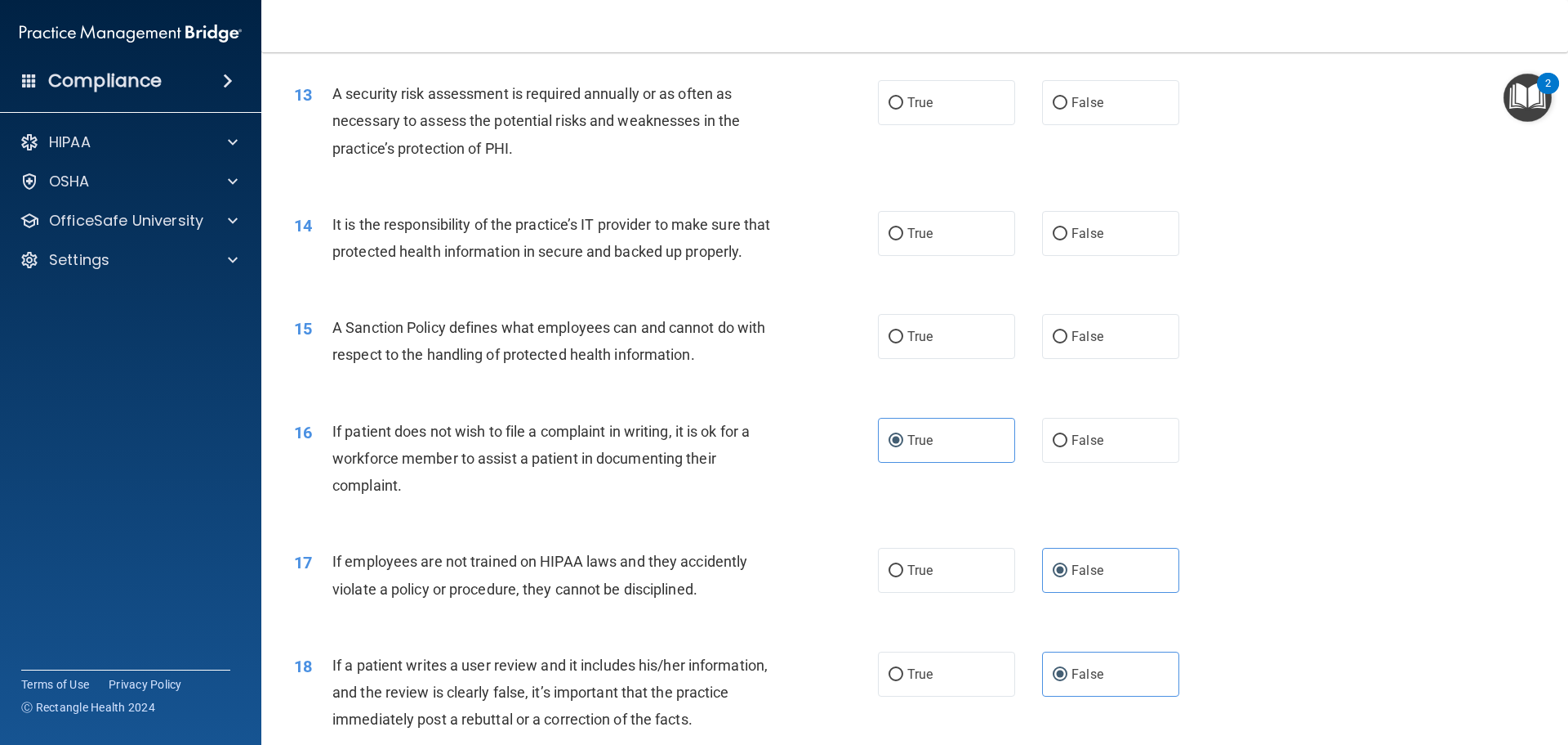
drag, startPoint x: 383, startPoint y: 352, endPoint x: 459, endPoint y: 282, distance: 103.3
click at [459, 265] on div "It is the responsibility of the practice’s IT provider to make sure that protec…" at bounding box center [560, 237] width 457 height 54
click at [947, 231] on label "True" at bounding box center [946, 233] width 137 height 45
click at [903, 231] on input "True" at bounding box center [896, 233] width 15 height 12
radio input "true"
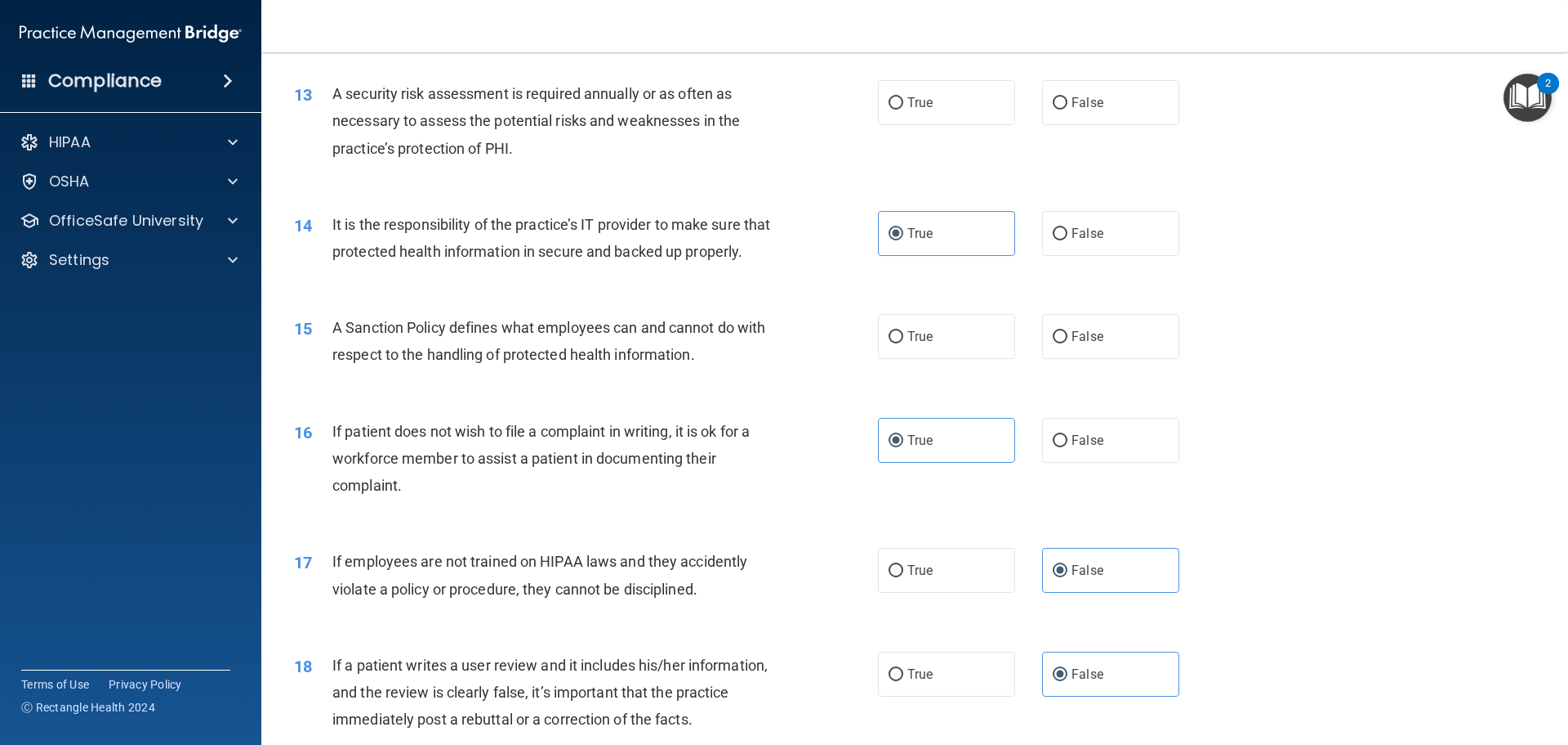
click at [419, 143] on span "A security risk assessment is required annually or as often as necessary to ass…" at bounding box center [536, 121] width 408 height 71
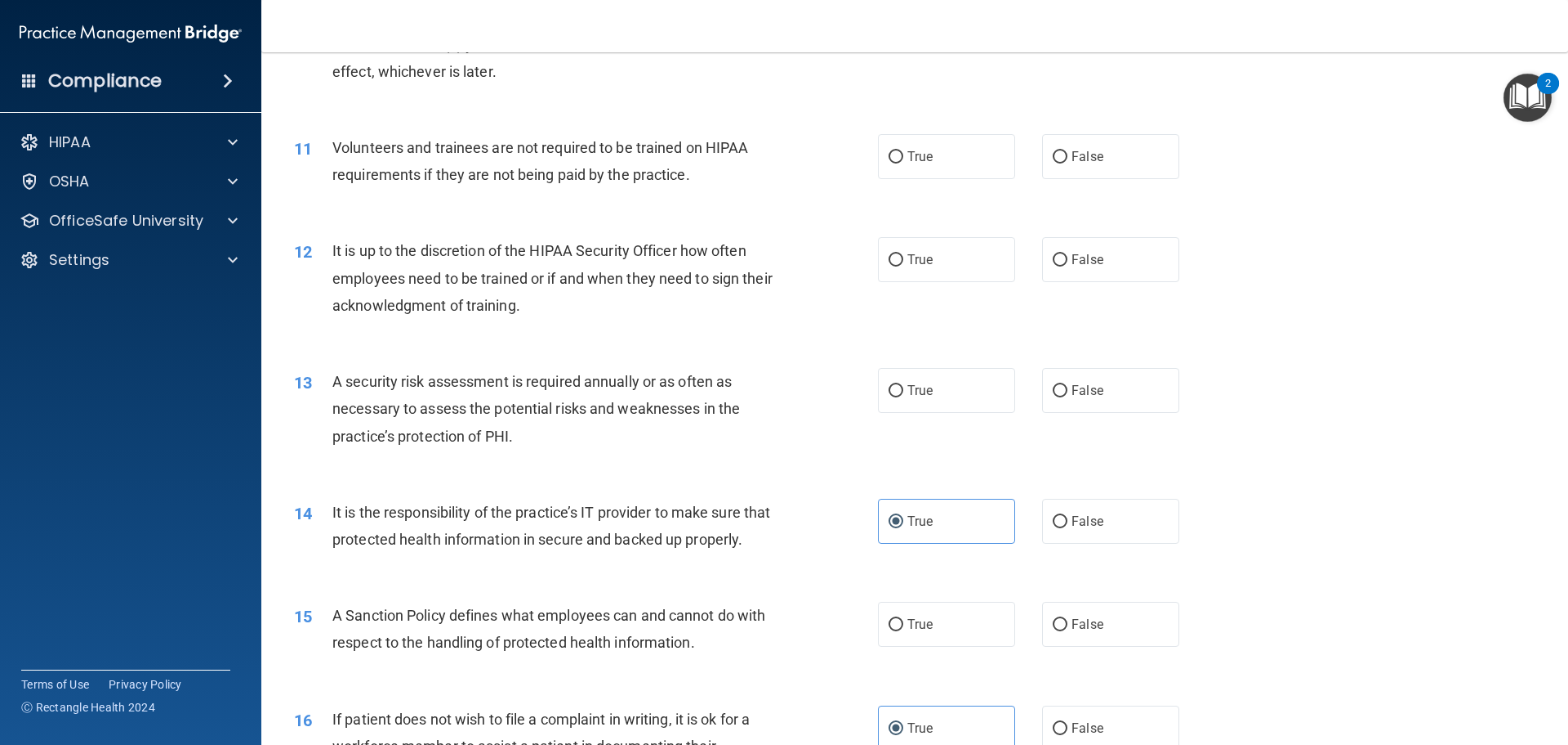
scroll to position [1397, 0]
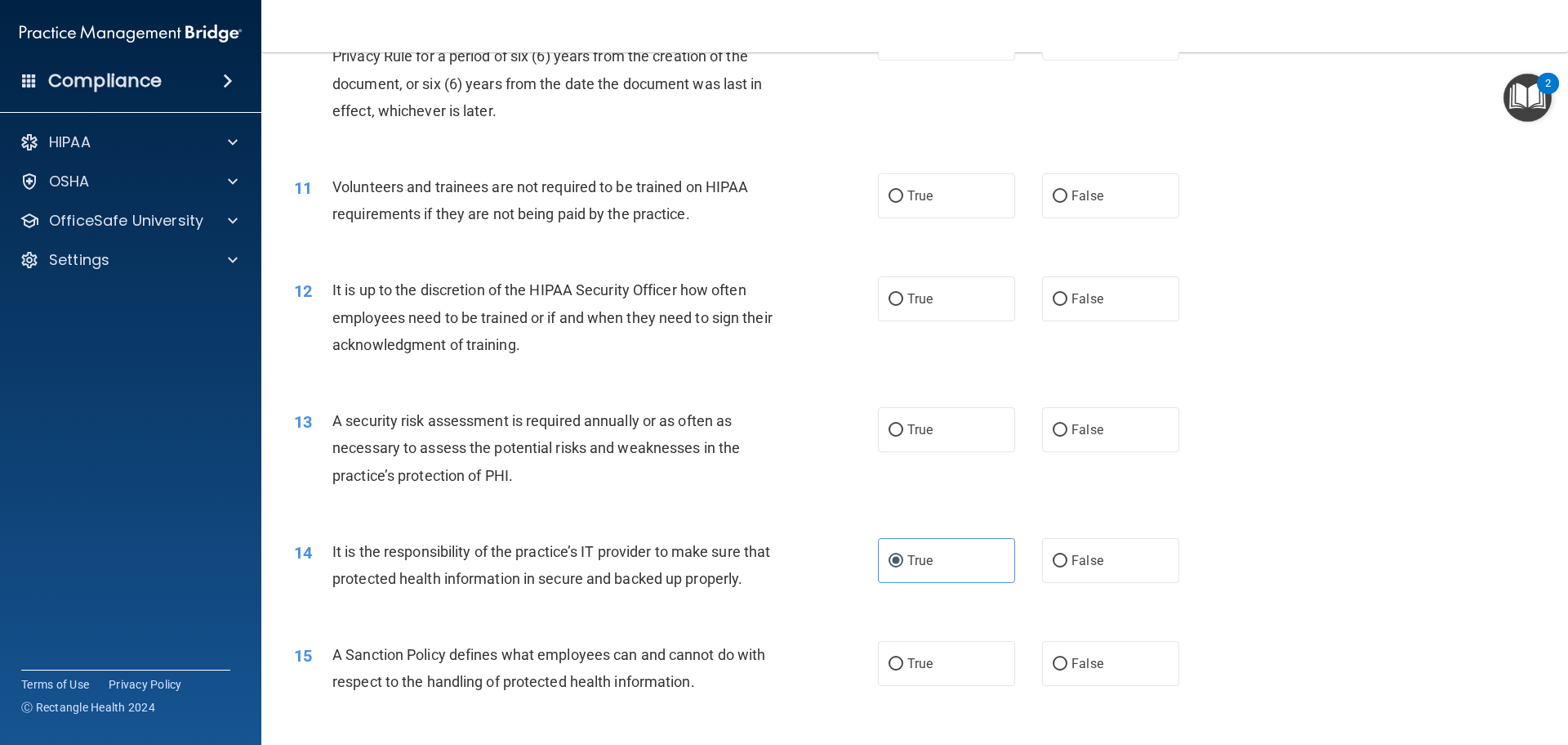
click at [412, 213] on span "Volunteers and trainees are not required to be trained on HIPAA requirements if…" at bounding box center [540, 200] width 416 height 45
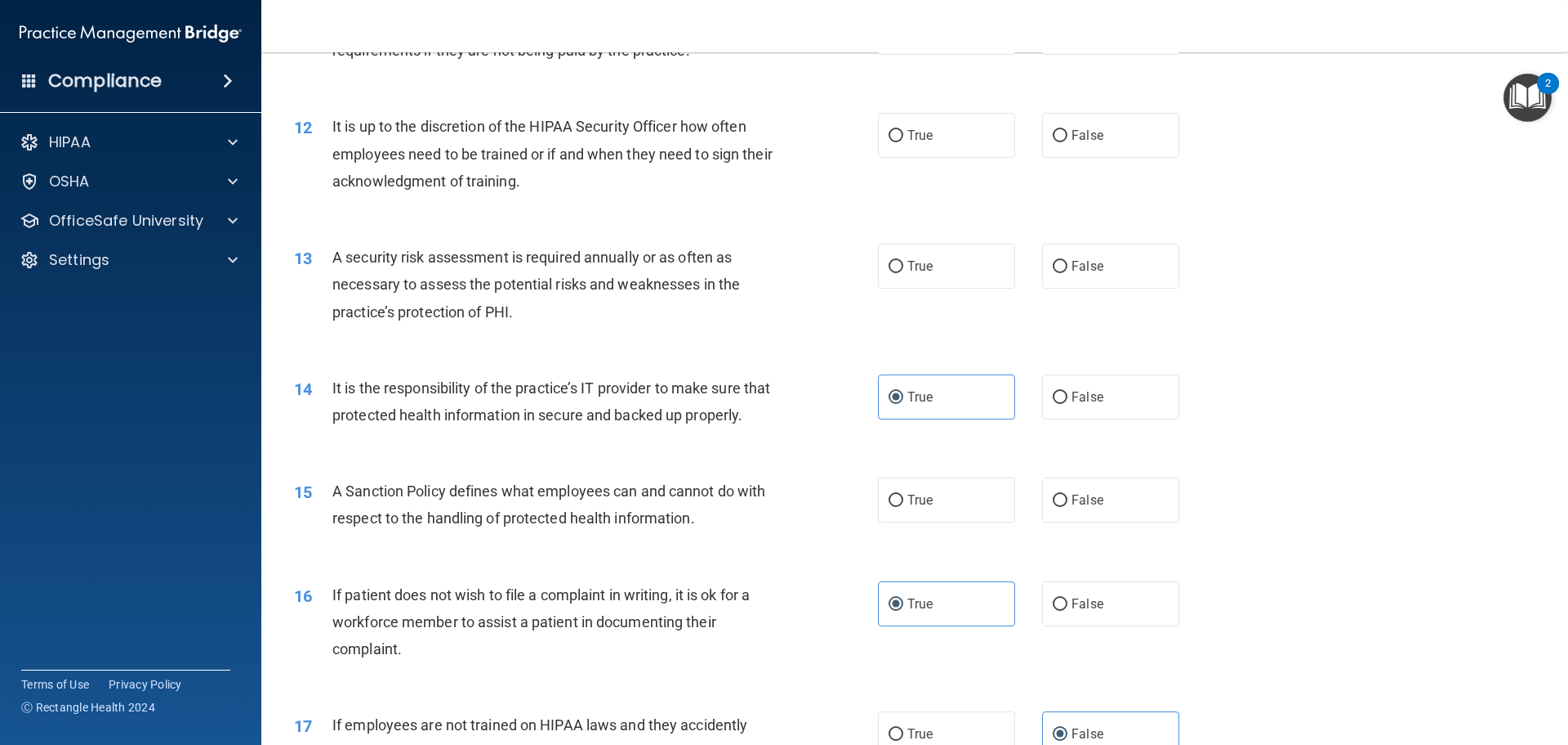
scroll to position [1723, 0]
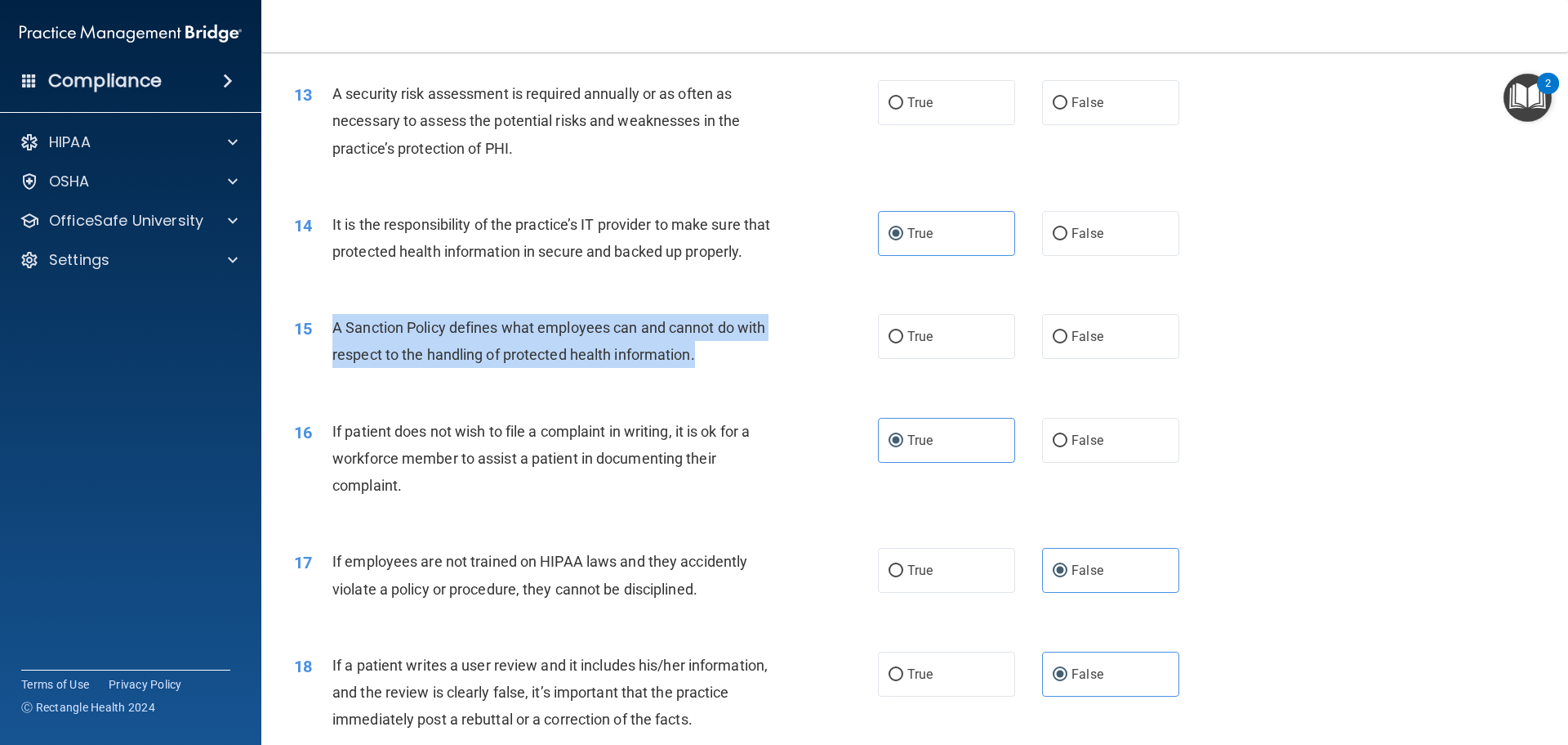
drag, startPoint x: 711, startPoint y: 387, endPoint x: 331, endPoint y: 356, distance: 381.3
click at [332, 356] on div "A Sanction Policy defines what employees can and cannot do with respect to the …" at bounding box center [560, 340] width 457 height 54
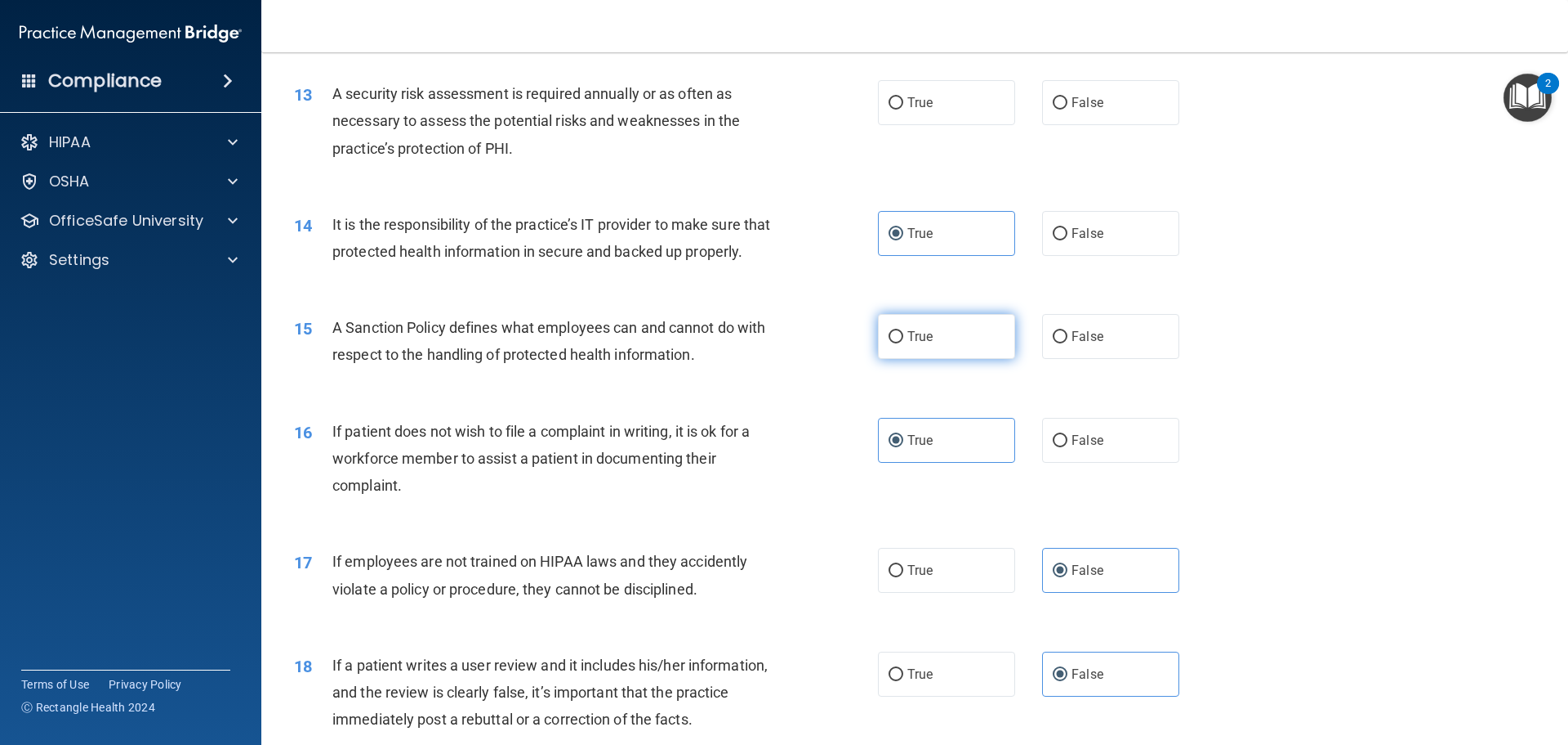
click at [975, 349] on label "True" at bounding box center [946, 335] width 137 height 45
click at [903, 343] on input "True" at bounding box center [896, 336] width 15 height 12
radio input "true"
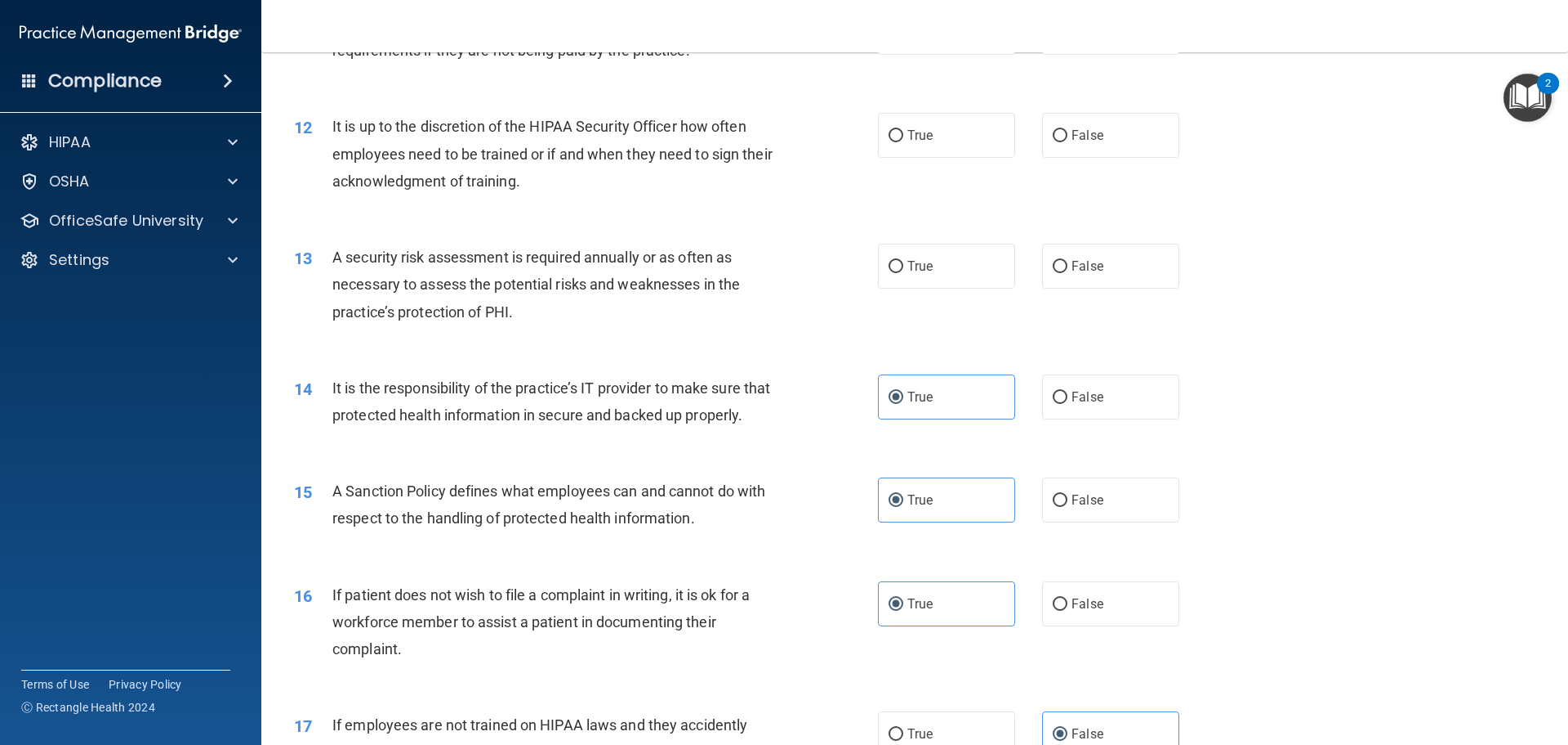
scroll to position [1397, 0]
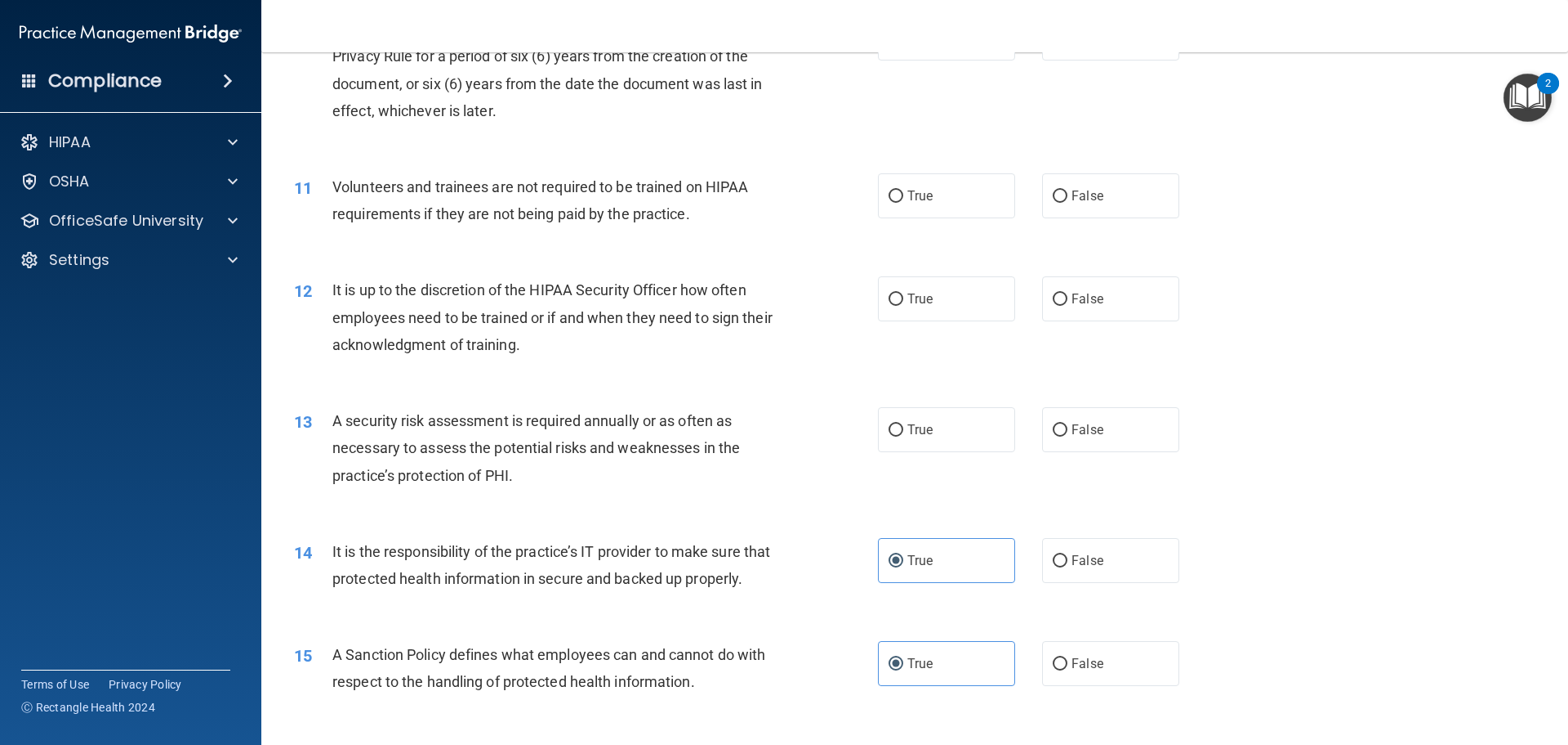
click at [476, 471] on span "A security risk assessment is required annually or as often as necessary to ass…" at bounding box center [536, 447] width 408 height 71
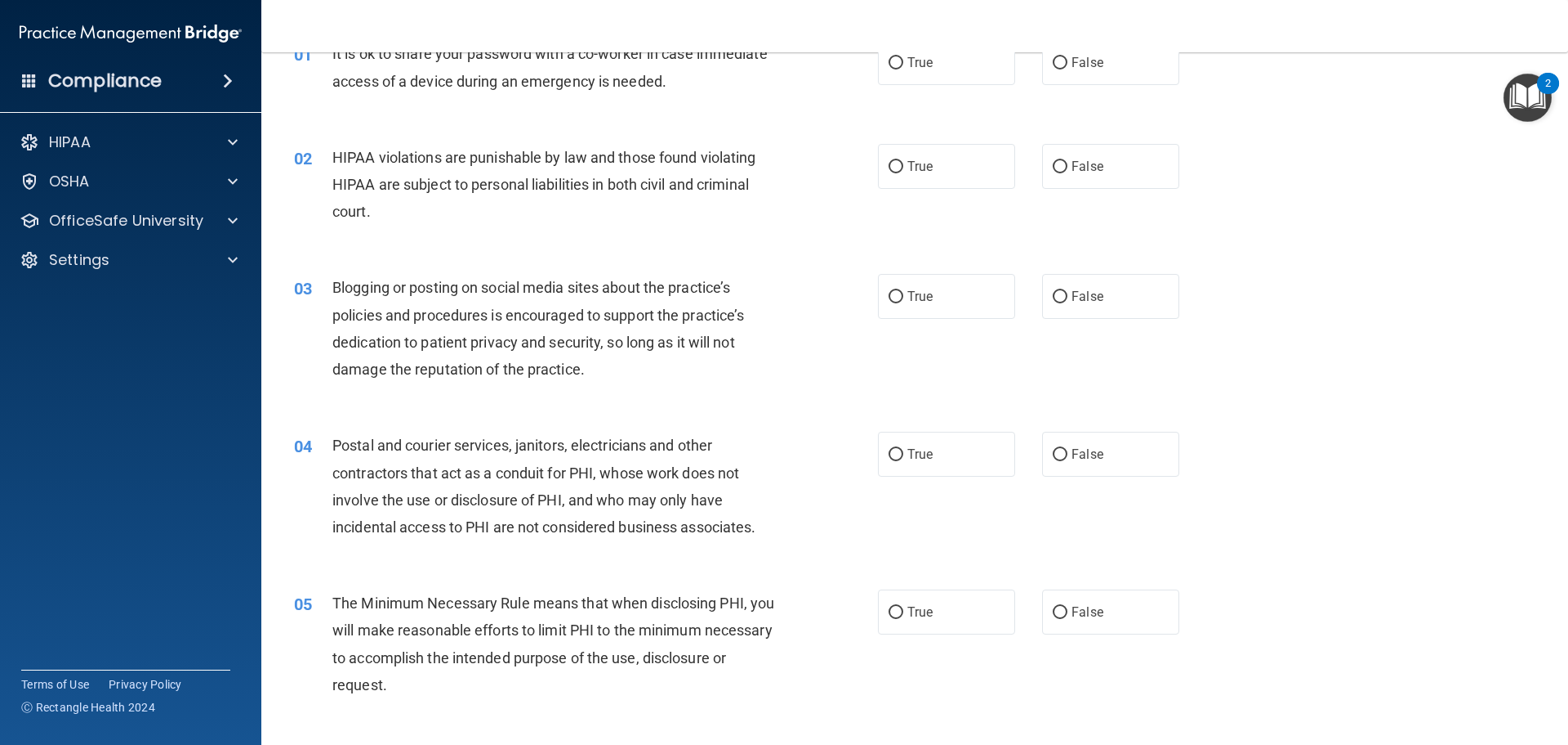
scroll to position [0, 0]
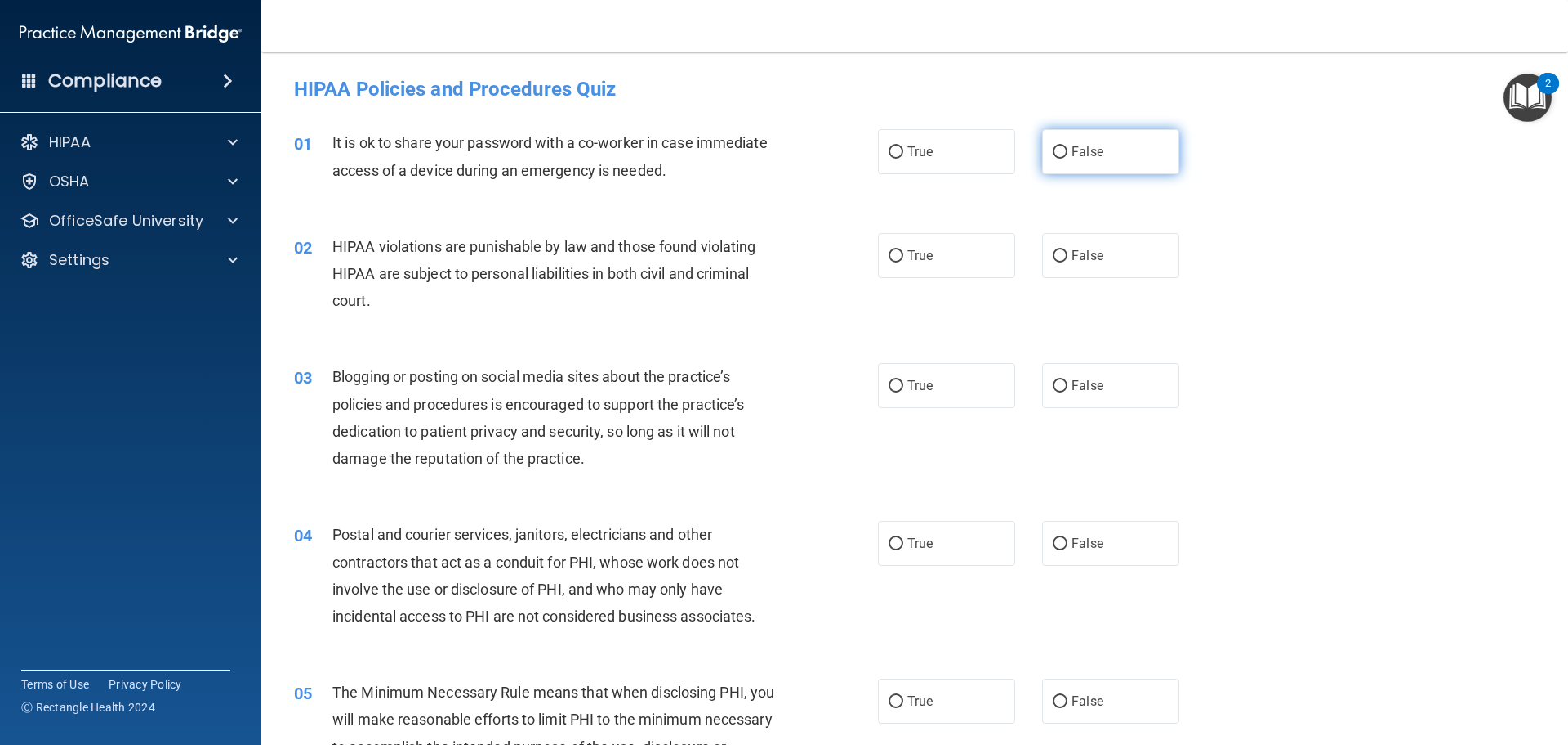
click at [1095, 159] on label "False" at bounding box center [1110, 151] width 137 height 45
click at [1068, 159] on input "False" at bounding box center [1060, 152] width 15 height 12
radio input "true"
click at [908, 259] on span "True" at bounding box center [921, 255] width 25 height 15
click at [903, 259] on input "True" at bounding box center [896, 255] width 15 height 12
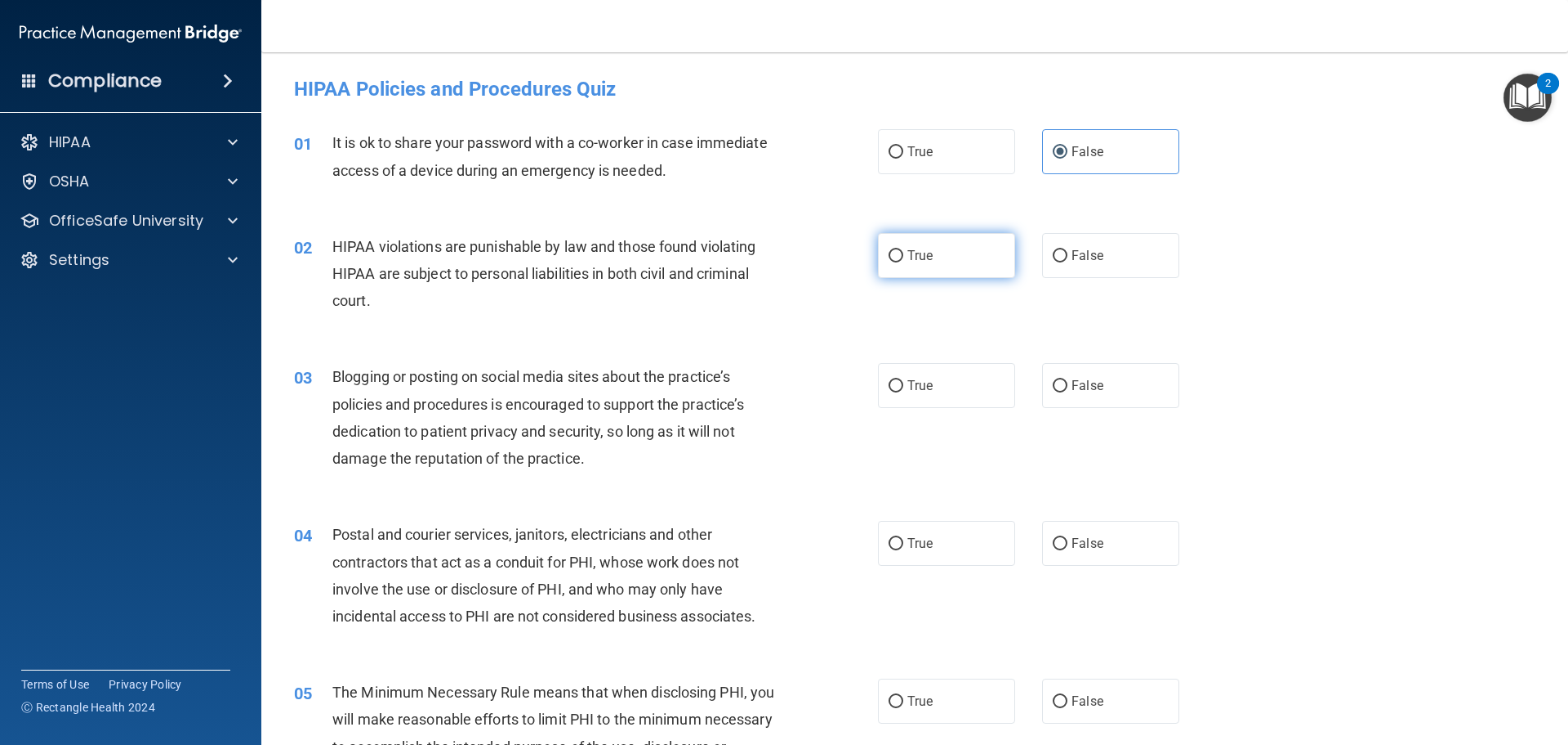
radio input "true"
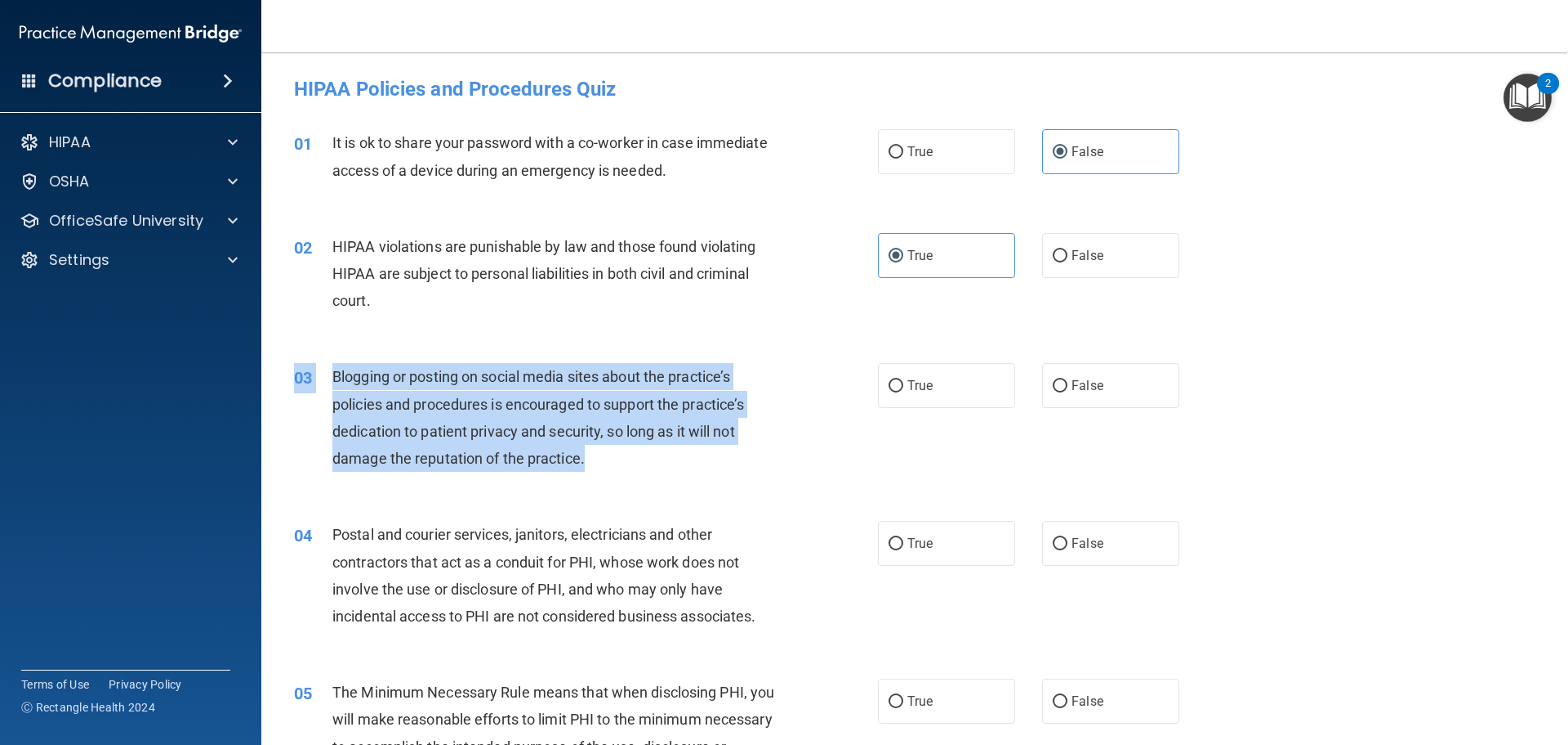
drag, startPoint x: 596, startPoint y: 461, endPoint x: 328, endPoint y: 357, distance: 287.5
click at [328, 357] on div "03 Blogging or posting on social media sites about the practice’s policies and …" at bounding box center [914, 422] width 1267 height 158
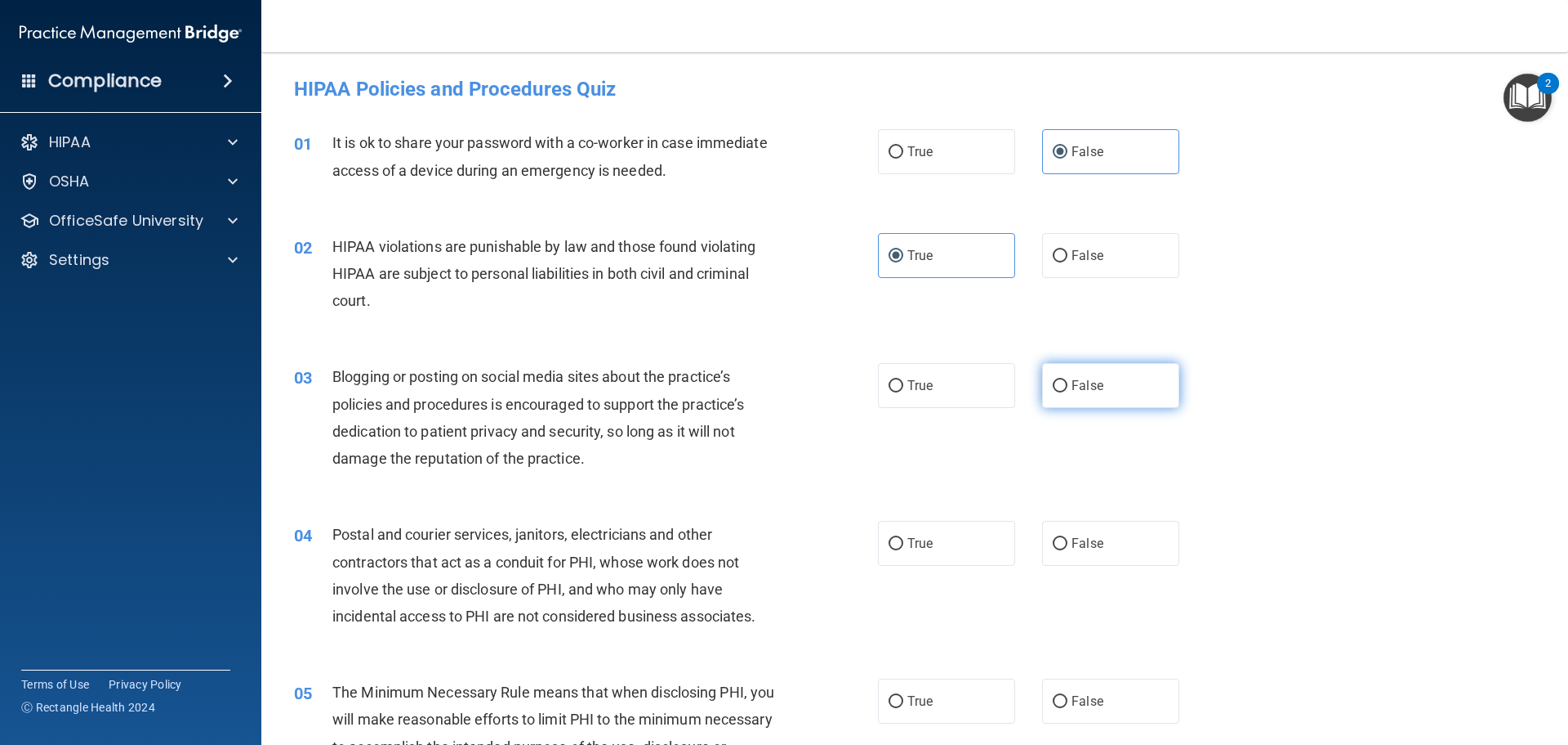
click at [1096, 395] on label "False" at bounding box center [1110, 384] width 137 height 45
click at [1068, 392] on input "False" at bounding box center [1060, 385] width 15 height 12
radio input "true"
click at [565, 428] on span "Blogging or posting on social media sites about the practice’s policies and pro…" at bounding box center [537, 417] width 411 height 99
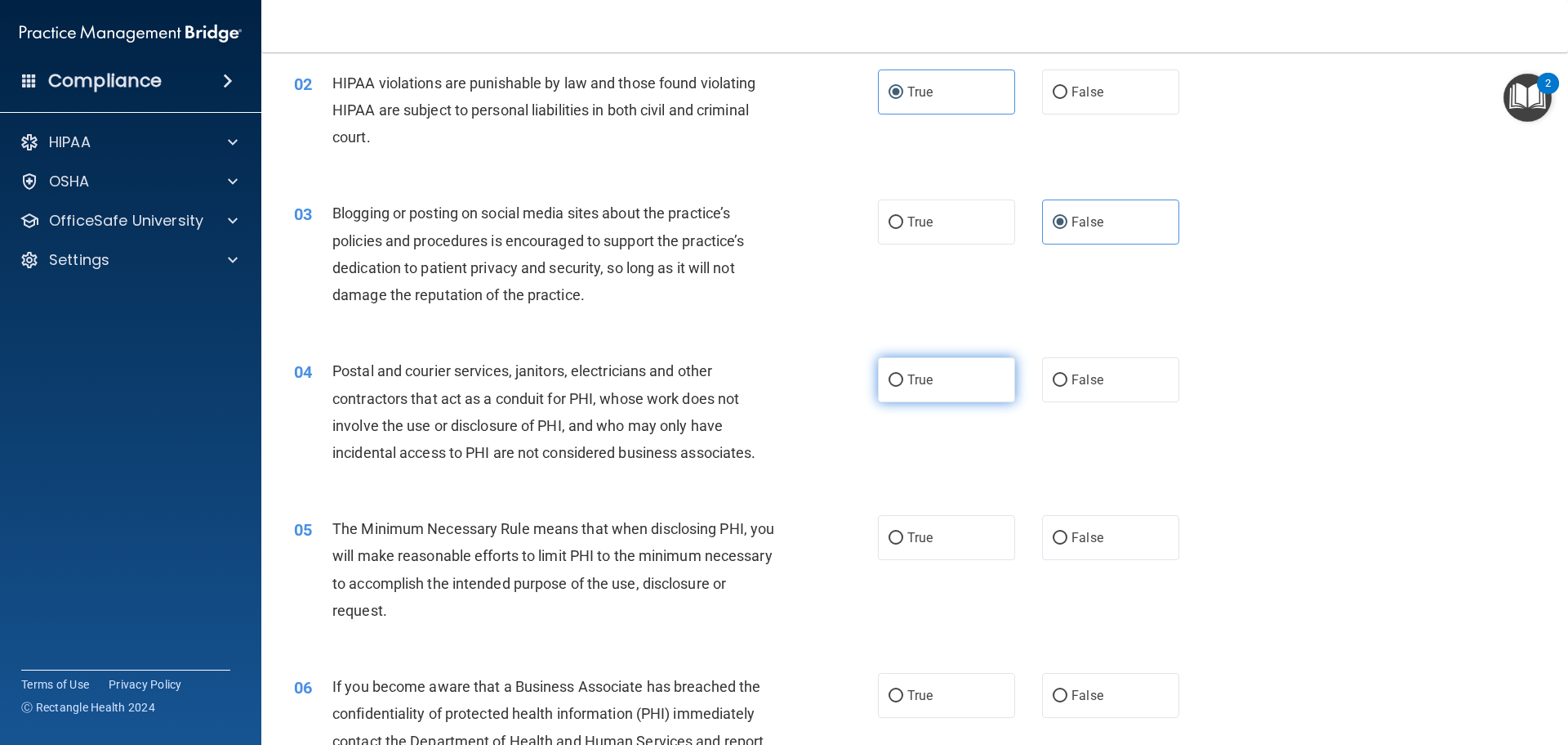
click at [908, 378] on span "True" at bounding box center [921, 379] width 25 height 15
click at [903, 378] on input "True" at bounding box center [896, 380] width 15 height 12
radio input "true"
drag, startPoint x: 470, startPoint y: 459, endPoint x: 488, endPoint y: 451, distance: 19.7
click at [473, 459] on span "Postal and courier services, janitors, electricians and other contractors that …" at bounding box center [544, 412] width 423 height 99
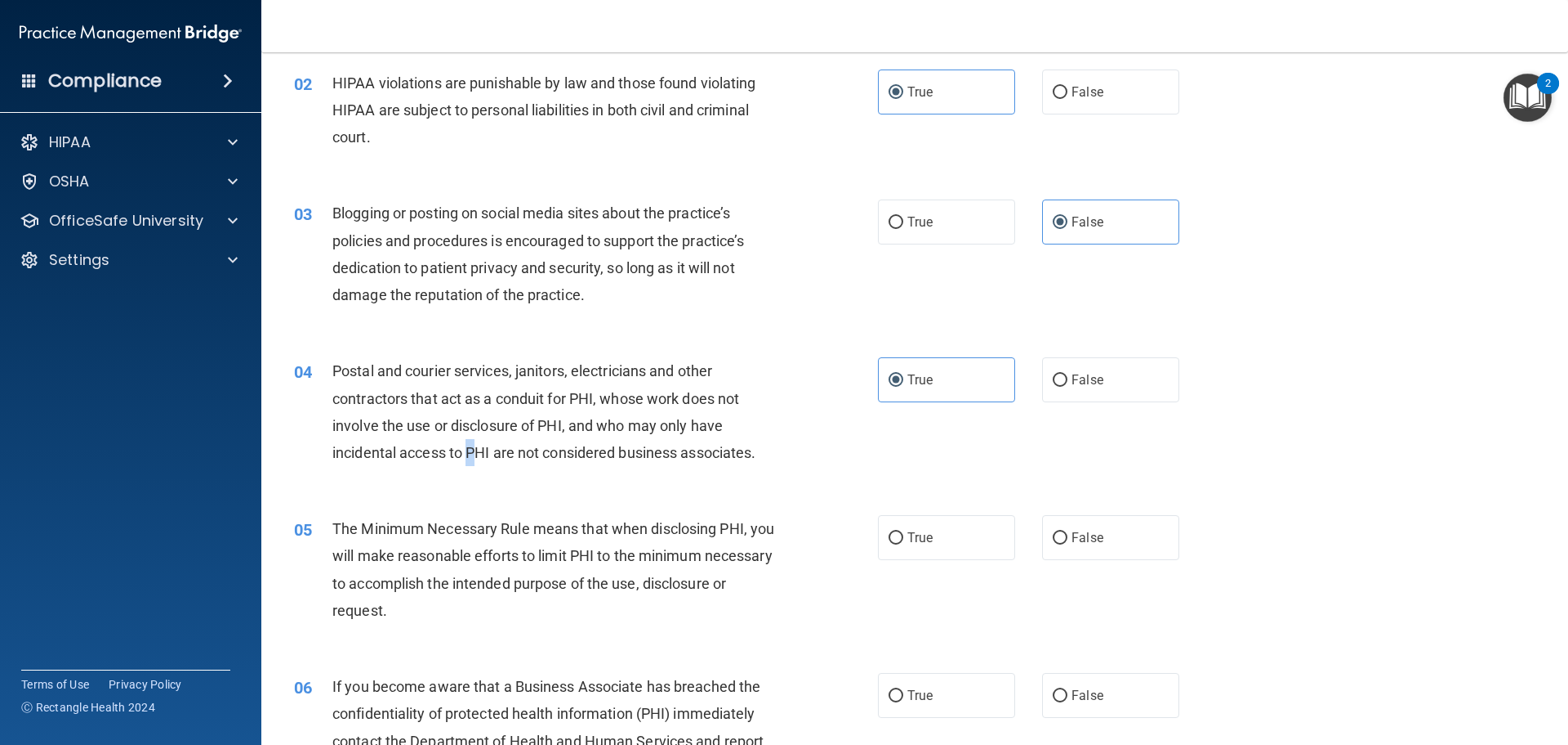
scroll to position [327, 0]
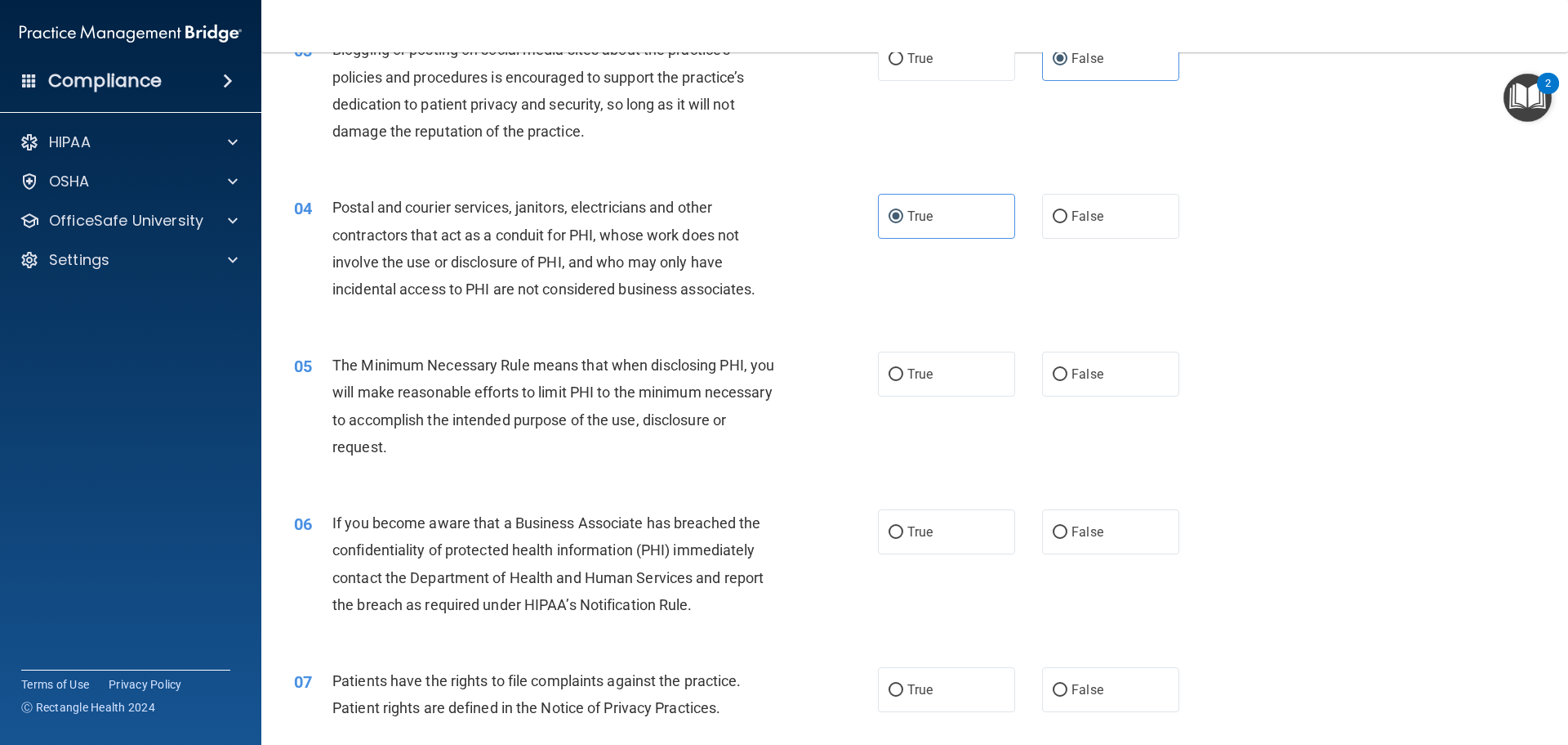
click at [497, 439] on div "The Minimum Necessary Rule means that when disclosing PHI, you will make reason…" at bounding box center [560, 406] width 457 height 109
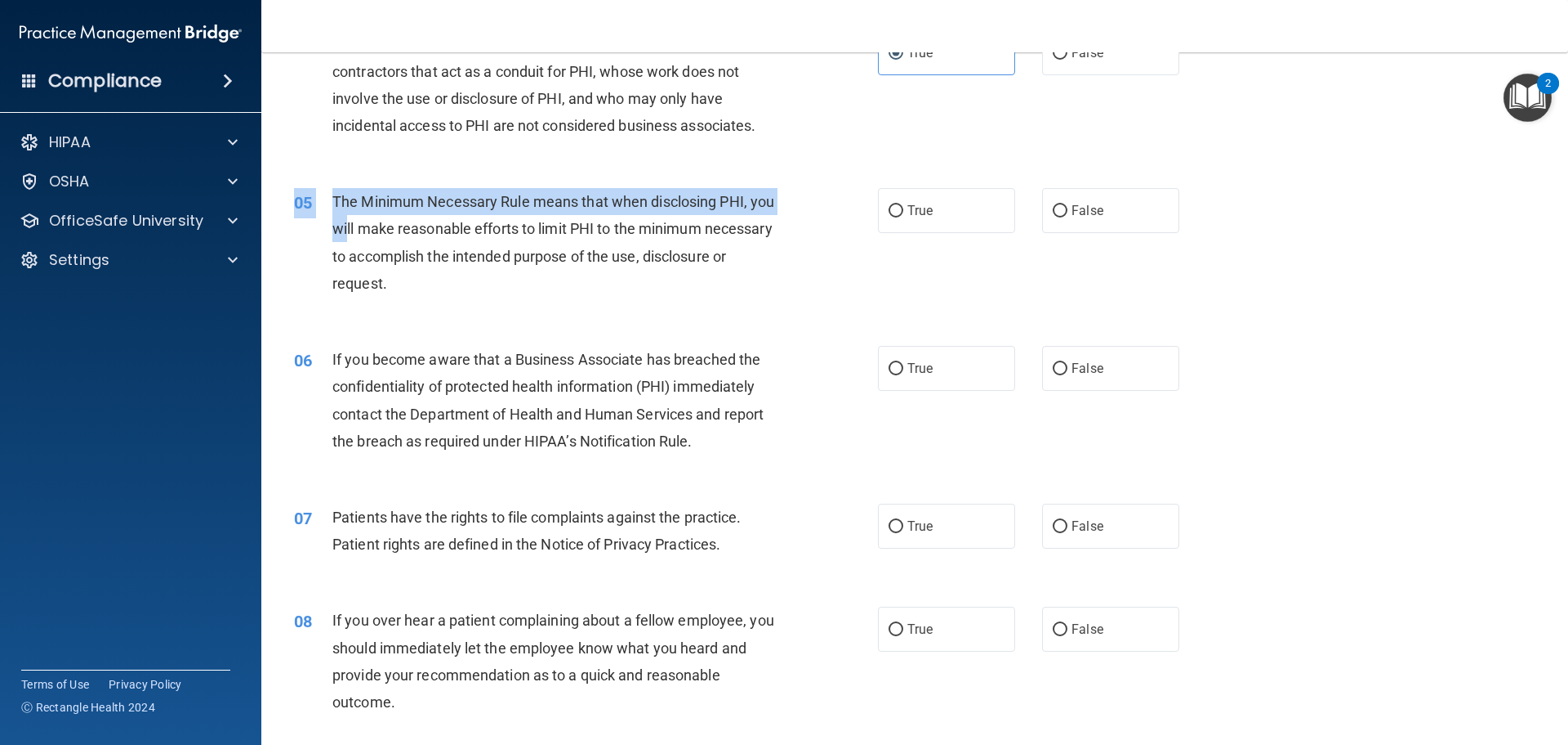
drag, startPoint x: 544, startPoint y: 312, endPoint x: 437, endPoint y: 286, distance: 110.1
click at [379, 246] on div "05 The Minimum Necessary Rule means that when disclosing PHI, you will make rea…" at bounding box center [914, 246] width 1267 height 158
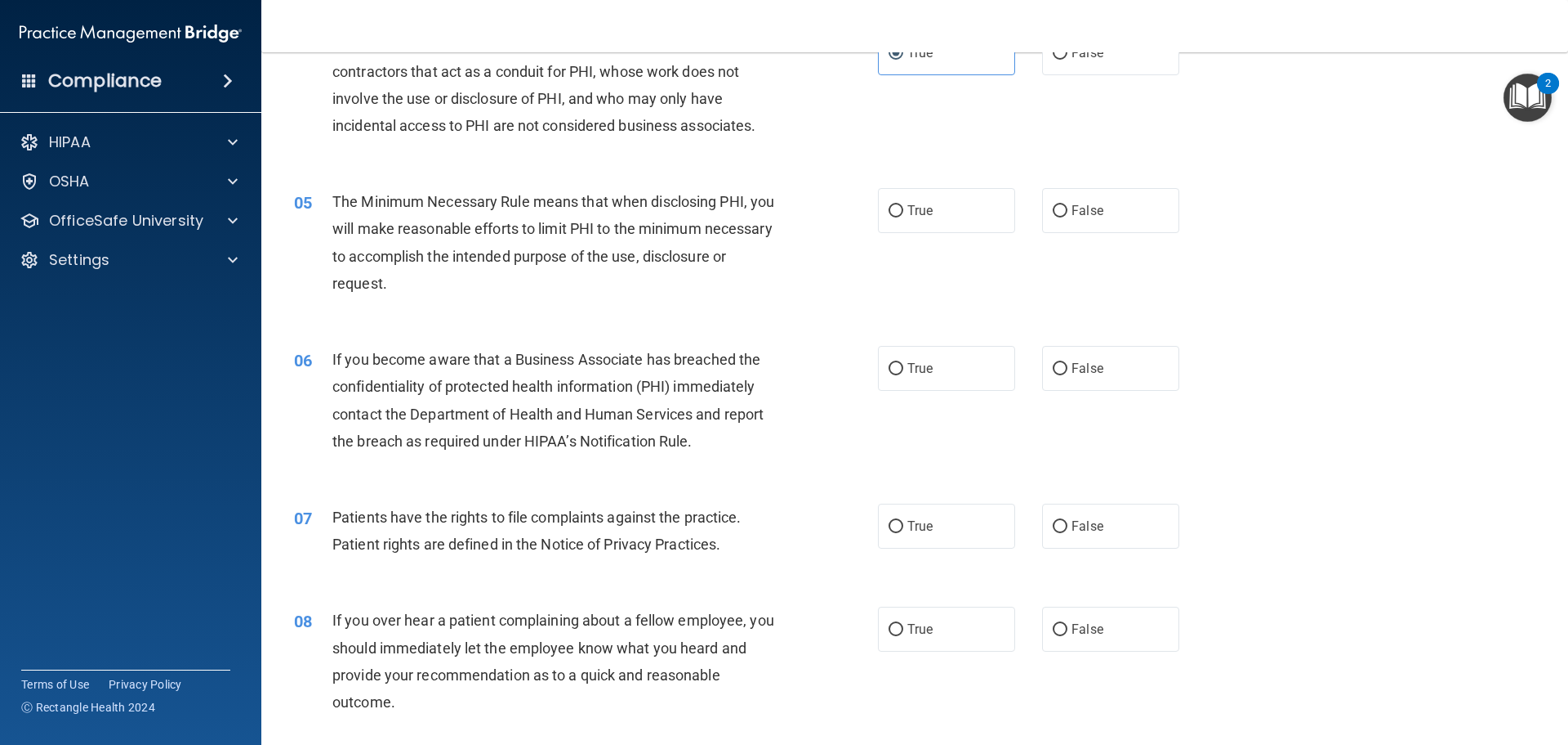
click at [468, 289] on span "The Minimum Necessary Rule means that when disclosing PHI, you will make reason…" at bounding box center [553, 242] width 442 height 99
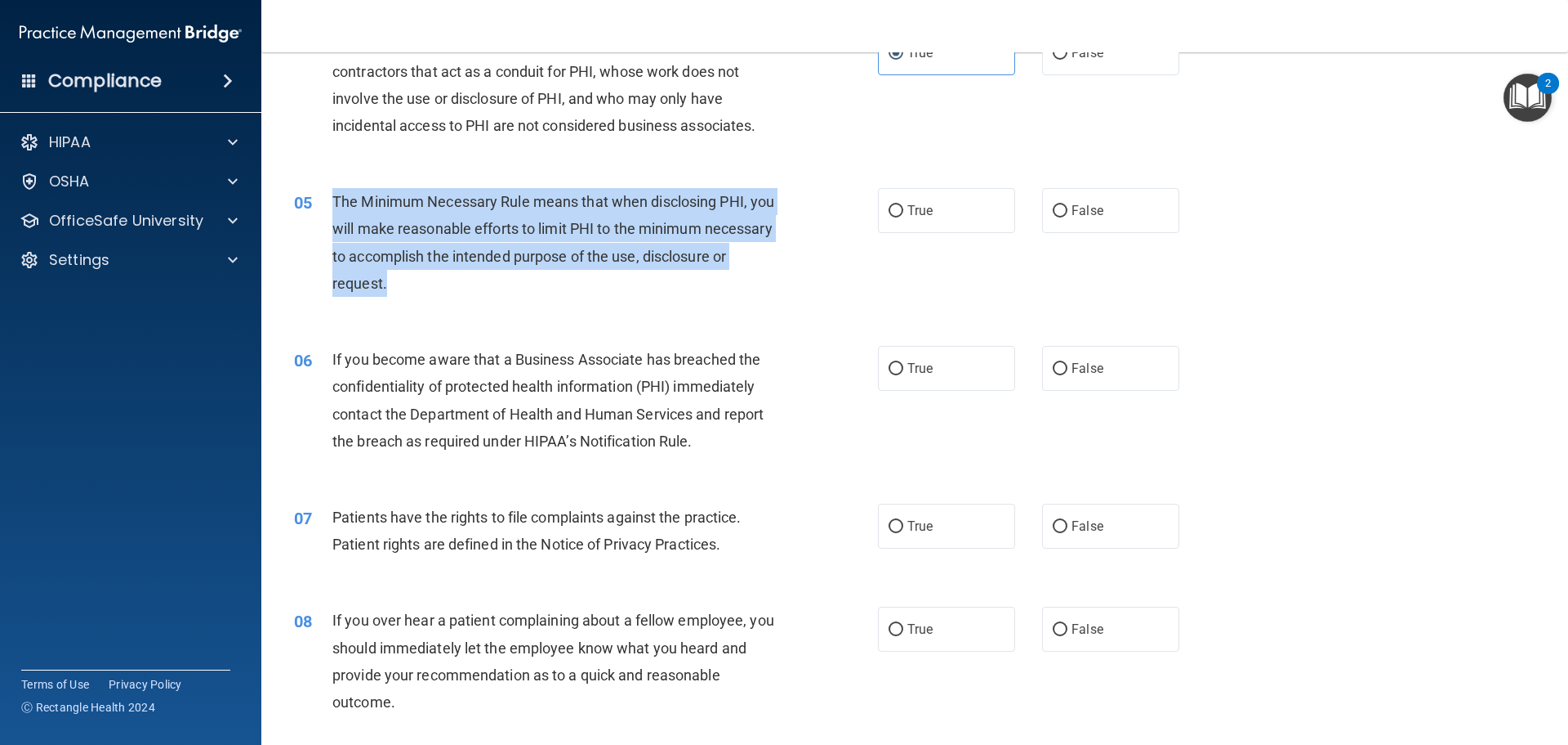
drag, startPoint x: 477, startPoint y: 283, endPoint x: 335, endPoint y: 193, distance: 168.1
click at [335, 193] on div "The Minimum Necessary Rule means that when disclosing PHI, you will make reason…" at bounding box center [560, 243] width 457 height 109
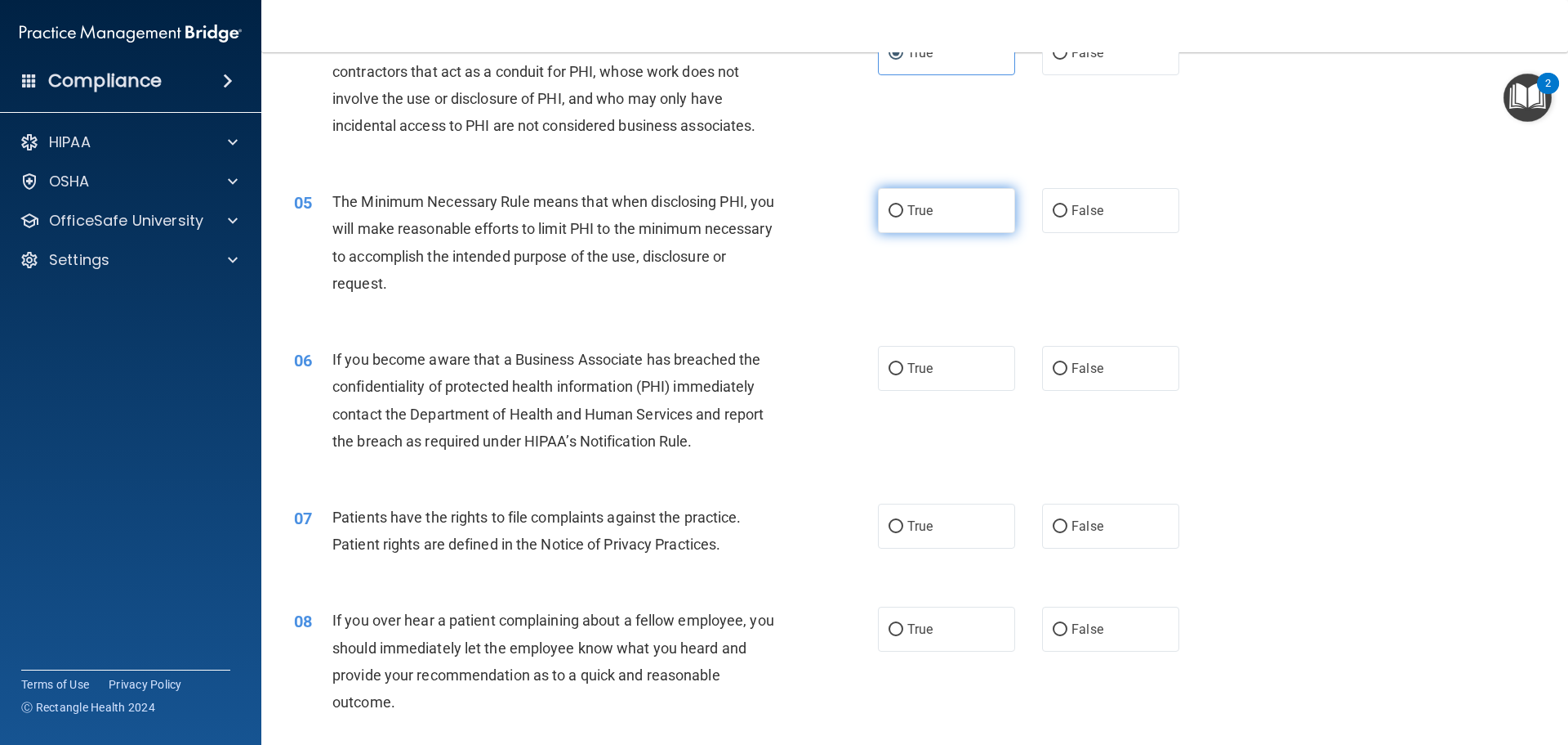
click at [924, 198] on label "True" at bounding box center [946, 210] width 137 height 45
click at [903, 205] on input "True" at bounding box center [896, 211] width 15 height 12
radio input "true"
click at [595, 394] on span "If you become aware that a Business Associate has breached the confidentiality …" at bounding box center [547, 400] width 431 height 99
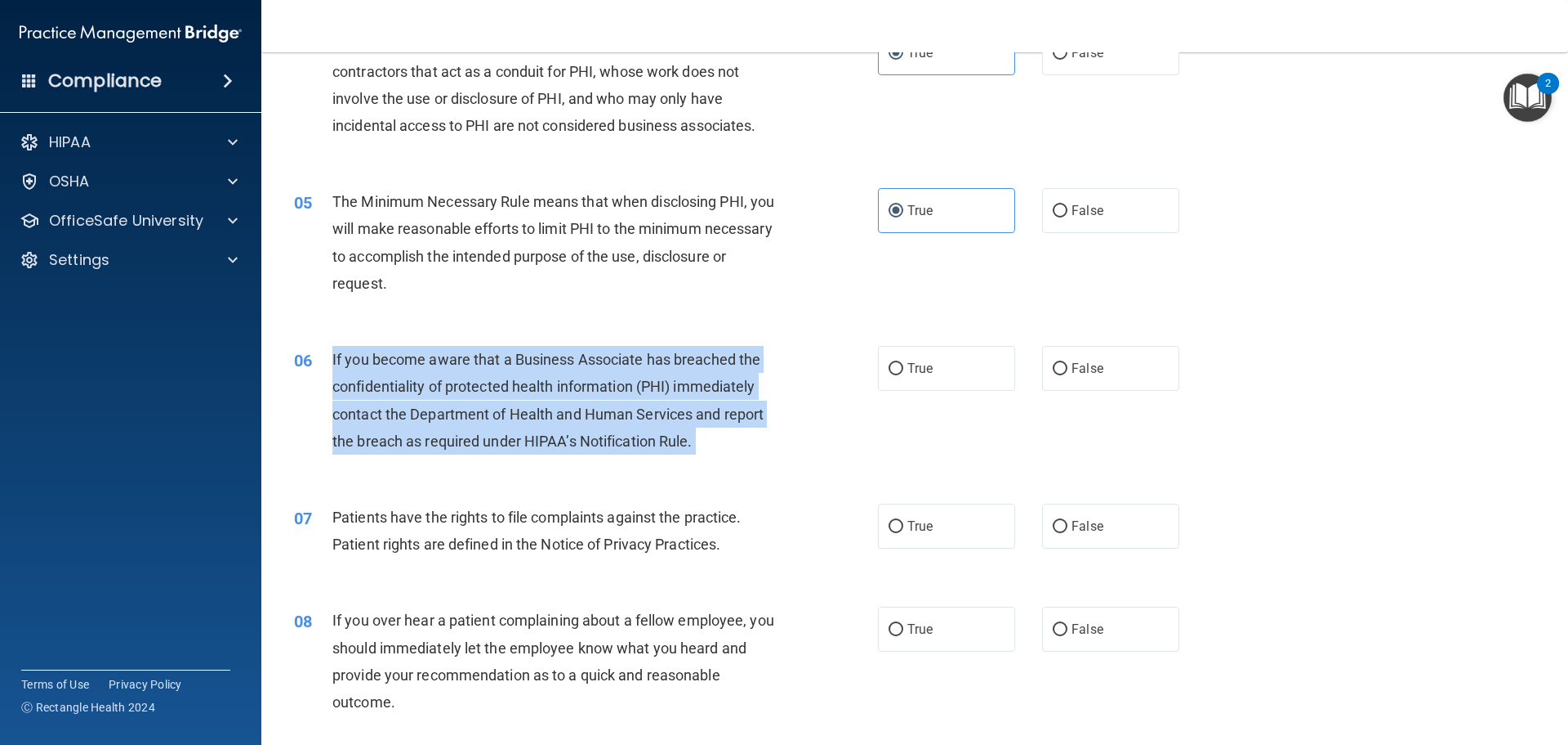
click at [595, 394] on span "If you become aware that a Business Associate has breached the confidentiality …" at bounding box center [547, 400] width 431 height 99
click at [597, 392] on span "If you become aware that a Business Associate has breached the confidentiality …" at bounding box center [547, 400] width 431 height 99
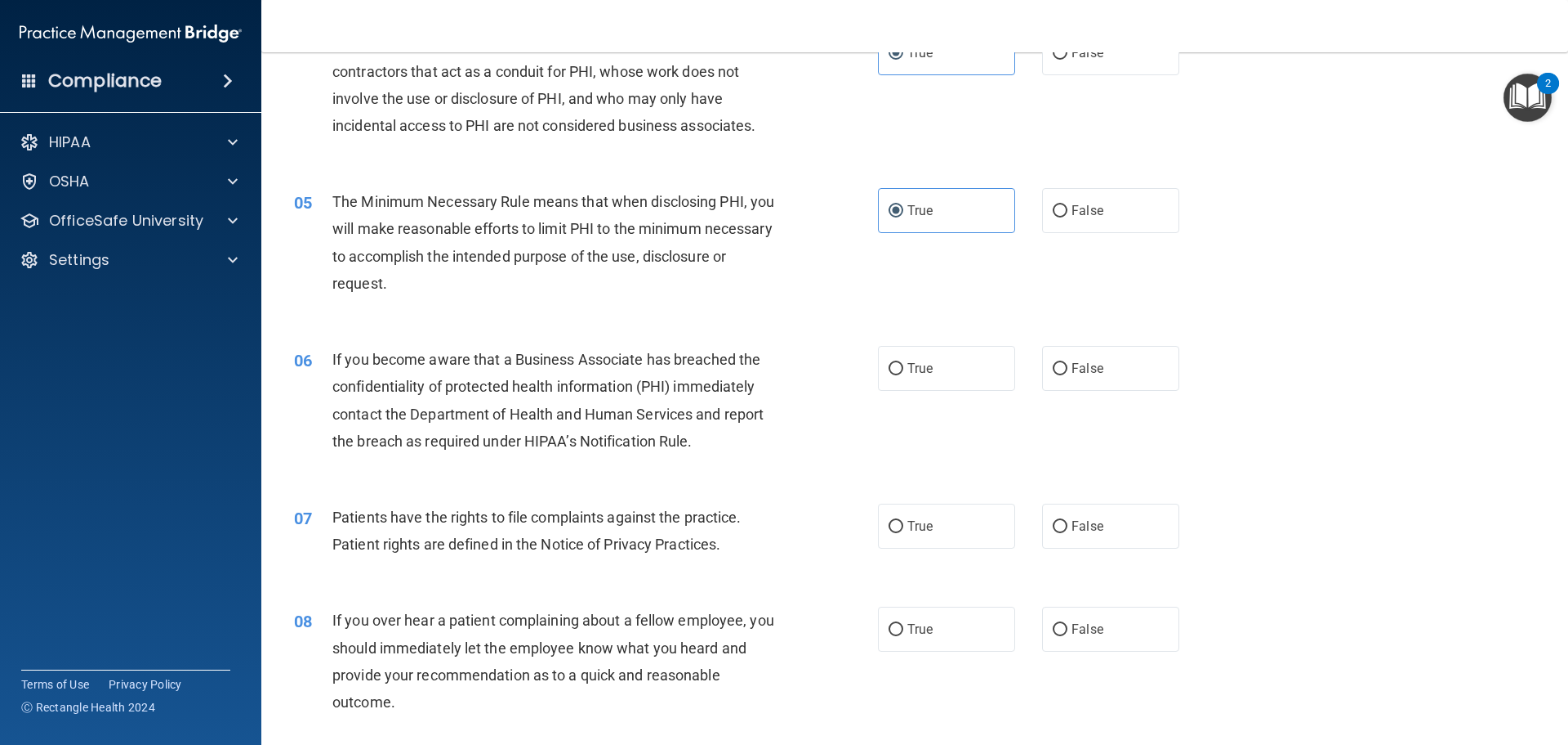
drag, startPoint x: 597, startPoint y: 392, endPoint x: 587, endPoint y: 392, distance: 10.0
click at [597, 392] on span "If you become aware that a Business Associate has breached the confidentiality …" at bounding box center [547, 400] width 431 height 99
click at [509, 393] on span "If you become aware that a Business Associate has breached the confidentiality …" at bounding box center [547, 400] width 431 height 99
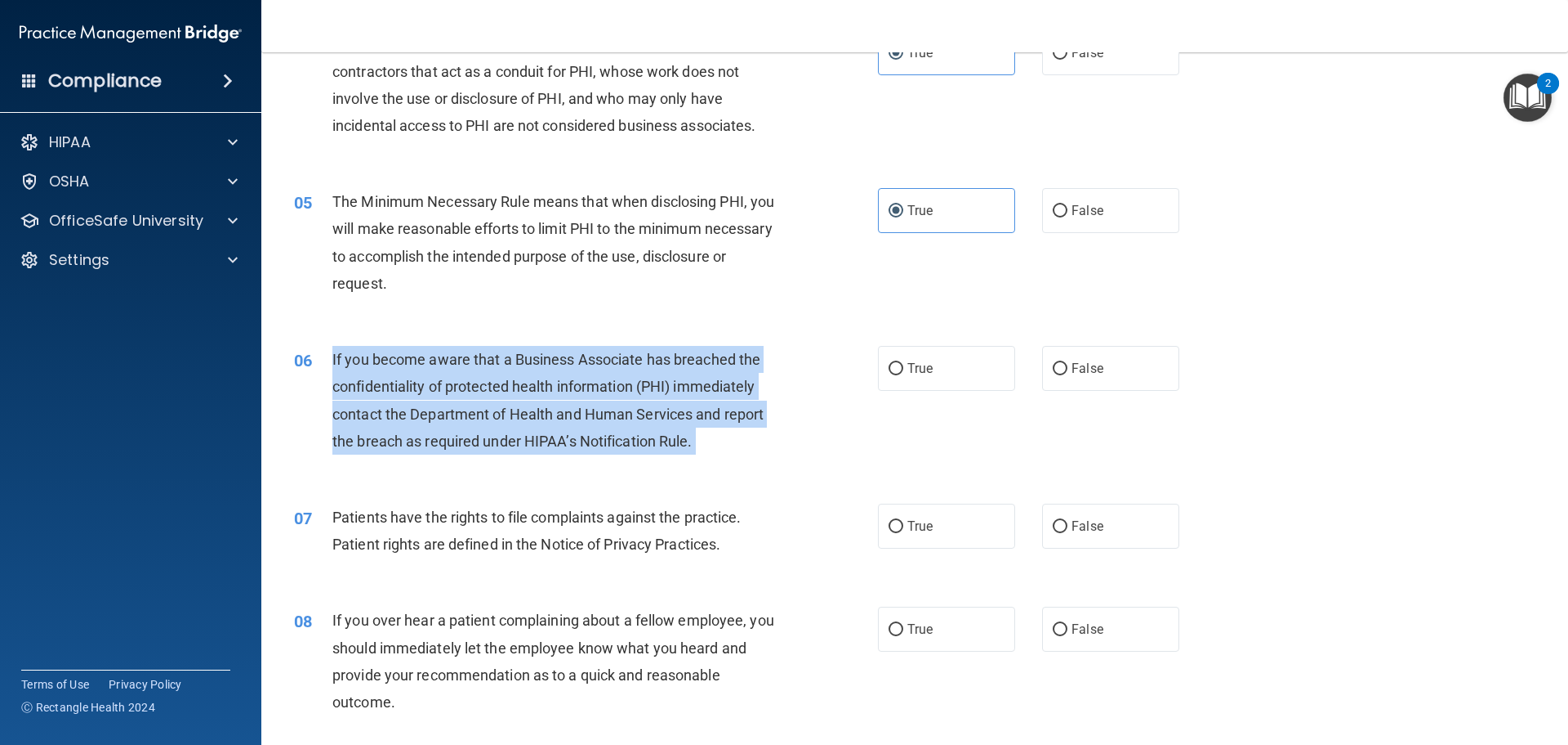
click at [509, 393] on span "If you become aware that a Business Associate has breached the confidentiality …" at bounding box center [547, 400] width 431 height 99
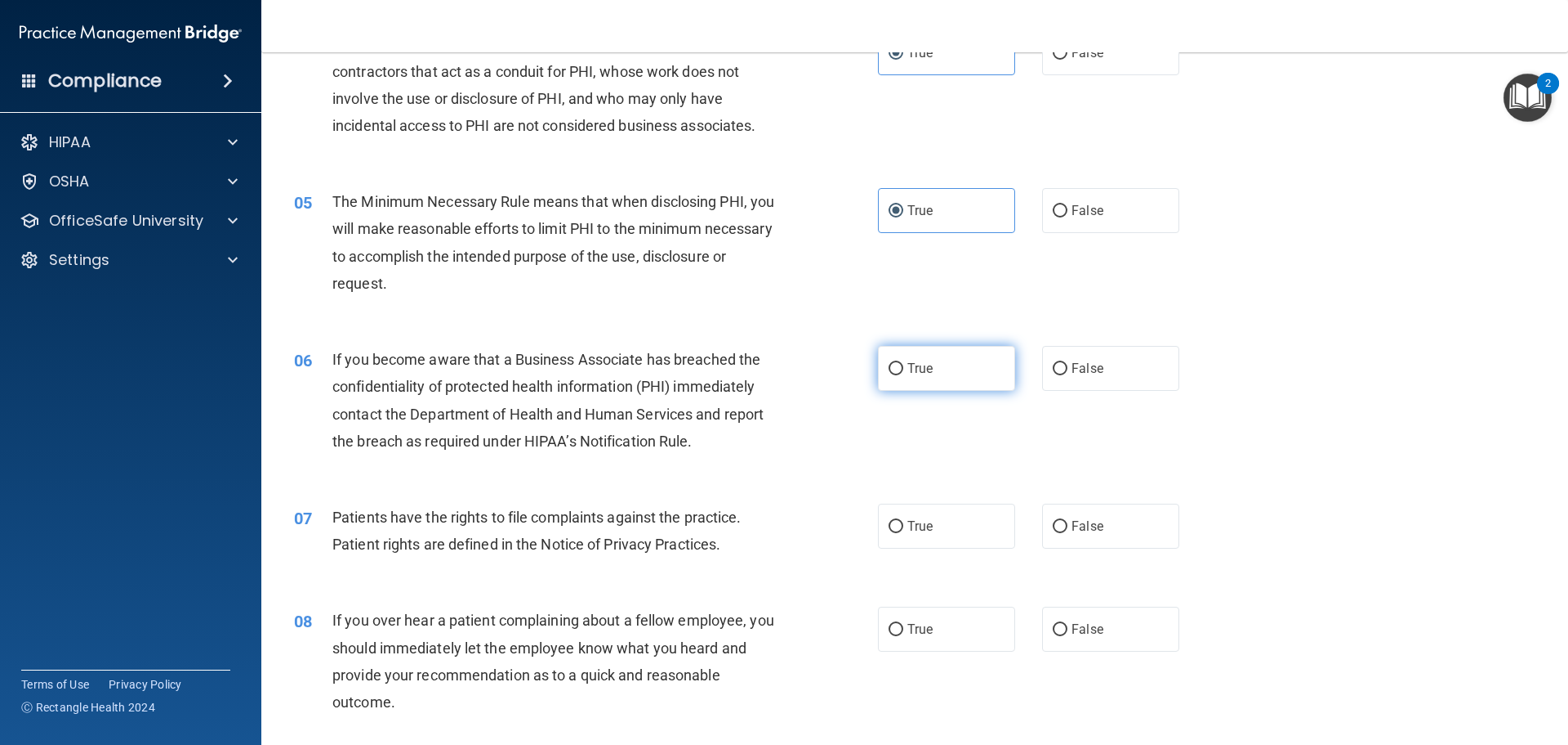
click at [926, 363] on span "True" at bounding box center [921, 368] width 25 height 15
click at [903, 363] on input "True" at bounding box center [896, 368] width 15 height 12
radio input "true"
click at [487, 399] on div "If you become aware that a Business Associate has breached the confidentiality …" at bounding box center [560, 401] width 457 height 109
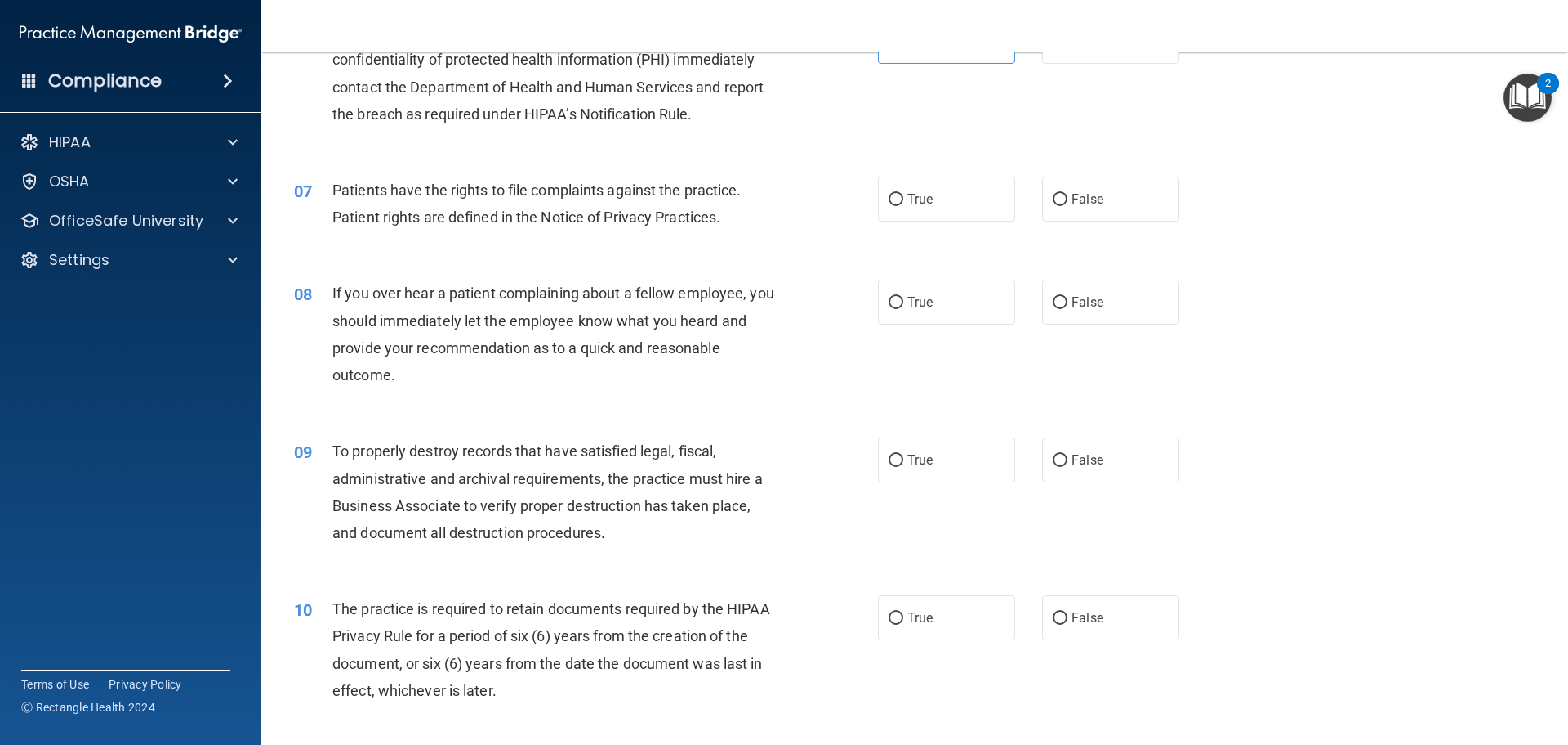
scroll to position [654, 0]
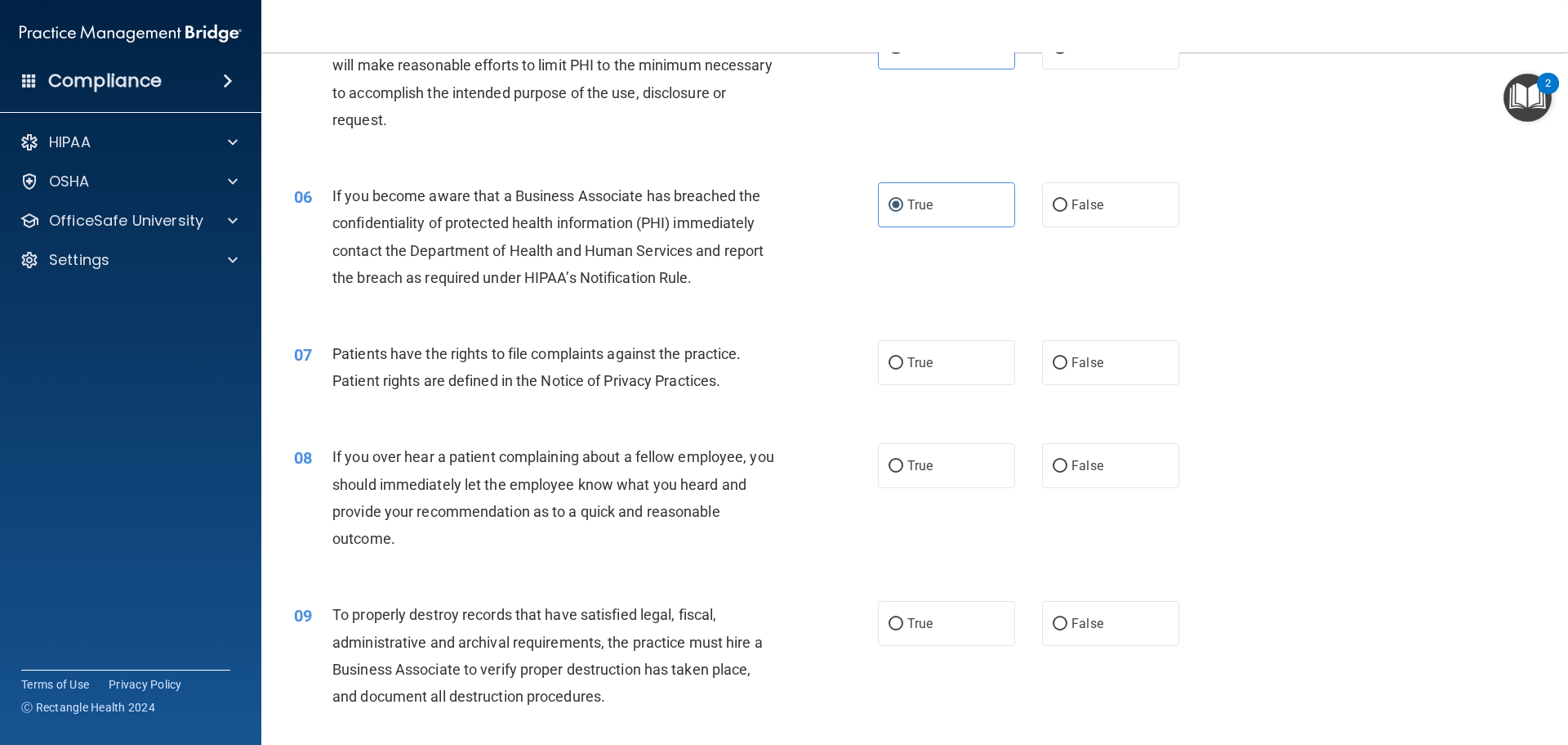
click at [589, 368] on div "Patients have the rights to file complaints against the practice. Patient right…" at bounding box center [560, 366] width 457 height 54
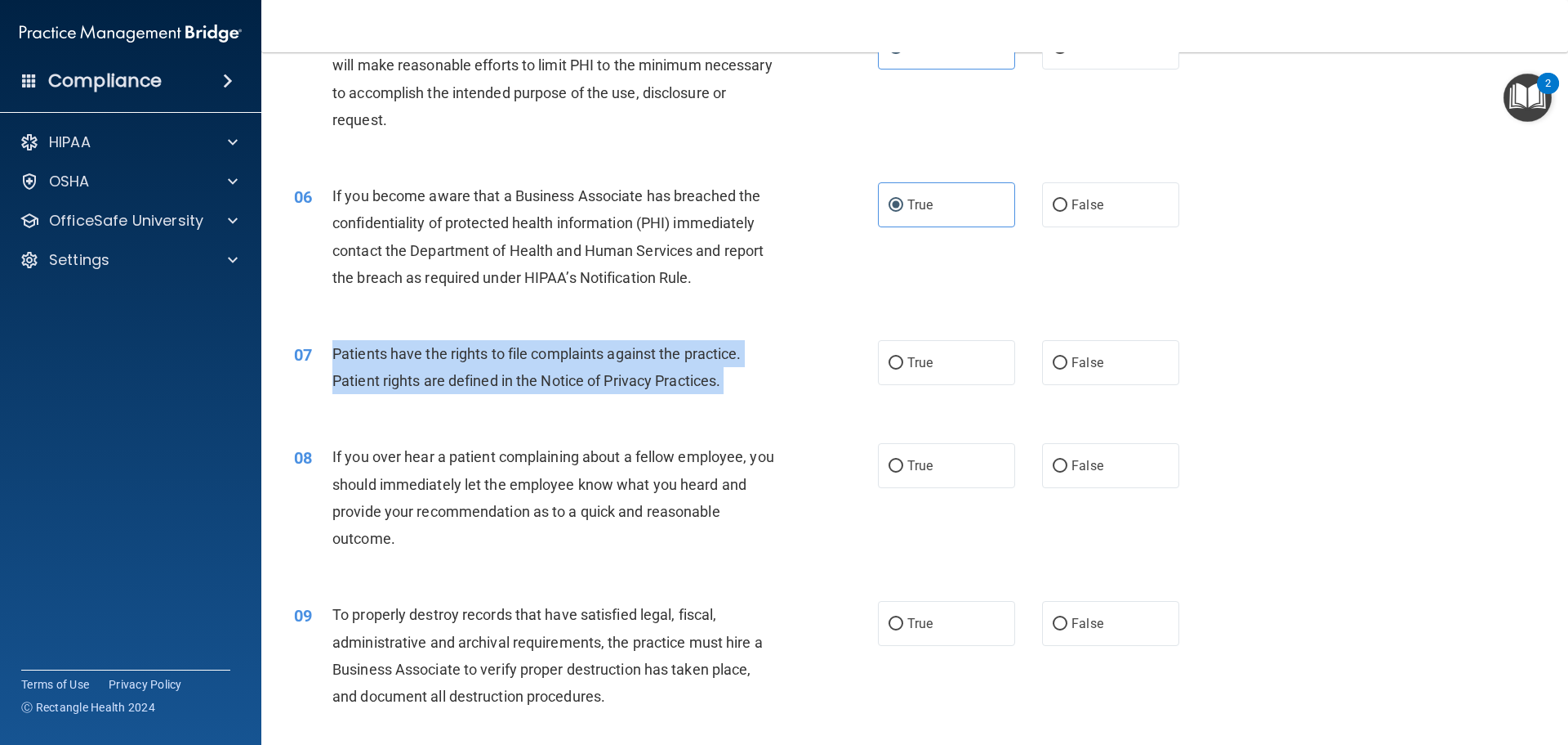
click at [589, 368] on div "Patients have the rights to file complaints against the practice. Patient right…" at bounding box center [560, 366] width 457 height 54
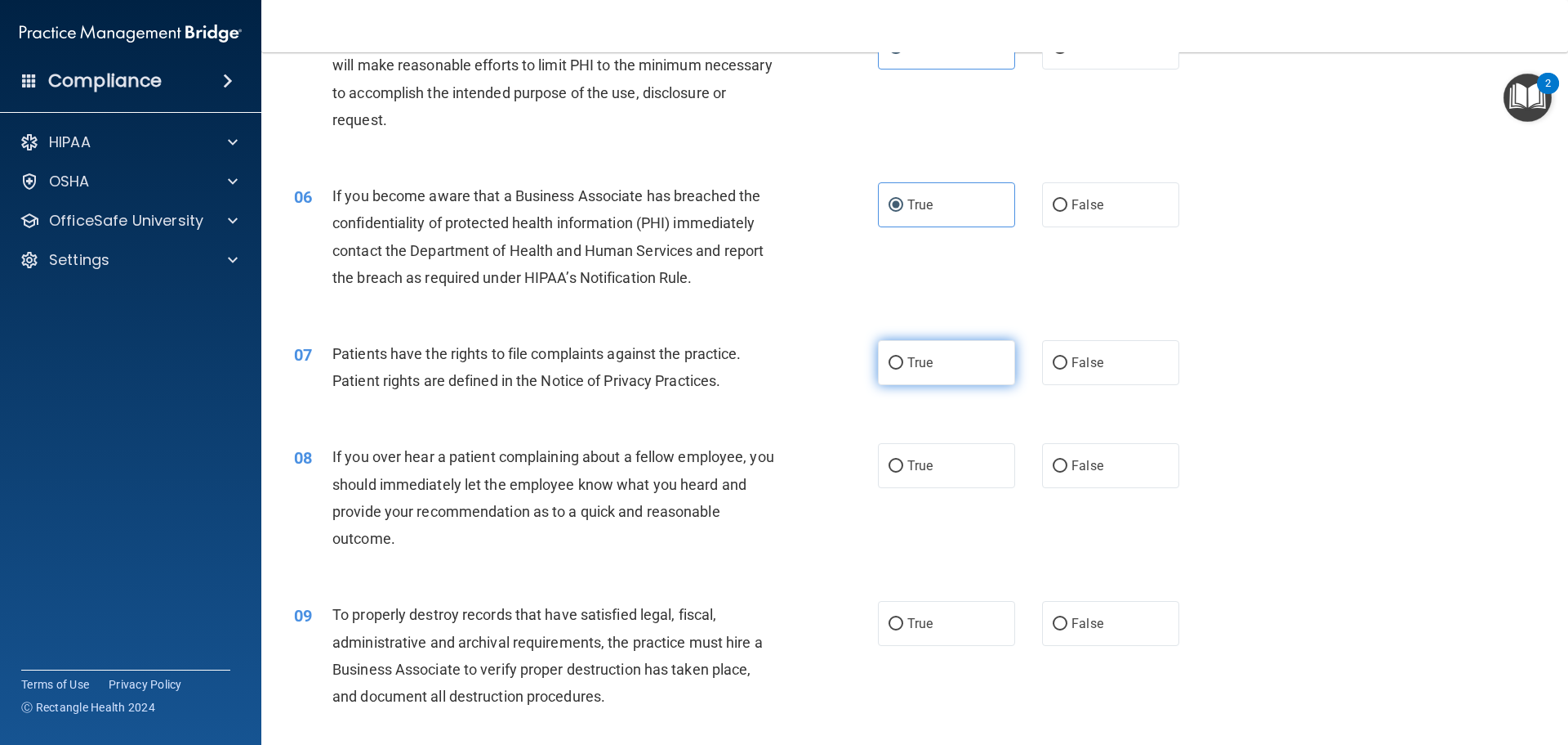
click at [930, 366] on label "True" at bounding box center [946, 362] width 137 height 45
click at [903, 366] on input "True" at bounding box center [896, 363] width 15 height 12
radio input "true"
click at [509, 492] on span "If you over hear a patient complaining about a fellow employee, you should imme…" at bounding box center [553, 497] width 442 height 99
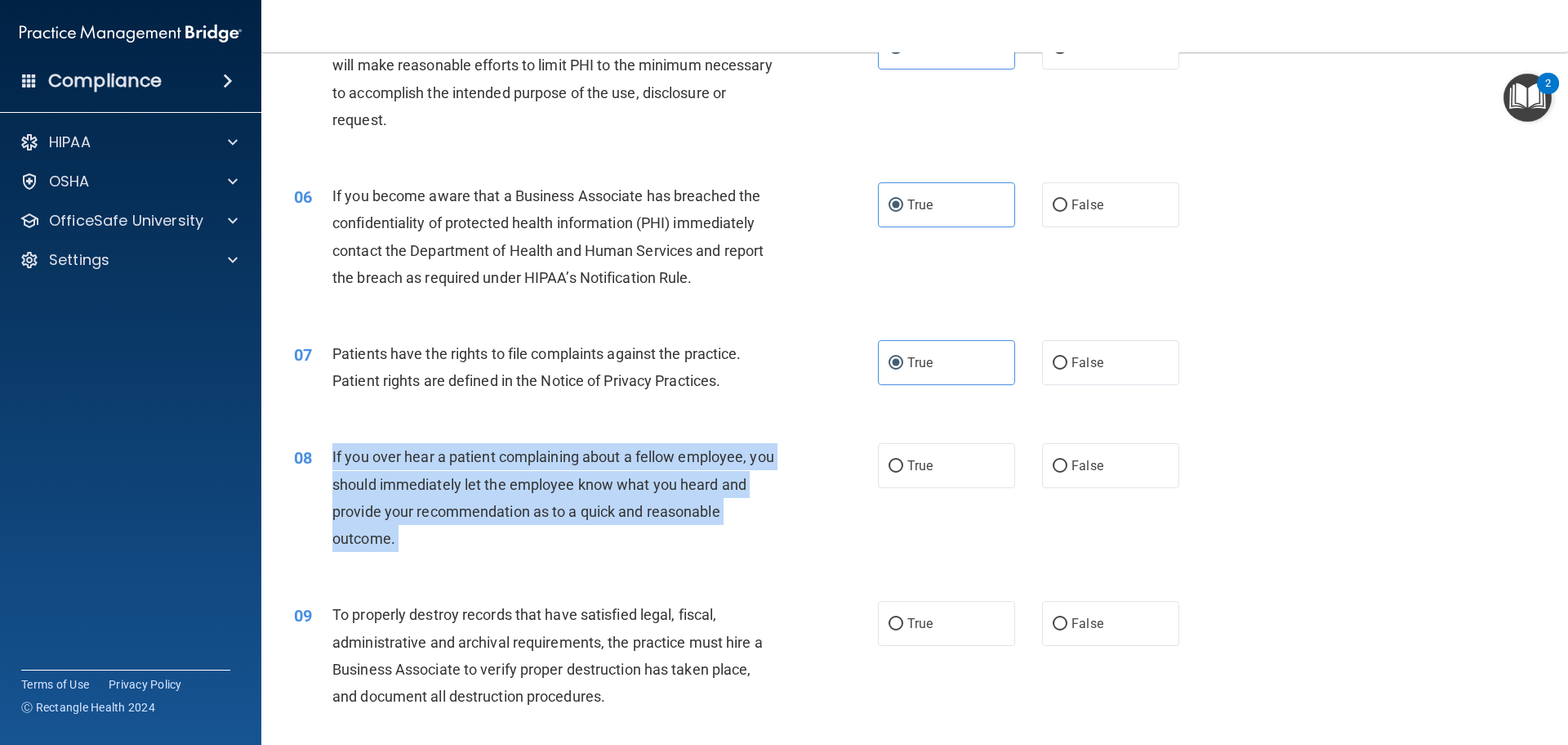
click at [509, 492] on span "If you over hear a patient complaining about a fellow employee, you should imme…" at bounding box center [553, 497] width 442 height 99
click at [561, 502] on span "If you over hear a patient complaining about a fellow employee, you should imme…" at bounding box center [553, 497] width 442 height 99
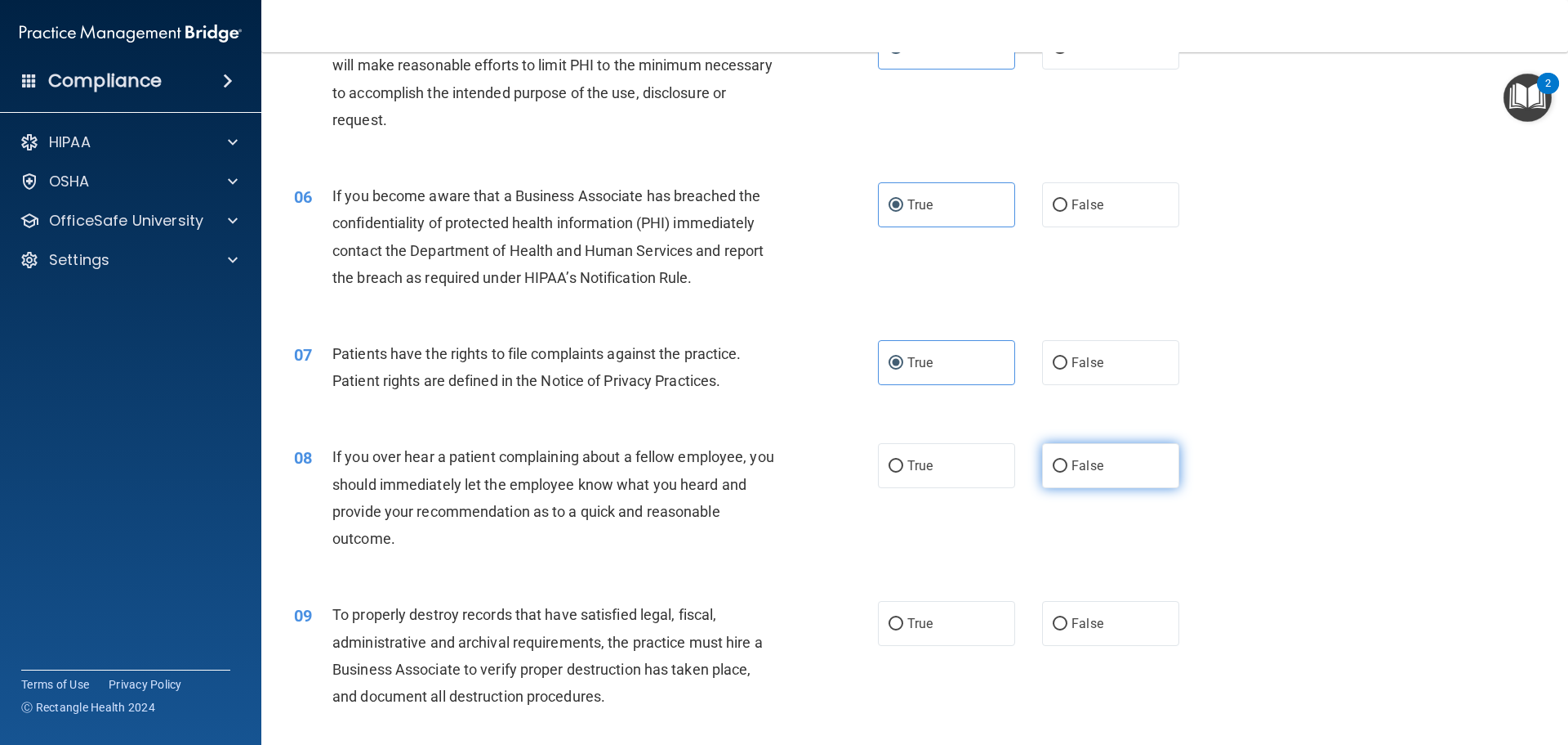
click at [1084, 472] on span "False" at bounding box center [1087, 465] width 32 height 15
click at [1068, 472] on input "False" at bounding box center [1060, 466] width 15 height 12
radio input "true"
click at [523, 547] on div "If you over hear a patient complaining about a fellow employee, you should imme…" at bounding box center [560, 498] width 457 height 109
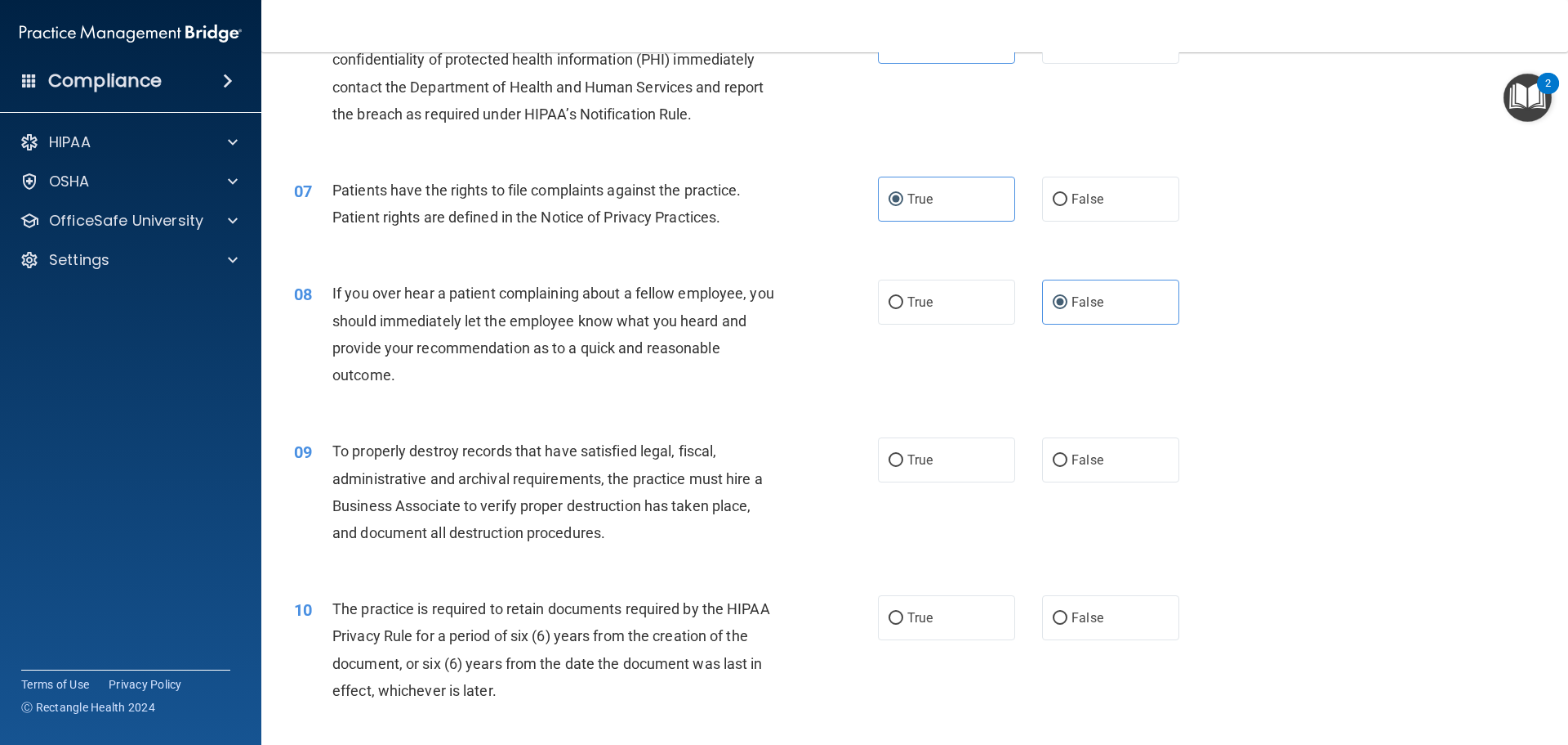
scroll to position [981, 0]
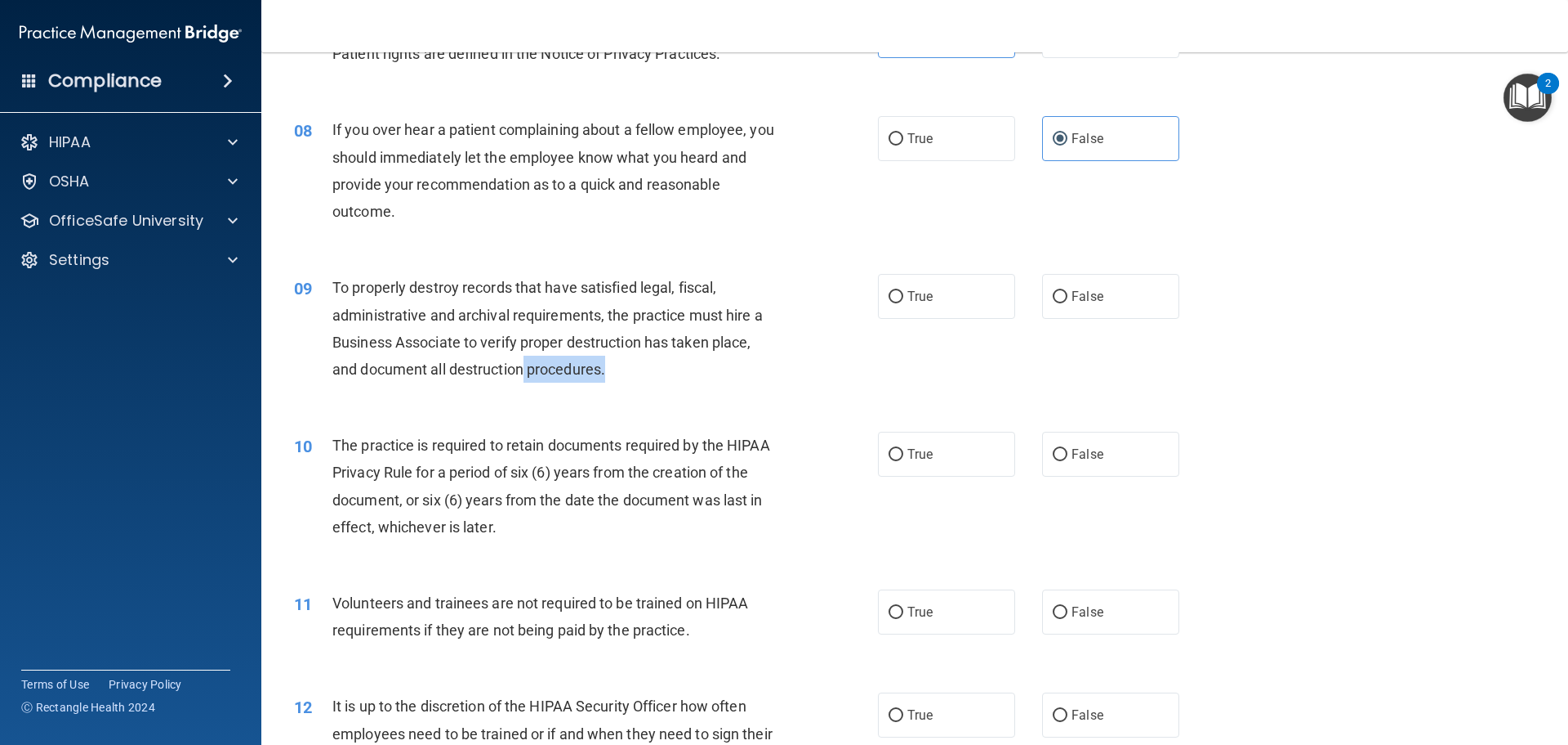
drag, startPoint x: 616, startPoint y: 375, endPoint x: 525, endPoint y: 360, distance: 92.2
click at [525, 360] on div "To properly destroy records that have satisfied legal, fiscal, administrative a…" at bounding box center [560, 328] width 457 height 109
click at [649, 283] on span "To properly destroy records that have satisfied legal, fiscal, administrative a…" at bounding box center [547, 328] width 430 height 99
click at [1003, 299] on label "True" at bounding box center [946, 295] width 137 height 45
click at [903, 299] on input "True" at bounding box center [896, 296] width 15 height 12
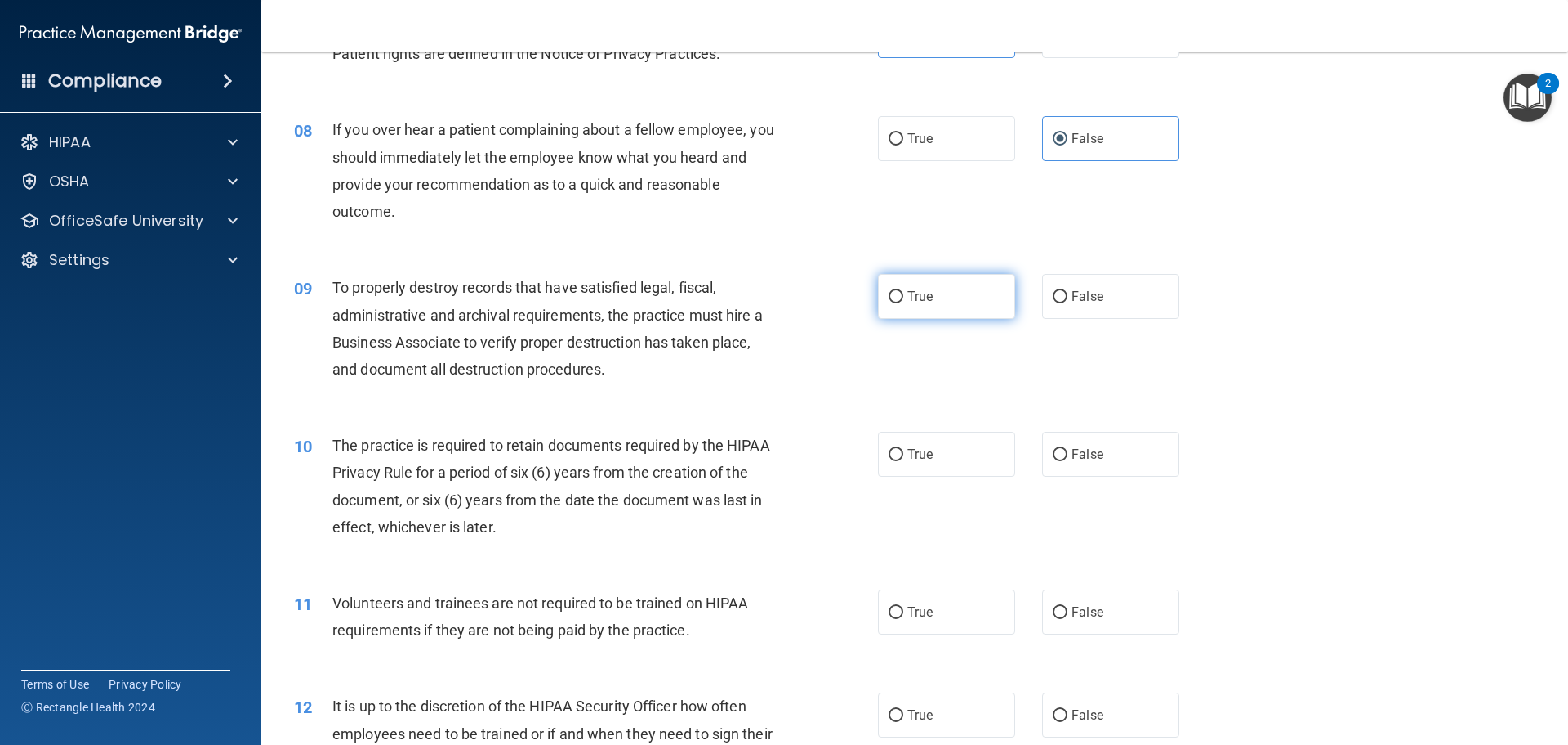
radio input "true"
click at [452, 461] on div "The practice is required to retain documents required by the HIPAA Privacy Rule…" at bounding box center [560, 486] width 457 height 109
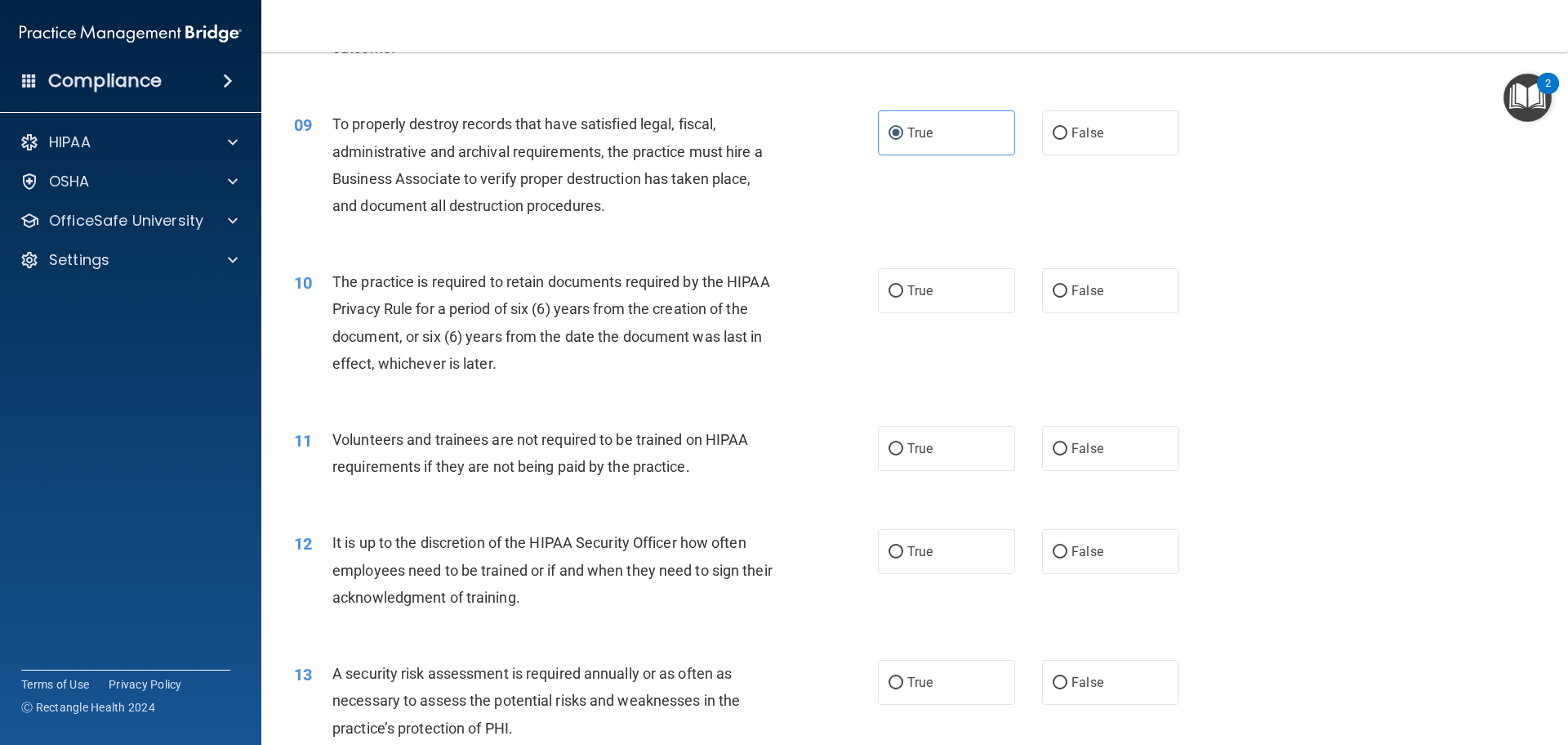
click at [536, 371] on div "The practice is required to retain documents required by the HIPAA Privacy Rule…" at bounding box center [560, 323] width 457 height 109
click at [501, 364] on div "The practice is required to retain documents required by the HIPAA Privacy Rule…" at bounding box center [560, 323] width 457 height 109
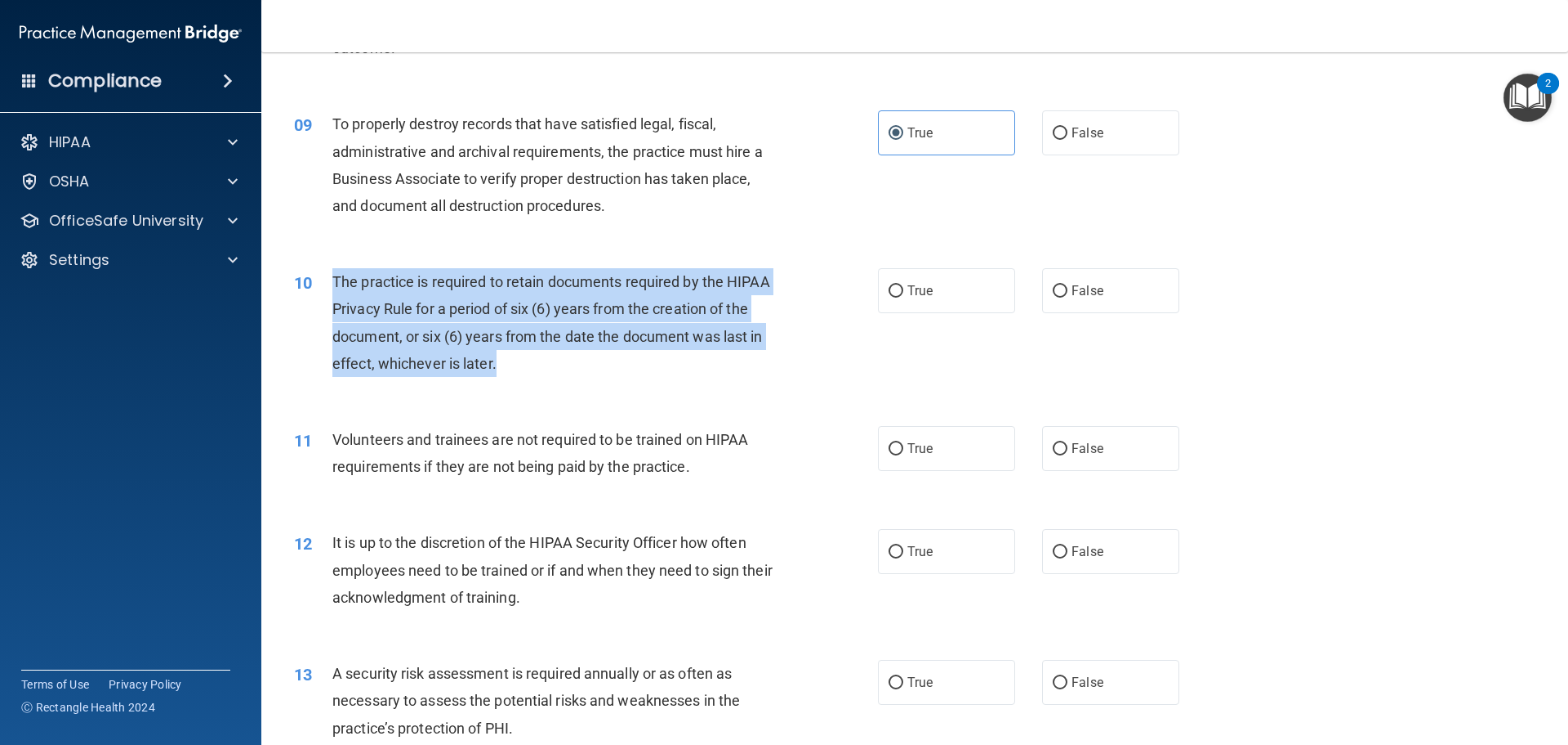
drag, startPoint x: 501, startPoint y: 364, endPoint x: 331, endPoint y: 287, distance: 186.6
click at [332, 287] on div "The practice is required to retain documents required by the HIPAA Privacy Rule…" at bounding box center [560, 323] width 457 height 109
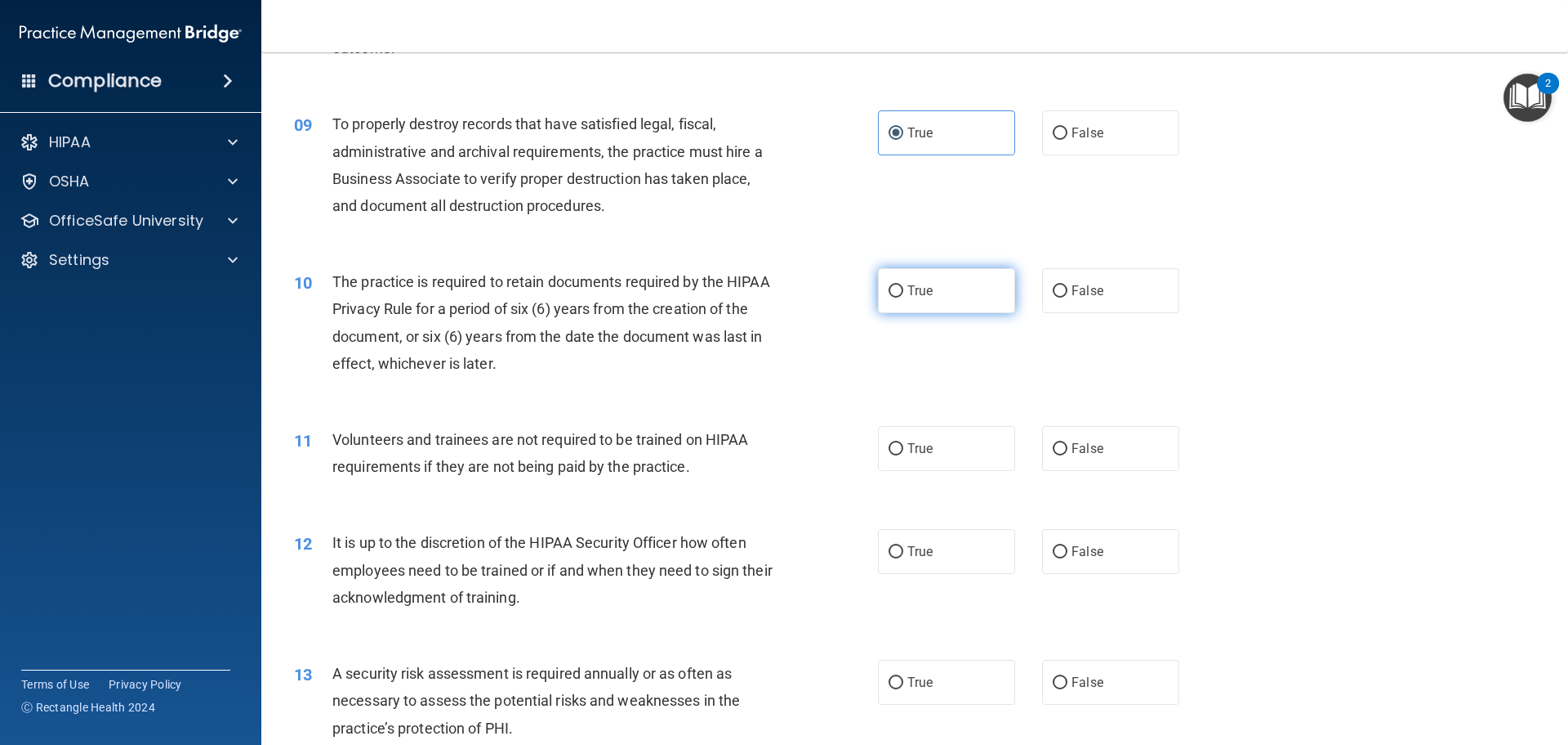
click at [932, 283] on label "True" at bounding box center [946, 290] width 137 height 45
click at [903, 285] on input "True" at bounding box center [896, 291] width 15 height 12
radio input "true"
click at [630, 462] on span "Volunteers and trainees are not required to be trained on HIPAA requirements if…" at bounding box center [540, 452] width 416 height 45
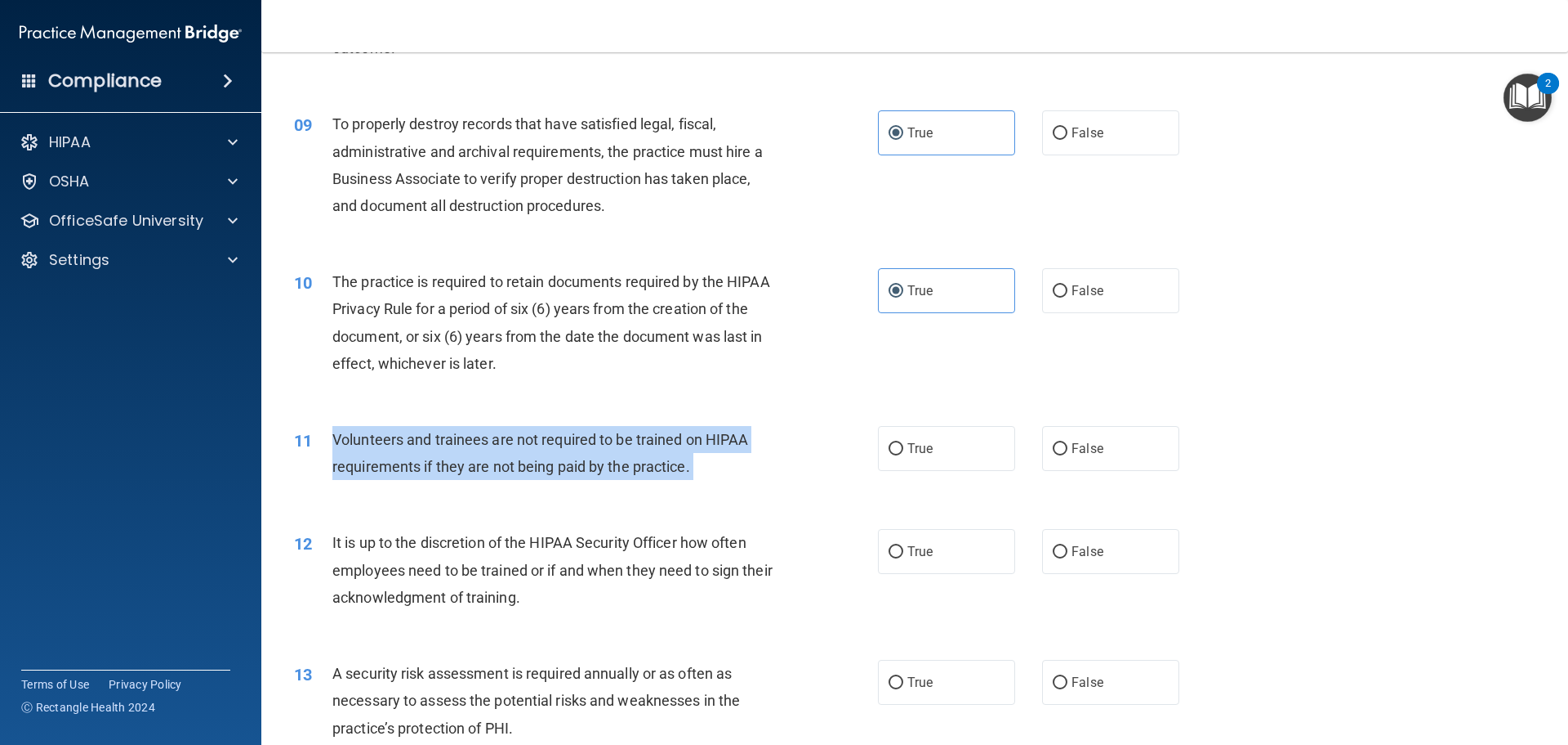
click at [630, 462] on span "Volunteers and trainees are not required to be trained on HIPAA requirements if…" at bounding box center [540, 452] width 416 height 45
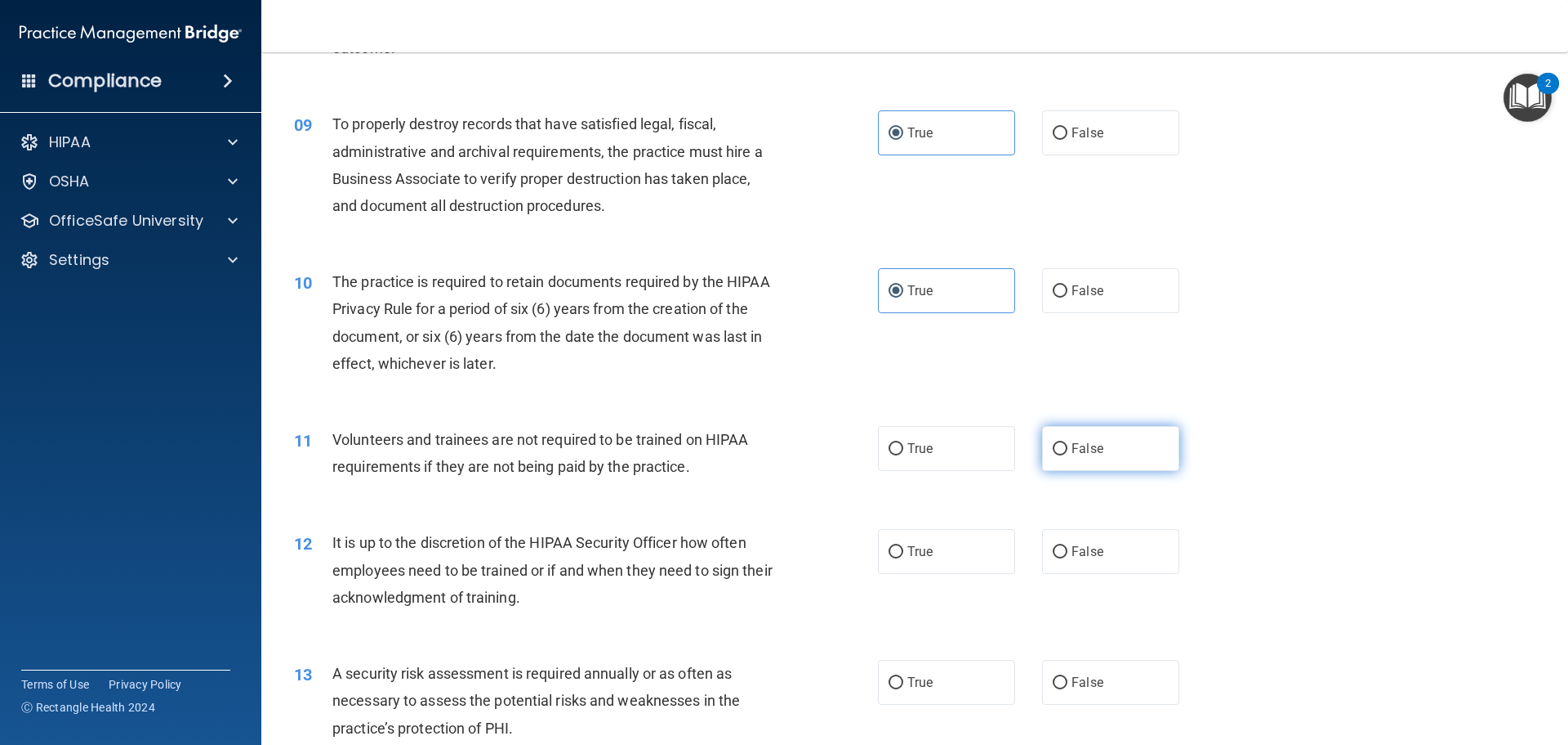
click at [1106, 432] on label "False" at bounding box center [1110, 448] width 137 height 45
click at [1068, 443] on input "False" at bounding box center [1060, 449] width 15 height 12
radio input "true"
click at [577, 472] on span "Volunteers and trainees are not required to be trained on HIPAA requirements if…" at bounding box center [540, 452] width 416 height 45
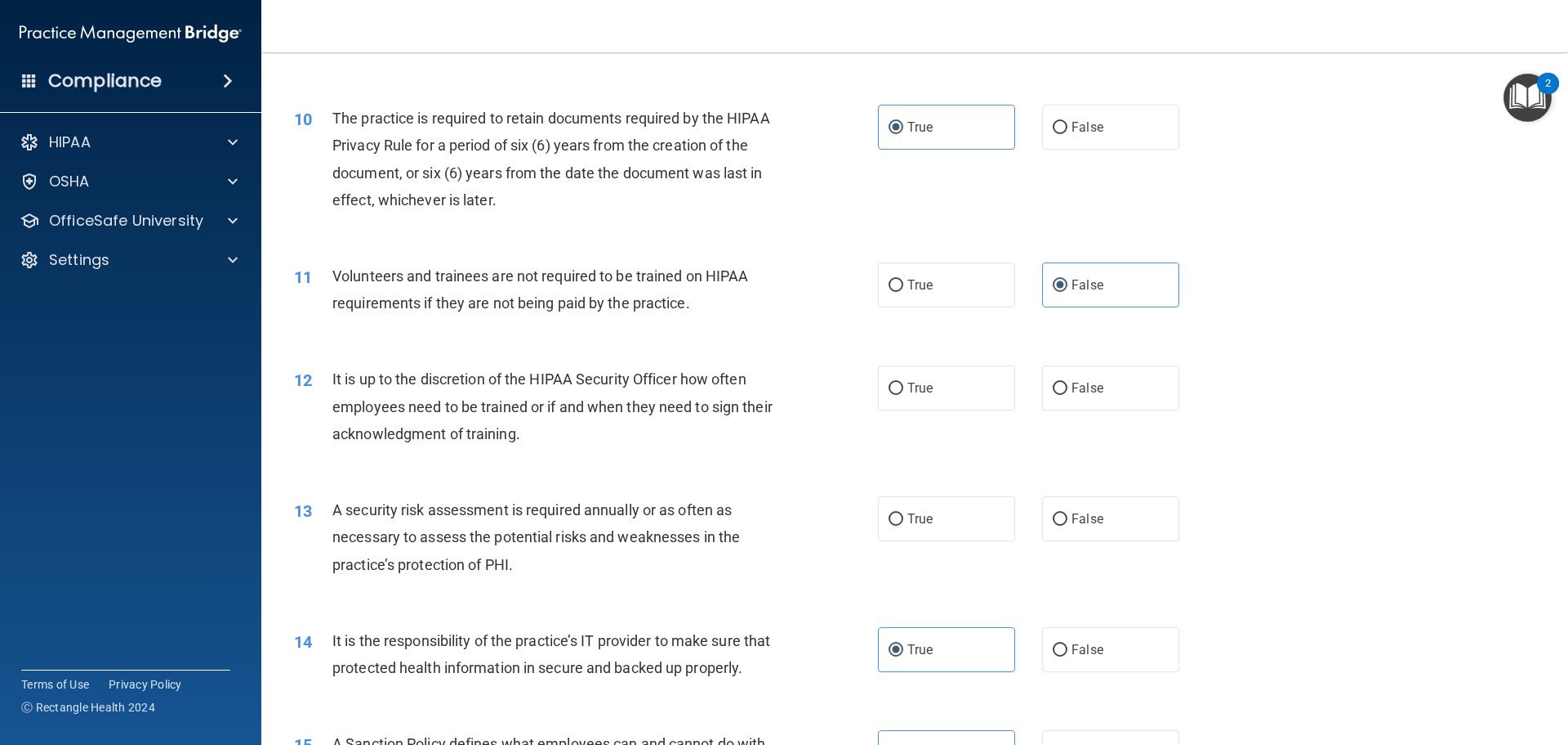
scroll to position [1471, 0]
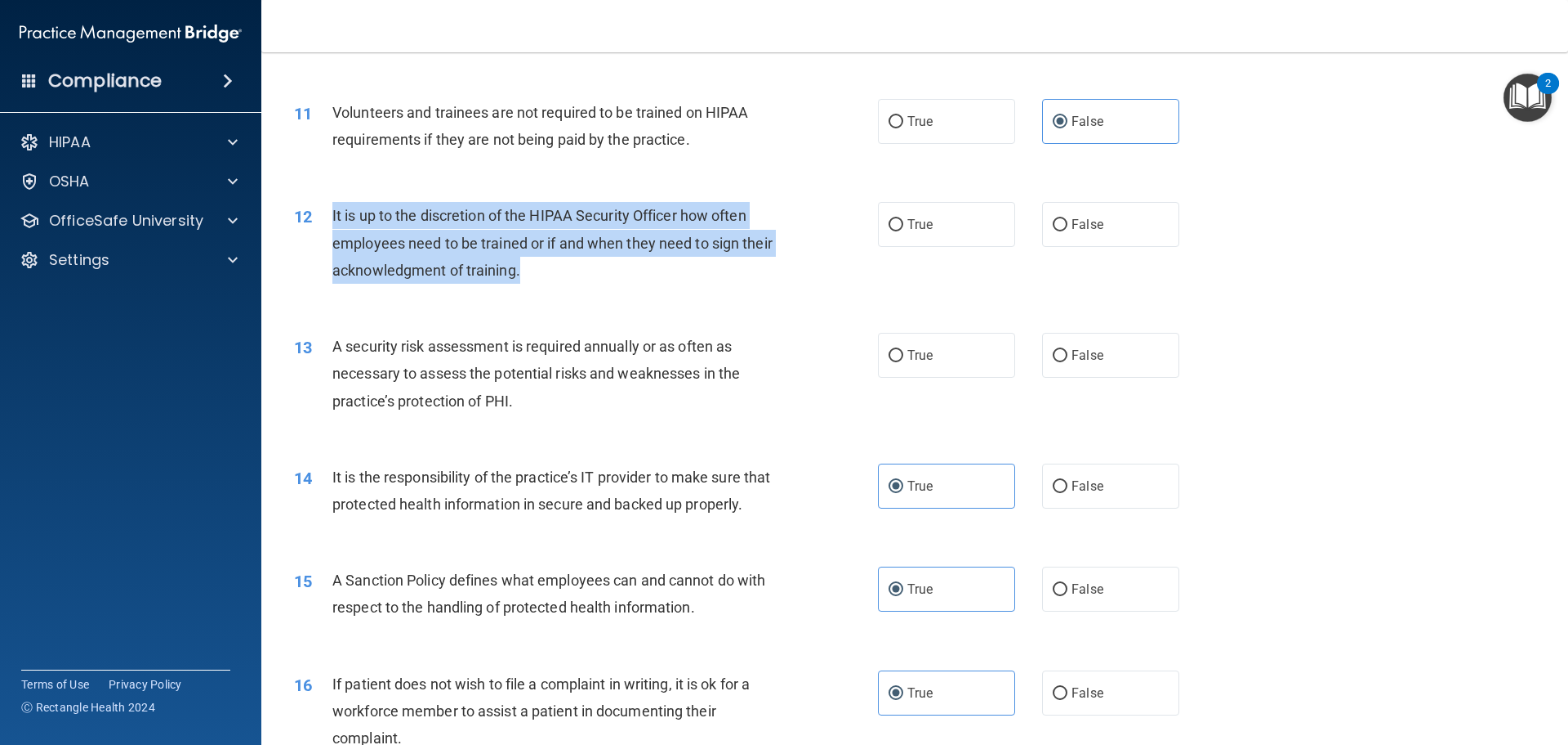
drag, startPoint x: 590, startPoint y: 279, endPoint x: 313, endPoint y: 219, distance: 283.4
click at [313, 219] on div "12 It is up to the discretion of the HIPAA Security Officer how often employees…" at bounding box center [586, 246] width 633 height 90
click at [577, 262] on div "It is up to the discretion of the HIPAA Security Officer how often employees ne…" at bounding box center [560, 243] width 457 height 82
click at [595, 216] on span "It is up to the discretion of the HIPAA Security Officer how often employees ne…" at bounding box center [552, 243] width 440 height 71
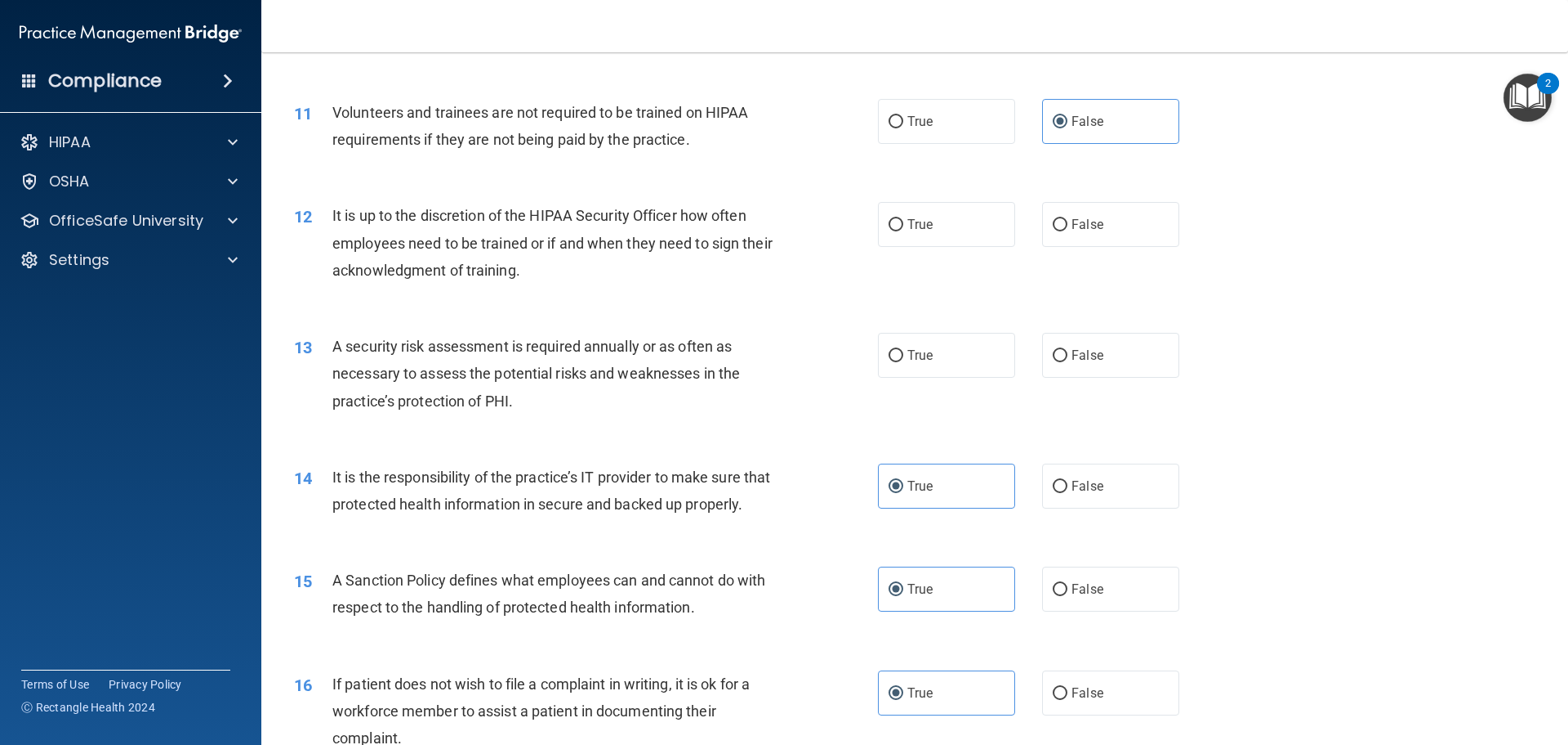
click at [649, 174] on div "11 Volunteers and trainees are not required to be trained on HIPAA requirements…" at bounding box center [914, 129] width 1267 height 103
click at [915, 238] on label "True" at bounding box center [946, 224] width 137 height 45
click at [903, 232] on input "True" at bounding box center [896, 224] width 15 height 12
radio input "true"
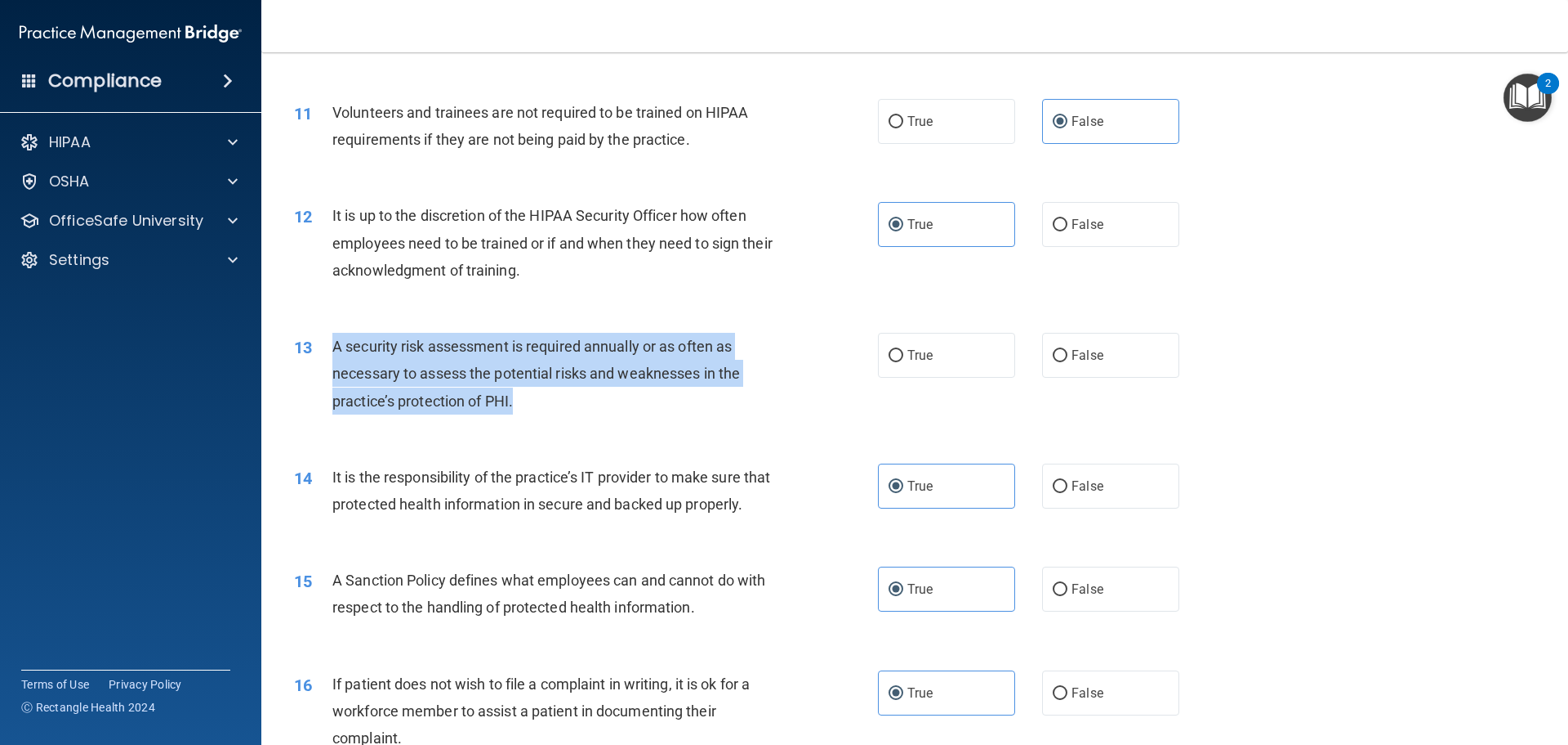
drag, startPoint x: 553, startPoint y: 418, endPoint x: 318, endPoint y: 350, distance: 244.6
click at [318, 350] on div "13 A security risk assessment is required annually or as often as necessary to …" at bounding box center [586, 377] width 633 height 90
click at [518, 406] on div "A security risk assessment is required annually or as often as necessary to ass…" at bounding box center [560, 373] width 457 height 82
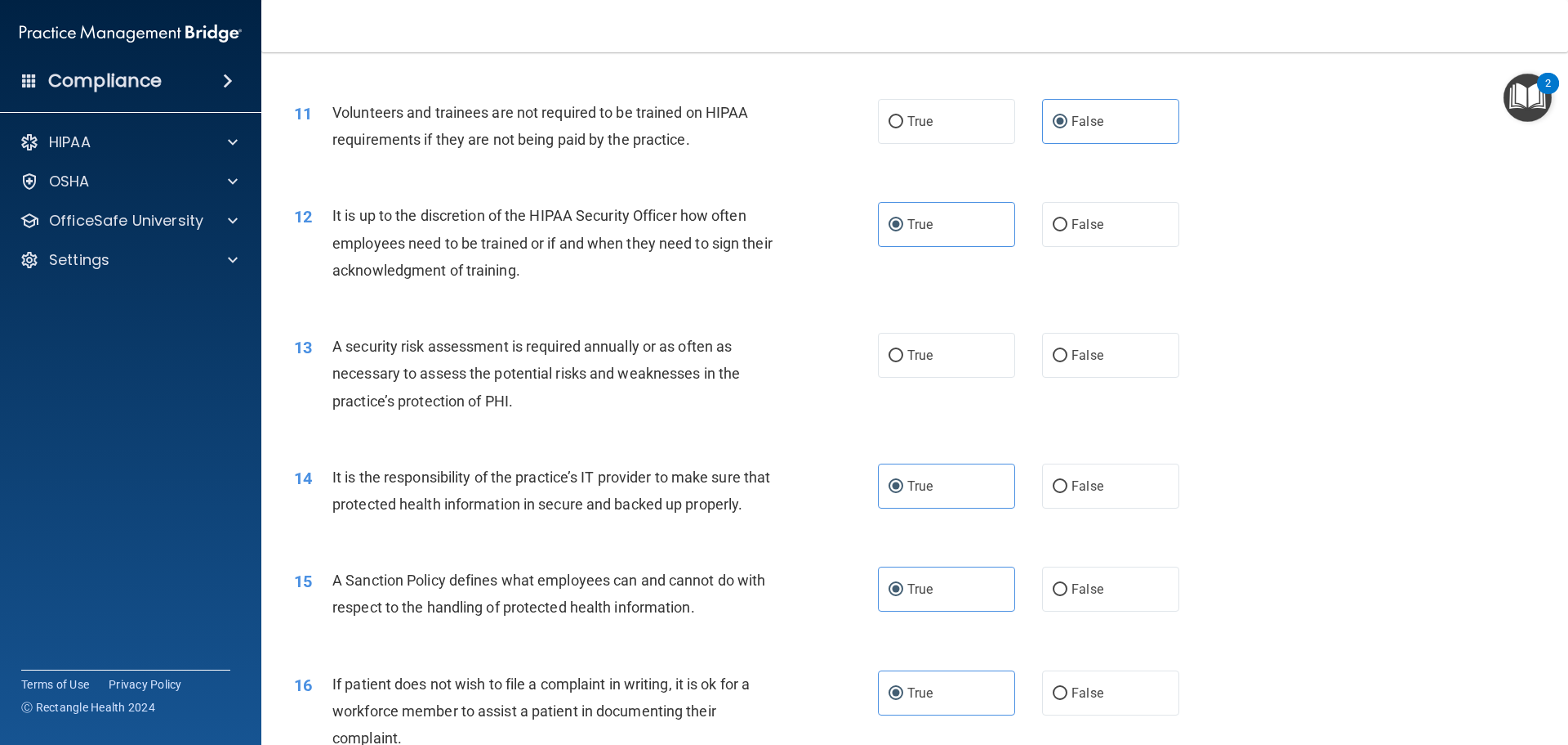
click at [854, 382] on div "13 A security risk assessment is required annually or as often as necessary to …" at bounding box center [586, 377] width 633 height 90
click at [911, 367] on label "True" at bounding box center [946, 354] width 137 height 45
click at [903, 363] on input "True" at bounding box center [896, 355] width 15 height 12
radio input "true"
click at [1402, 376] on div "13 A security risk assessment is required annually or as often as necessary to …" at bounding box center [914, 378] width 1267 height 131
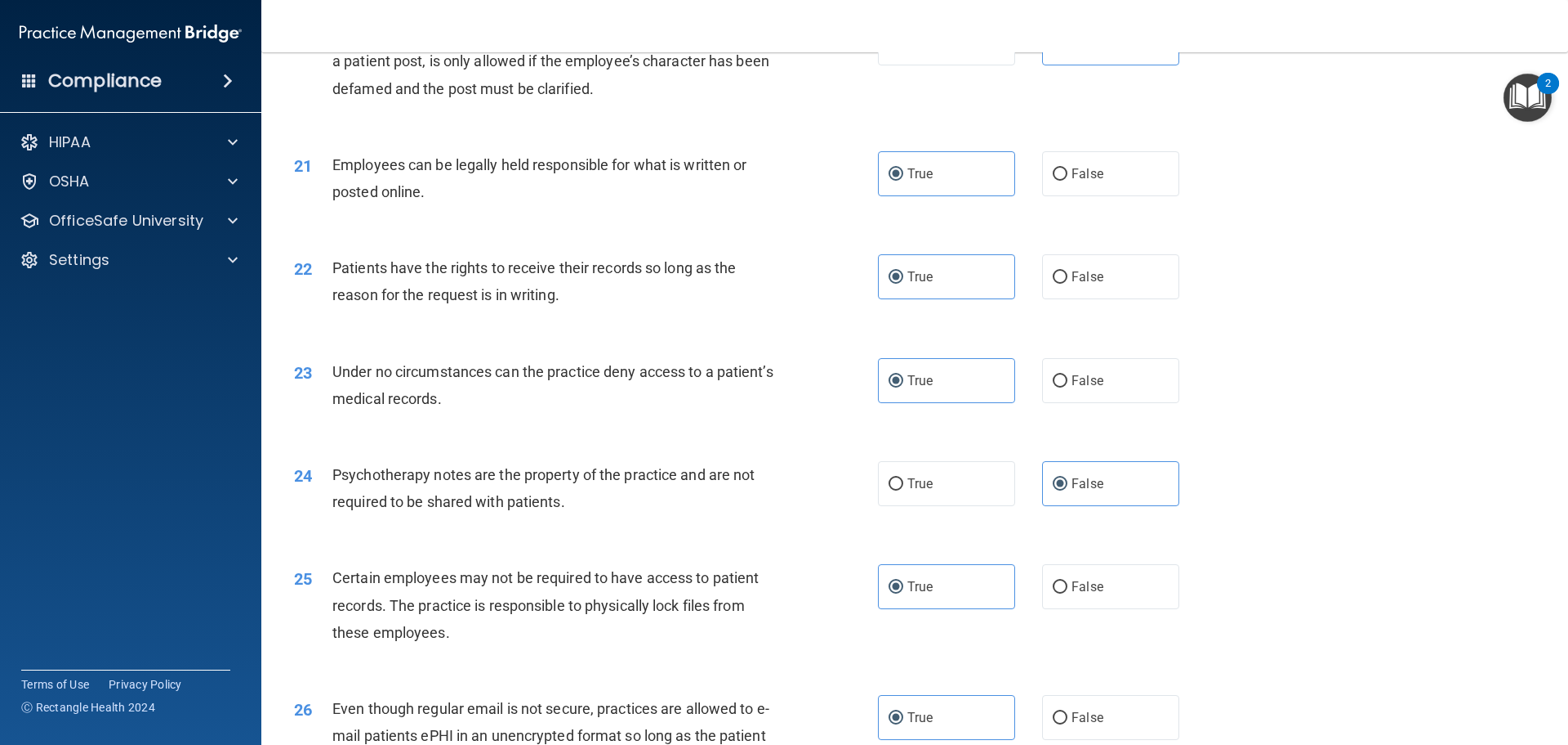
scroll to position [3359, 0]
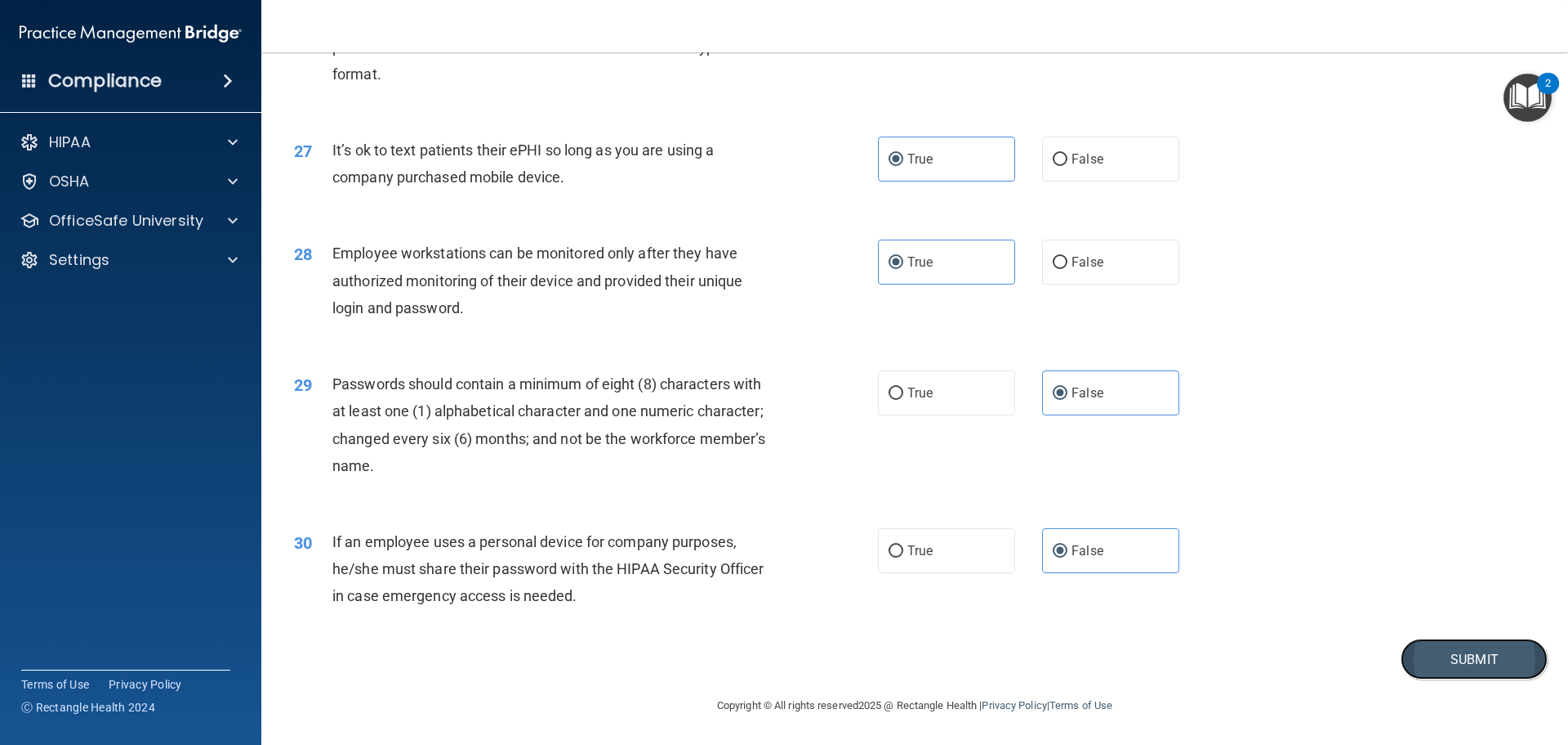
click at [1428, 660] on button "Submit" at bounding box center [1474, 660] width 147 height 42
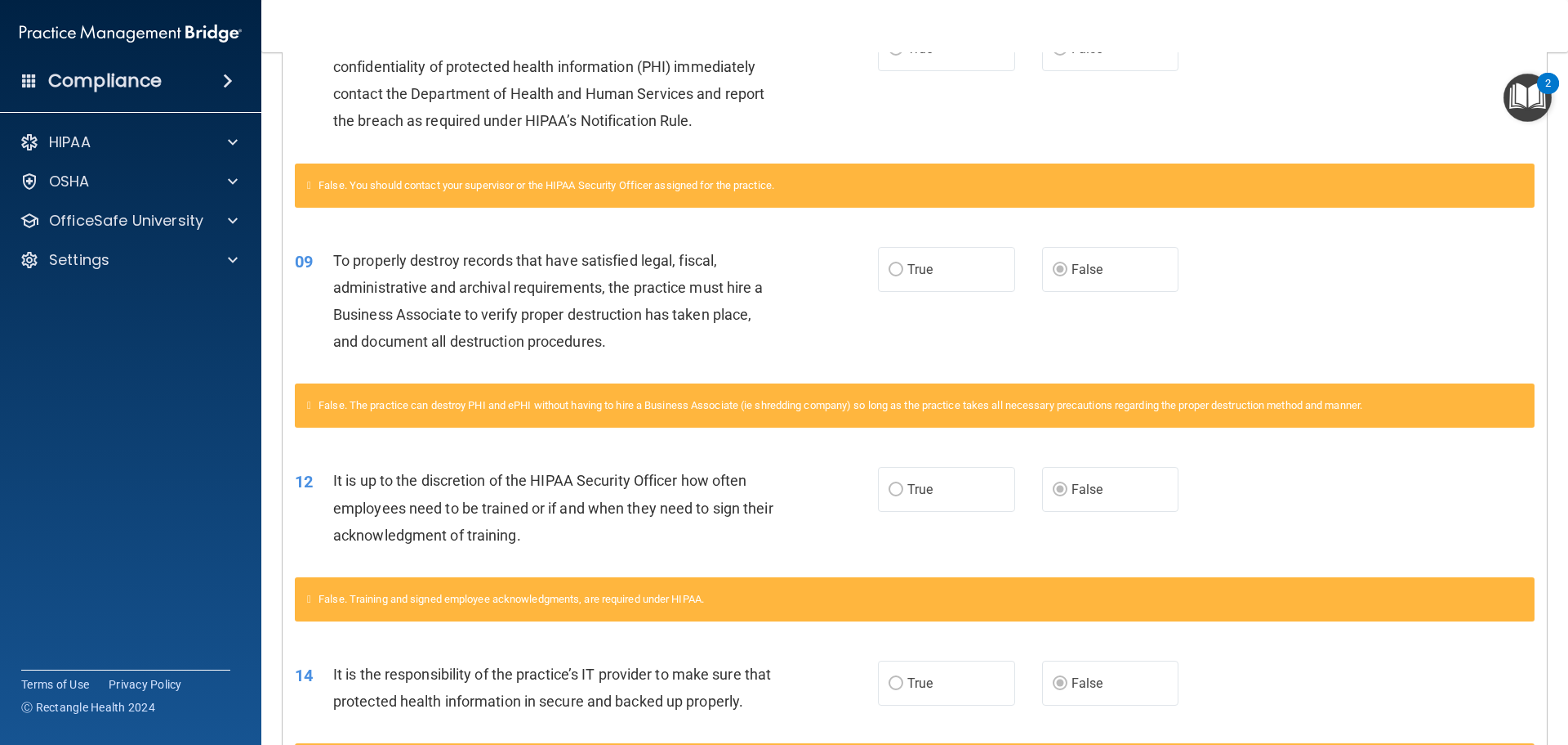
scroll to position [491, 0]
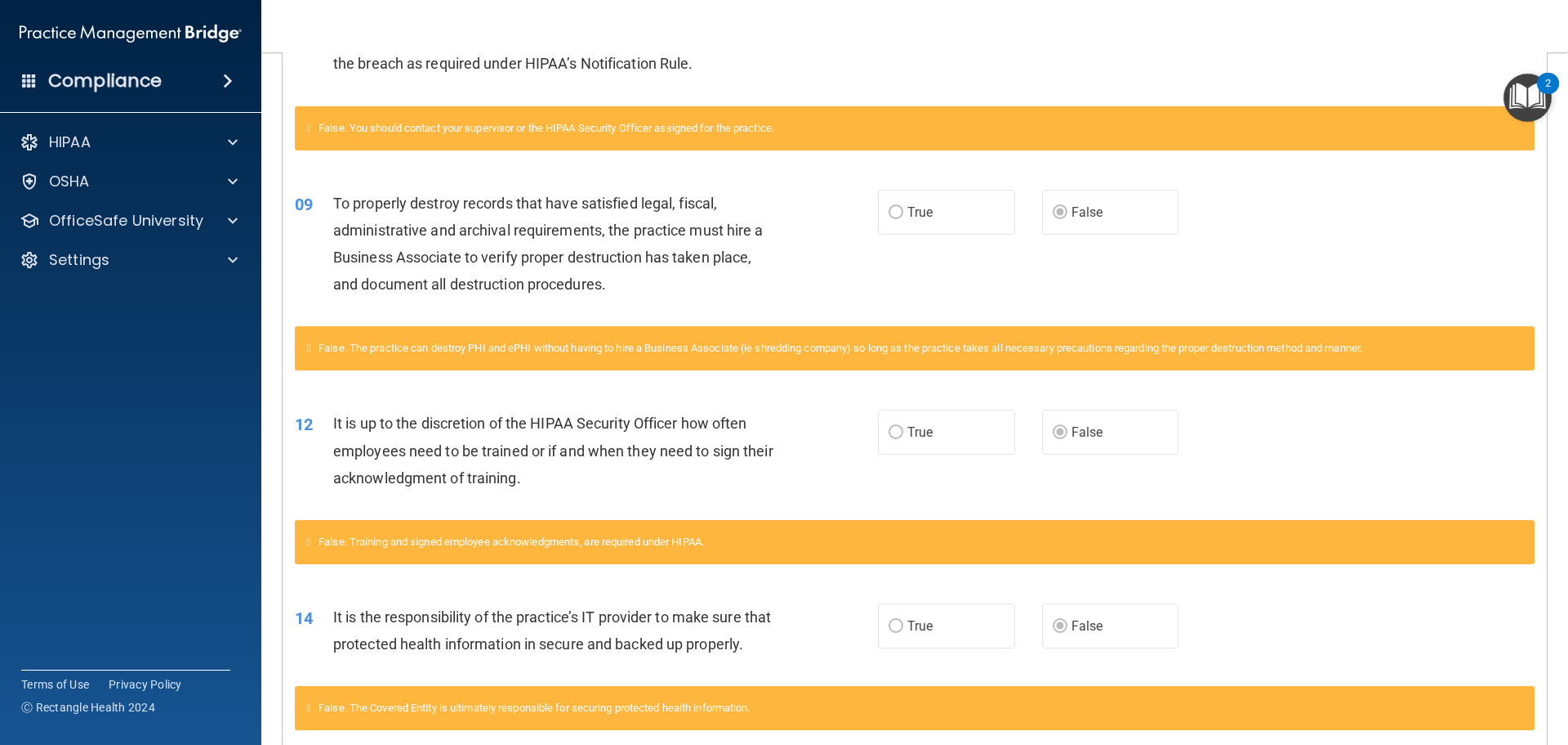
click at [935, 216] on label "True" at bounding box center [946, 212] width 137 height 45
